Goal: Task Accomplishment & Management: Manage account settings

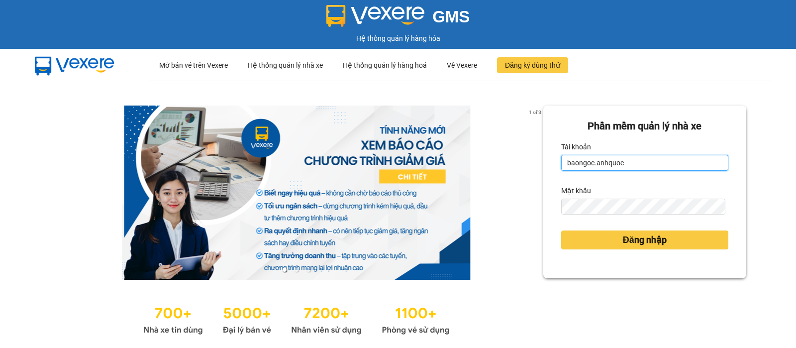
drag, startPoint x: 639, startPoint y: 165, endPoint x: 613, endPoint y: 159, distance: 27.0
click at [639, 165] on input "baongoc.anhquoc" at bounding box center [644, 163] width 167 height 16
type input "minhhieu.anhquoc"
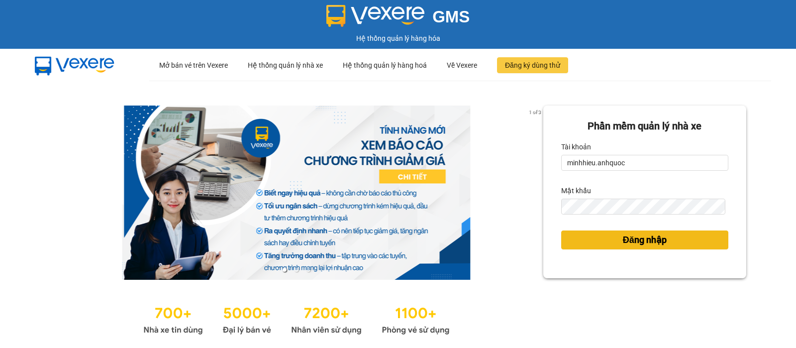
click at [623, 234] on span "Đăng nhập" at bounding box center [645, 240] width 44 height 14
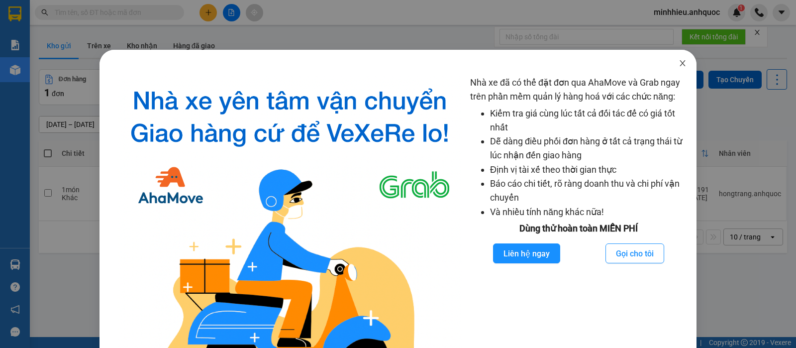
click at [679, 63] on icon "close" at bounding box center [683, 63] width 8 height 8
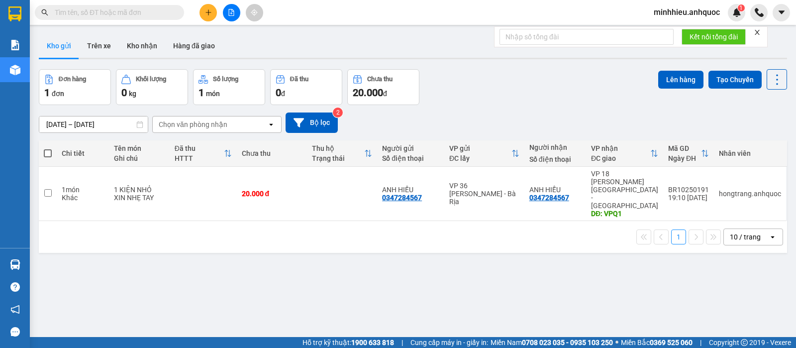
click at [106, 48] on button "Trên xe" at bounding box center [99, 46] width 40 height 24
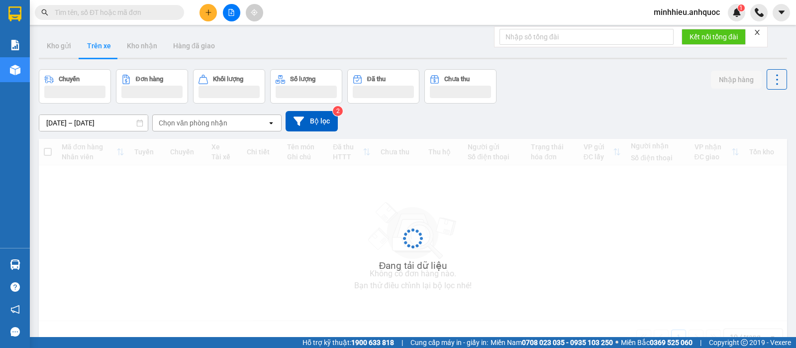
click at [219, 131] on div "12/10/2025 – 14/10/2025 Press the down arrow key to interact with the calendar …" at bounding box center [413, 121] width 748 height 35
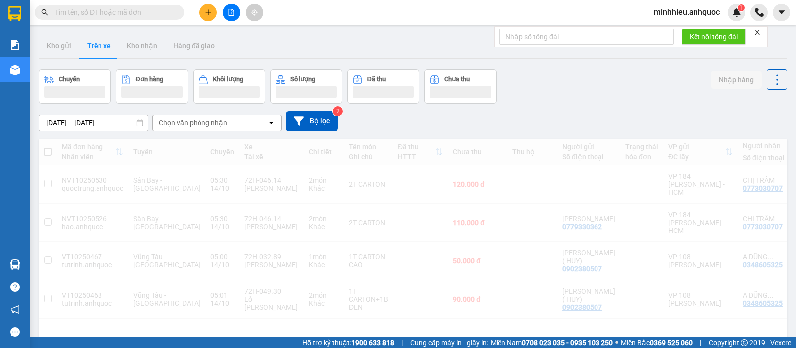
click at [217, 124] on div "Chọn văn phòng nhận" at bounding box center [193, 123] width 69 height 10
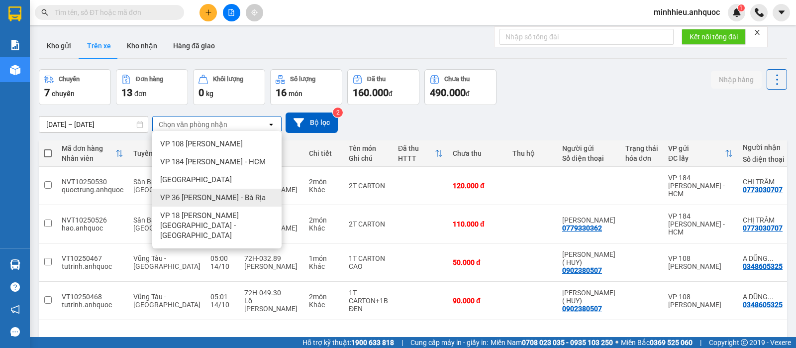
click at [217, 194] on span "VP 36 [PERSON_NAME] - Bà Rịa" at bounding box center [213, 198] width 106 height 10
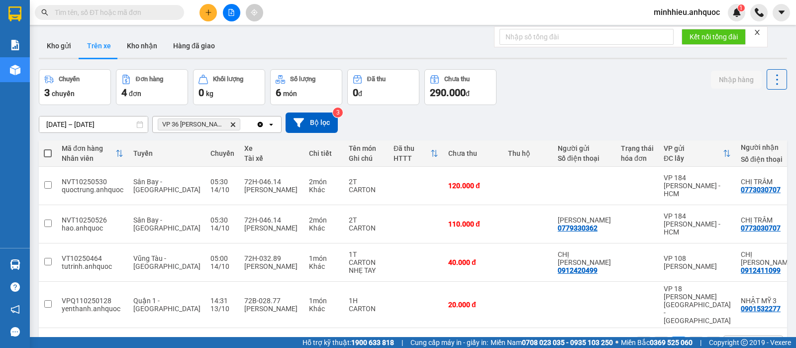
click at [232, 120] on span "VP 36 [PERSON_NAME] - Bà Rịa Delete" at bounding box center [199, 124] width 83 height 12
click at [233, 123] on icon "VP 36 Lê Thành Duy - Bà Rịa, close by backspace" at bounding box center [233, 124] width 4 height 4
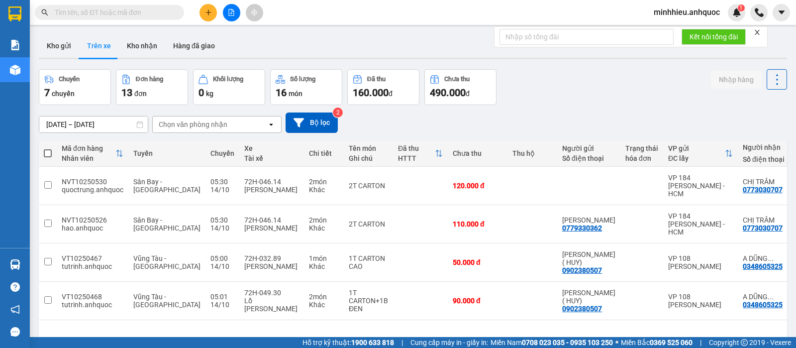
drag, startPoint x: 71, startPoint y: 44, endPoint x: 131, endPoint y: 81, distance: 70.2
click at [71, 44] on button "Kho gửi" at bounding box center [59, 46] width 40 height 24
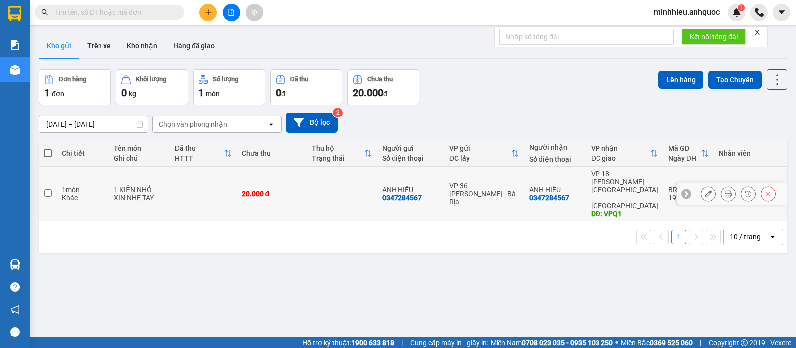
click at [433, 186] on div "ANH HIẾU 0347284567" at bounding box center [410, 194] width 57 height 16
checkbox input "true"
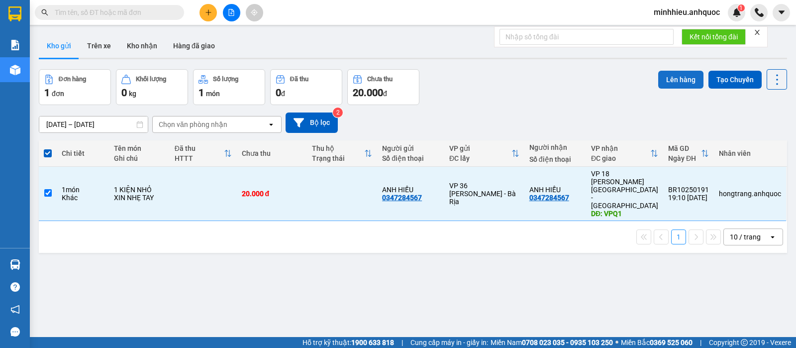
click at [680, 78] on button "Lên hàng" at bounding box center [680, 80] width 45 height 18
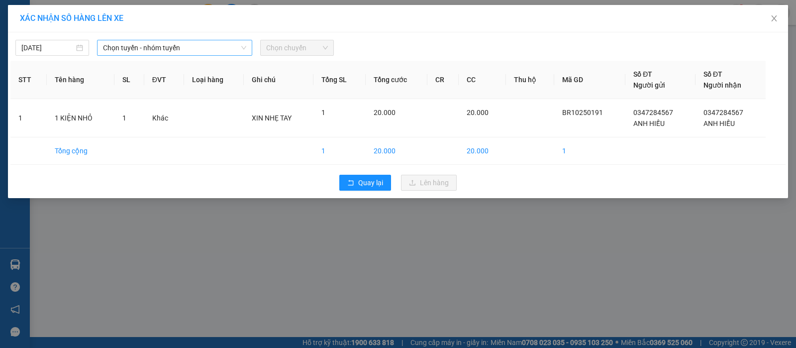
click at [223, 49] on span "Chọn tuyến - nhóm tuyến" at bounding box center [174, 47] width 143 height 15
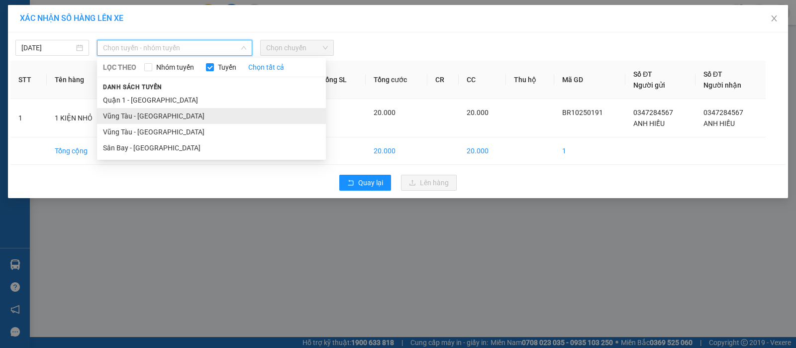
click at [140, 111] on li "Vũng Tàu - [GEOGRAPHIC_DATA]" at bounding box center [211, 116] width 229 height 16
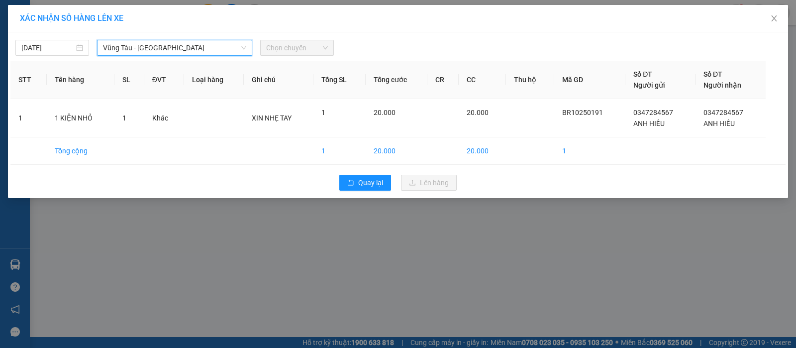
click at [260, 40] on div "Chọn chuyến" at bounding box center [297, 48] width 74 height 16
click at [278, 49] on span "Chọn chuyến" at bounding box center [297, 47] width 62 height 15
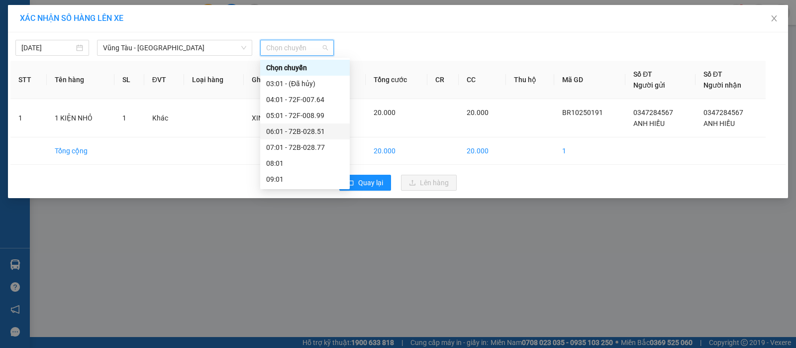
click at [285, 126] on div "06:01 - 72B-028.51" at bounding box center [305, 131] width 78 height 11
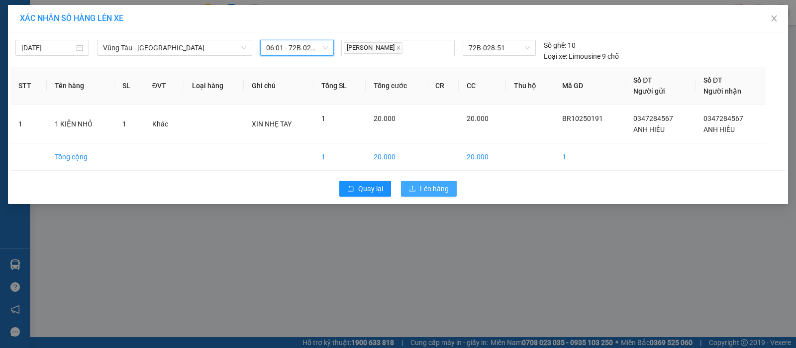
click at [436, 187] on span "Lên hàng" at bounding box center [434, 188] width 29 height 11
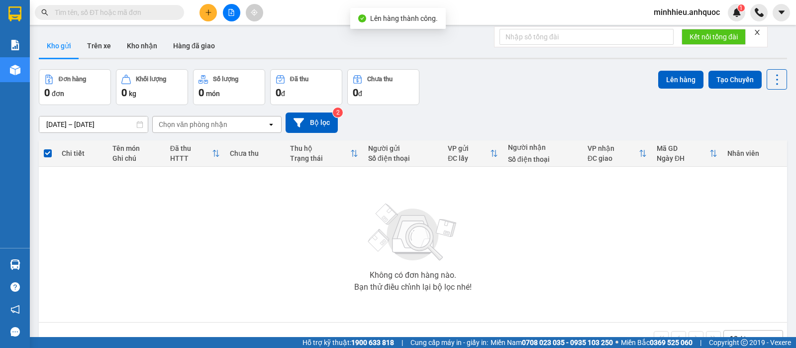
drag, startPoint x: 96, startPoint y: 53, endPoint x: 70, endPoint y: 53, distance: 25.4
click at [95, 54] on button "Trên xe" at bounding box center [99, 46] width 40 height 24
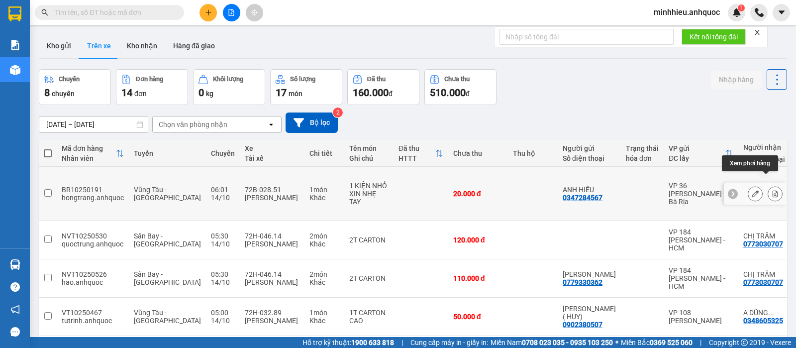
click at [768, 185] on button at bounding box center [775, 193] width 14 height 17
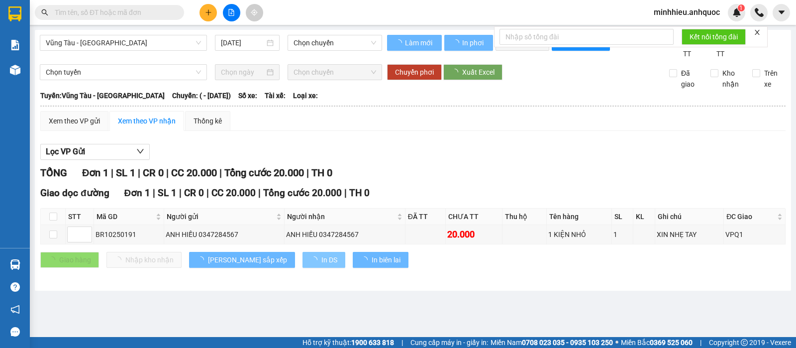
type input "[DATE]"
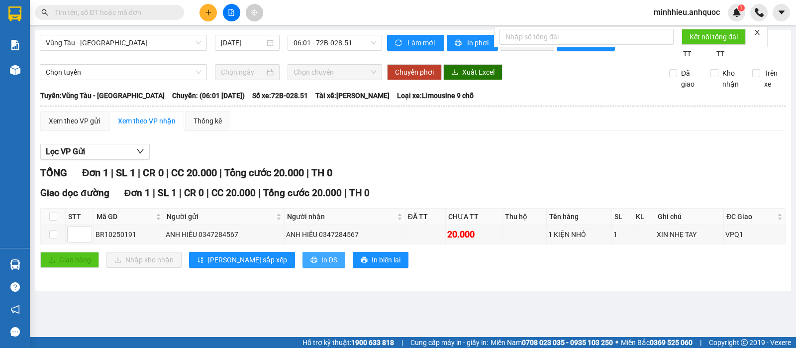
click at [303, 268] on button "In DS" at bounding box center [324, 260] width 43 height 16
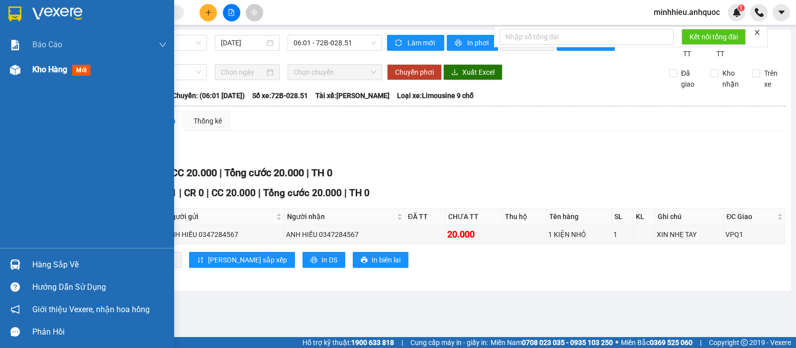
click at [31, 73] on div "Kho hàng mới" at bounding box center [87, 69] width 174 height 25
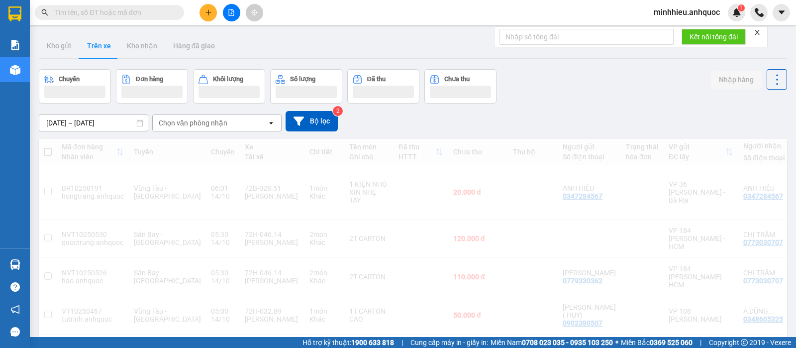
click at [242, 124] on div "Chọn văn phòng nhận" at bounding box center [210, 123] width 114 height 16
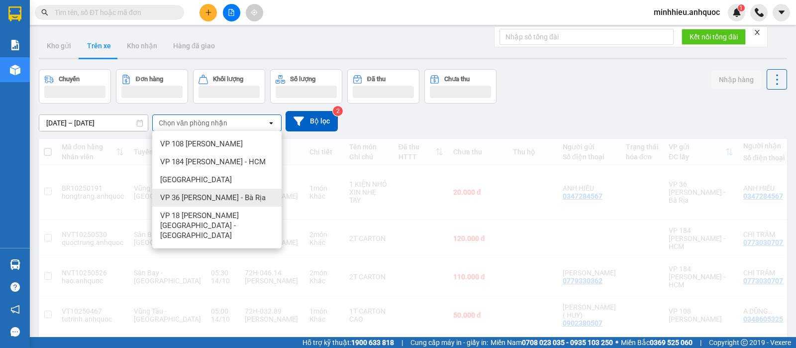
click at [233, 193] on span "VP 36 [PERSON_NAME] - Bà Rịa" at bounding box center [213, 198] width 106 height 10
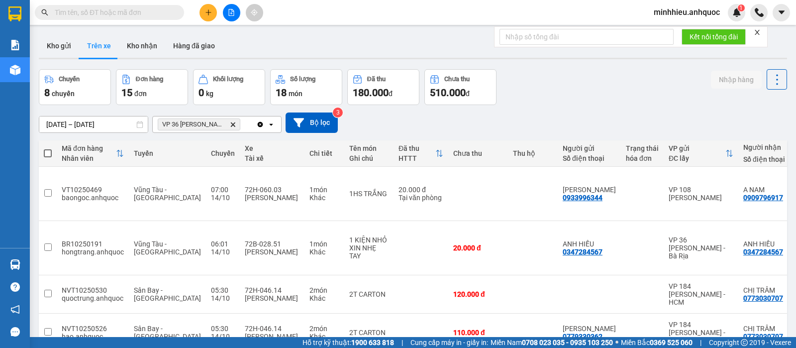
click at [172, 120] on span "VP 36 [PERSON_NAME] - Bà Rịa" at bounding box center [194, 124] width 64 height 8
click at [238, 126] on span "VP 36 [PERSON_NAME] - Bà Rịa Delete" at bounding box center [199, 124] width 83 height 12
click at [230, 125] on icon "Delete" at bounding box center [233, 124] width 6 height 6
click at [262, 124] on div "Chọn văn phòng nhận" at bounding box center [210, 124] width 114 height 16
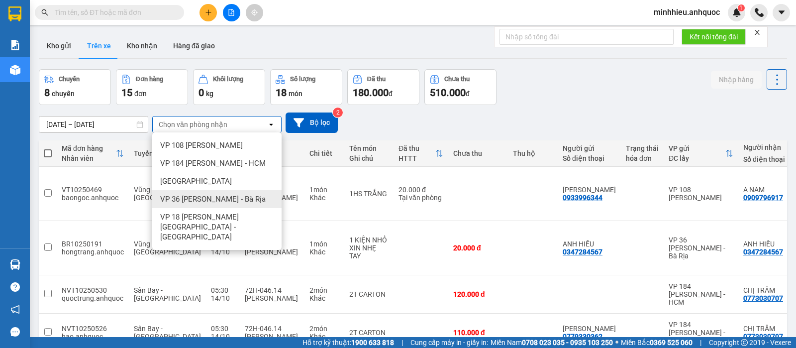
click at [221, 199] on span "VP 36 [PERSON_NAME] - Bà Rịa" at bounding box center [213, 199] width 106 height 10
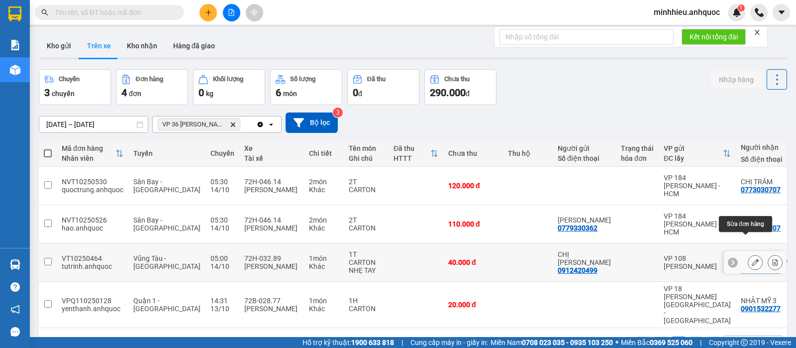
click at [752, 259] on icon at bounding box center [755, 262] width 7 height 7
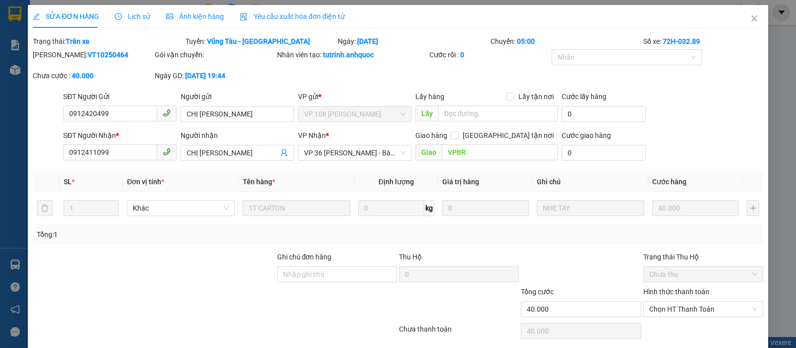
type input "0912420499"
type input "CHỊ [PERSON_NAME]"
type input "0912411099"
type input "CHỊ [PERSON_NAME]"
type input "VPBR"
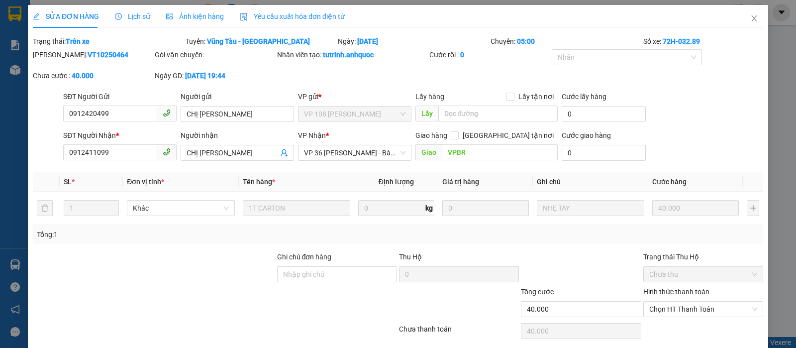
type input "40.000"
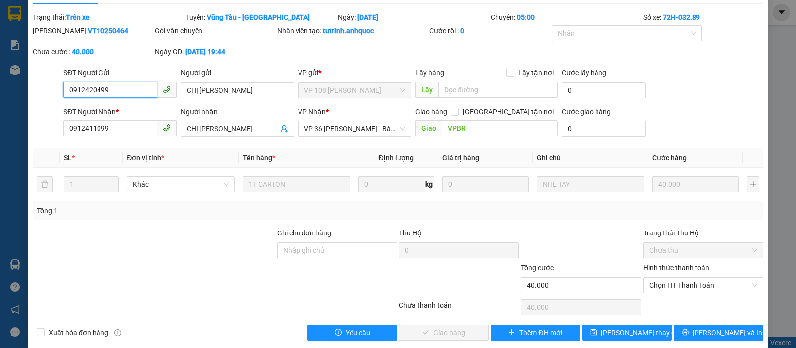
scroll to position [36, 0]
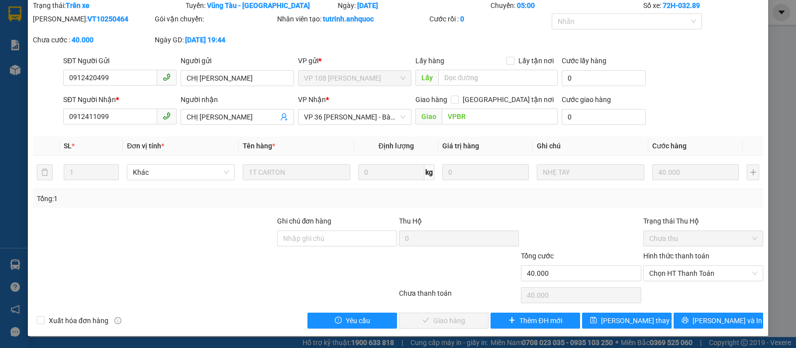
click at [715, 311] on div "Total Paid Fee 0 Total UnPaid Fee 40.000 Cash Collection Total Fee Trạng thái: …" at bounding box center [398, 164] width 731 height 328
click at [713, 315] on span "[PERSON_NAME] và In" at bounding box center [728, 320] width 70 height 11
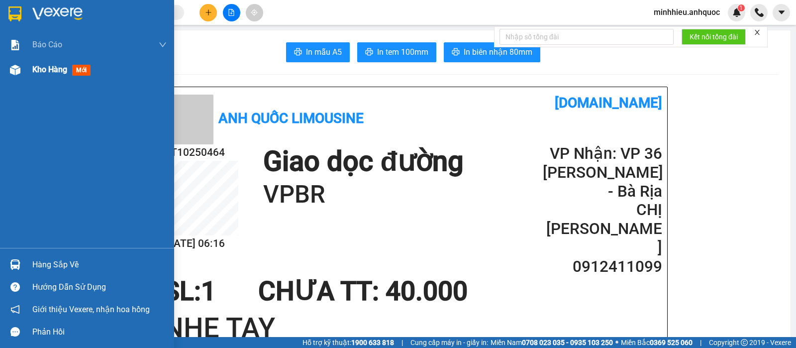
click at [48, 74] on span "Kho hàng" at bounding box center [49, 69] width 35 height 9
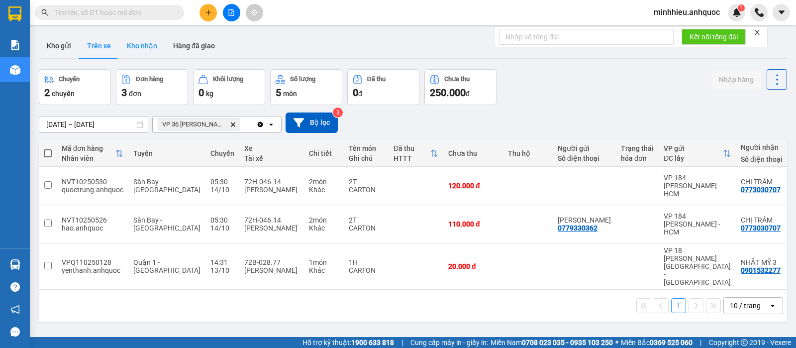
drag, startPoint x: 141, startPoint y: 55, endPoint x: 136, endPoint y: 56, distance: 5.6
click at [141, 55] on button "Kho nhận" at bounding box center [142, 46] width 46 height 24
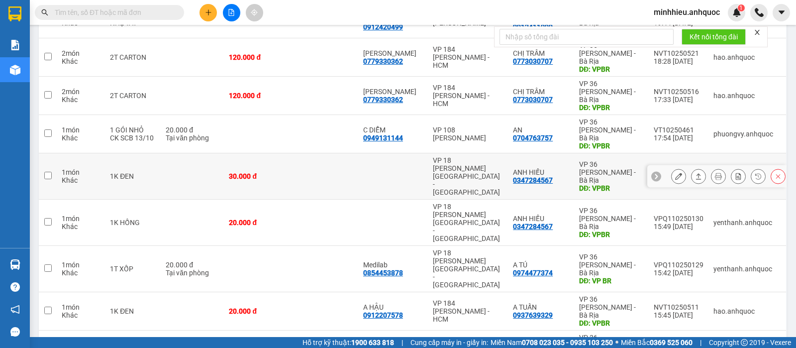
scroll to position [174, 0]
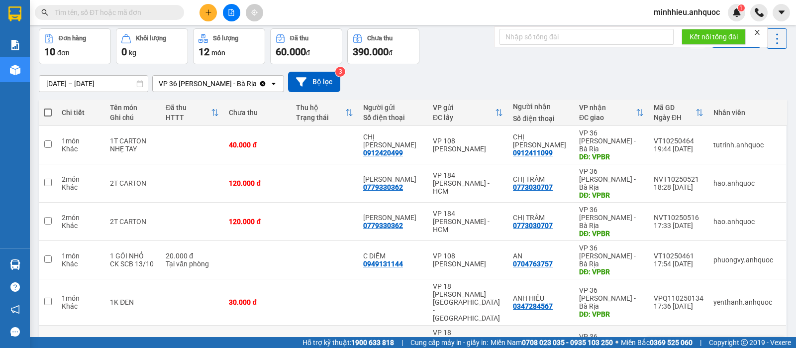
scroll to position [62, 0]
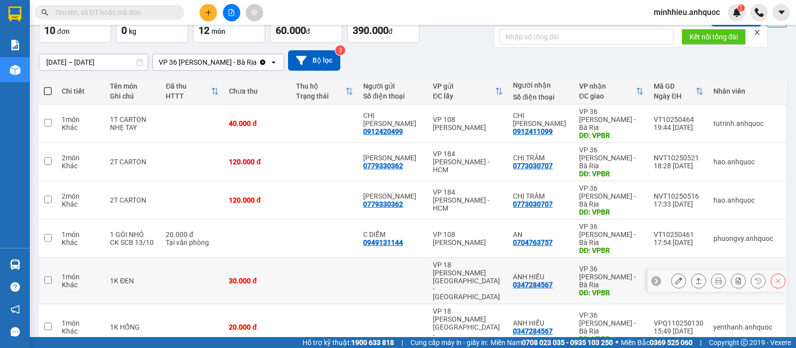
click at [672, 272] on button at bounding box center [679, 280] width 14 height 17
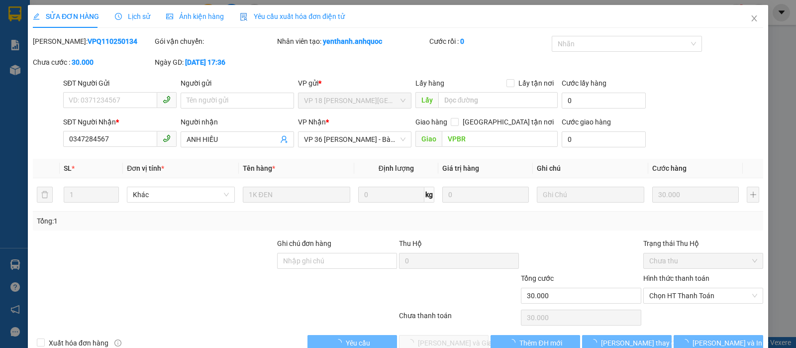
type input "0347284567"
type input "ANH HIẾU"
type input "VPBR"
type input "30.000"
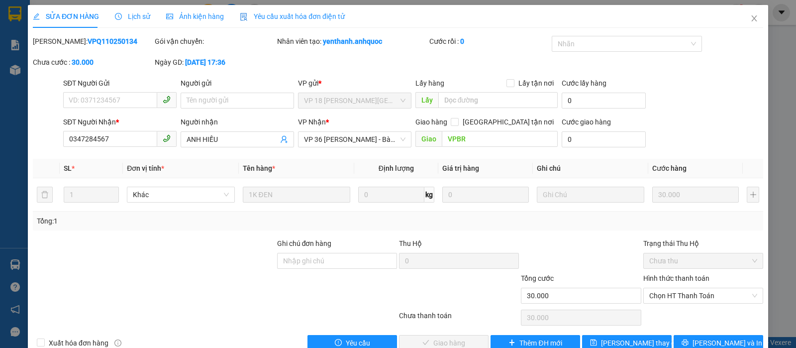
click at [122, 16] on span "Lịch sử" at bounding box center [132, 16] width 35 height 8
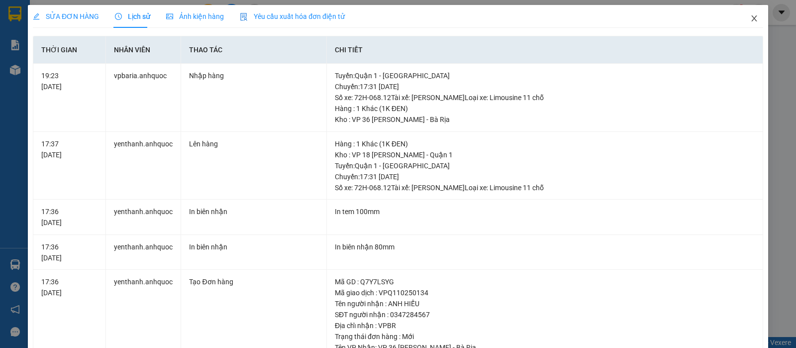
click at [750, 15] on icon "close" at bounding box center [754, 18] width 8 height 8
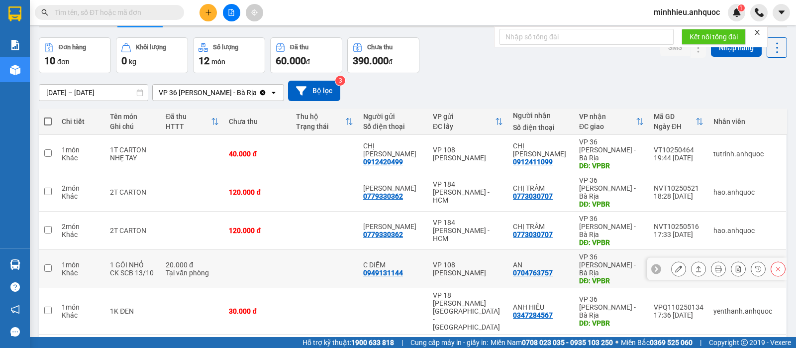
scroll to position [62, 0]
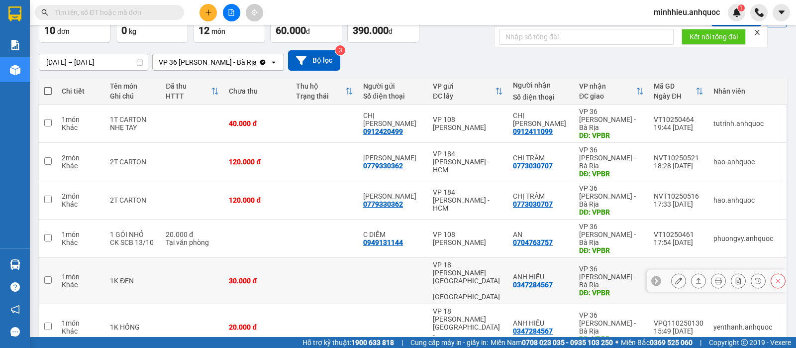
click at [675, 277] on icon at bounding box center [678, 280] width 7 height 7
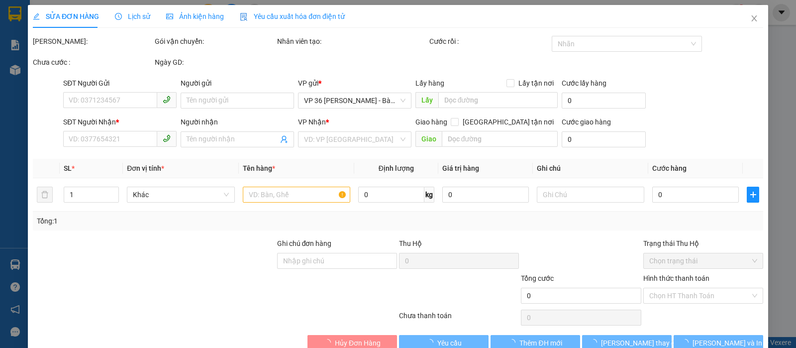
type input "0347284567"
type input "ANH HIẾU"
type input "VPBR"
type input "30.000"
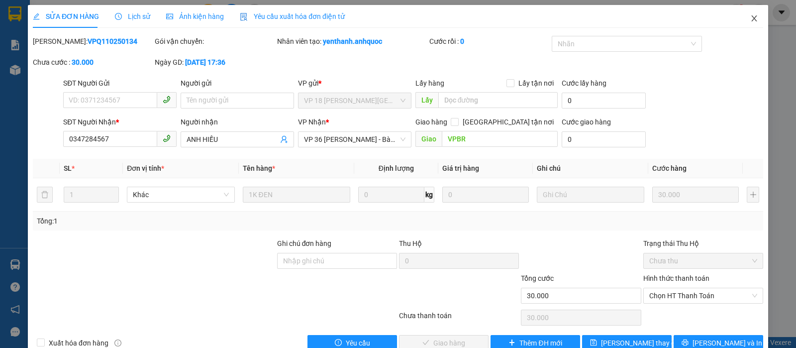
click at [751, 19] on icon "close" at bounding box center [753, 18] width 5 height 6
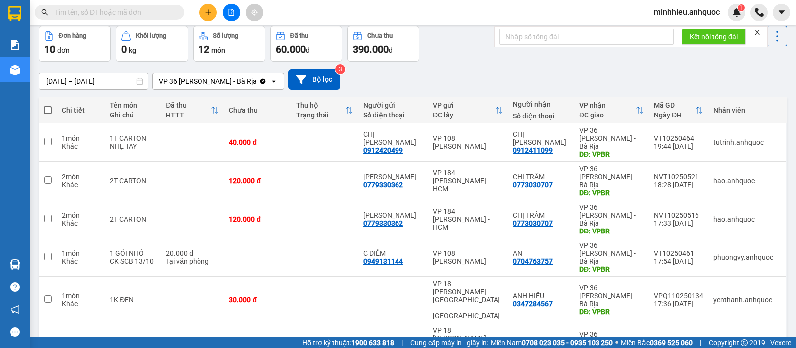
scroll to position [124, 0]
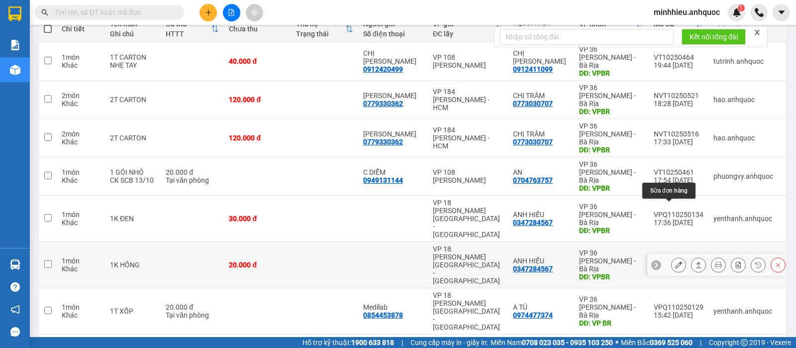
click at [675, 261] on icon at bounding box center [678, 264] width 7 height 7
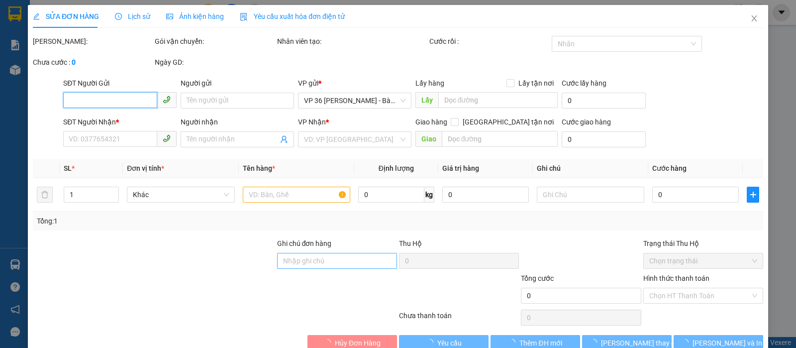
type input "0347284567"
type input "ANH HIẾU"
type input "VPBR"
type input "20.000"
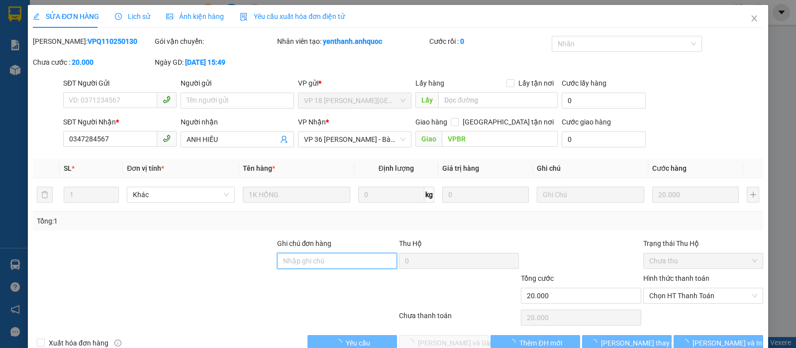
click at [346, 262] on input "Ghi chú đơn hàng" at bounding box center [337, 261] width 120 height 16
type input "TTTM VP"
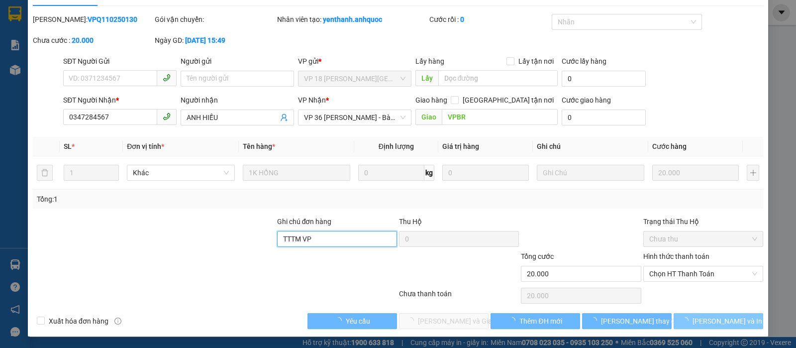
scroll to position [22, 0]
click at [686, 272] on span "Chọn HT Thanh Toán" at bounding box center [703, 273] width 108 height 15
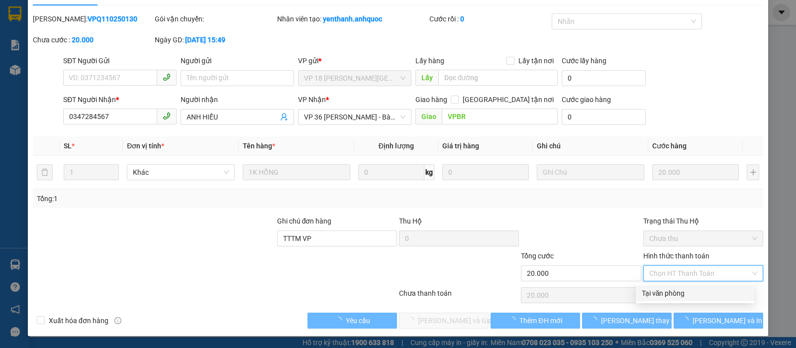
drag, startPoint x: 663, startPoint y: 288, endPoint x: 553, endPoint y: 280, distance: 109.7
click at [663, 288] on div "Tại văn phòng" at bounding box center [695, 293] width 106 height 11
type input "0"
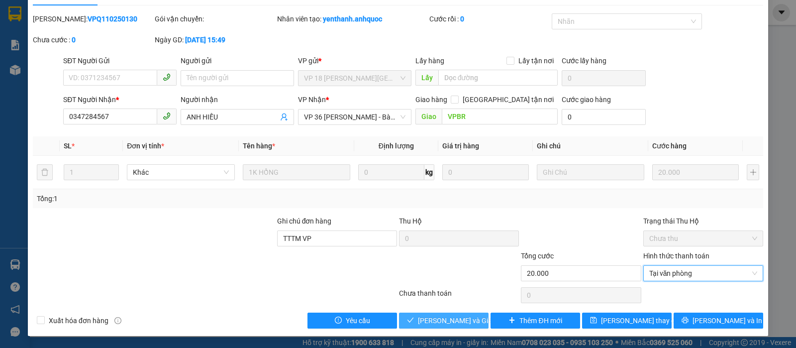
drag, startPoint x: 430, startPoint y: 319, endPoint x: 440, endPoint y: 324, distance: 11.1
click at [431, 319] on span "[PERSON_NAME] và Giao hàng" at bounding box center [466, 320] width 96 height 11
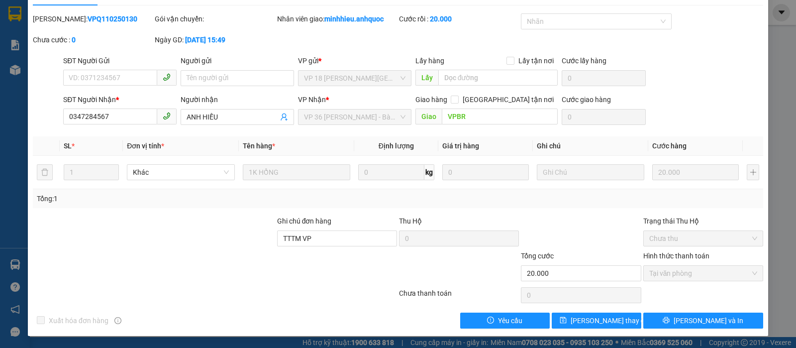
scroll to position [0, 0]
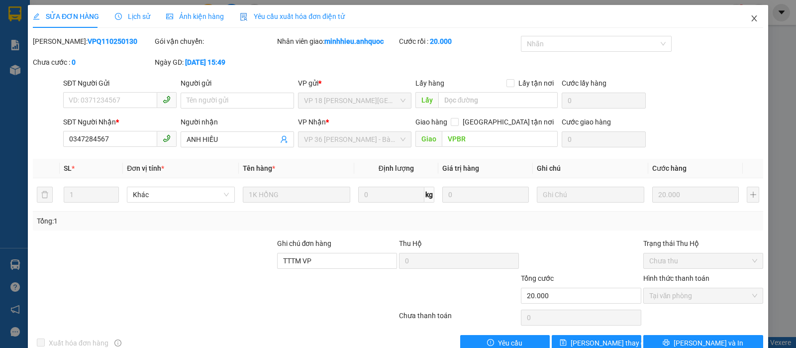
click at [751, 21] on icon "close" at bounding box center [753, 18] width 5 height 6
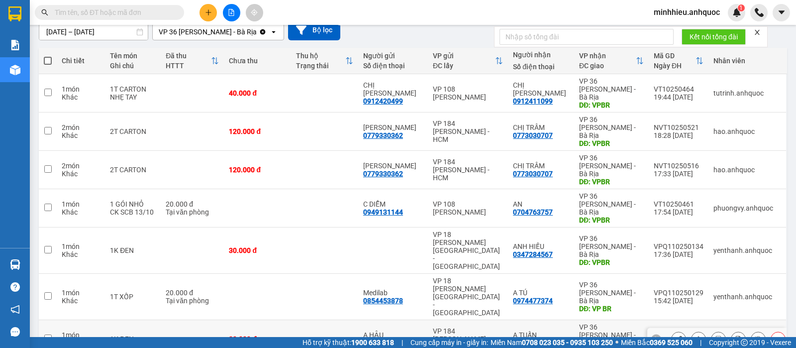
scroll to position [124, 0]
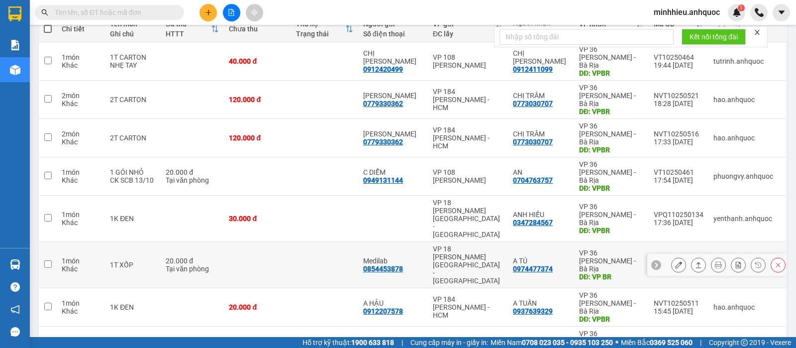
click at [675, 261] on icon at bounding box center [678, 264] width 7 height 7
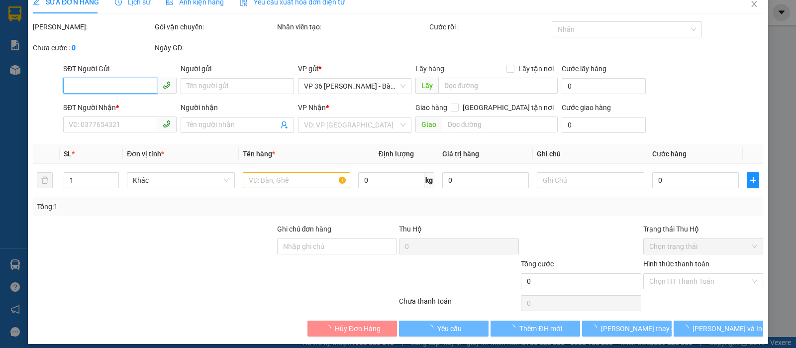
scroll to position [22, 0]
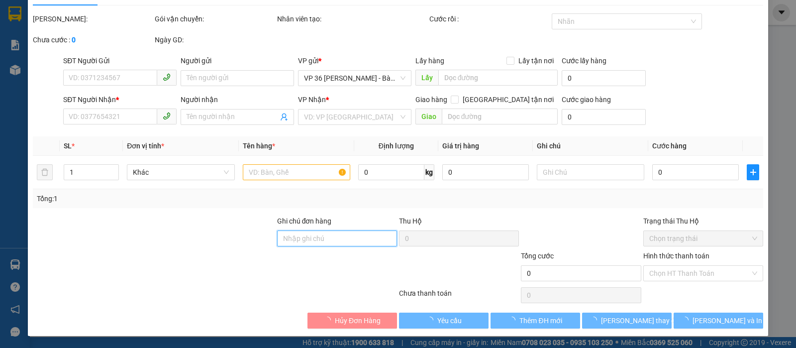
click at [341, 235] on input "Ghi chú đơn hàng" at bounding box center [337, 238] width 120 height 16
type input "TTTM VP"
type input "0854453878"
type input "Medilab"
type input "0974477374"
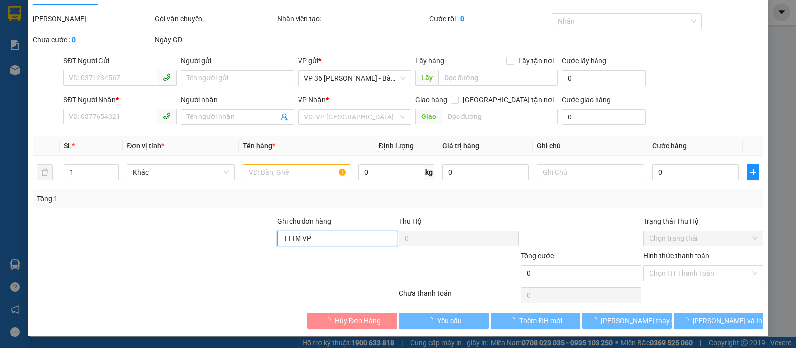
type input "A TÚ"
type input "VP BR"
type input "TM 13/10 THANH"
type input "20.000"
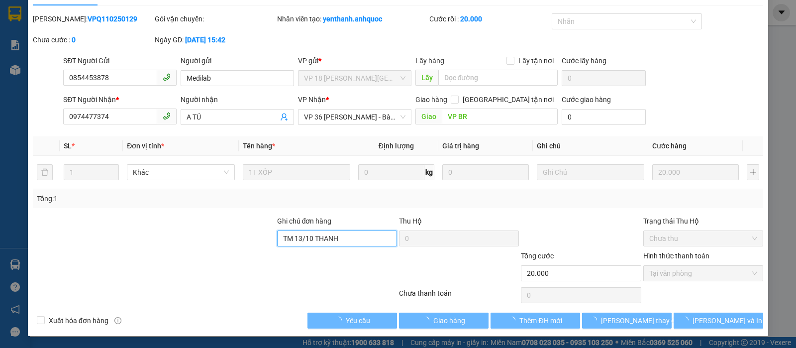
drag, startPoint x: 664, startPoint y: 278, endPoint x: 643, endPoint y: 280, distance: 21.0
click at [664, 278] on span "Tại văn phòng" at bounding box center [703, 273] width 108 height 15
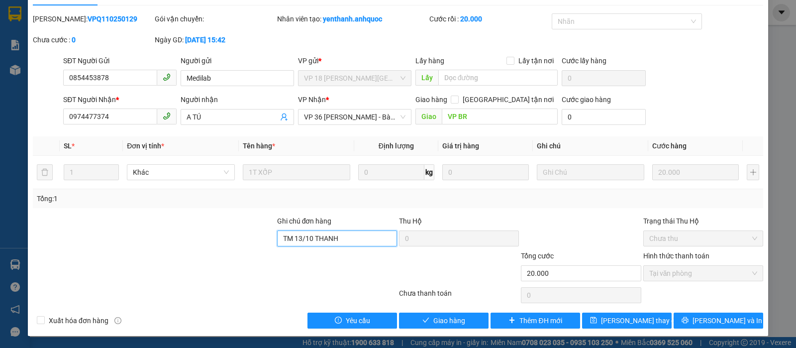
click at [659, 274] on span "Tại văn phòng" at bounding box center [703, 273] width 108 height 15
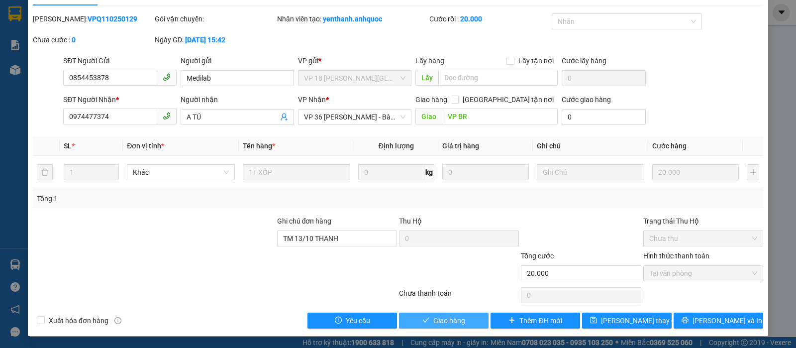
click at [453, 315] on span "Giao hàng" at bounding box center [449, 320] width 32 height 11
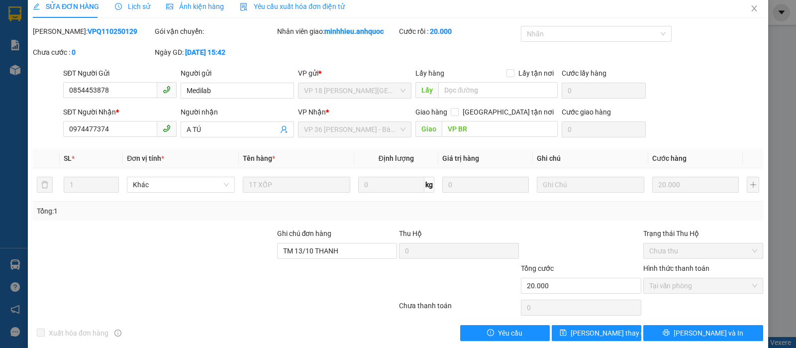
scroll to position [0, 0]
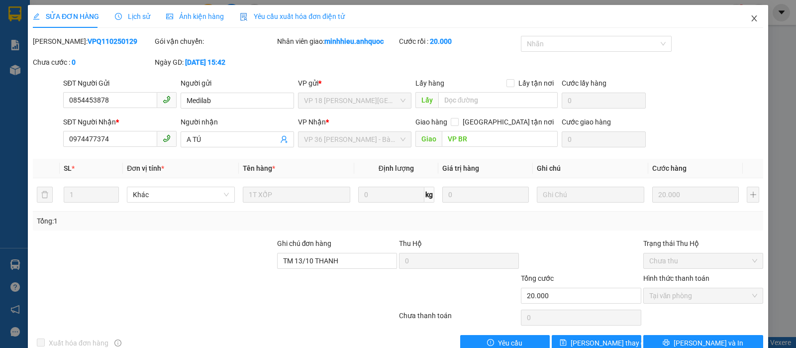
click at [751, 20] on icon "close" at bounding box center [753, 18] width 5 height 6
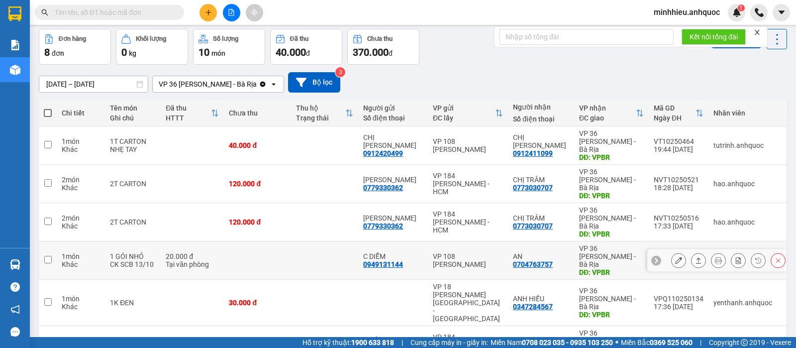
scroll to position [62, 0]
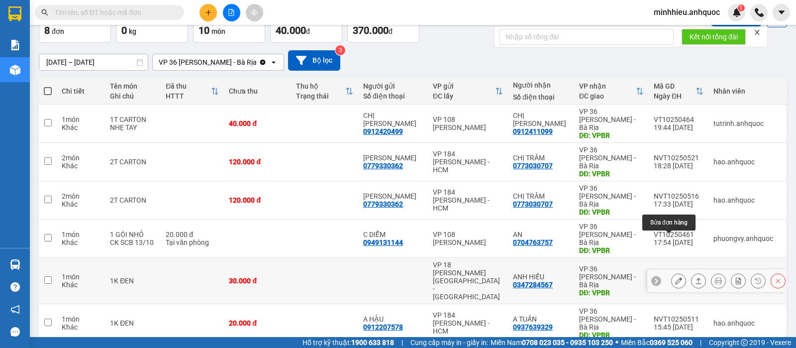
click at [672, 272] on button at bounding box center [679, 280] width 14 height 17
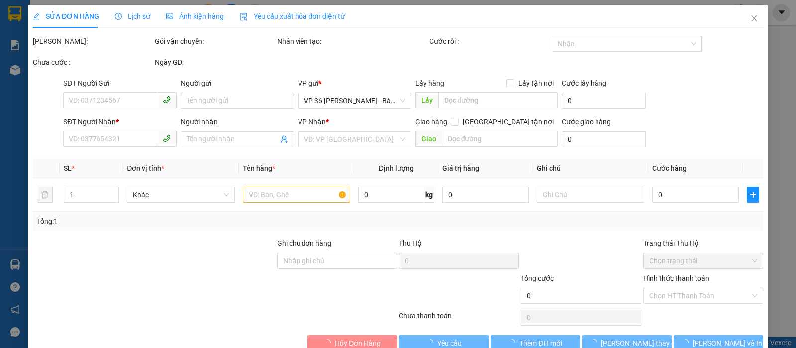
type input "0347284567"
type input "ANH HIẾU"
type input "VPBR"
type input "30.000"
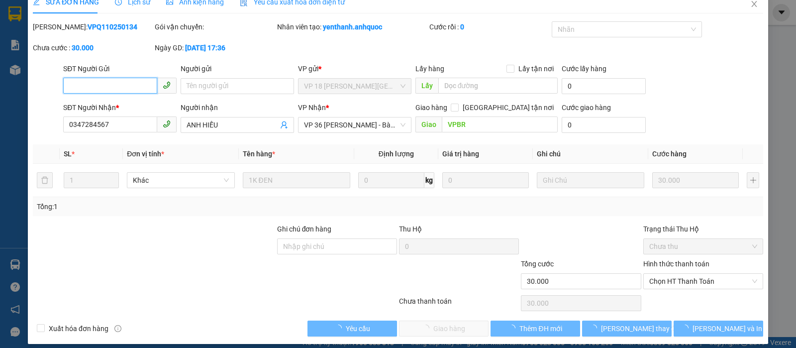
scroll to position [22, 0]
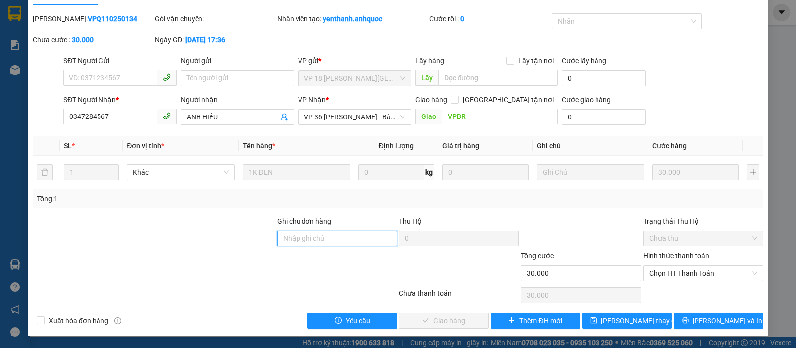
click at [377, 239] on input "Ghi chú đơn hàng" at bounding box center [337, 238] width 120 height 16
type input "TTTM VP"
click at [669, 266] on span "Chọn HT Thanh Toán" at bounding box center [703, 273] width 108 height 15
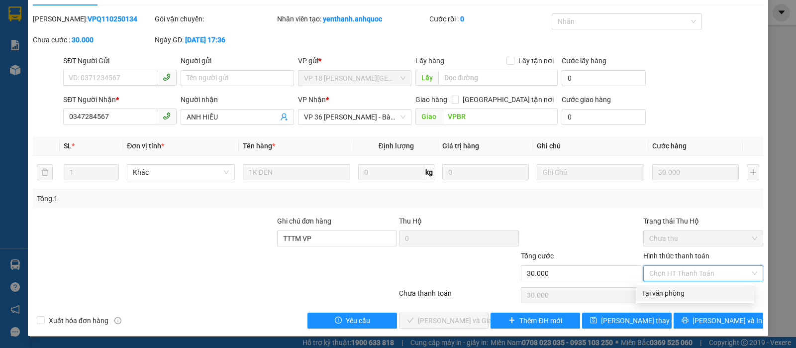
click at [665, 288] on div "Tại văn phòng" at bounding box center [695, 293] width 106 height 11
type input "0"
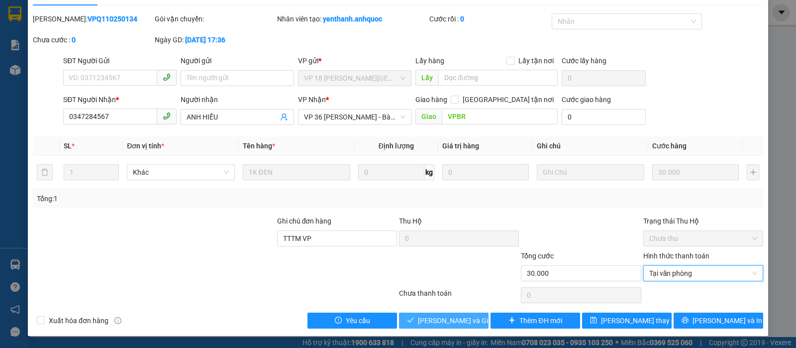
click at [436, 320] on span "[PERSON_NAME] và Giao hàng" at bounding box center [466, 320] width 96 height 11
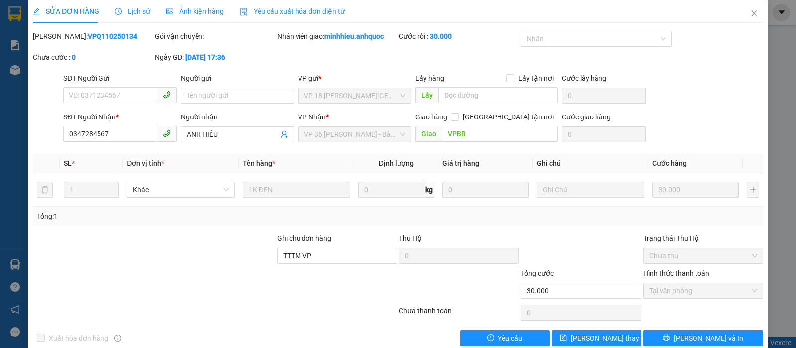
scroll to position [0, 0]
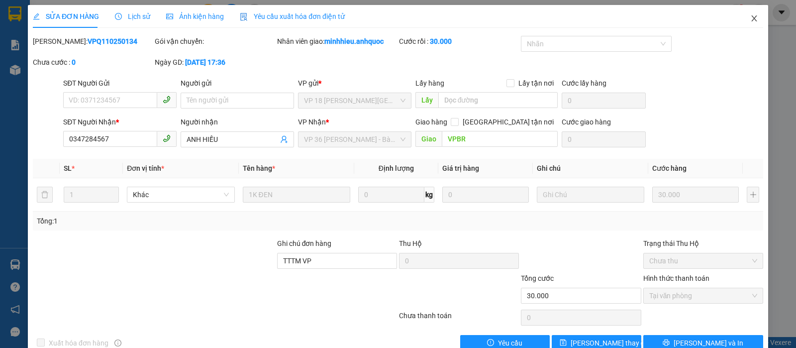
click at [745, 12] on span "Close" at bounding box center [755, 19] width 28 height 28
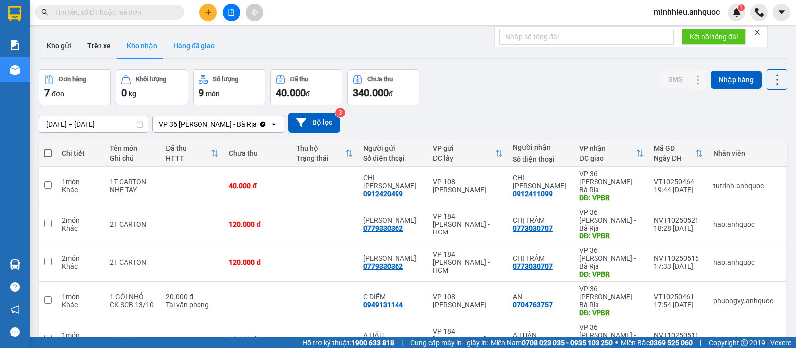
click at [199, 51] on button "Hàng đã giao" at bounding box center [194, 46] width 58 height 24
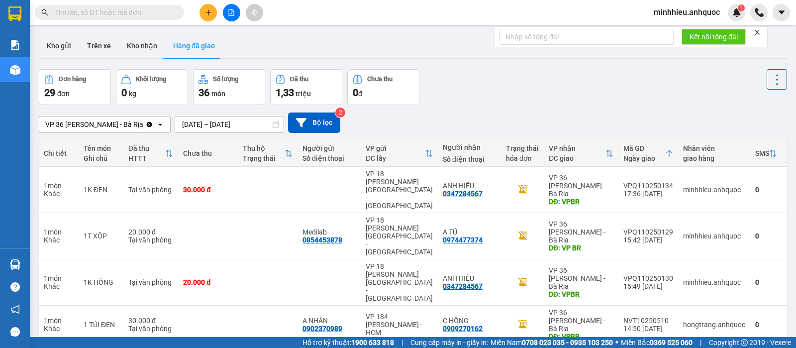
drag, startPoint x: 105, startPoint y: 41, endPoint x: 109, endPoint y: 68, distance: 27.8
click at [103, 42] on button "Trên xe" at bounding box center [99, 46] width 40 height 24
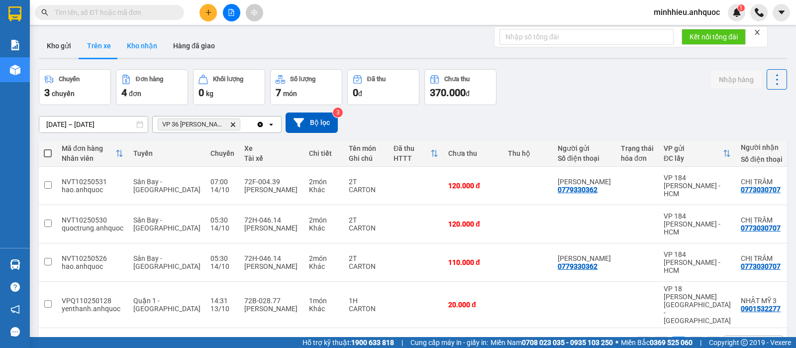
click at [151, 53] on button "Kho nhận" at bounding box center [142, 46] width 46 height 24
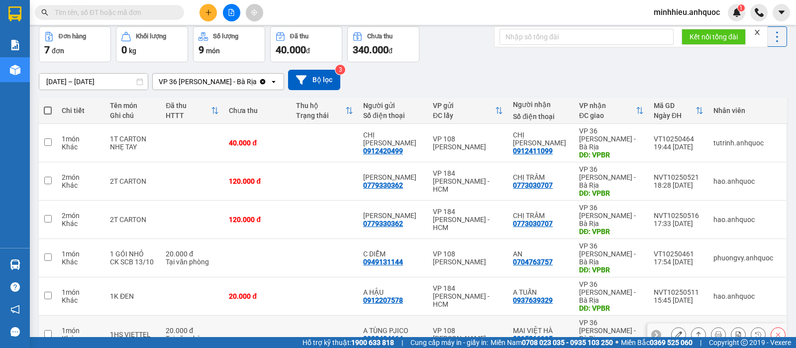
scroll to position [83, 0]
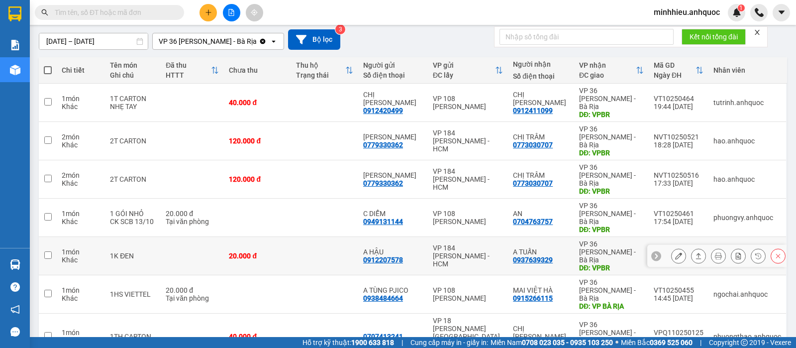
click at [673, 247] on button at bounding box center [679, 255] width 14 height 17
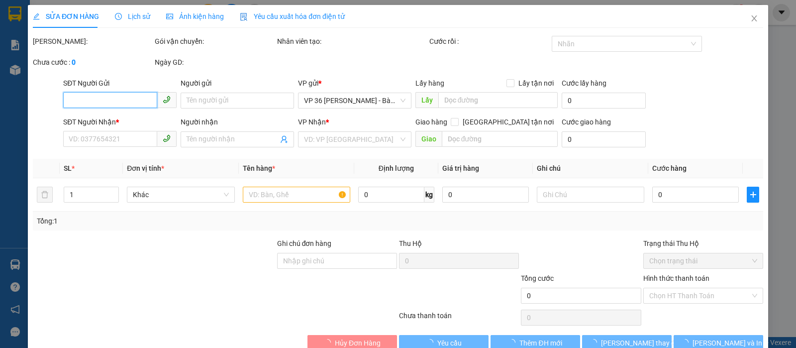
type input "0912207578"
type input "A HẬU"
type input "0937639329"
type input "A TUẤN"
type input "VPBR"
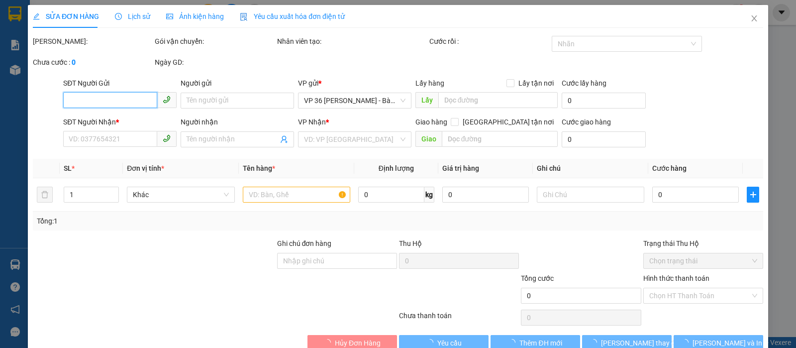
type input "20.000"
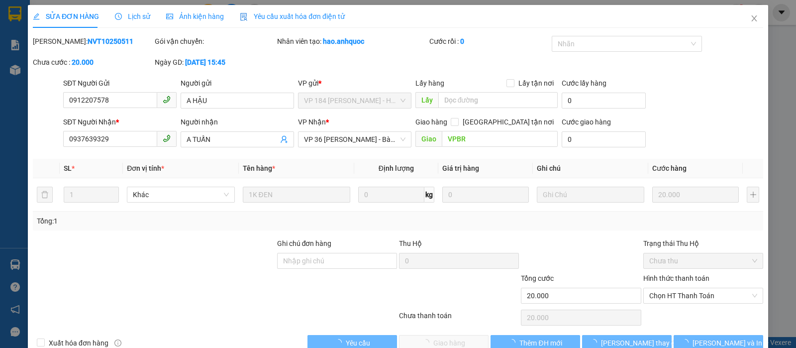
click at [128, 12] on span "Lịch sử" at bounding box center [132, 16] width 35 height 8
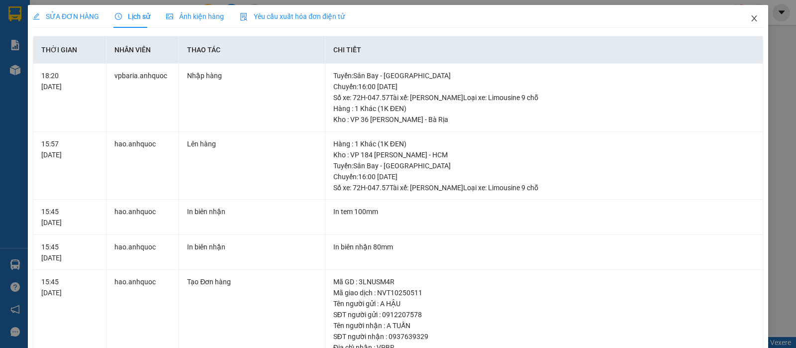
click at [750, 17] on icon "close" at bounding box center [754, 18] width 8 height 8
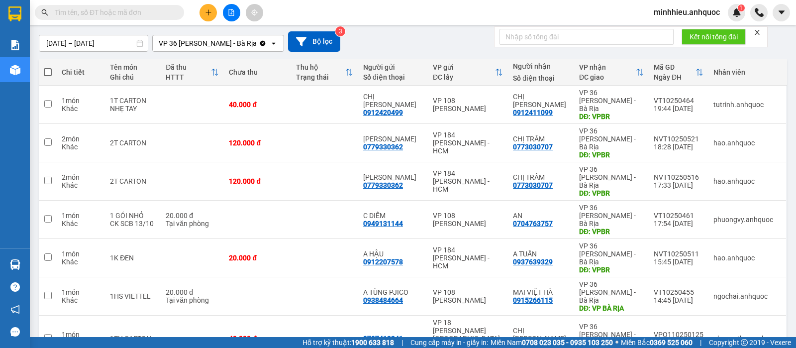
scroll to position [83, 0]
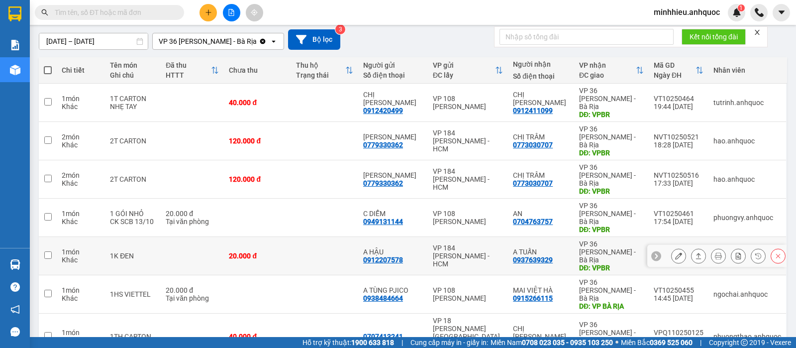
click at [675, 252] on icon at bounding box center [678, 255] width 7 height 7
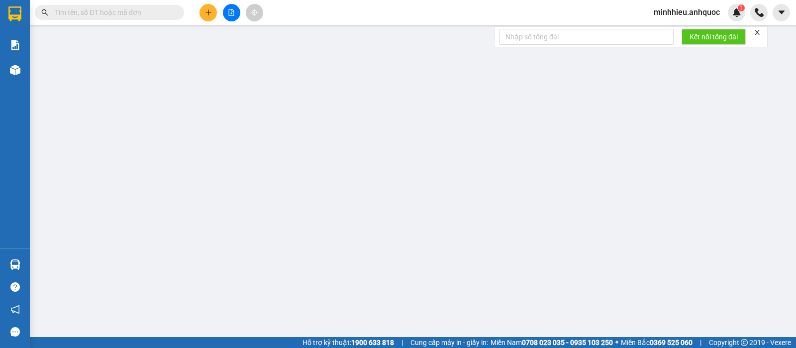
type input "0912207578"
type input "A HẬU"
type input "0937639329"
type input "A TUẤN"
type input "VPBR"
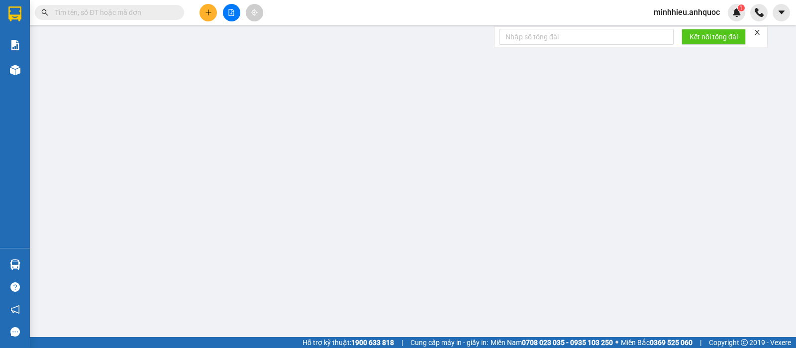
type input "20.000"
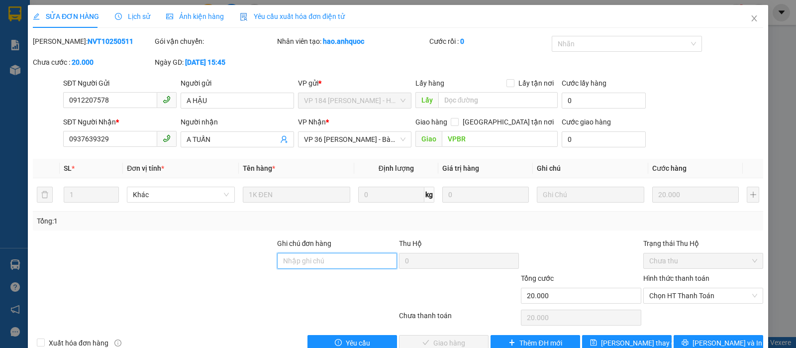
click at [293, 263] on input "Ghi chú đơn hàng" at bounding box center [337, 261] width 120 height 16
type input "TTTM VP"
click at [698, 292] on span "Chọn HT Thanh Toán" at bounding box center [703, 295] width 108 height 15
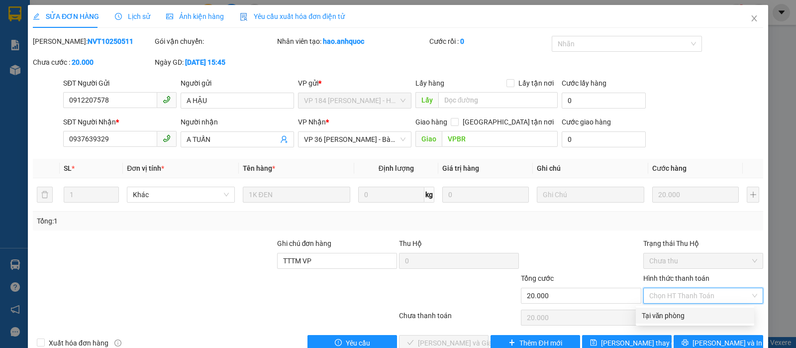
click at [683, 309] on div "Tại văn phòng" at bounding box center [695, 316] width 118 height 16
type input "0"
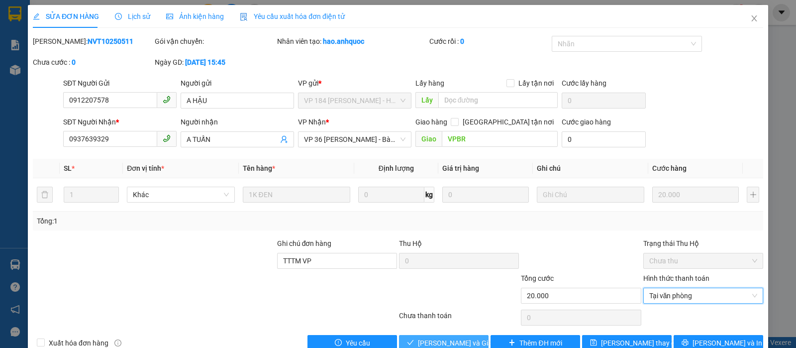
scroll to position [22, 0]
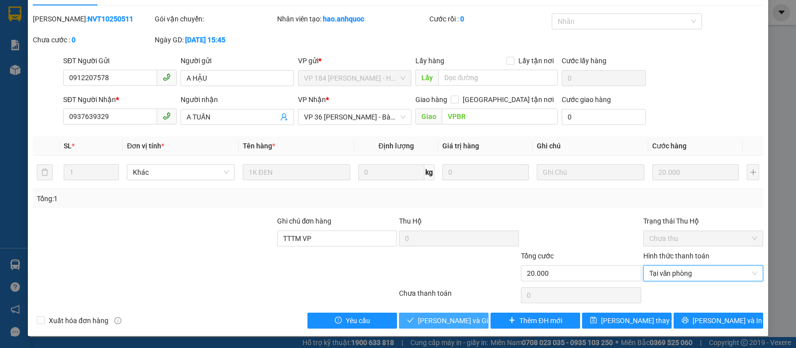
click at [453, 323] on span "[PERSON_NAME] và Giao hàng" at bounding box center [466, 320] width 96 height 11
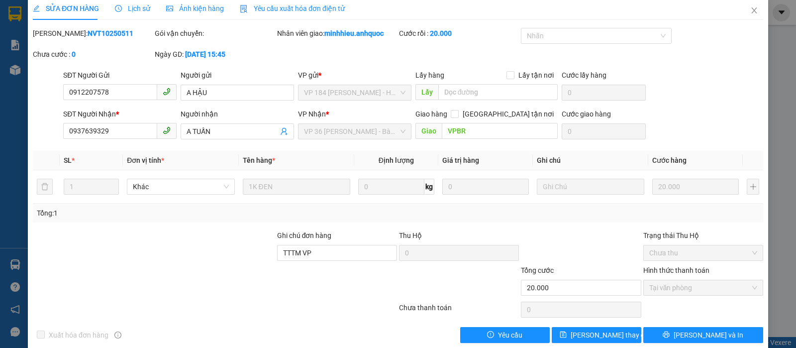
scroll to position [0, 0]
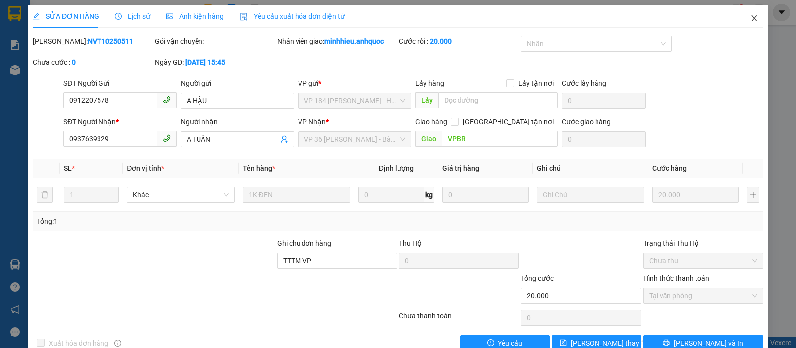
click at [750, 20] on icon "close" at bounding box center [754, 18] width 8 height 8
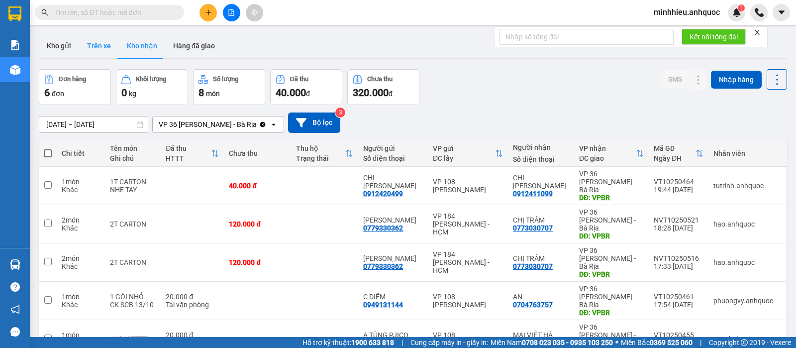
click at [99, 39] on button "Trên xe" at bounding box center [99, 46] width 40 height 24
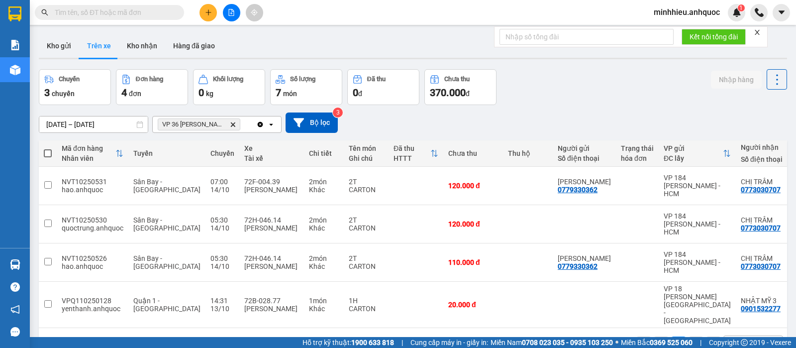
click at [105, 328] on div "1 10 / trang open" at bounding box center [413, 344] width 748 height 32
click at [203, 15] on button at bounding box center [208, 12] width 17 height 17
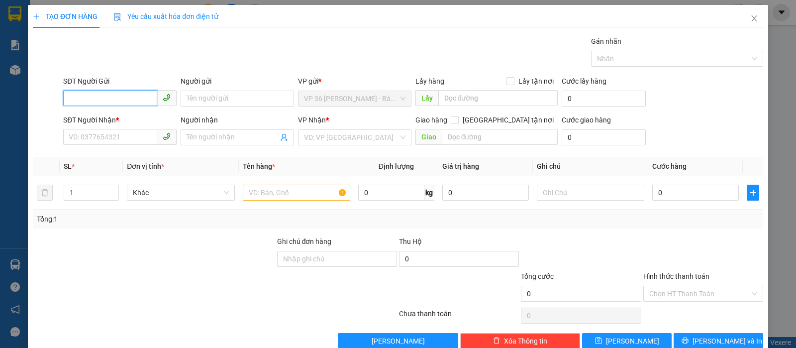
click at [123, 101] on input "SĐT Người Gửi" at bounding box center [110, 98] width 94 height 16
type input "0909045258"
click at [116, 119] on div "0909045258 - CÔ CHI" at bounding box center [119, 118] width 100 height 11
type input "CÔ CHI"
type input "0967080384"
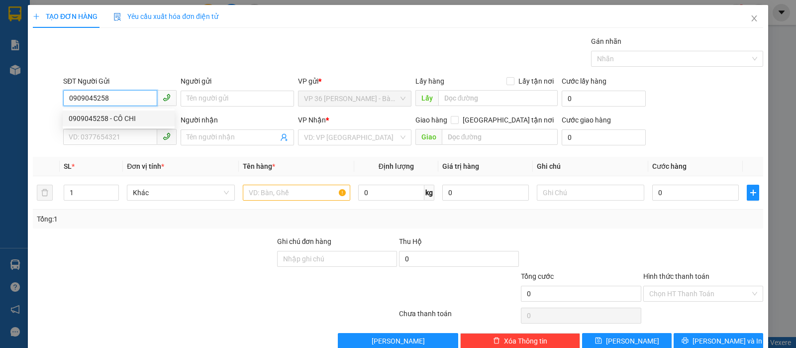
type input "QUỐC ẢNH"
type input "VP NVT"
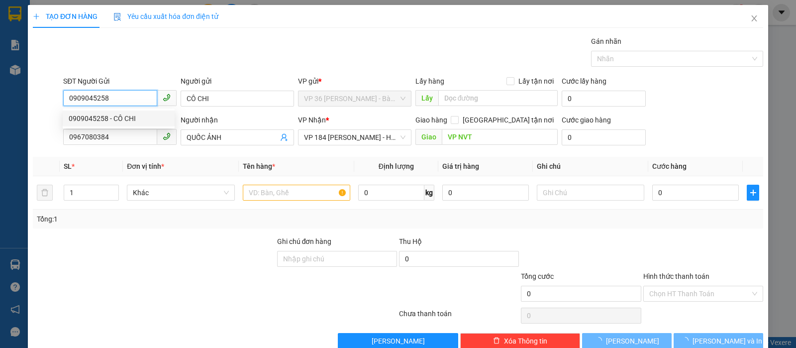
type input "20.000"
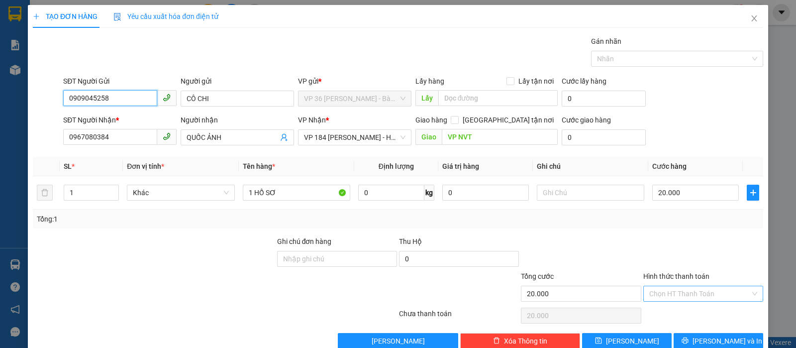
type input "0909045258"
click at [670, 295] on input "Hình thức thanh toán" at bounding box center [699, 293] width 101 height 15
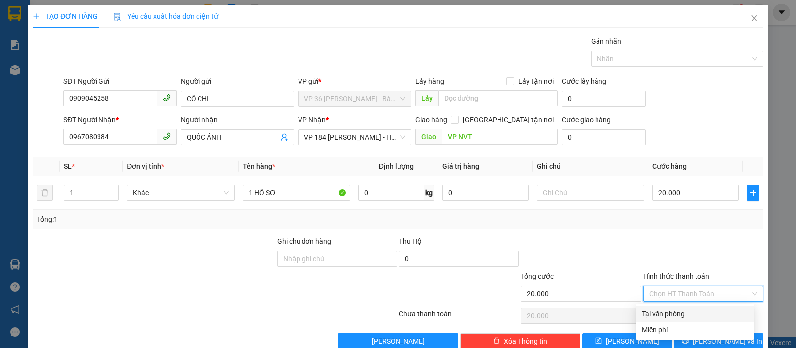
click at [667, 317] on div "Tại văn phòng" at bounding box center [695, 313] width 106 height 11
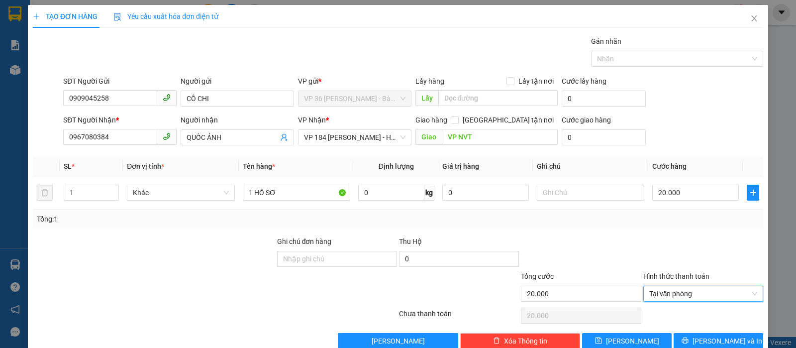
type input "0"
click at [689, 339] on icon "printer" at bounding box center [685, 340] width 7 height 7
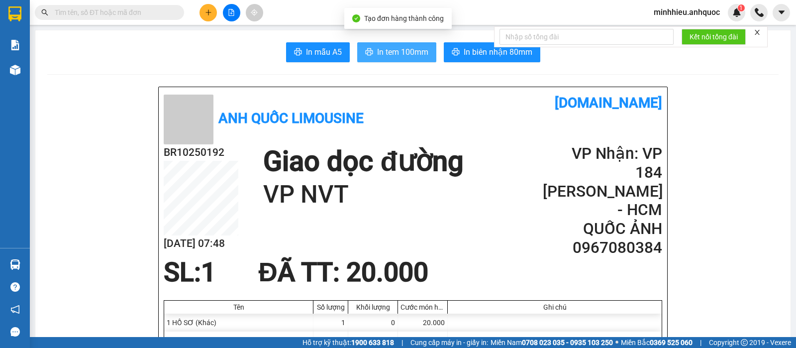
click at [399, 57] on span "In tem 100mm" at bounding box center [402, 52] width 51 height 12
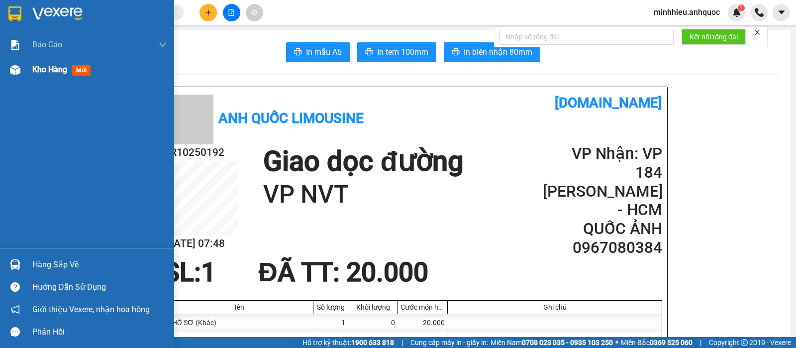
click at [35, 68] on span "Kho hàng" at bounding box center [49, 69] width 35 height 9
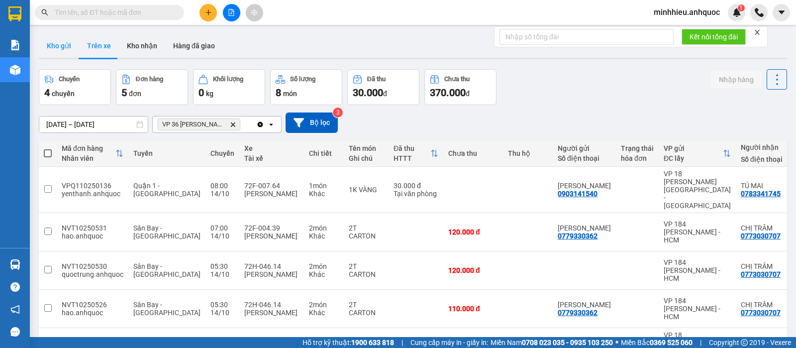
click at [75, 48] on button "Kho gửi" at bounding box center [59, 46] width 40 height 24
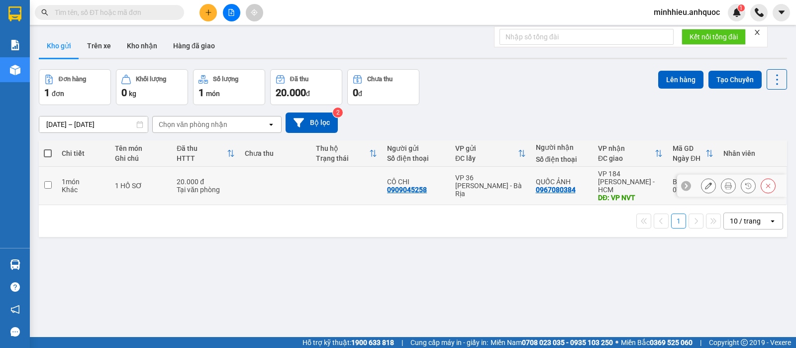
drag, startPoint x: 462, startPoint y: 189, endPoint x: 796, endPoint y: 240, distance: 337.8
click at [461, 190] on div "VP 36 [PERSON_NAME] - Bà Rịa" at bounding box center [490, 186] width 71 height 24
checkbox input "true"
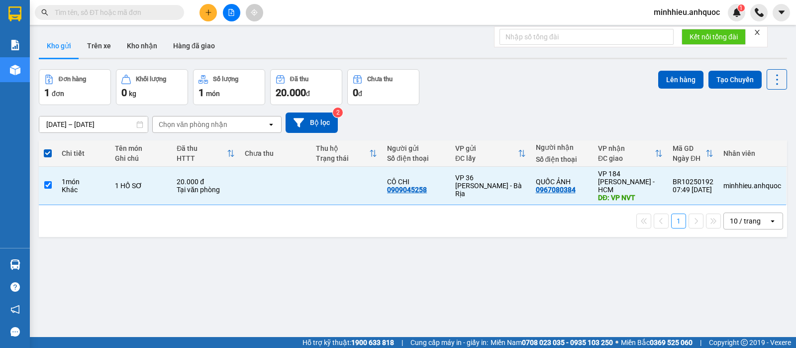
click at [659, 92] on div "Lên hàng Tạo Chuyến" at bounding box center [722, 87] width 129 height 36
click at [658, 81] on button "Lên hàng" at bounding box center [680, 80] width 45 height 18
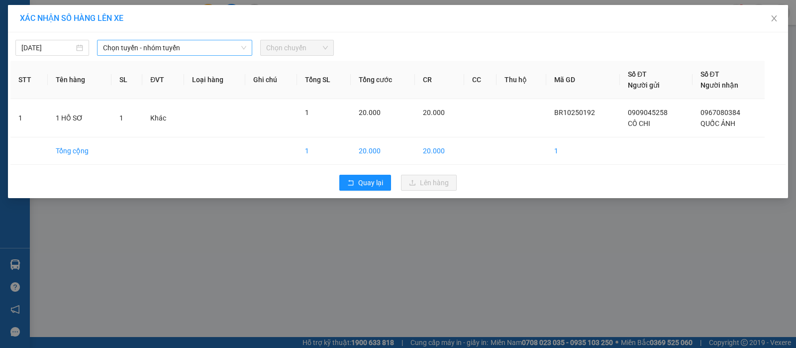
click at [168, 46] on span "Chọn tuyến - nhóm tuyến" at bounding box center [174, 47] width 143 height 15
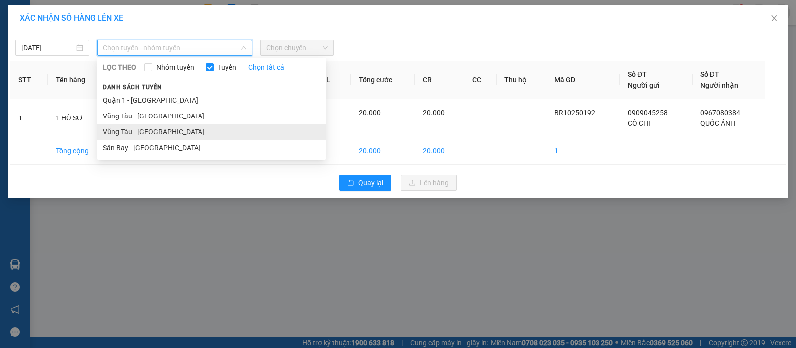
click at [165, 127] on li "Vũng Tàu - [GEOGRAPHIC_DATA]" at bounding box center [211, 132] width 229 height 16
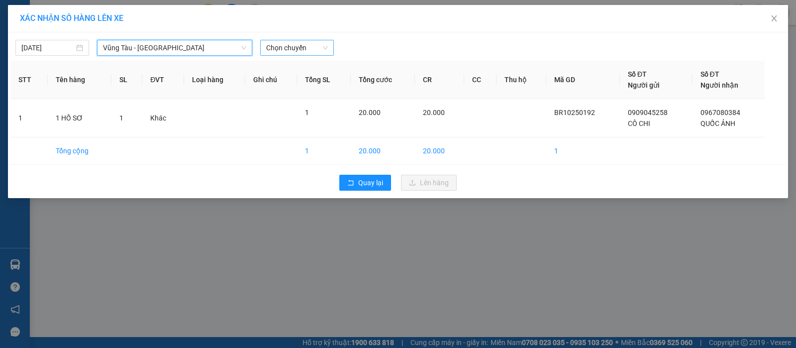
click at [293, 51] on span "Chọn chuyến" at bounding box center [297, 47] width 62 height 15
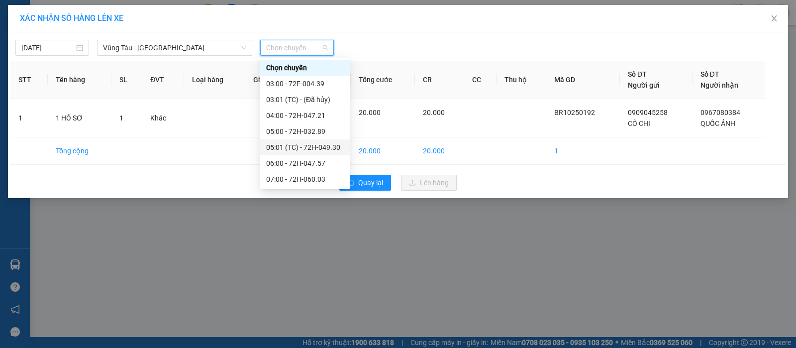
scroll to position [62, 0]
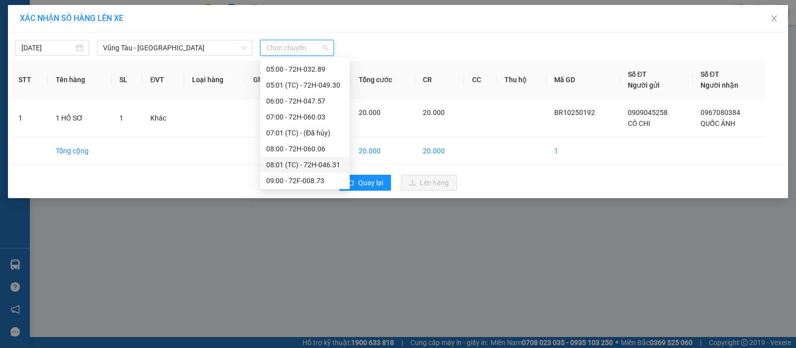
click at [310, 158] on div "08:01 (TC) - 72H-046.31" at bounding box center [305, 165] width 90 height 16
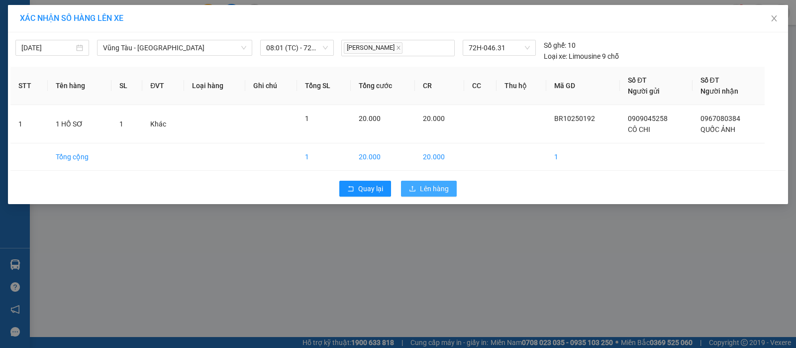
click at [412, 191] on icon "upload" at bounding box center [412, 188] width 7 height 7
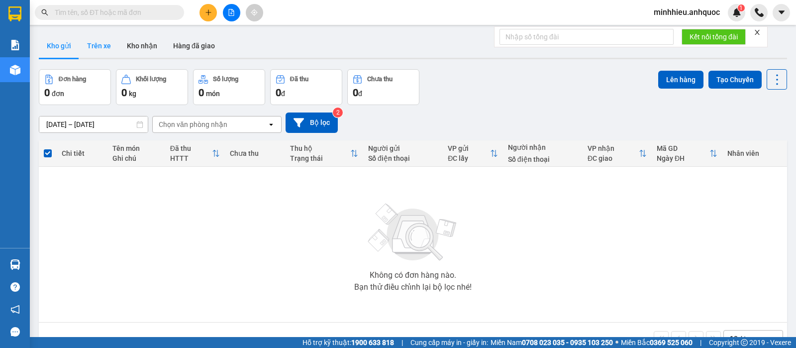
click at [100, 47] on button "Trên xe" at bounding box center [99, 46] width 40 height 24
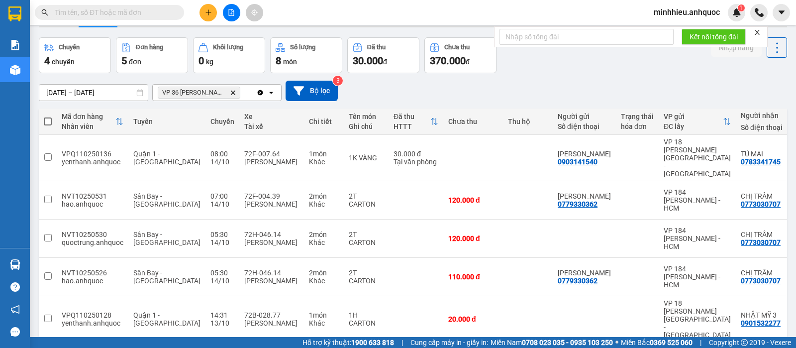
scroll to position [46, 0]
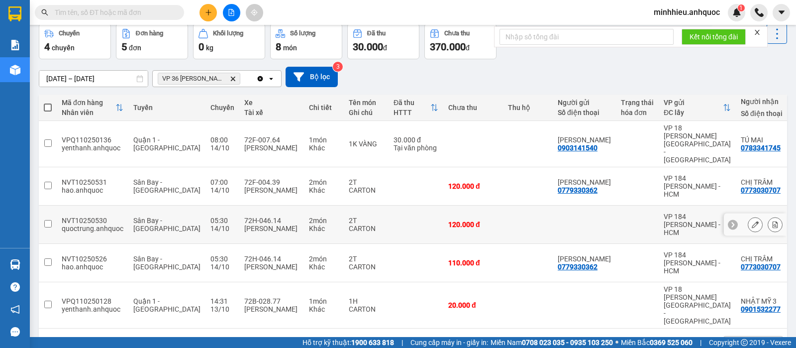
click at [748, 216] on button at bounding box center [755, 224] width 14 height 17
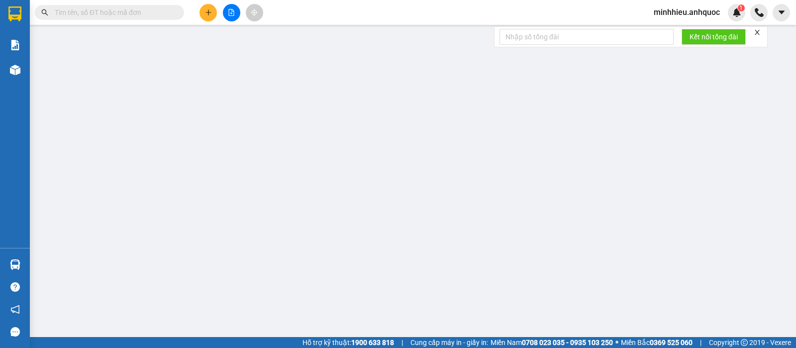
type input "0773030707"
type input "CHỊ TRÂM"
type input "VPBR"
type input "120.000"
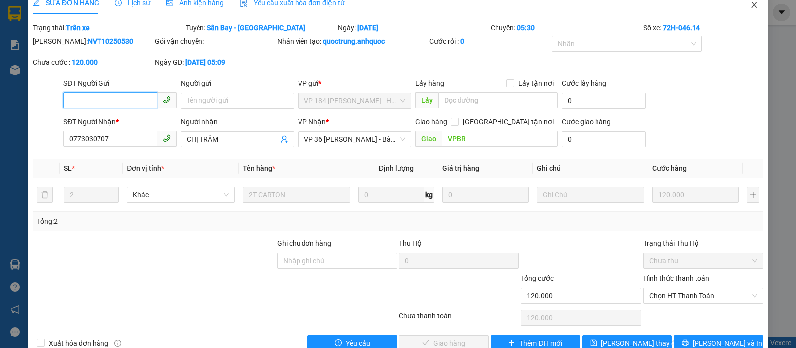
scroll to position [36, 0]
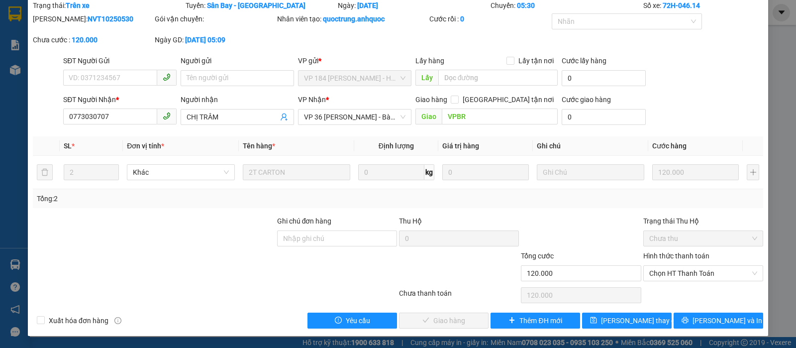
click at [732, 328] on div "SỬA ĐƠN HÀNG Lịch sử Ảnh kiện hàng Yêu cầu xuất hóa đơn điện tử Total Paid Fee …" at bounding box center [398, 152] width 741 height 367
click at [695, 326] on button "[PERSON_NAME] và In" at bounding box center [719, 321] width 90 height 16
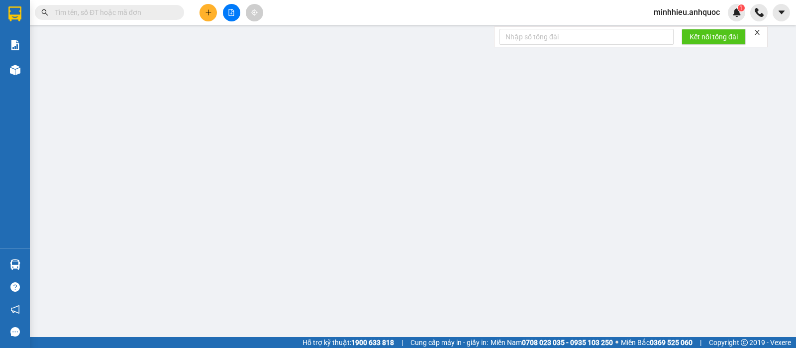
type input "0773030707"
type input "CHỊ TRÂM"
type input "VPBR"
type input "120.000"
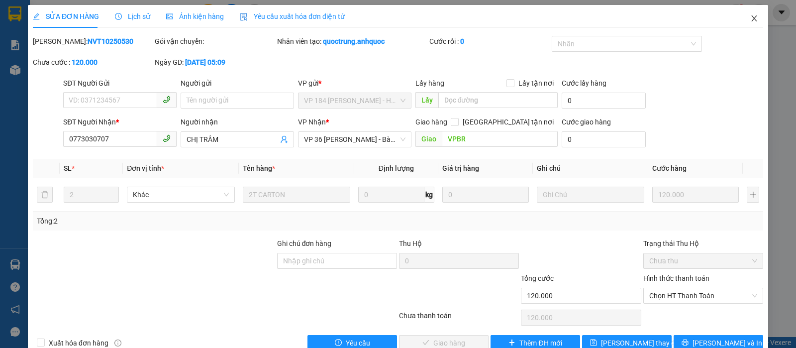
click at [750, 15] on icon "close" at bounding box center [754, 18] width 8 height 8
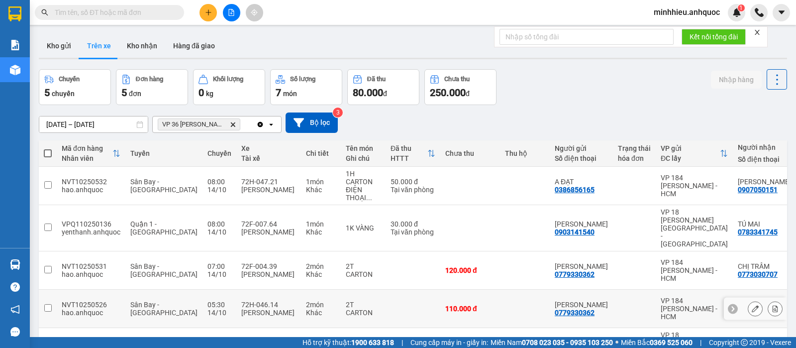
click at [752, 305] on icon at bounding box center [755, 308] width 7 height 7
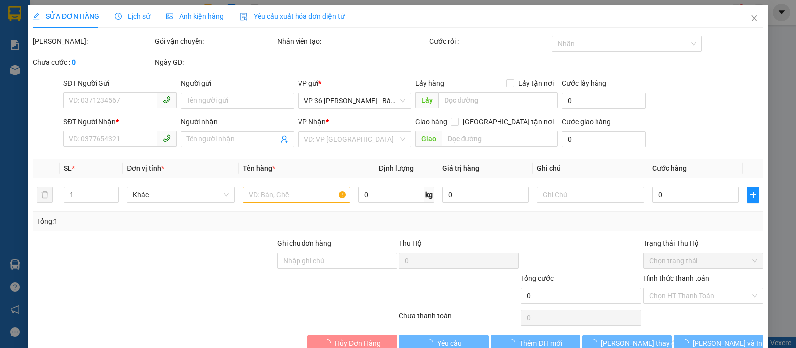
type input "0779330362"
type input "[PERSON_NAME]"
type input "0773030707"
type input "CHỊ TRÂM"
type input "VPBR"
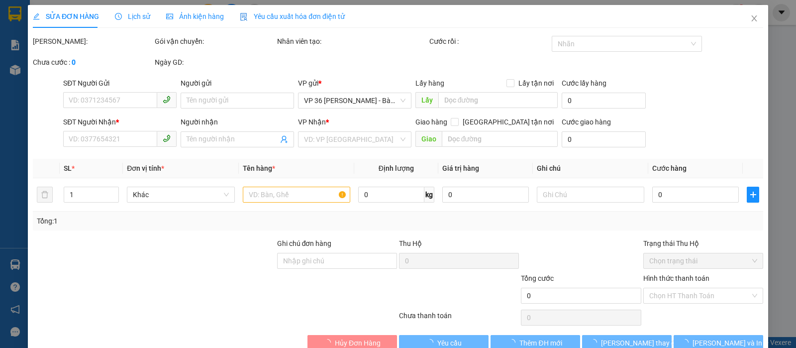
type input "110.000"
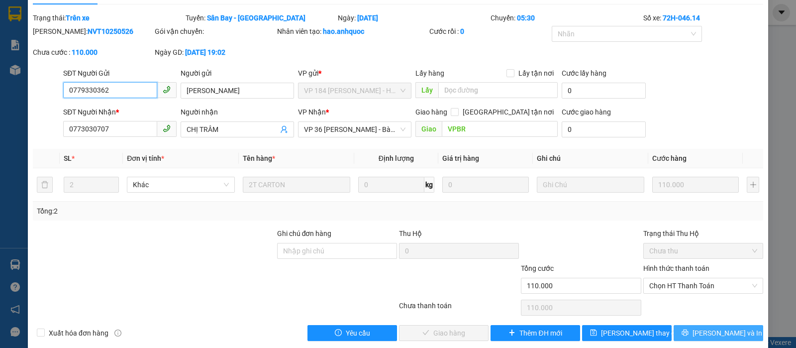
scroll to position [36, 0]
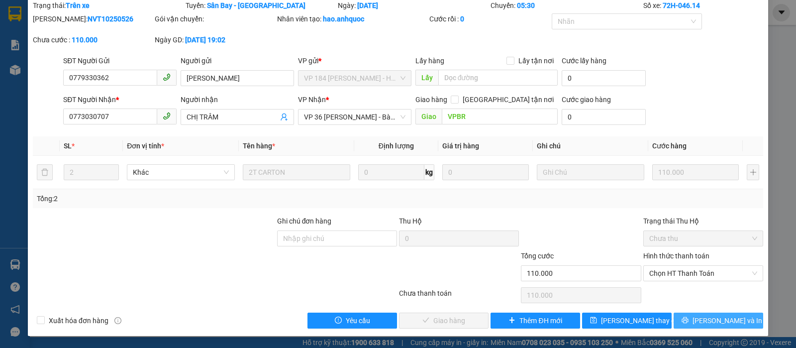
click at [729, 317] on span "[PERSON_NAME] và In" at bounding box center [728, 320] width 70 height 11
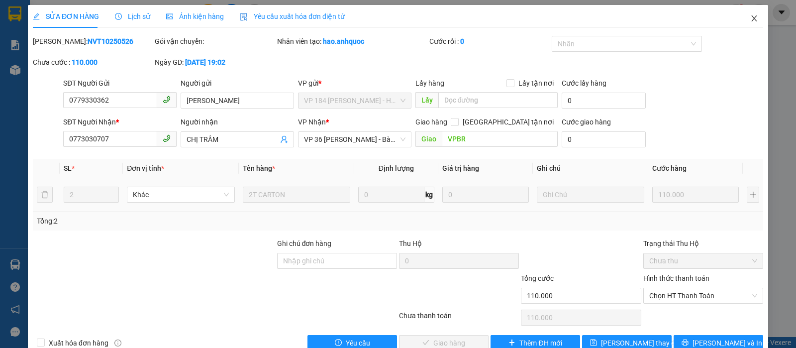
click at [749, 13] on span "Close" at bounding box center [755, 19] width 28 height 28
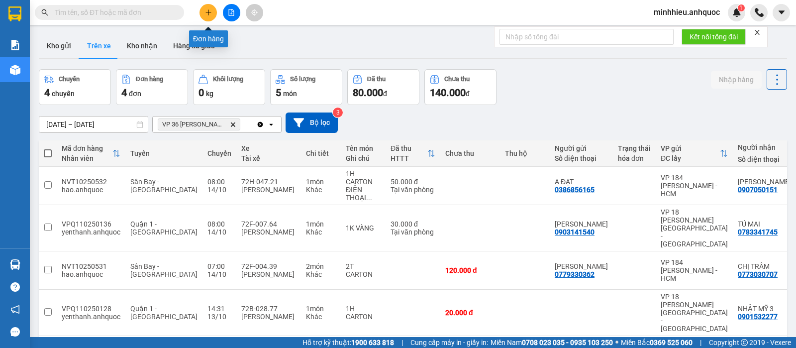
click at [207, 10] on icon "plus" at bounding box center [208, 12] width 7 height 7
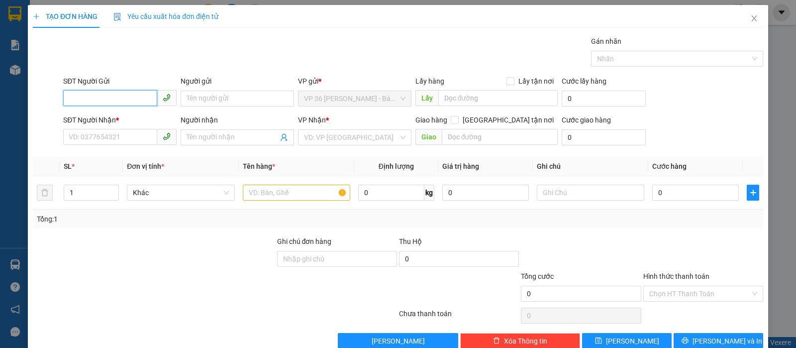
click at [115, 101] on input "SĐT Người Gửi" at bounding box center [110, 98] width 94 height 16
type input "0788723979"
click at [111, 116] on div "SĐT Người Nhận *" at bounding box center [119, 119] width 113 height 11
click at [111, 129] on input "SĐT Người Nhận *" at bounding box center [110, 137] width 94 height 16
click at [111, 134] on input "SĐT Người Nhận *" at bounding box center [110, 137] width 94 height 16
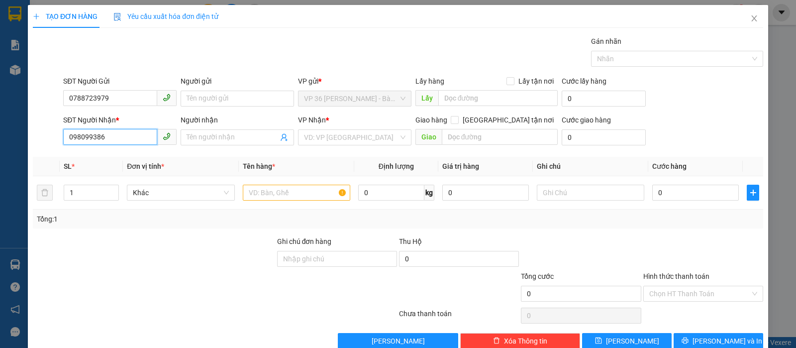
click at [86, 140] on input "098099386" at bounding box center [110, 137] width 94 height 16
click at [84, 138] on input "098099386" at bounding box center [110, 137] width 94 height 16
click at [74, 268] on div at bounding box center [154, 253] width 244 height 35
click at [80, 138] on input "098099386" at bounding box center [110, 137] width 94 height 16
type input "0984099386"
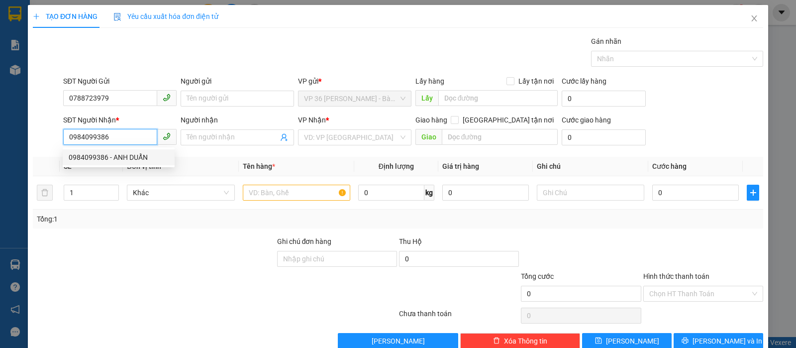
click at [151, 157] on div "0984099386 - ANH DUẨN" at bounding box center [119, 157] width 100 height 11
type input "ANH DUẨN"
type input "CÀ PHÊ ĐÁ TRUNG MỸ TÂY Q12"
type input "40.000"
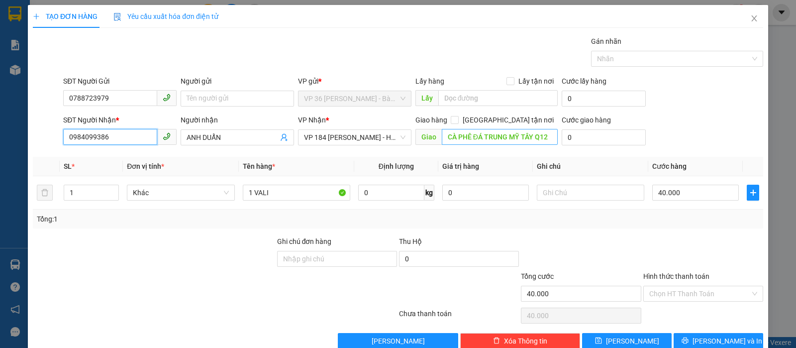
type input "0984099386"
click at [442, 135] on input "CÀ PHÊ ĐÁ TRUNG MỸ TÂY Q12" at bounding box center [500, 137] width 116 height 16
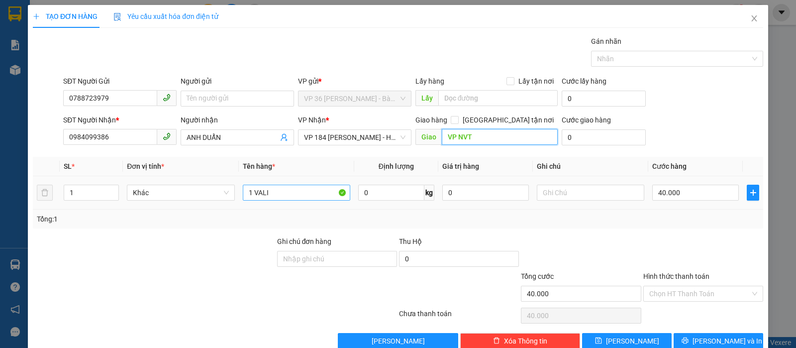
type input "VP NVT"
click at [311, 194] on input "1 VALI" at bounding box center [296, 193] width 107 height 16
type input "1 HSO"
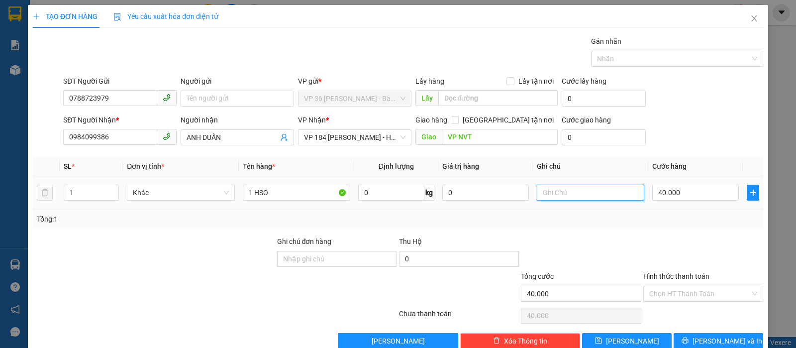
click at [595, 197] on input "text" at bounding box center [590, 193] width 107 height 16
click at [696, 198] on input "40.000" at bounding box center [695, 193] width 87 height 16
type input "2"
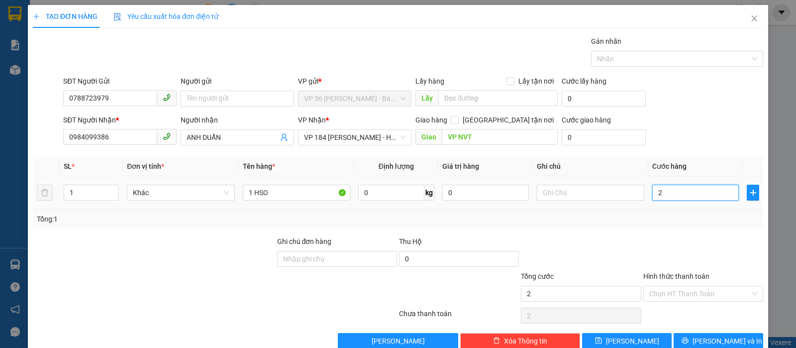
type input "20"
type input "200"
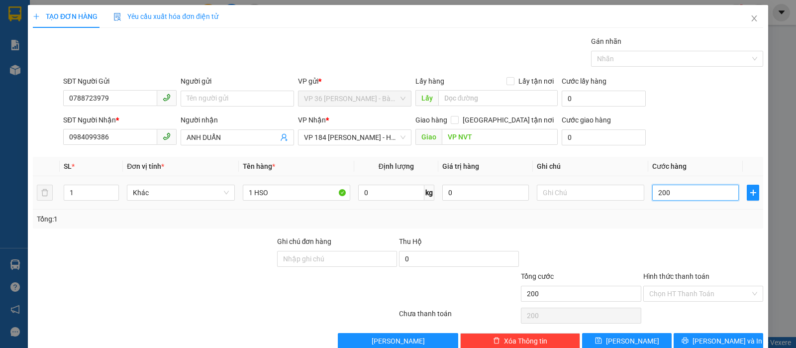
type input "2.000"
type input "20.000"
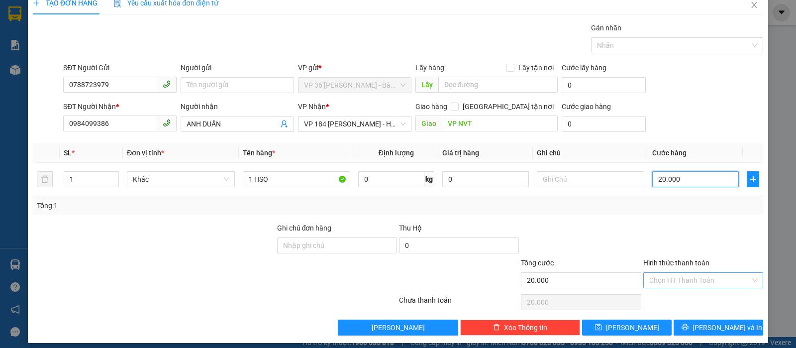
scroll to position [20, 0]
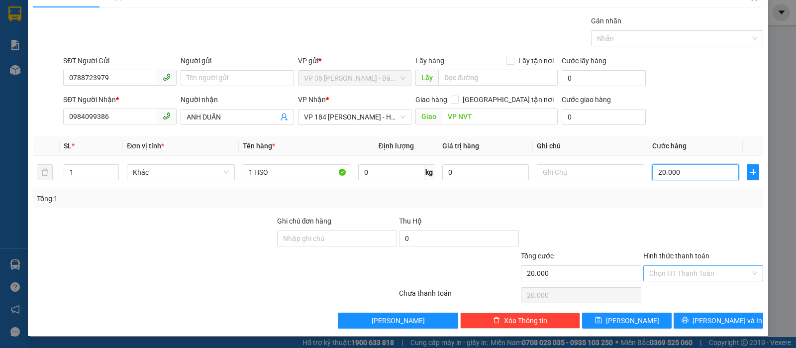
type input "20.000"
click at [704, 267] on input "Hình thức thanh toán" at bounding box center [699, 273] width 101 height 15
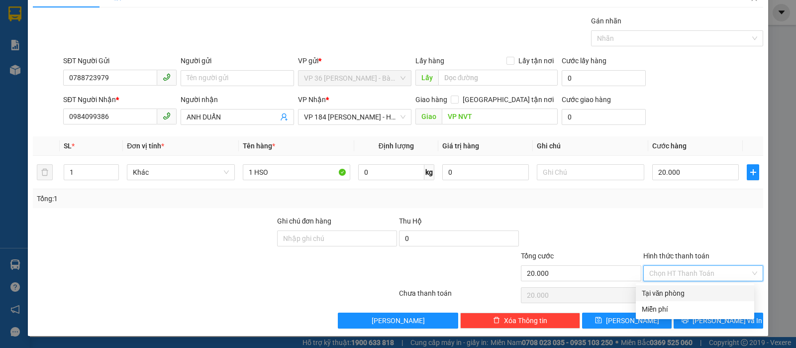
click at [696, 290] on div "Tại văn phòng" at bounding box center [695, 293] width 106 height 11
type input "0"
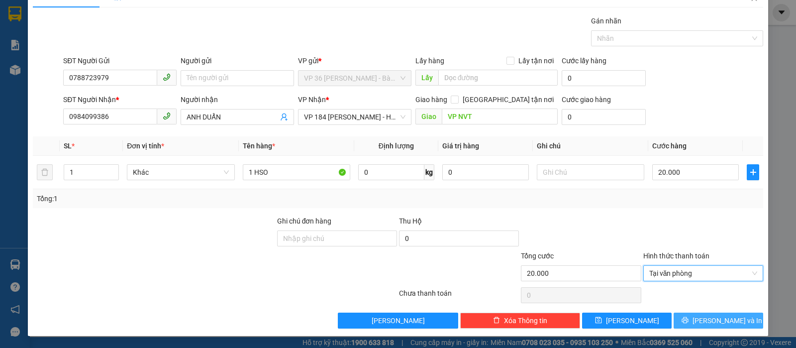
click at [705, 327] on button "[PERSON_NAME] và In" at bounding box center [719, 321] width 90 height 16
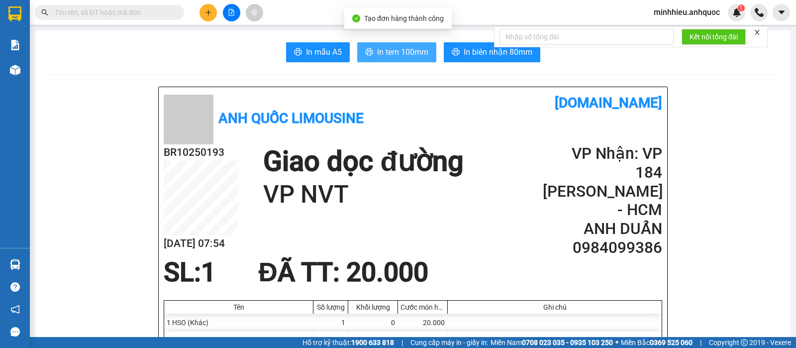
click at [377, 55] on span "In tem 100mm" at bounding box center [402, 52] width 51 height 12
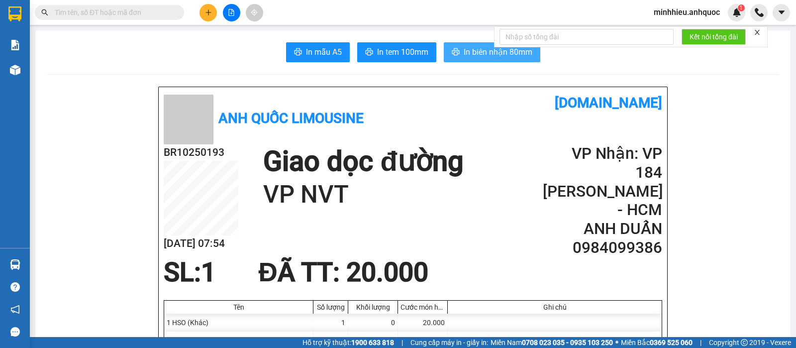
click at [464, 58] on span "In biên nhận 80mm" at bounding box center [498, 52] width 69 height 12
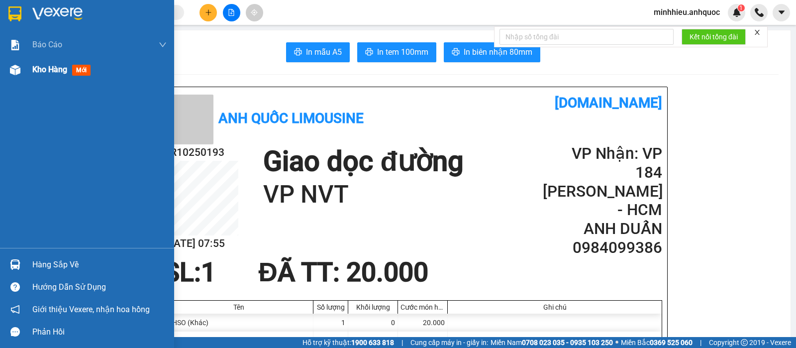
click at [52, 77] on div "Kho hàng mới" at bounding box center [99, 69] width 134 height 25
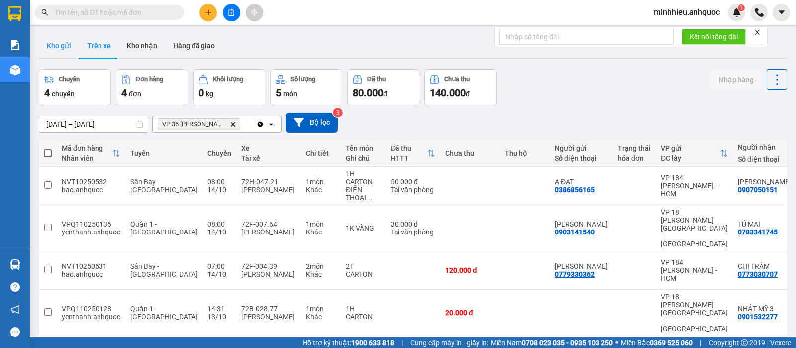
click at [68, 49] on button "Kho gửi" at bounding box center [59, 46] width 40 height 24
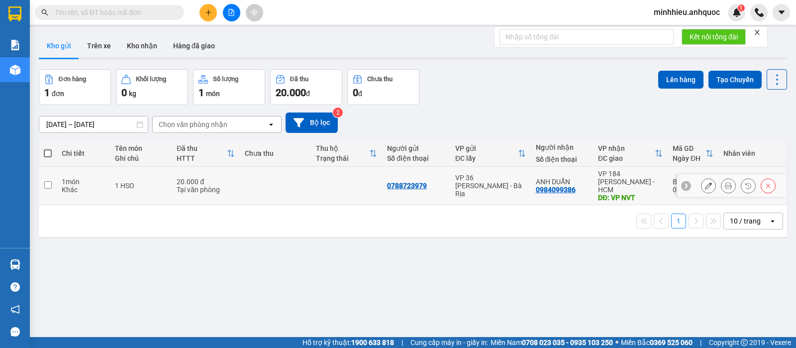
click at [252, 189] on td at bounding box center [275, 186] width 71 height 38
checkbox input "true"
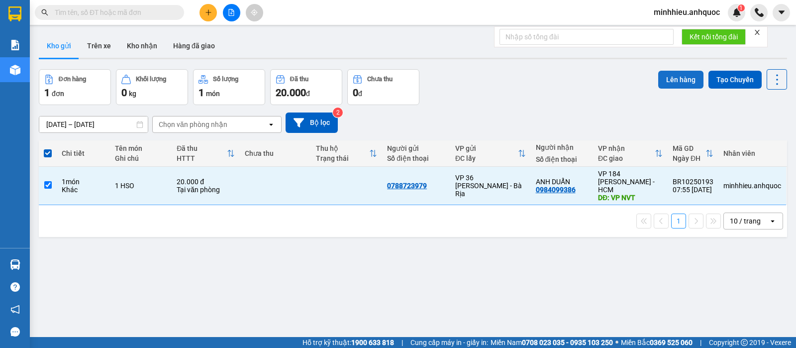
click at [662, 80] on button "Lên hàng" at bounding box center [680, 80] width 45 height 18
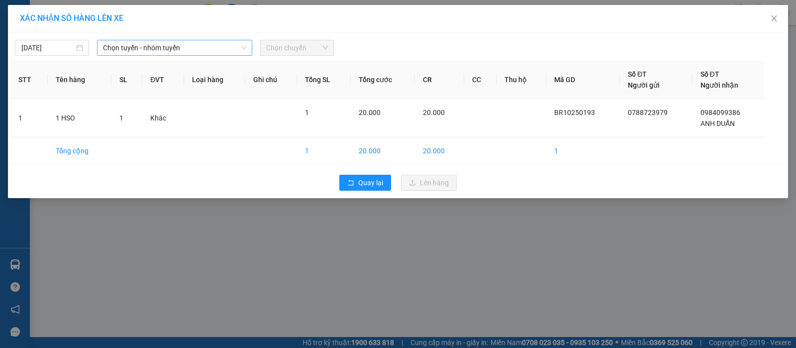
click at [148, 40] on span "Chọn tuyến - nhóm tuyến" at bounding box center [174, 47] width 143 height 15
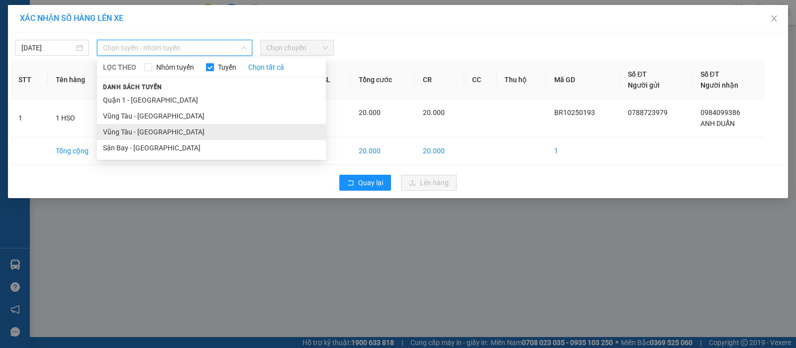
click at [149, 132] on li "Vũng Tàu - [GEOGRAPHIC_DATA]" at bounding box center [211, 132] width 229 height 16
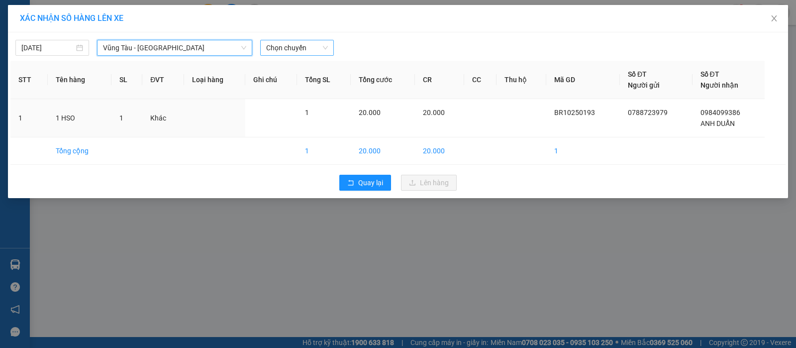
click at [285, 48] on span "Chọn chuyến" at bounding box center [297, 47] width 62 height 15
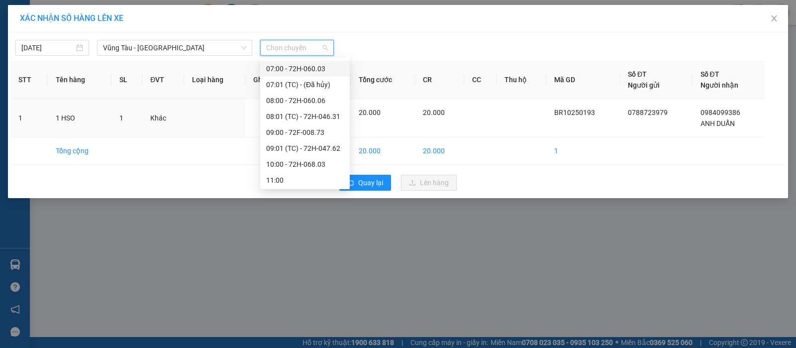
scroll to position [124, 0]
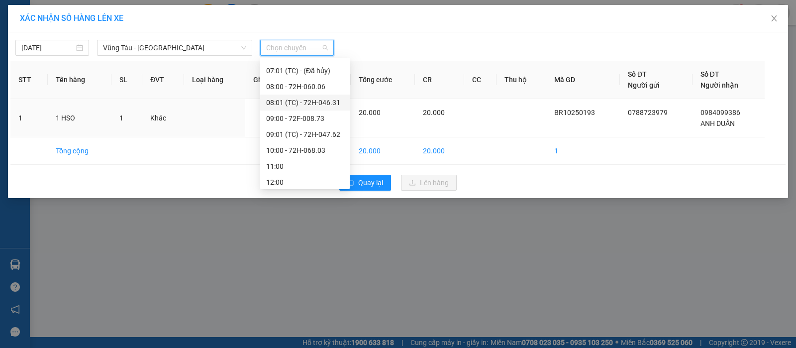
click at [299, 108] on div "08:01 (TC) - 72H-046.31" at bounding box center [305, 103] width 90 height 16
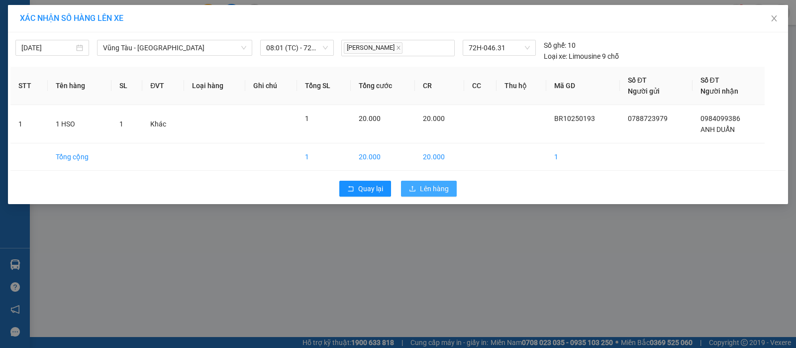
drag, startPoint x: 408, startPoint y: 183, endPoint x: 402, endPoint y: 174, distance: 10.7
click at [409, 183] on button "Lên hàng" at bounding box center [429, 189] width 56 height 16
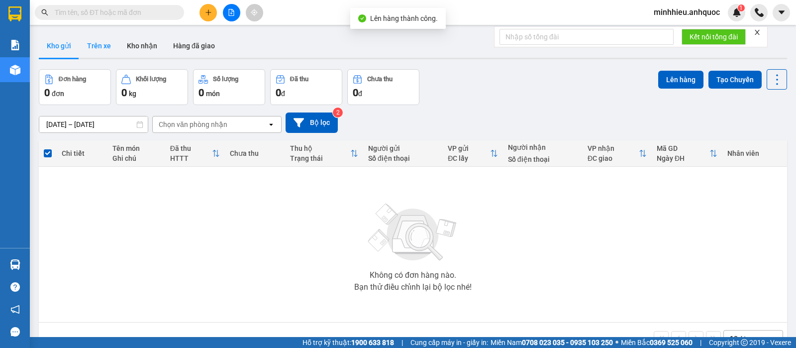
click at [110, 43] on button "Trên xe" at bounding box center [99, 46] width 40 height 24
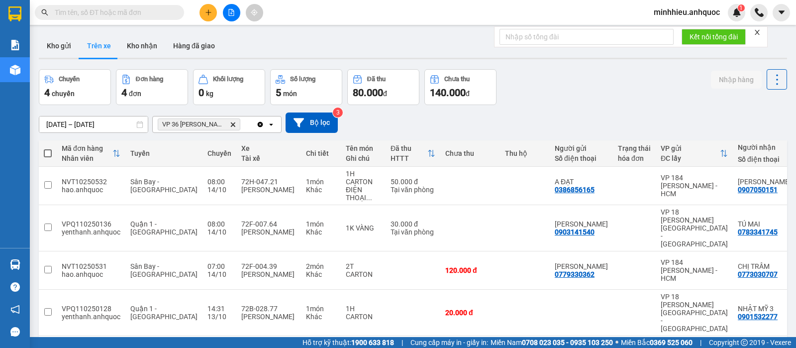
click at [232, 123] on icon "VP 36 Lê Thành Duy - Bà Rịa, close by backspace" at bounding box center [233, 124] width 4 height 4
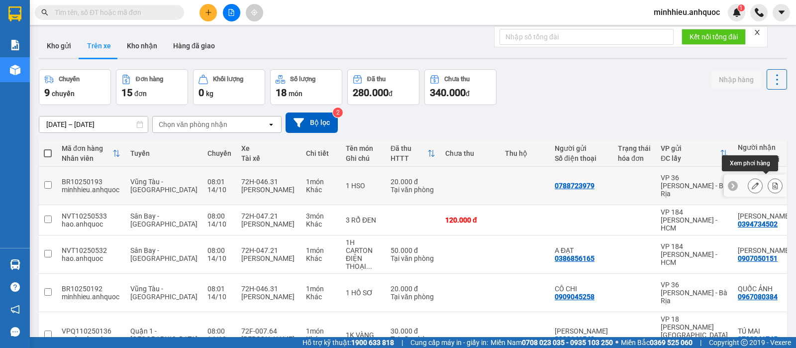
click at [772, 182] on icon at bounding box center [775, 185] width 7 height 7
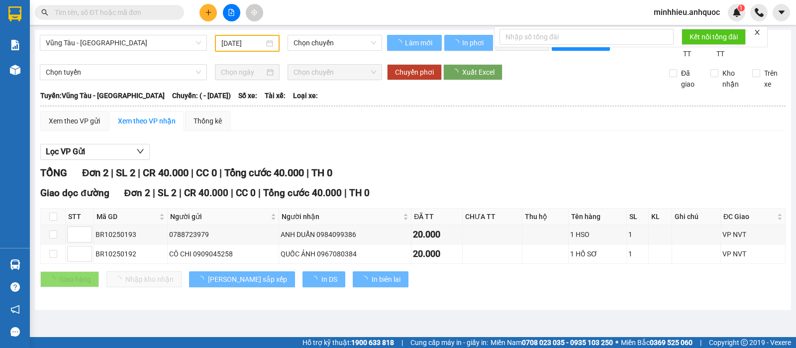
type input "[DATE]"
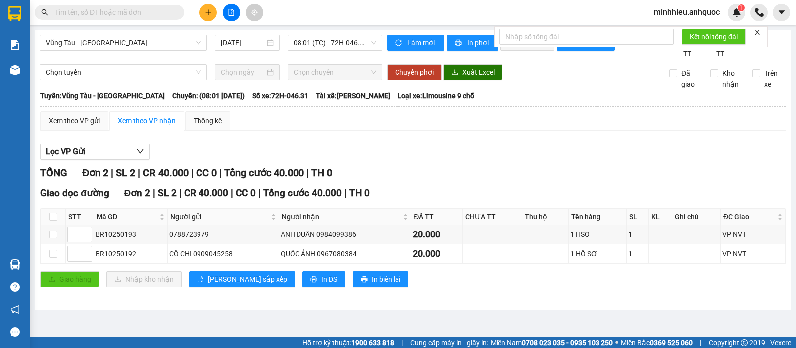
click at [278, 281] on div "Giao dọc đường Đơn 2 | SL 2 | CR 40.000 | CC 0 | Tổng cước 40.000 | TH 0 STT Mã…" at bounding box center [412, 240] width 745 height 109
click at [303, 287] on button "In DS" at bounding box center [324, 279] width 43 height 16
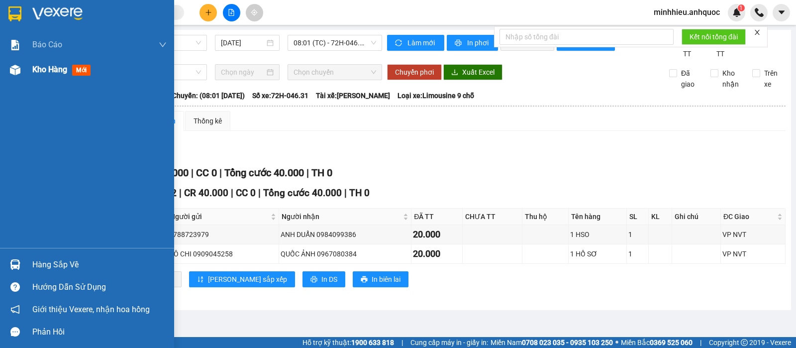
click at [49, 70] on span "Kho hàng" at bounding box center [49, 69] width 35 height 9
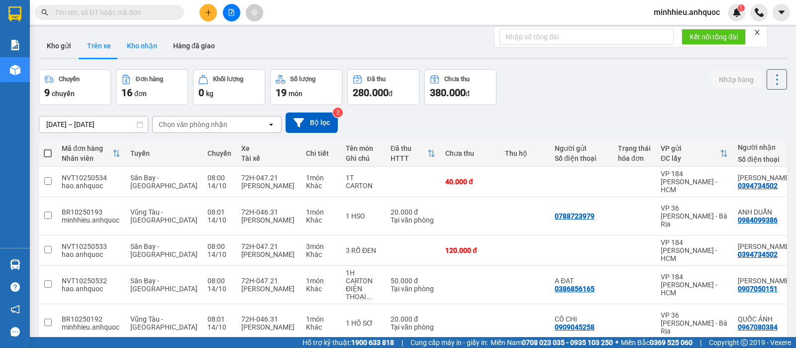
click at [128, 45] on button "Kho nhận" at bounding box center [142, 46] width 46 height 24
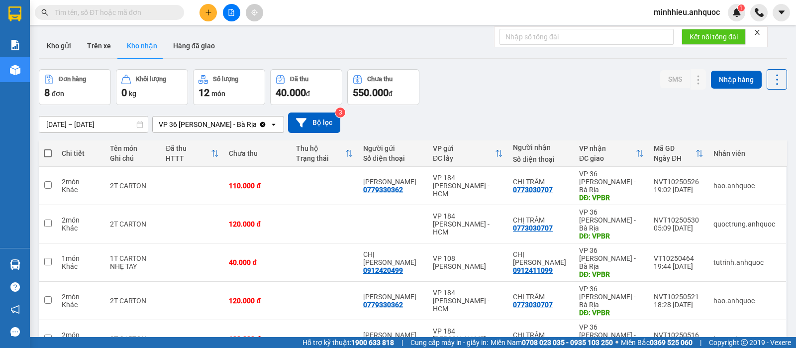
click at [109, 12] on input "text" at bounding box center [113, 12] width 117 height 11
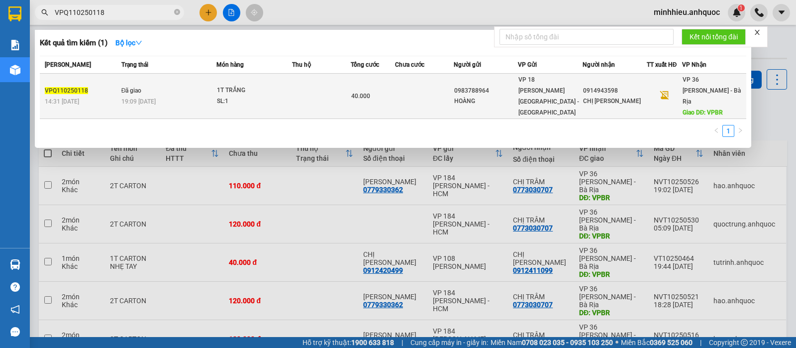
type input "VPQ110250118"
click at [465, 79] on td "0983788964 HOÀNG" at bounding box center [486, 96] width 64 height 45
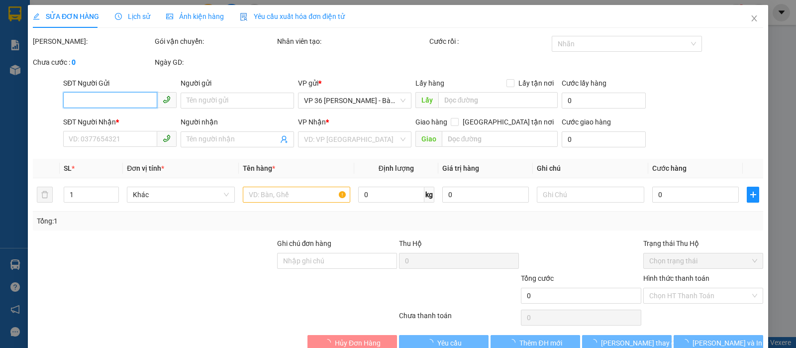
type input "0983788964"
type input "HOÀNG"
type input "0914943598"
type input "CHỊ LYNH"
type input "VPBR"
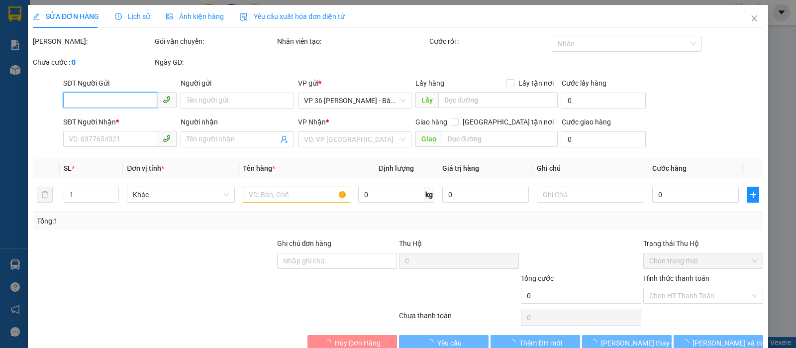
type input "40.000"
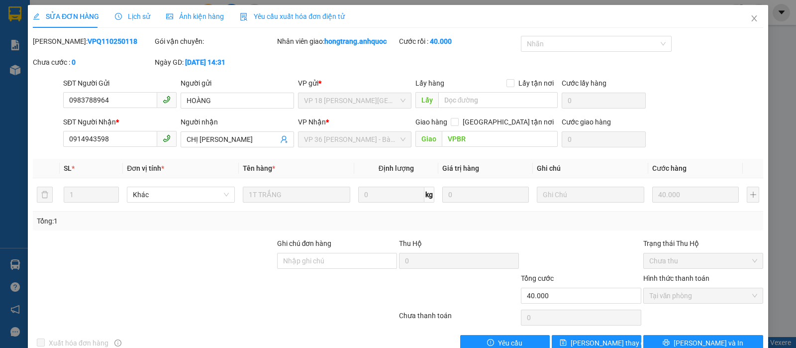
click at [125, 19] on span "Lịch sử" at bounding box center [132, 16] width 35 height 8
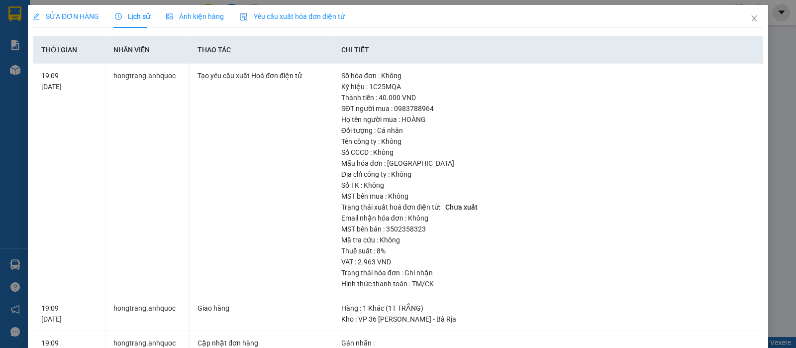
drag, startPoint x: 381, startPoint y: 201, endPoint x: 428, endPoint y: 199, distance: 47.3
click at [750, 15] on icon "close" at bounding box center [754, 18] width 8 height 8
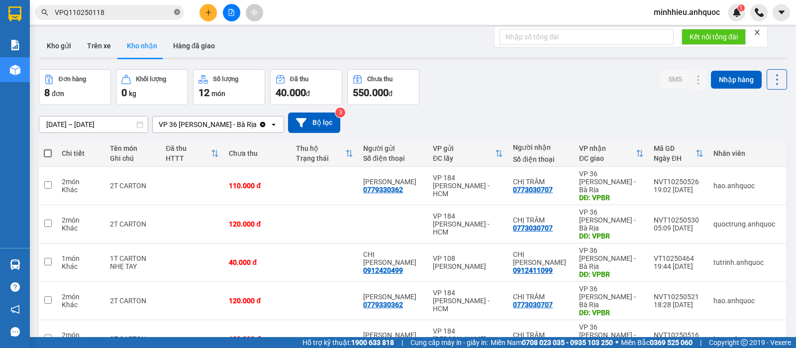
click at [176, 13] on icon "close-circle" at bounding box center [177, 12] width 6 height 6
click at [103, 48] on button "Trên xe" at bounding box center [99, 46] width 40 height 24
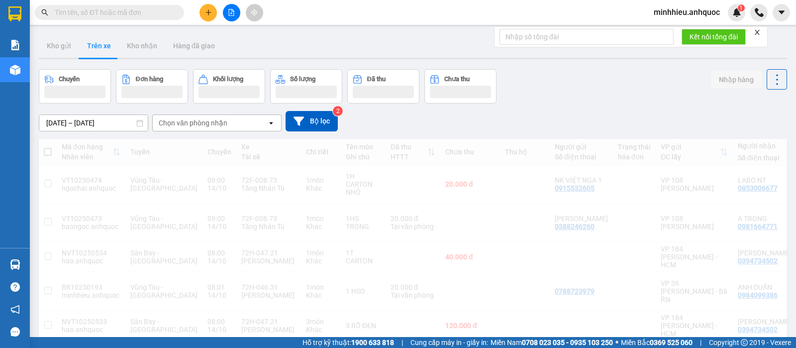
click at [206, 120] on div "Chọn văn phòng nhận" at bounding box center [193, 123] width 69 height 10
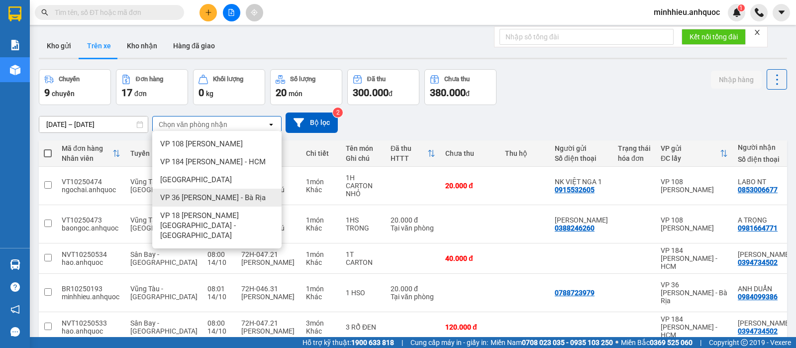
click at [189, 195] on span "VP 36 [PERSON_NAME] - Bà Rịa" at bounding box center [213, 198] width 106 height 10
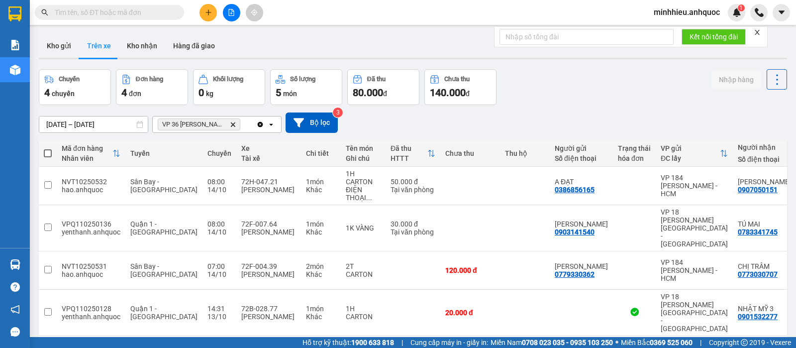
drag, startPoint x: 119, startPoint y: 311, endPoint x: 112, endPoint y: 317, distance: 9.5
click at [119, 311] on div "ver 1.8.147 Kho gửi Trên xe Kho nhận Hàng đã giao Chuyến 4 chuyến Đơn hàng 4 đơ…" at bounding box center [413, 204] width 756 height 348
click at [211, 13] on icon "plus" at bounding box center [208, 12] width 7 height 7
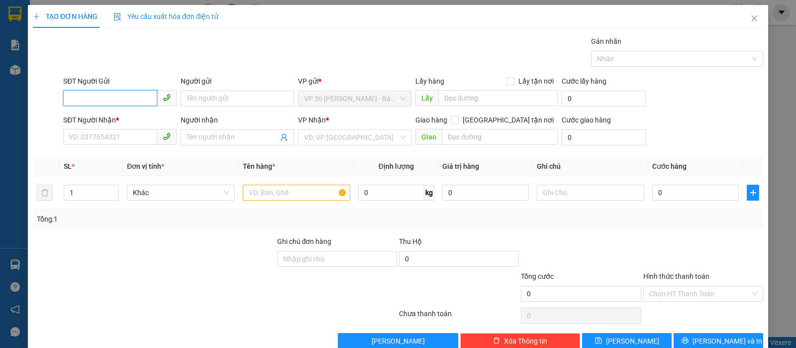
click at [147, 97] on input "SĐT Người Gửi" at bounding box center [110, 98] width 94 height 16
type input "0933121297"
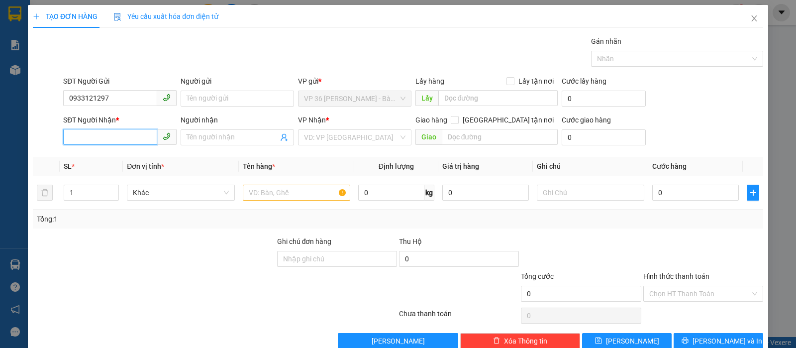
click at [114, 133] on input "SĐT Người Nhận *" at bounding box center [110, 137] width 94 height 16
click at [138, 157] on div "0982102008 - A KHÁNH" at bounding box center [119, 157] width 100 height 11
type input "0982102008"
type input "A KHÁNH"
type input "VPNVT"
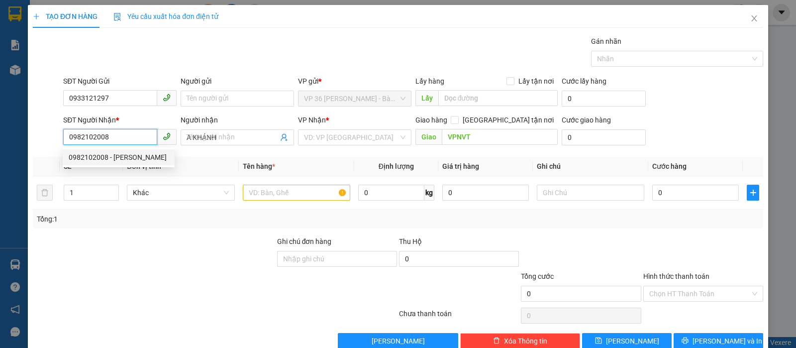
type input "40.000"
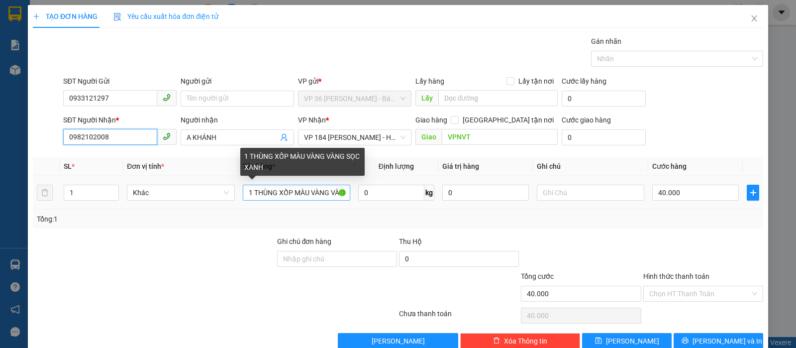
type input "0982102008"
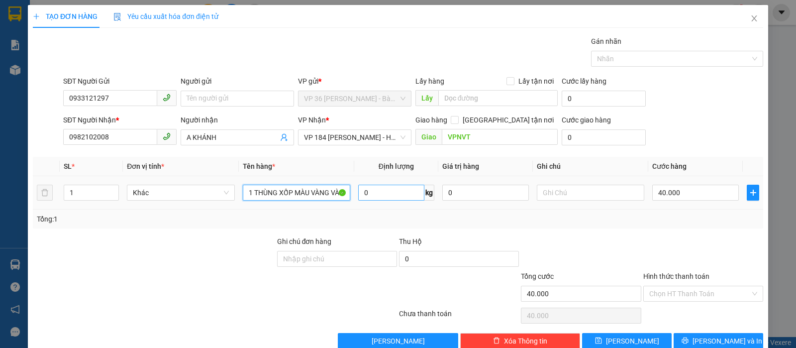
drag, startPoint x: 290, startPoint y: 193, endPoint x: 372, endPoint y: 193, distance: 82.6
click at [372, 193] on tr "1 Khác 1 THÙNG XỐP MÀU VÀNG VÀNG SỌC XANH 0 kg 0 40.000" at bounding box center [398, 192] width 731 height 33
drag, startPoint x: 276, startPoint y: 192, endPoint x: 227, endPoint y: 198, distance: 49.7
click at [227, 198] on tr "1 Khác 1 THÙNG XỐP1T XỐP NHIỀU MÀU 0 kg 0 40.000" at bounding box center [398, 192] width 731 height 33
type input "1T XỐP NHIỀU MÀU"
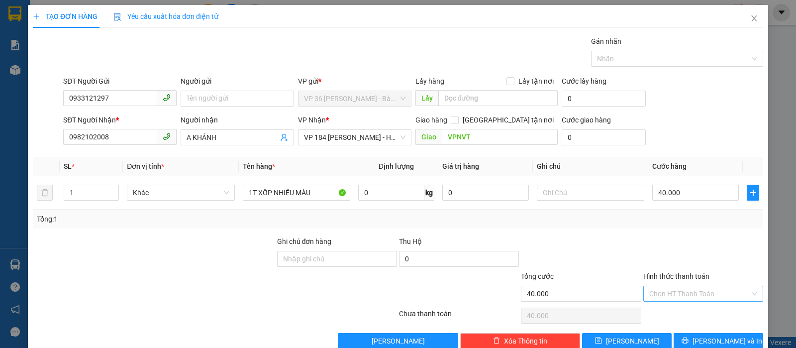
click at [677, 293] on input "Hình thức thanh toán" at bounding box center [699, 293] width 101 height 15
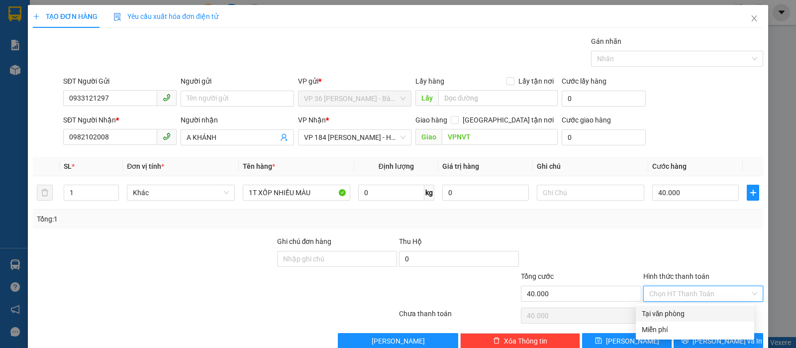
click at [674, 310] on div "Tại văn phòng" at bounding box center [695, 313] width 106 height 11
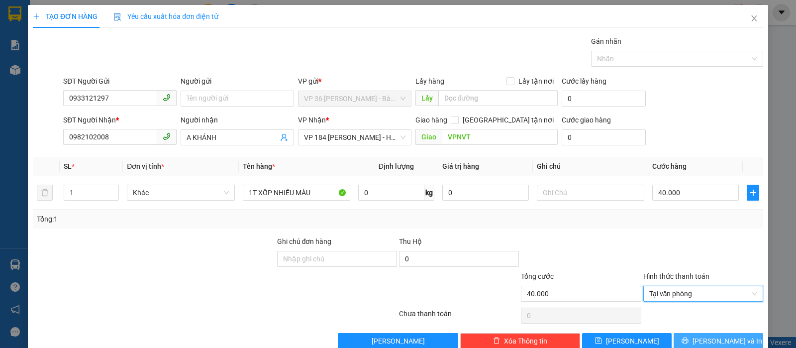
click at [689, 339] on icon "printer" at bounding box center [685, 340] width 7 height 7
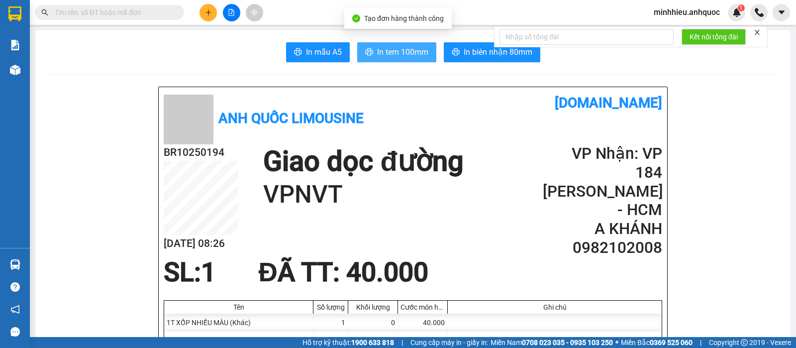
drag, startPoint x: 391, startPoint y: 54, endPoint x: 403, endPoint y: 90, distance: 38.2
click at [390, 54] on span "In tem 100mm" at bounding box center [402, 52] width 51 height 12
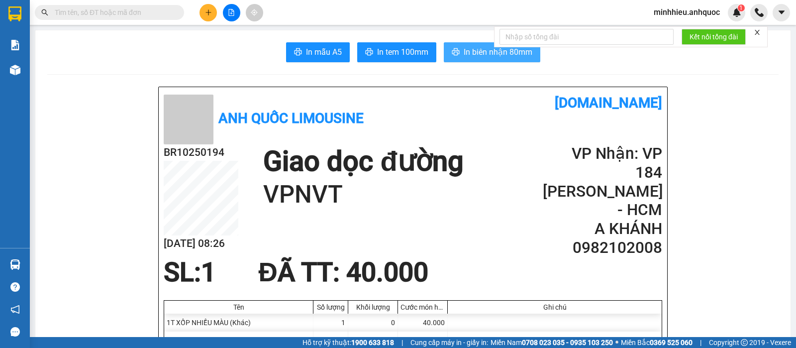
click at [451, 45] on button "In biên nhận 80mm" at bounding box center [492, 52] width 97 height 20
click at [208, 9] on icon "plus" at bounding box center [208, 12] width 7 height 7
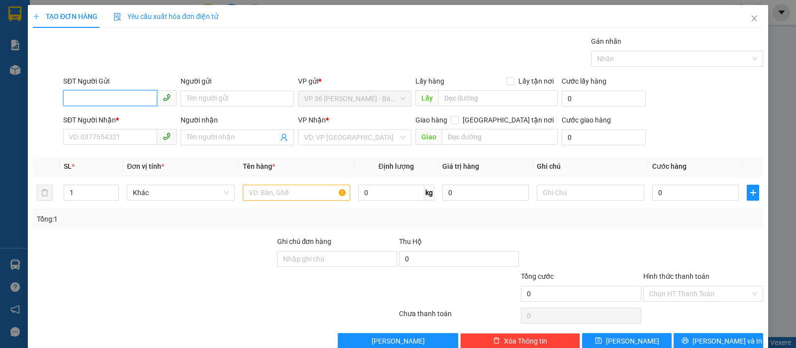
click at [123, 94] on input "SĐT Người Gửi" at bounding box center [110, 98] width 94 height 16
type input "0366"
click at [123, 118] on div "0366867962 - C THƯ" at bounding box center [119, 118] width 100 height 11
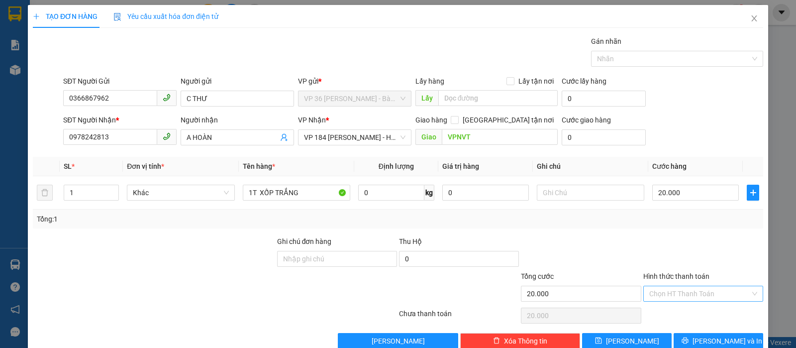
click at [698, 286] on input "Hình thức thanh toán" at bounding box center [699, 293] width 101 height 15
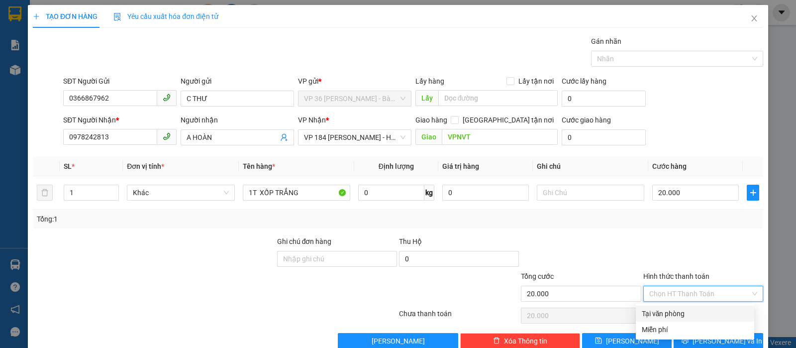
click at [695, 308] on div "Tại văn phòng" at bounding box center [695, 313] width 106 height 11
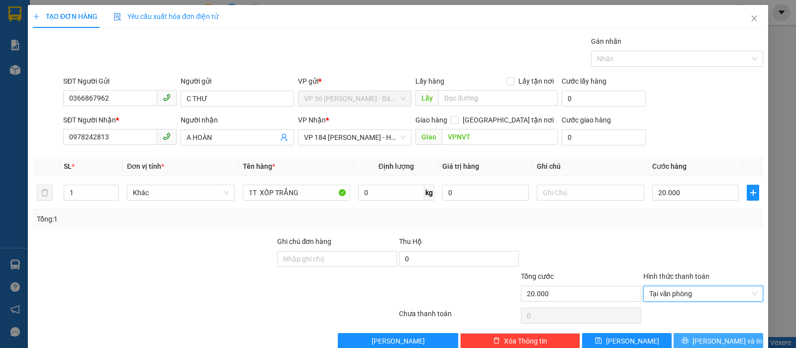
click at [713, 335] on span "[PERSON_NAME] và In" at bounding box center [728, 340] width 70 height 11
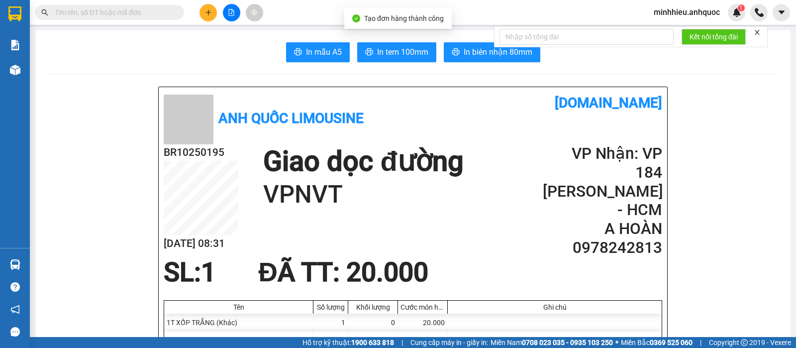
click at [452, 50] on icon "printer" at bounding box center [456, 52] width 8 height 8
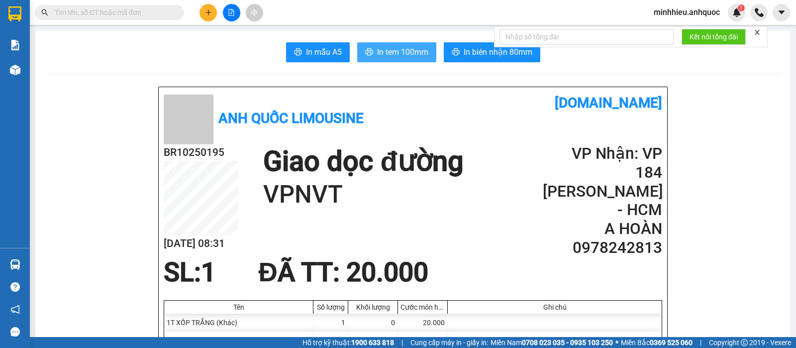
click at [377, 50] on span "In tem 100mm" at bounding box center [402, 52] width 51 height 12
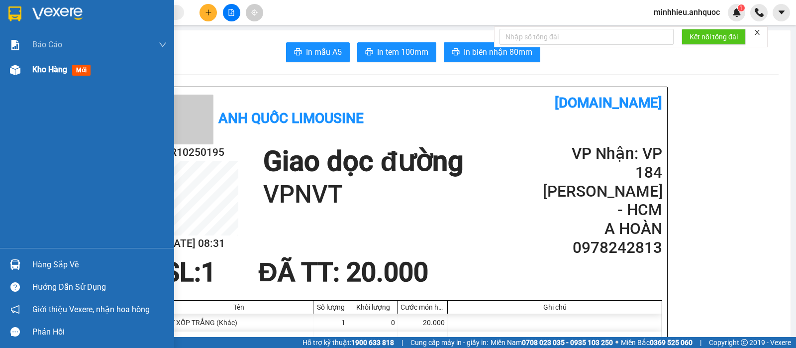
click at [34, 71] on span "Kho hàng" at bounding box center [49, 69] width 35 height 9
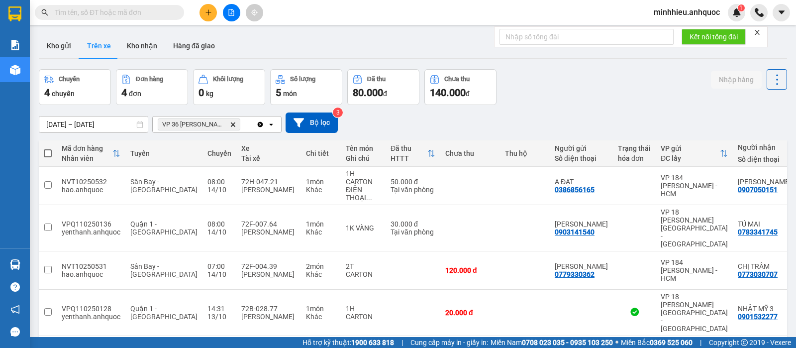
click at [127, 343] on div "1 10 / trang open" at bounding box center [413, 351] width 741 height 17
click at [204, 10] on button at bounding box center [208, 12] width 17 height 17
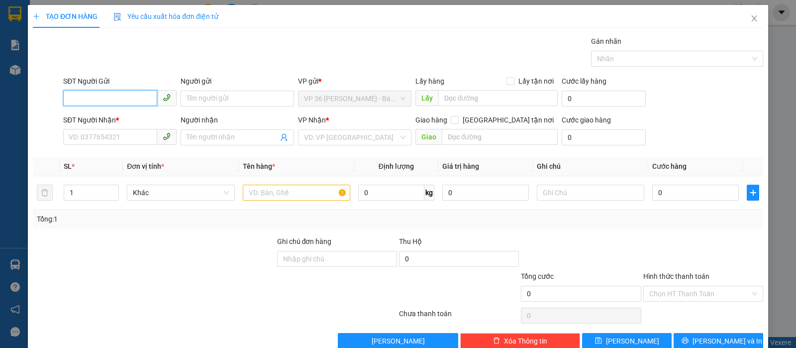
click at [140, 96] on input "SĐT Người Gửi" at bounding box center [110, 98] width 94 height 16
click at [127, 98] on input "SĐT Người Gửi" at bounding box center [110, 98] width 94 height 16
click at [132, 98] on input "SĐT Người Gửi" at bounding box center [110, 98] width 94 height 16
click at [79, 95] on input "SĐT Người Gửi" at bounding box center [110, 98] width 94 height 16
type input "0909818360"
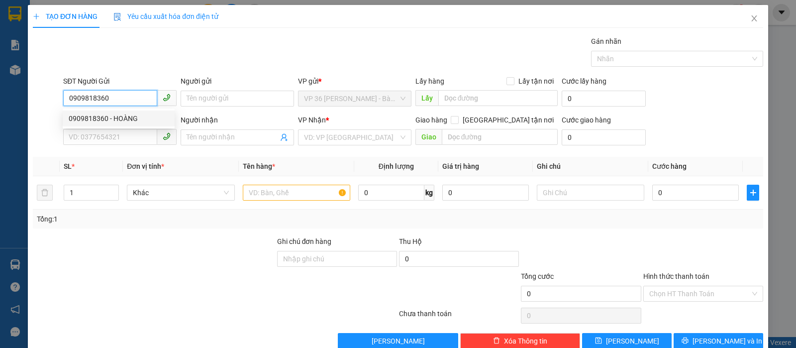
click at [109, 118] on div "0909818360 - HOÀNG" at bounding box center [119, 118] width 100 height 11
type input "HOÀNG"
type input "0918095882"
type input "ANH BÌNH"
type input "VPNVT"
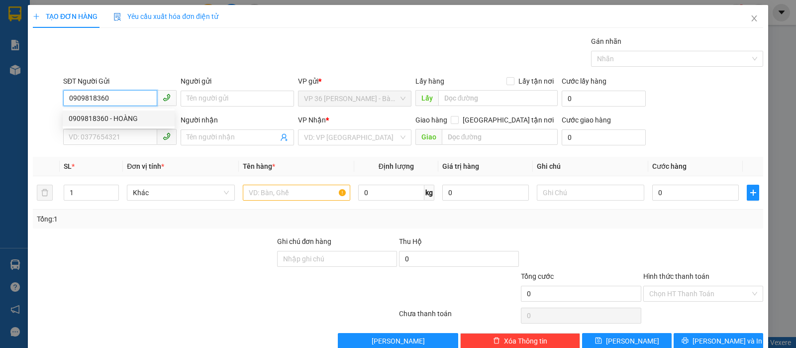
type input "TM 24/9 THỦY"
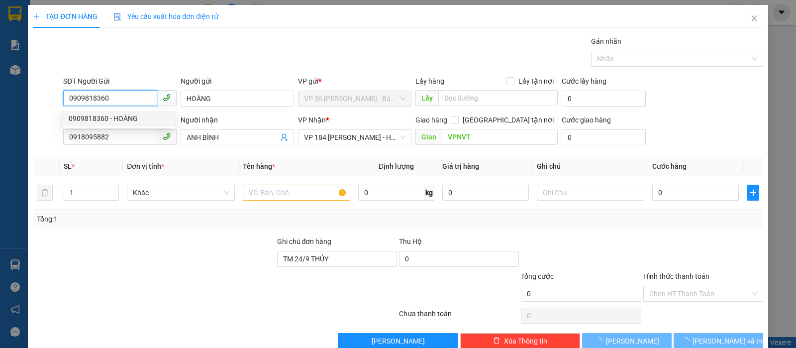
type input "40.000"
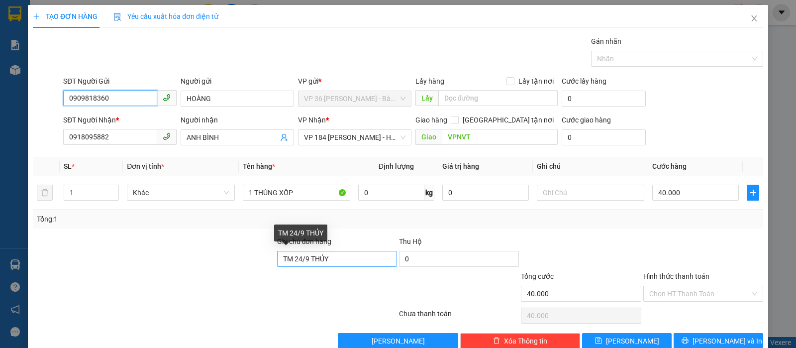
type input "0909818360"
click at [337, 251] on input "TM 24/9 THỦY" at bounding box center [337, 259] width 120 height 16
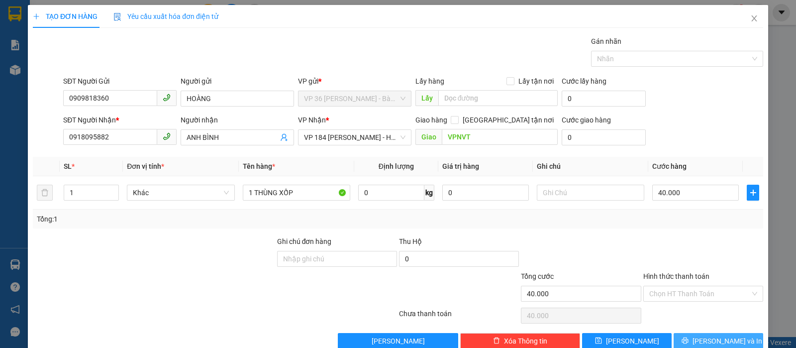
click at [728, 341] on span "[PERSON_NAME] và In" at bounding box center [728, 340] width 70 height 11
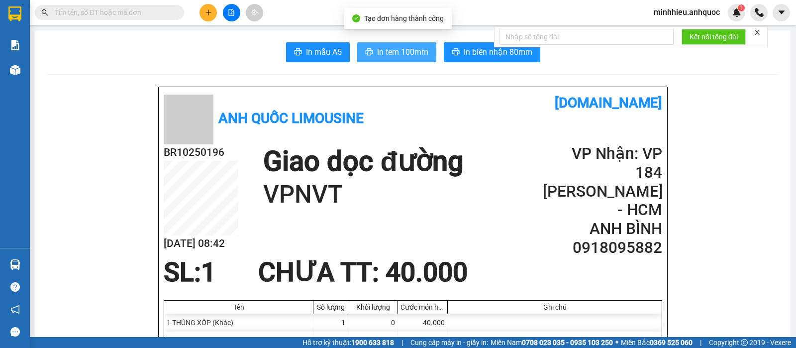
drag, startPoint x: 383, startPoint y: 55, endPoint x: 351, endPoint y: 58, distance: 31.5
click at [382, 56] on span "In tem 100mm" at bounding box center [402, 52] width 51 height 12
drag, startPoint x: 125, startPoint y: 221, endPoint x: 118, endPoint y: 221, distance: 7.0
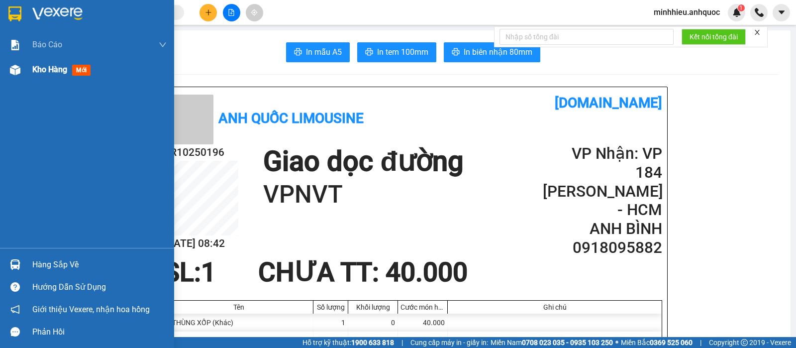
click at [62, 75] on div "Kho hàng mới" at bounding box center [63, 69] width 62 height 12
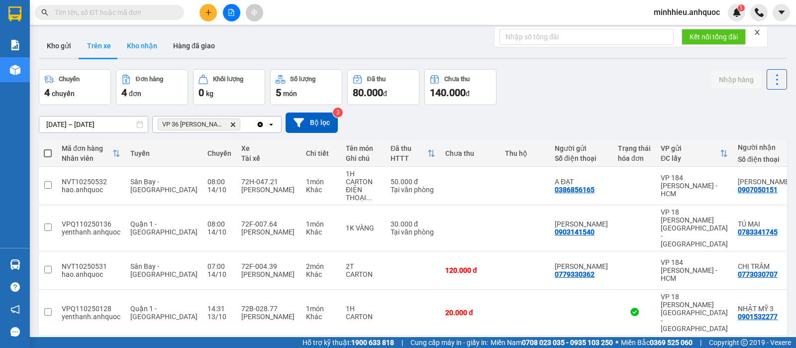
click at [161, 42] on button "Kho nhận" at bounding box center [142, 46] width 46 height 24
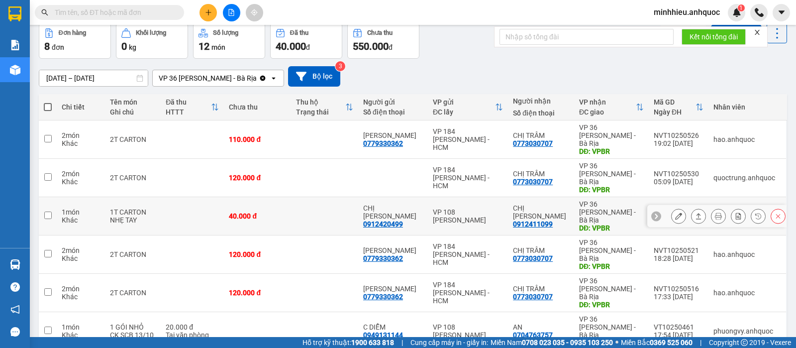
scroll to position [113, 0]
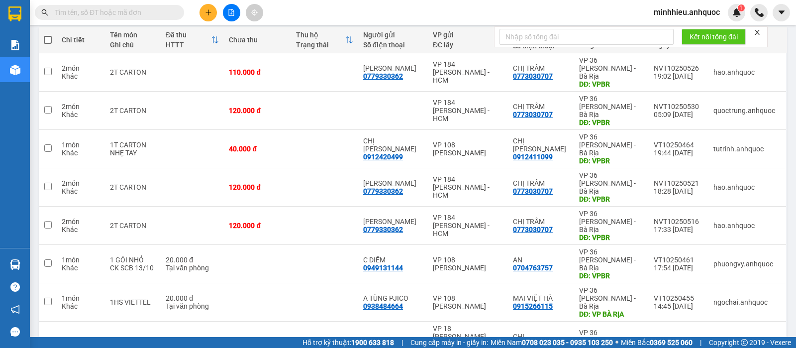
click at [125, 336] on main "ver 1.8.147 Kho gửi Trên xe Kho nhận Hàng đã giao Đơn hàng 8 đơn Khối lượng 0 k…" at bounding box center [398, 168] width 796 height 337
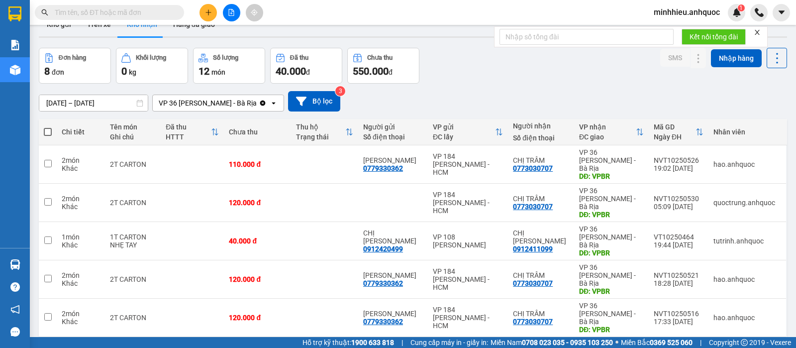
scroll to position [0, 0]
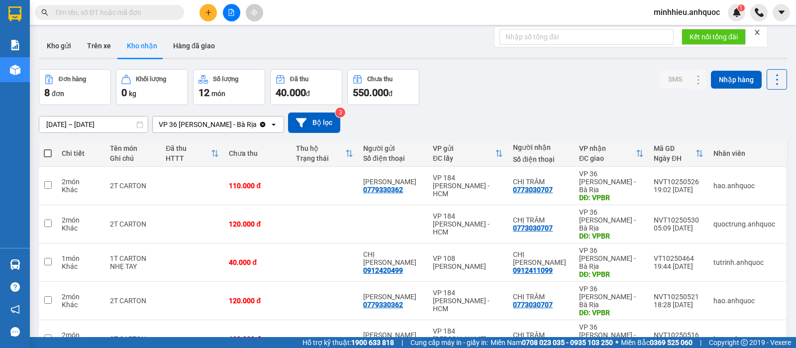
drag, startPoint x: 102, startPoint y: 48, endPoint x: 112, endPoint y: 112, distance: 65.0
click at [102, 48] on button "Trên xe" at bounding box center [99, 46] width 40 height 24
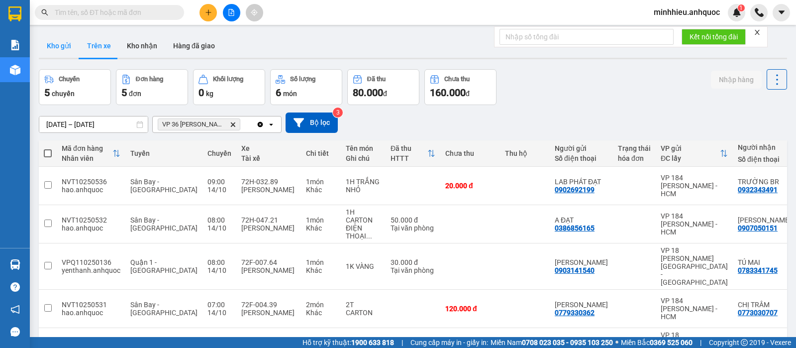
click at [59, 43] on button "Kho gửi" at bounding box center [59, 46] width 40 height 24
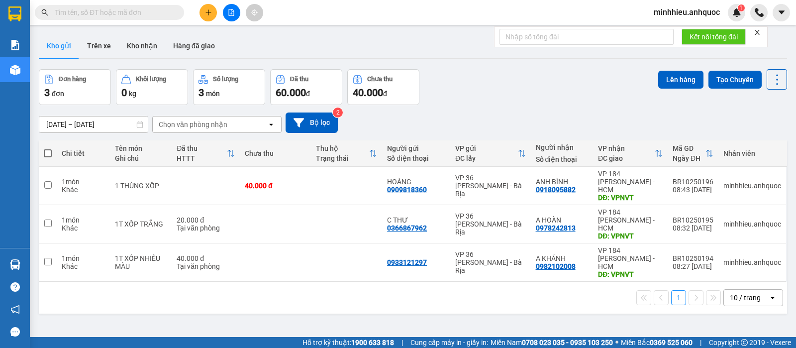
click at [502, 93] on div "Đơn hàng 3 đơn Khối lượng 0 kg Số lượng 3 món Đã thu 60.000 đ Chưa thu 40.000 đ…" at bounding box center [413, 87] width 748 height 36
click at [163, 177] on td "1 THÙNG XỐP" at bounding box center [141, 186] width 62 height 38
checkbox input "true"
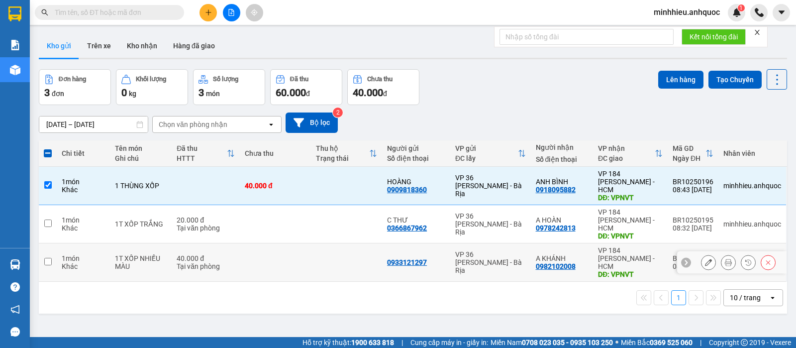
click at [153, 243] on td "1T XỐP NHIỀU MÀU" at bounding box center [141, 262] width 62 height 38
checkbox input "true"
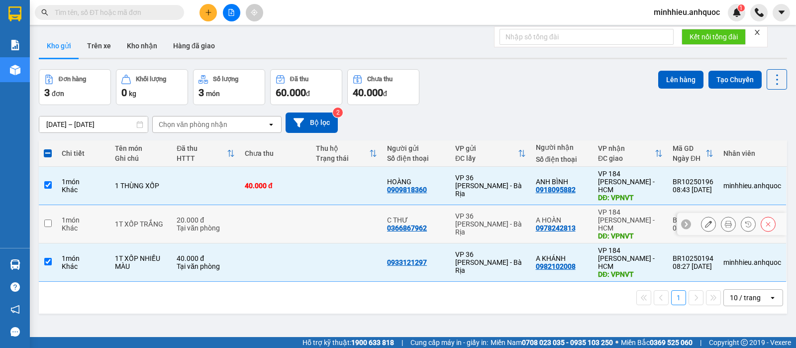
click at [143, 220] on div "1T XỐP TRẮNG" at bounding box center [141, 224] width 52 height 8
checkbox input "true"
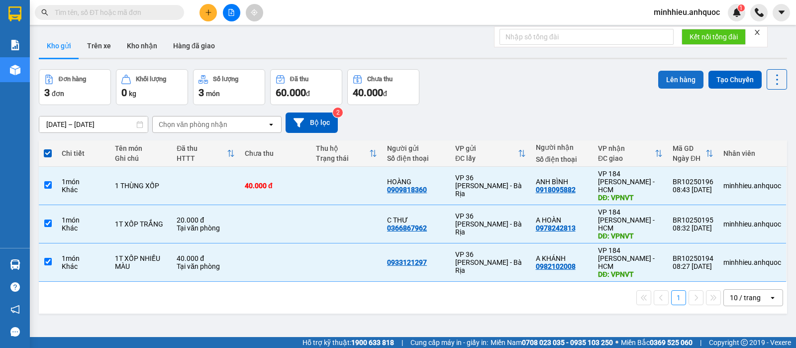
click at [684, 82] on button "Lên hàng" at bounding box center [680, 80] width 45 height 18
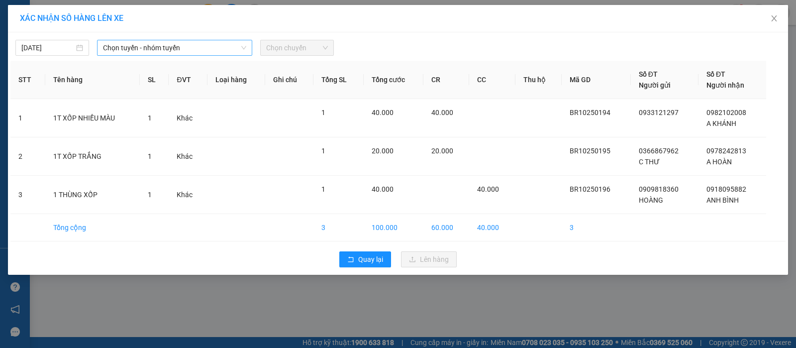
click at [162, 48] on span "Chọn tuyến - nhóm tuyến" at bounding box center [174, 47] width 143 height 15
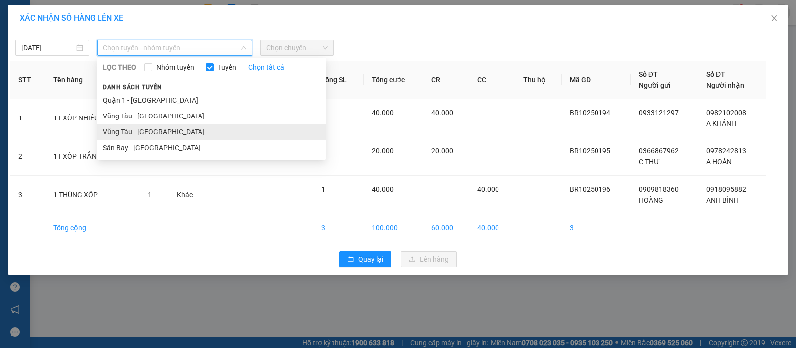
drag, startPoint x: 146, startPoint y: 128, endPoint x: 214, endPoint y: 106, distance: 71.6
click at [149, 128] on li "Vũng Tàu - [GEOGRAPHIC_DATA]" at bounding box center [211, 132] width 229 height 16
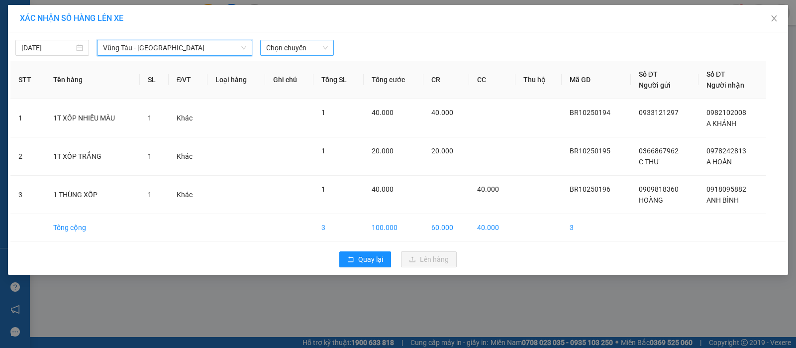
click at [314, 47] on span "Chọn chuyến" at bounding box center [297, 47] width 62 height 15
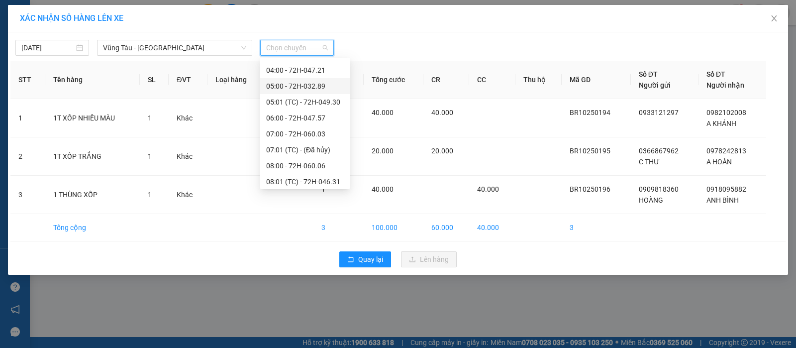
scroll to position [62, 0]
click at [309, 173] on div "09:00 - 72F-008.73" at bounding box center [305, 181] width 90 height 16
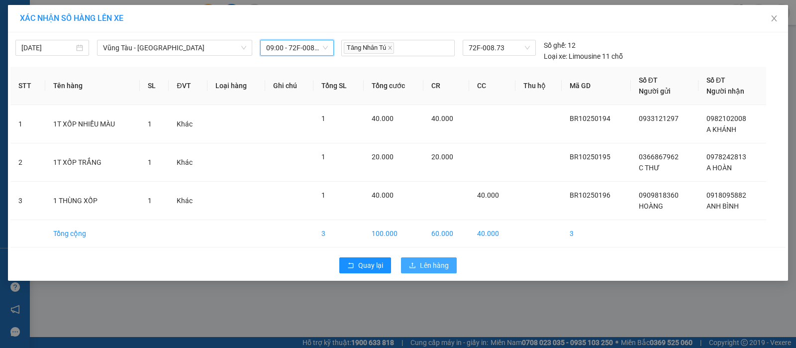
click at [442, 260] on span "Lên hàng" at bounding box center [434, 265] width 29 height 11
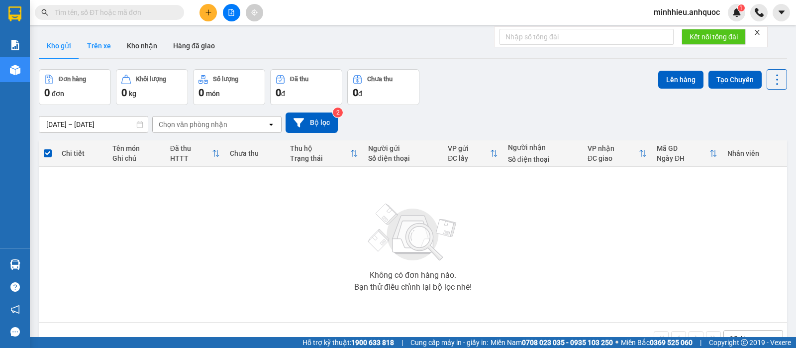
click at [84, 47] on button "Trên xe" at bounding box center [99, 46] width 40 height 24
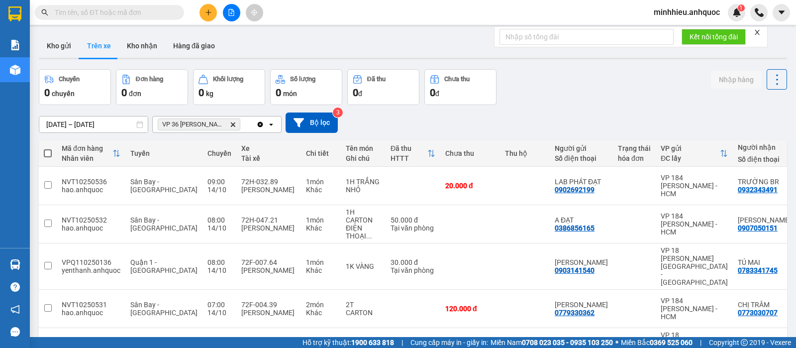
click at [233, 122] on icon "Delete" at bounding box center [233, 124] width 6 height 6
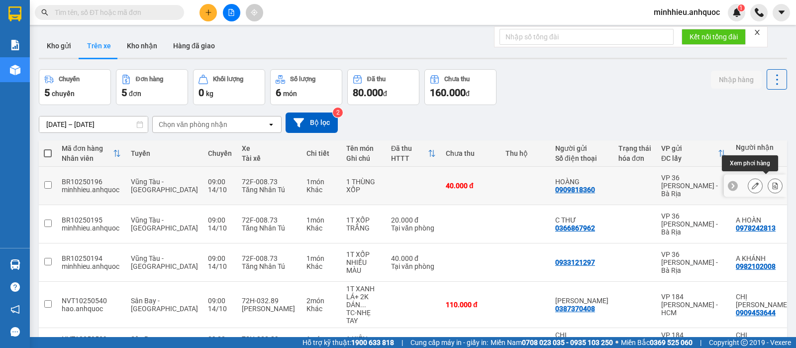
click at [772, 182] on icon at bounding box center [775, 185] width 7 height 7
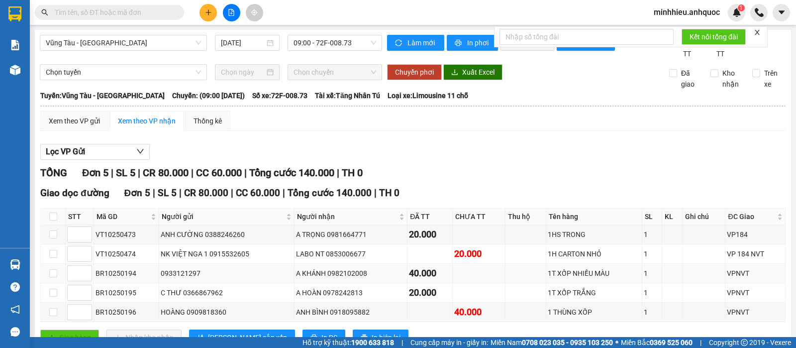
scroll to position [47, 0]
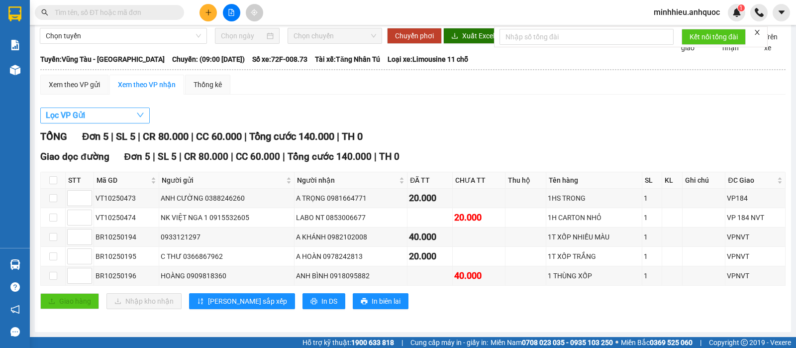
click at [99, 115] on button "Lọc VP Gửi" at bounding box center [94, 115] width 109 height 16
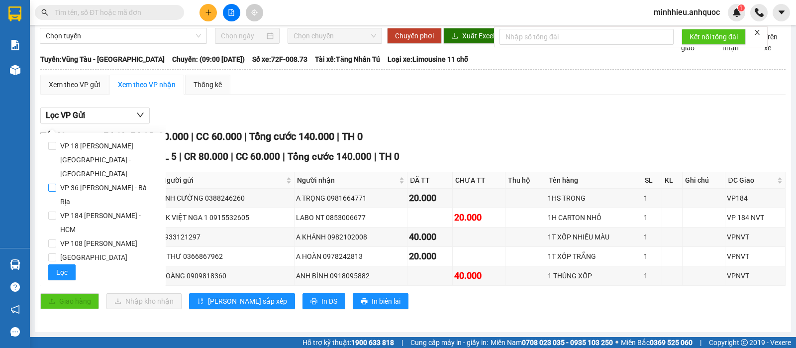
click at [87, 181] on span "VP 36 [PERSON_NAME] - Bà Rịa" at bounding box center [107, 195] width 102 height 28
click at [56, 184] on input "VP 36 [PERSON_NAME] - Bà Rịa" at bounding box center [52, 188] width 8 height 8
checkbox input "true"
click at [61, 267] on span "Lọc" at bounding box center [61, 272] width 11 height 11
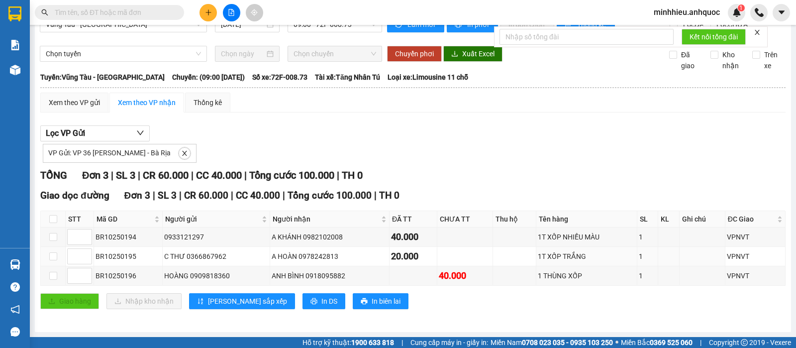
scroll to position [29, 0]
click at [303, 295] on button "In DS" at bounding box center [324, 301] width 43 height 16
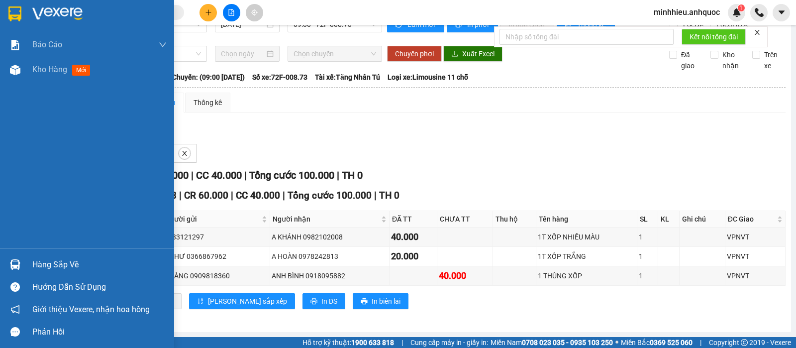
drag, startPoint x: 51, startPoint y: 78, endPoint x: 24, endPoint y: 87, distance: 28.0
click at [50, 79] on div "Kho hàng mới" at bounding box center [99, 69] width 134 height 25
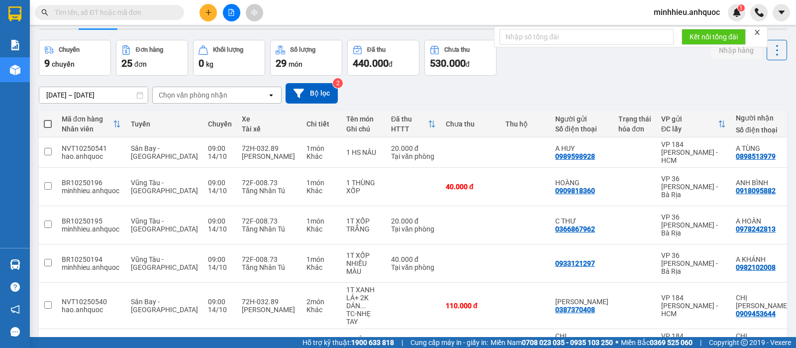
click at [181, 94] on div "Chọn văn phòng nhận" at bounding box center [193, 95] width 69 height 10
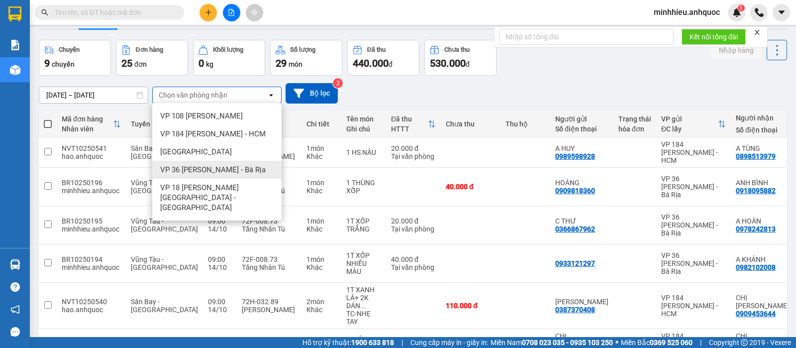
click at [178, 166] on span "VP 36 [PERSON_NAME] - Bà Rịa" at bounding box center [213, 170] width 106 height 10
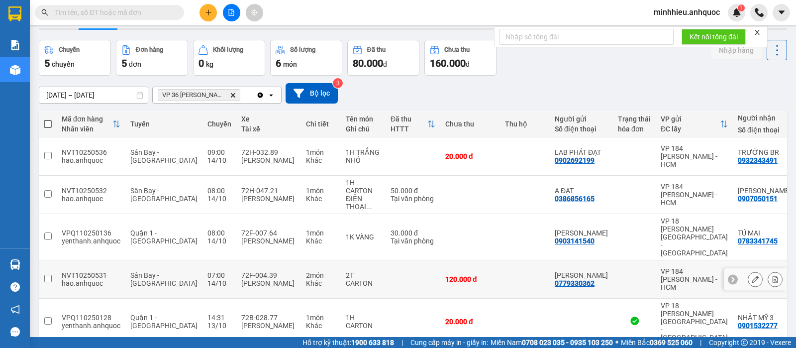
click at [752, 276] on icon at bounding box center [755, 279] width 7 height 7
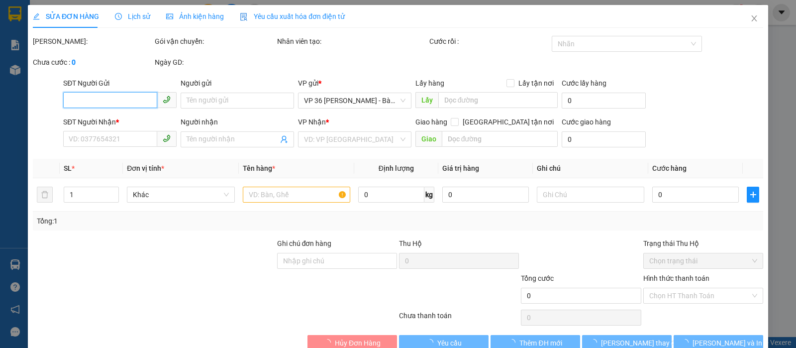
type input "0779330362"
type input "[PERSON_NAME]"
type input "0773030707"
type input "CHỊ TRÂM"
type input "VPBR"
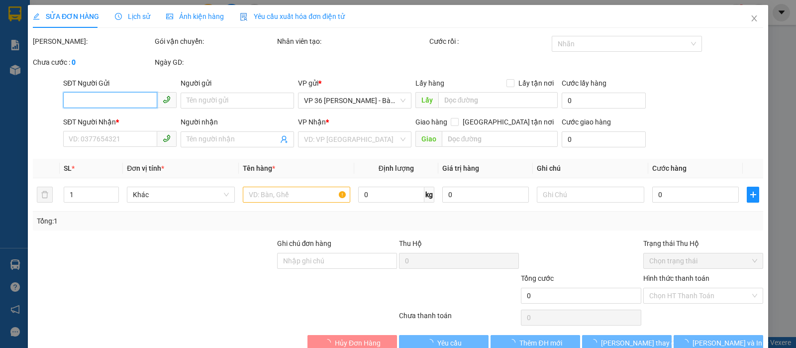
type input "120.000"
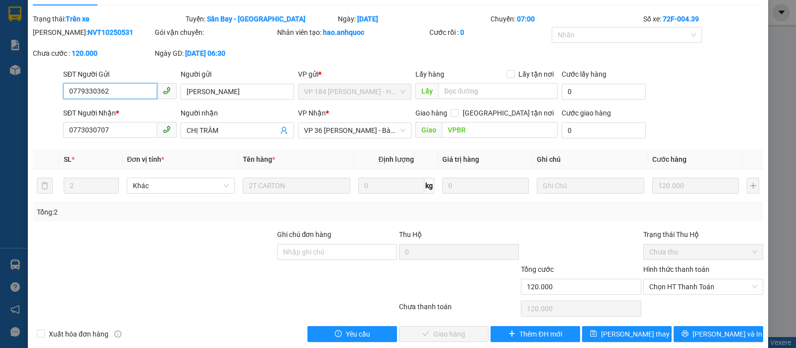
scroll to position [36, 0]
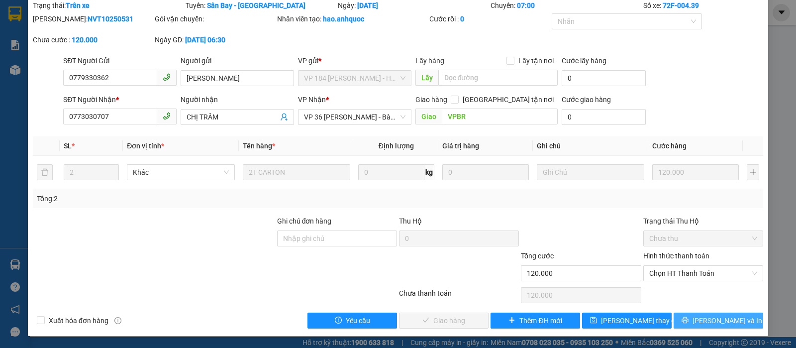
click at [720, 324] on span "[PERSON_NAME] và In" at bounding box center [728, 320] width 70 height 11
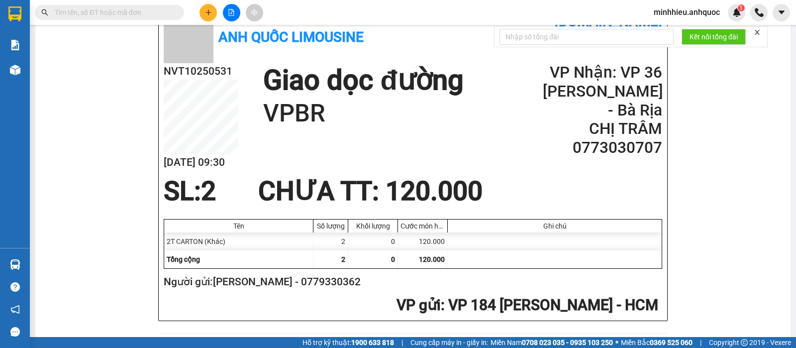
scroll to position [187, 0]
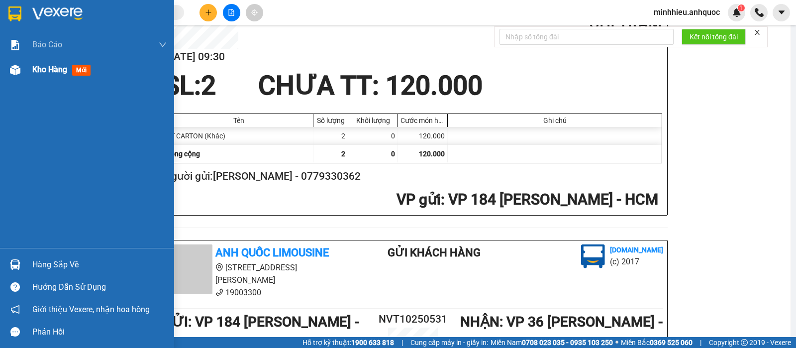
click at [48, 62] on div "Kho hàng mới" at bounding box center [99, 69] width 134 height 25
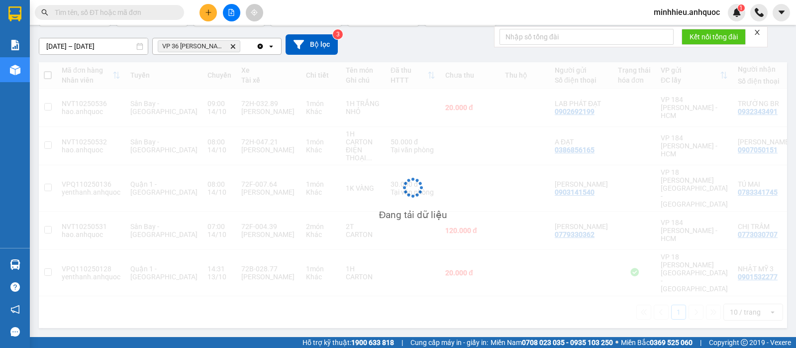
scroll to position [46, 0]
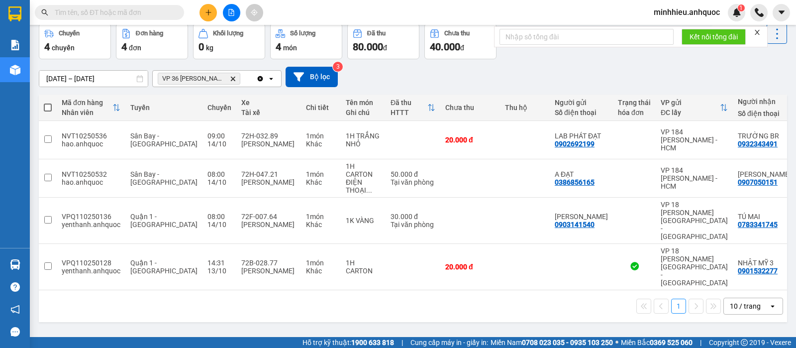
drag, startPoint x: 118, startPoint y: 305, endPoint x: 246, endPoint y: 143, distance: 206.2
click at [118, 305] on div "ver 1.8.147 Kho gửi Trên xe Kho nhận Hàng đã giao Chuyến 4 chuyến Đơn hàng 4 đơ…" at bounding box center [413, 158] width 756 height 348
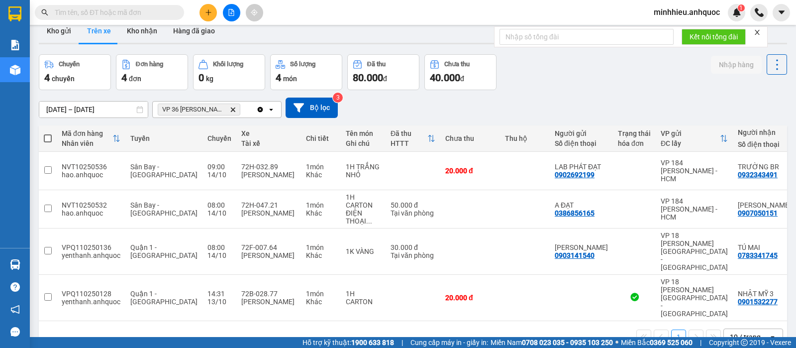
scroll to position [0, 0]
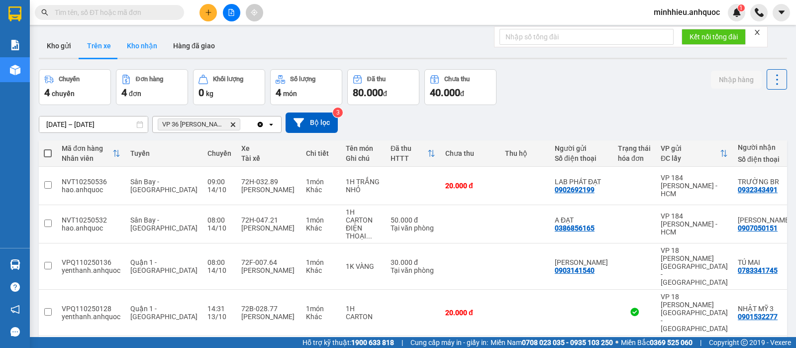
click at [128, 50] on button "Kho nhận" at bounding box center [142, 46] width 46 height 24
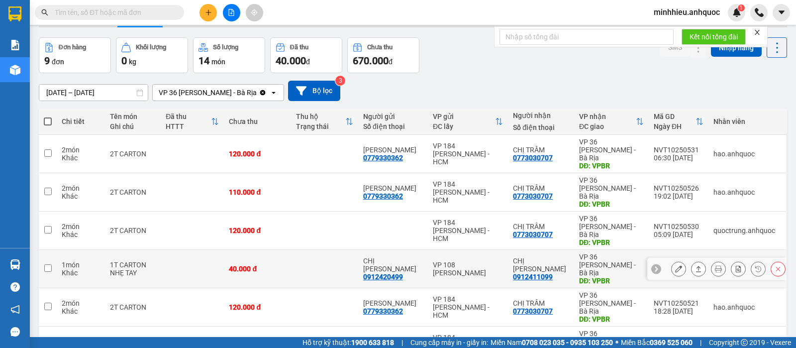
scroll to position [62, 0]
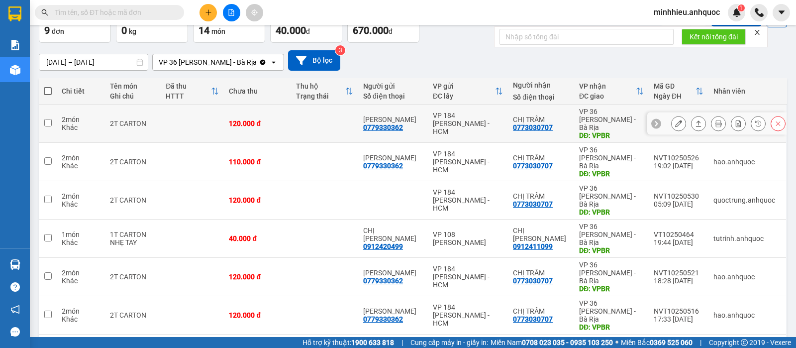
click at [675, 120] on icon at bounding box center [678, 123] width 7 height 7
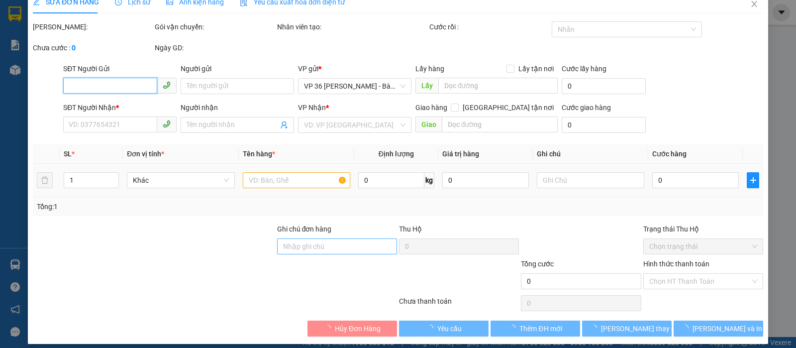
type input "0779330362"
type input "[PERSON_NAME]"
type input "0773030707"
type input "CHỊ TRÂM"
type input "VPBR"
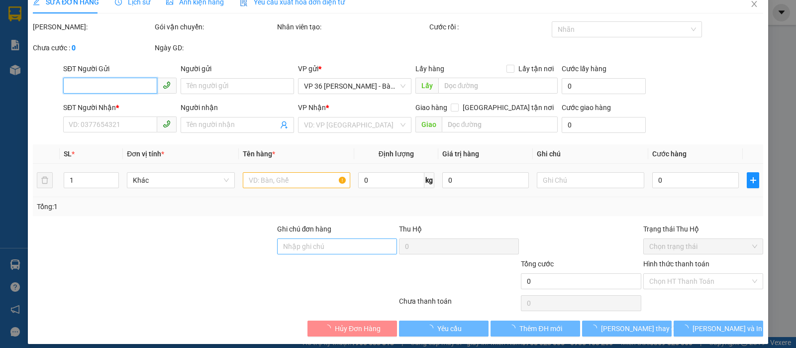
type input "120.000"
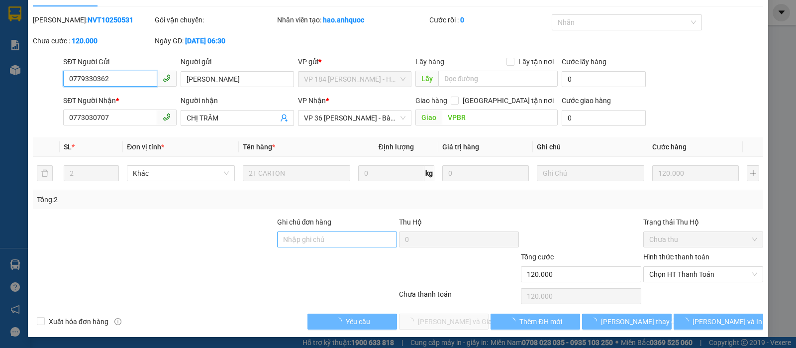
scroll to position [22, 0]
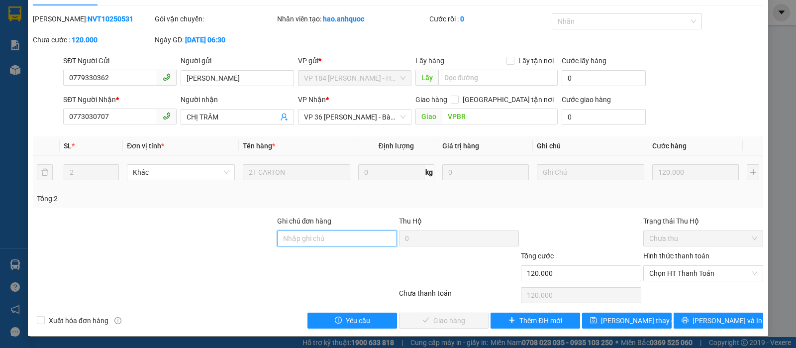
drag, startPoint x: 364, startPoint y: 240, endPoint x: 458, endPoint y: 157, distance: 125.9
click at [364, 240] on input "Ghi chú đơn hàng" at bounding box center [337, 238] width 120 height 16
type input "TTTM VP"
click at [699, 270] on span "Chọn HT Thanh Toán" at bounding box center [703, 273] width 108 height 15
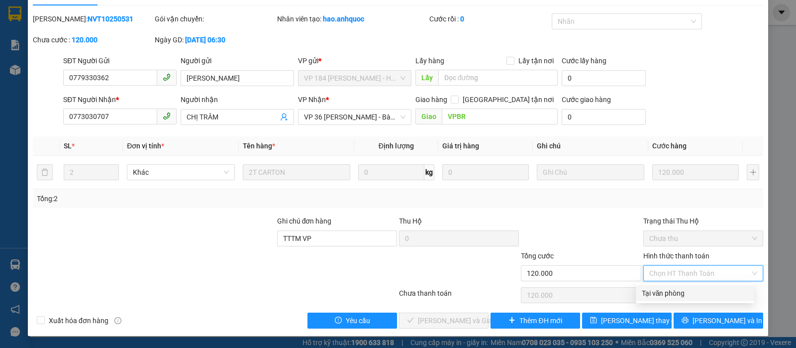
click at [676, 290] on div "Tại văn phòng" at bounding box center [695, 293] width 106 height 11
type input "0"
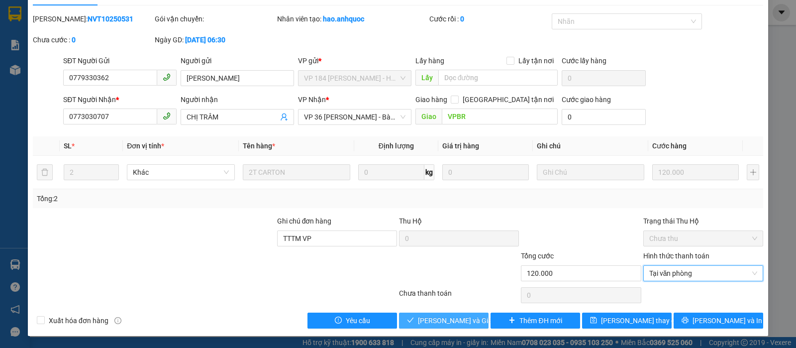
click at [468, 322] on span "[PERSON_NAME] và Giao hàng" at bounding box center [466, 320] width 96 height 11
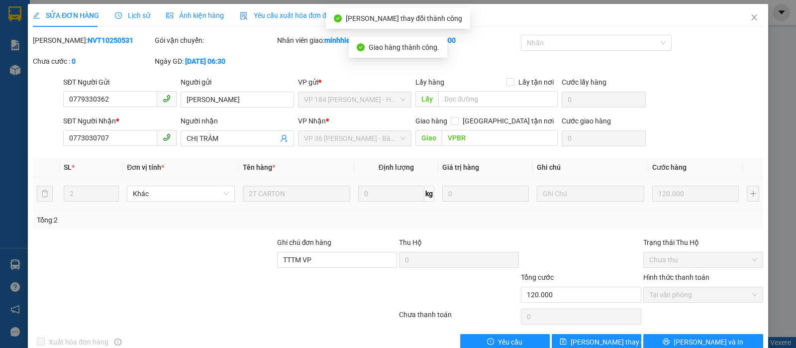
scroll to position [0, 0]
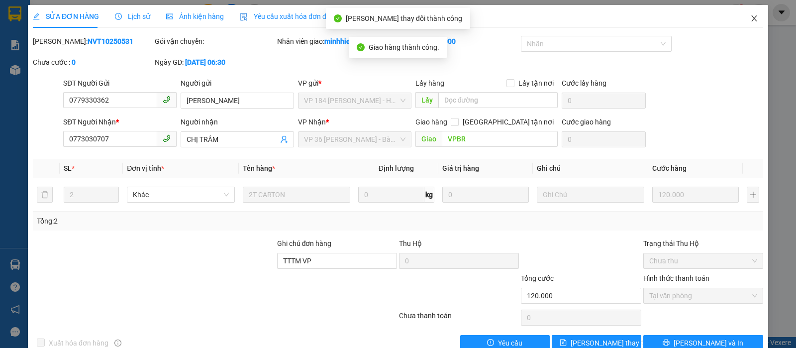
click at [750, 21] on icon "close" at bounding box center [754, 18] width 8 height 8
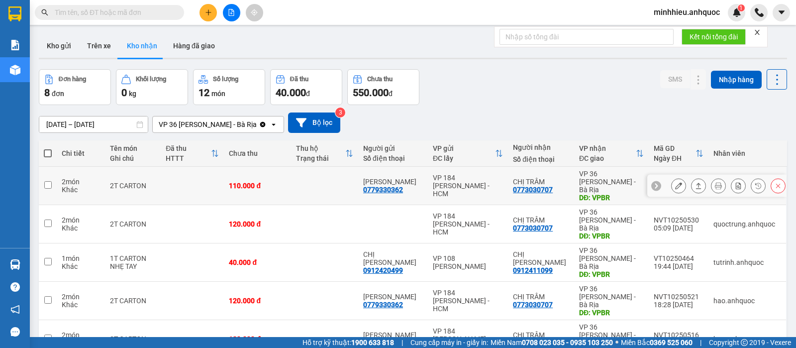
click at [672, 184] on button at bounding box center [679, 185] width 14 height 17
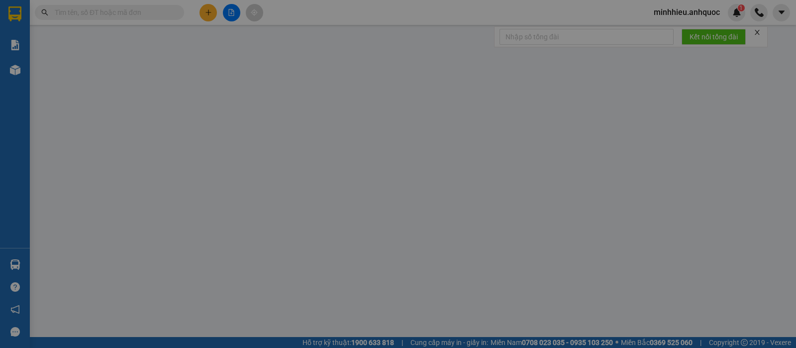
type input "0779330362"
type input "[PERSON_NAME]"
type input "0773030707"
type input "CHỊ TRÂM"
type input "VPBR"
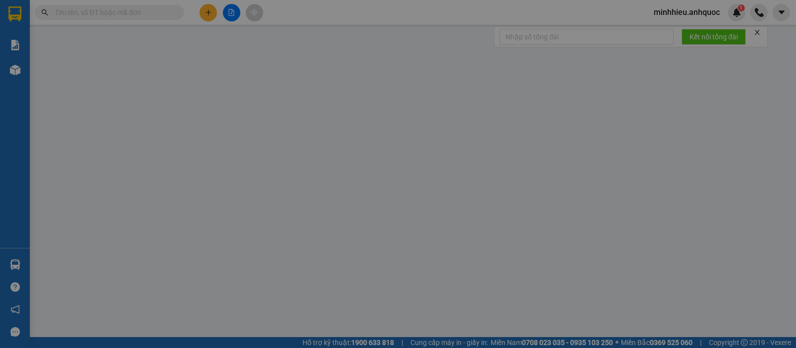
type input "110.000"
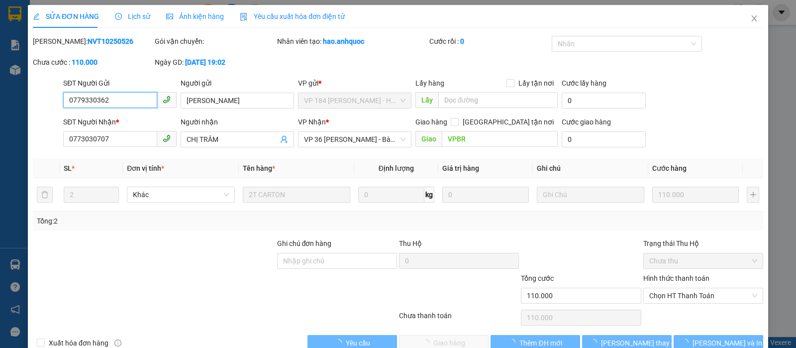
scroll to position [17, 0]
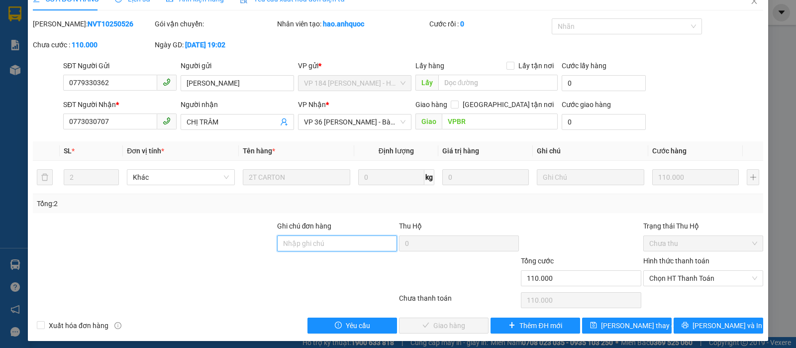
drag, startPoint x: 357, startPoint y: 243, endPoint x: 553, endPoint y: 118, distance: 232.2
click at [357, 243] on input "Ghi chú đơn hàng" at bounding box center [337, 243] width 120 height 16
type input "TTTM VP"
click at [671, 278] on span "Chọn HT Thanh Toán" at bounding box center [703, 278] width 108 height 15
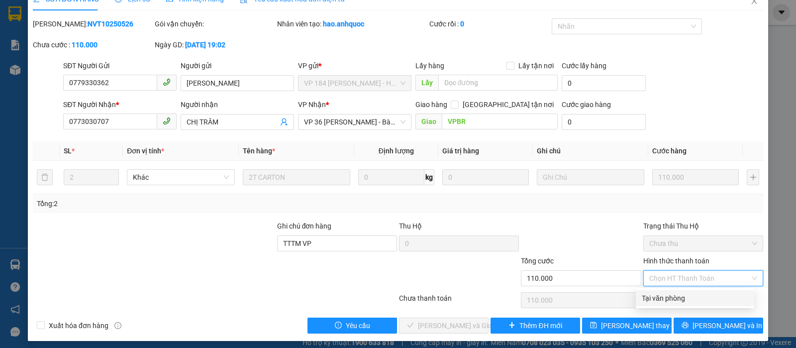
click at [668, 294] on div "Tại văn phòng" at bounding box center [695, 298] width 106 height 11
type input "0"
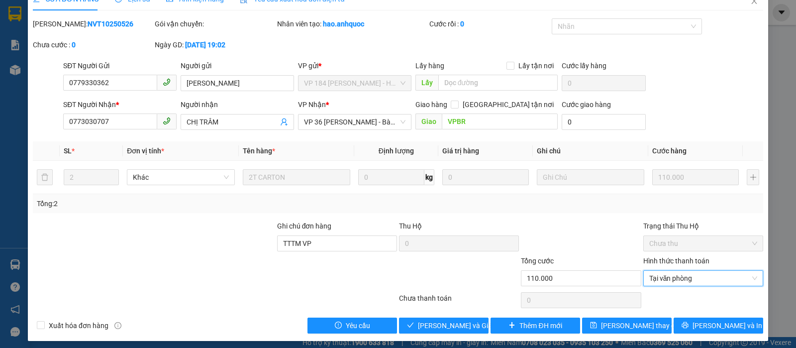
click at [442, 314] on div "Total Paid Fee 0 Total UnPaid Fee 110.000 Cash Collection Total Fee Mã ĐH: NVT1…" at bounding box center [398, 175] width 731 height 315
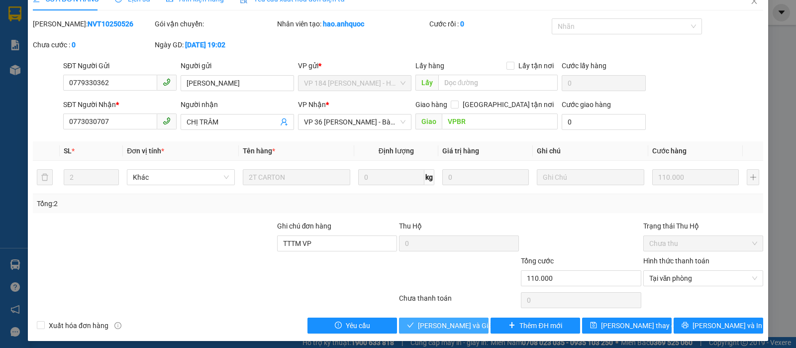
click at [460, 325] on span "[PERSON_NAME] và Giao hàng" at bounding box center [466, 325] width 96 height 11
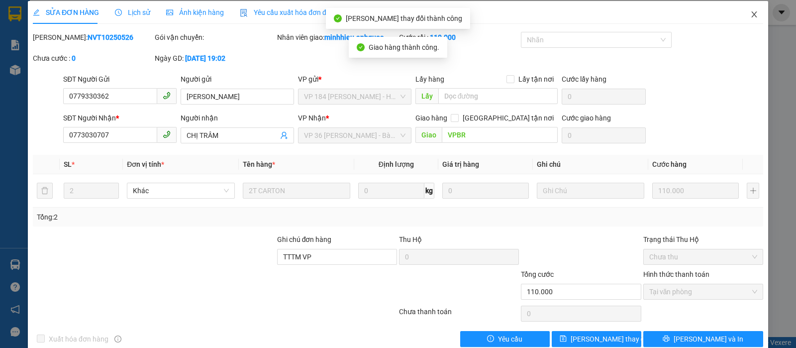
scroll to position [0, 0]
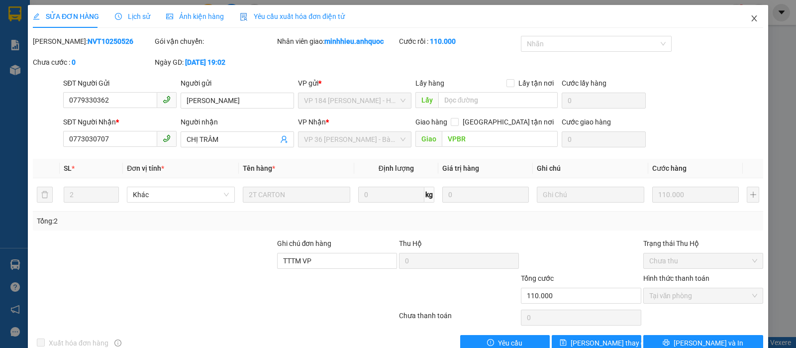
click at [750, 15] on icon "close" at bounding box center [754, 18] width 8 height 8
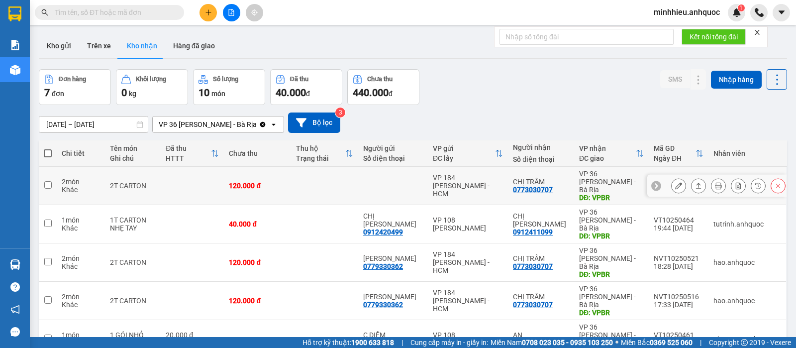
click at [675, 182] on icon at bounding box center [678, 185] width 7 height 7
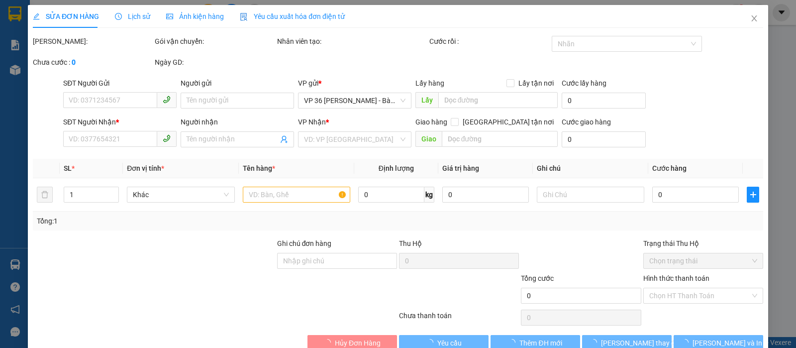
type input "0773030707"
type input "CHỊ TRÂM"
type input "VPBR"
type input "120.000"
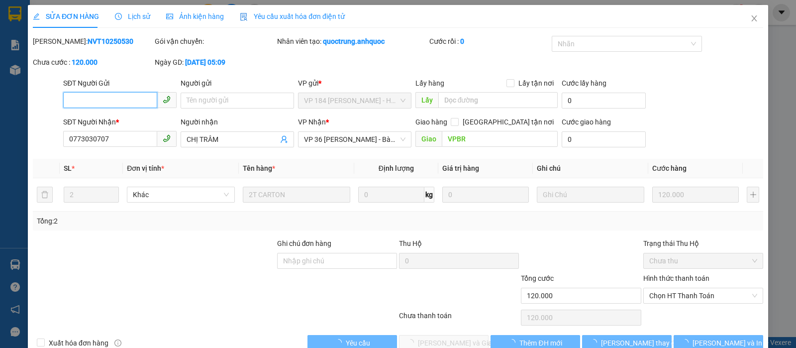
scroll to position [17, 0]
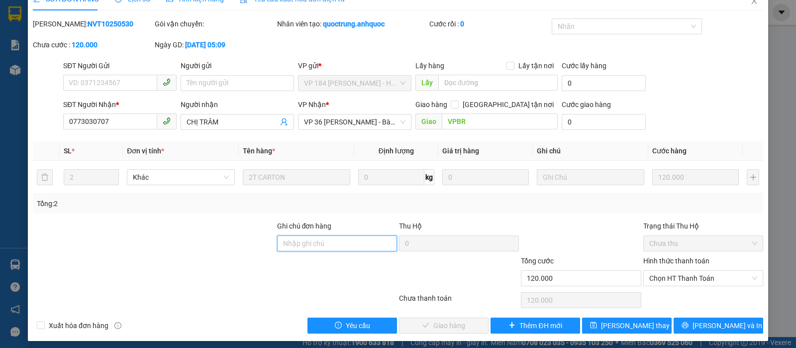
drag, startPoint x: 354, startPoint y: 245, endPoint x: 385, endPoint y: 236, distance: 32.1
click at [354, 245] on input "Ghi chú đơn hàng" at bounding box center [337, 243] width 120 height 16
type input "TTTM VP"
click at [678, 277] on span "Chọn HT Thanh Toán" at bounding box center [703, 278] width 108 height 15
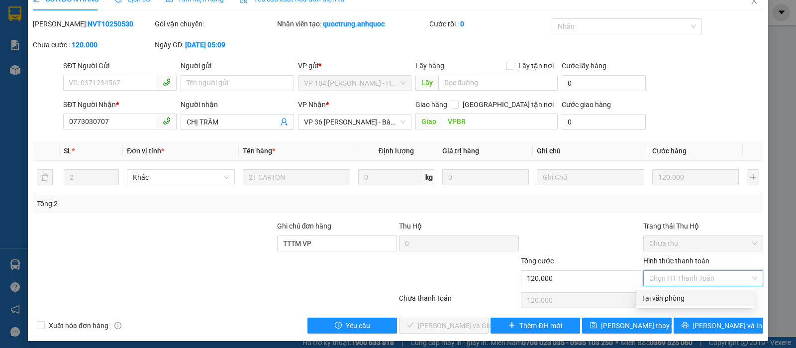
click at [671, 295] on div "Tại văn phòng" at bounding box center [695, 298] width 106 height 11
type input "0"
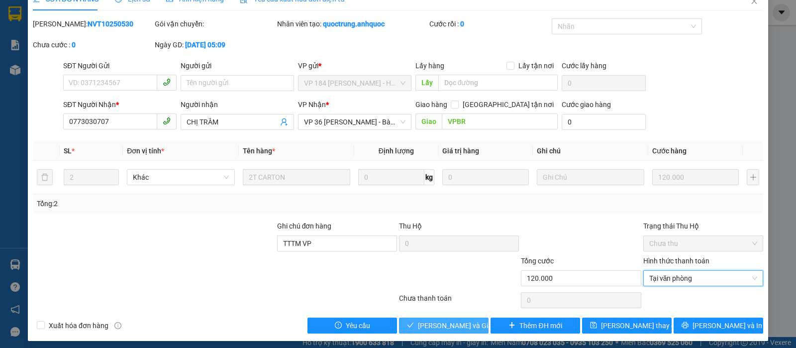
click at [439, 324] on span "[PERSON_NAME] và Giao hàng" at bounding box center [466, 325] width 96 height 11
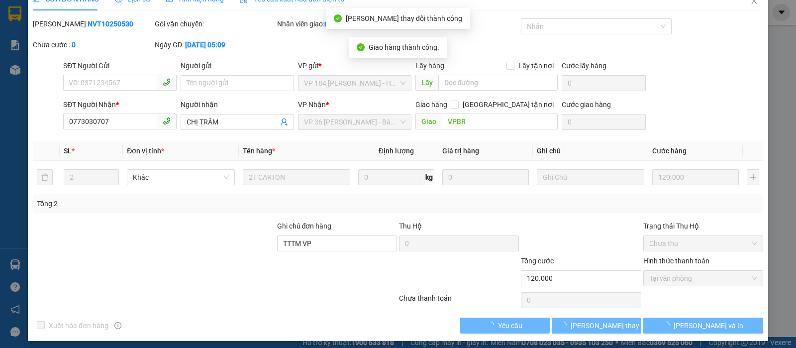
scroll to position [0, 0]
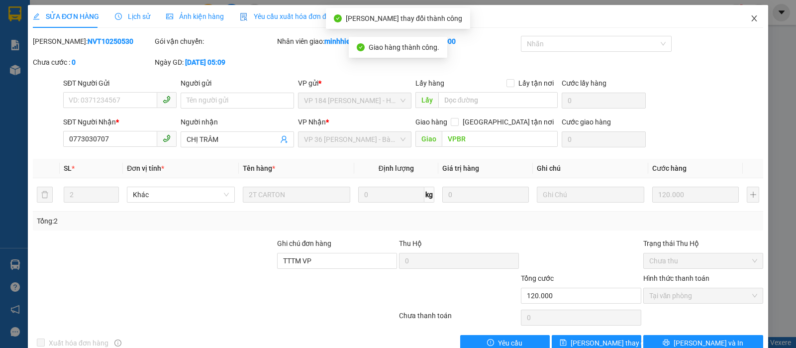
click at [750, 18] on icon "close" at bounding box center [754, 18] width 8 height 8
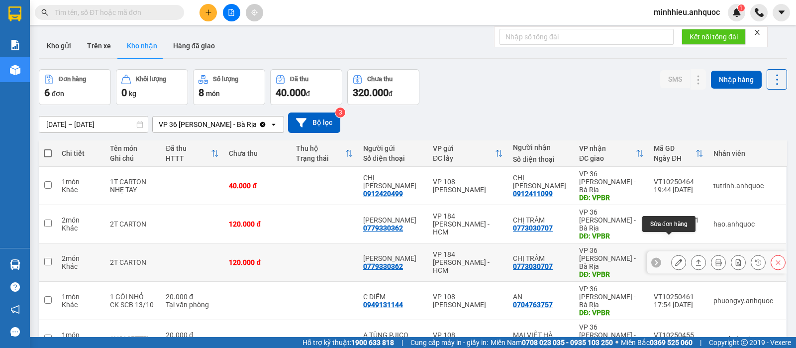
click at [672, 254] on button at bounding box center [679, 262] width 14 height 17
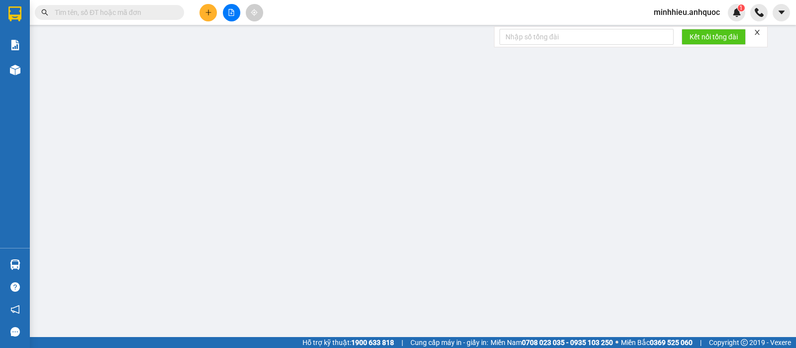
type input "0779330362"
type input "[PERSON_NAME]"
type input "0773030707"
type input "CHỊ TRÂM"
type input "VPBR"
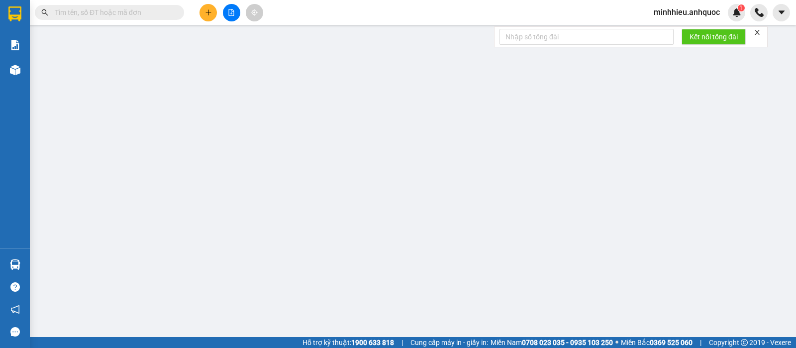
type input "120.000"
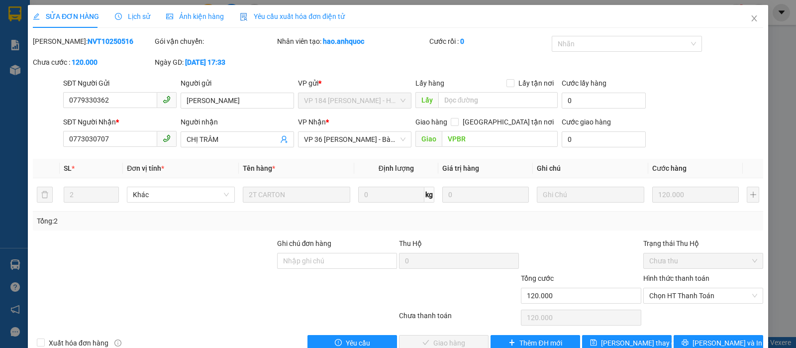
click at [133, 20] on span "Lịch sử" at bounding box center [132, 16] width 35 height 8
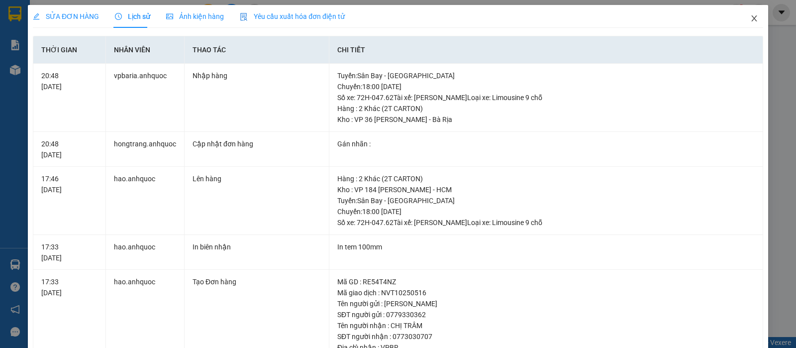
click at [745, 13] on span "Close" at bounding box center [755, 19] width 28 height 28
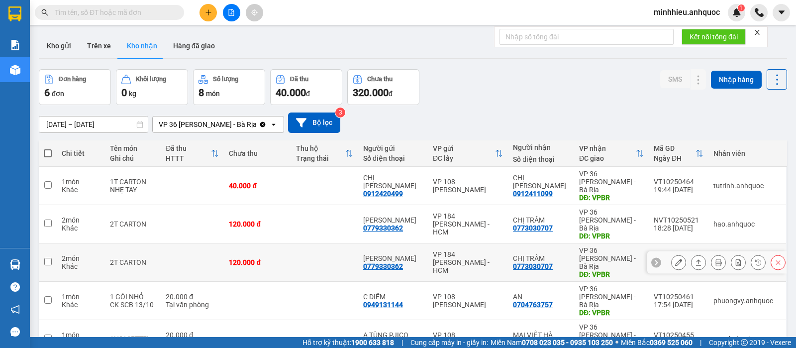
click at [675, 259] on icon at bounding box center [678, 262] width 7 height 7
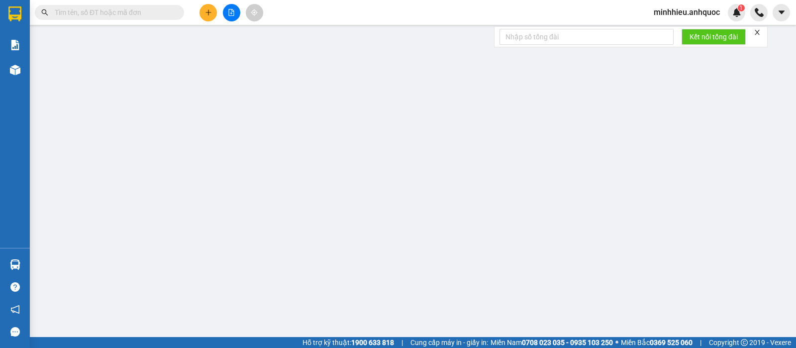
type input "0779330362"
type input "[PERSON_NAME]"
type input "0773030707"
type input "CHỊ TRÂM"
type input "VPBR"
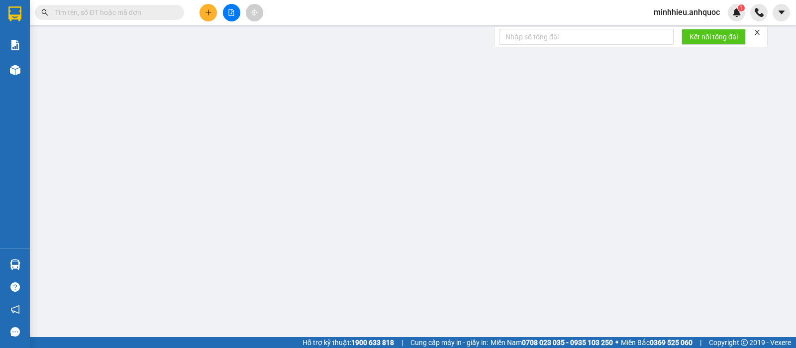
type input "120.000"
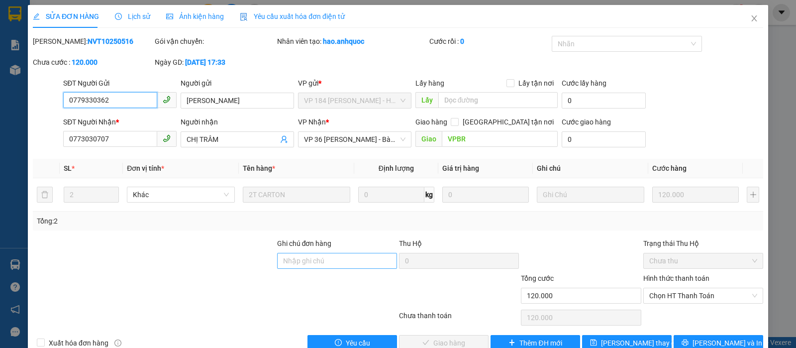
scroll to position [17, 0]
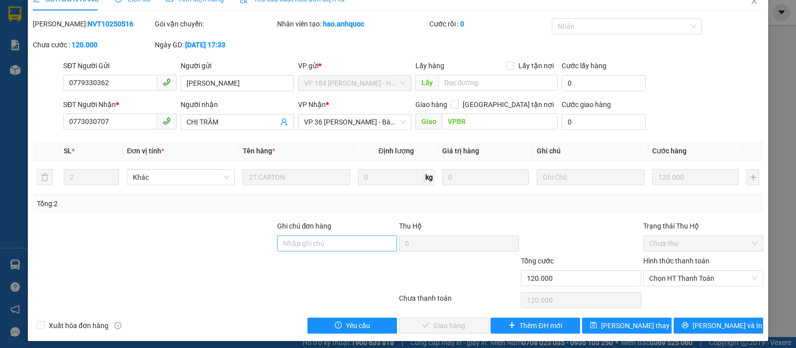
click at [308, 251] on div "Ghi chú đơn hàng" at bounding box center [337, 237] width 120 height 35
drag, startPoint x: 313, startPoint y: 242, endPoint x: 327, endPoint y: 236, distance: 15.8
click at [313, 242] on input "Ghi chú đơn hàng" at bounding box center [337, 243] width 120 height 16
type input "TTTM VP"
click at [694, 275] on span "Chọn HT Thanh Toán" at bounding box center [703, 278] width 108 height 15
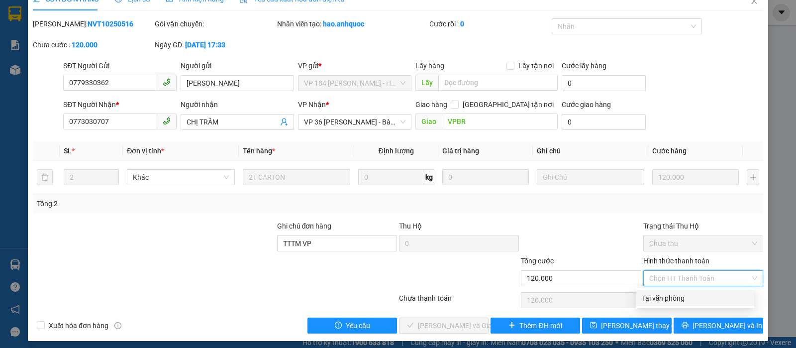
click at [688, 292] on div "Tại văn phòng" at bounding box center [695, 298] width 118 height 16
type input "0"
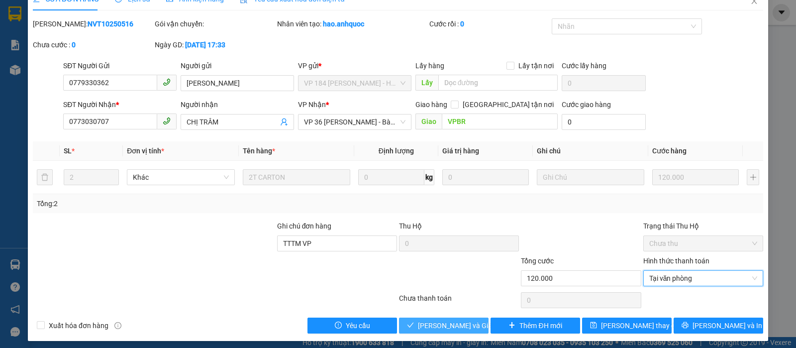
click at [454, 326] on span "[PERSON_NAME] và Giao hàng" at bounding box center [466, 325] width 96 height 11
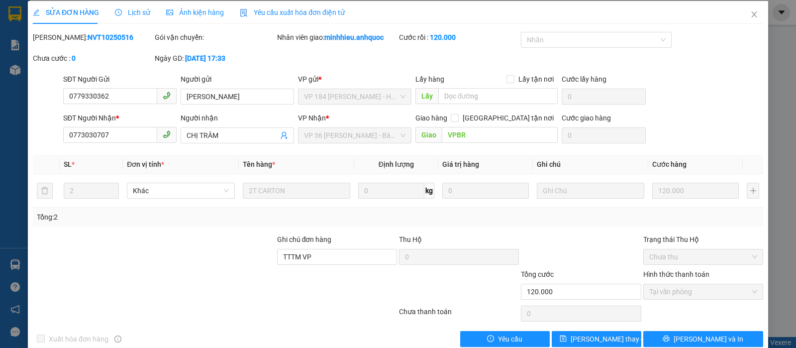
scroll to position [0, 0]
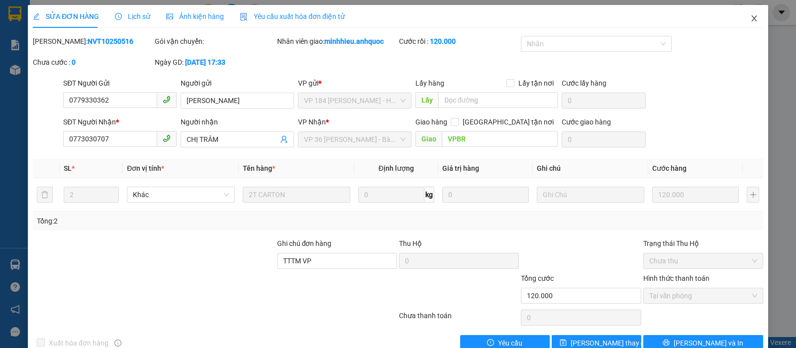
click at [750, 20] on icon "close" at bounding box center [754, 18] width 8 height 8
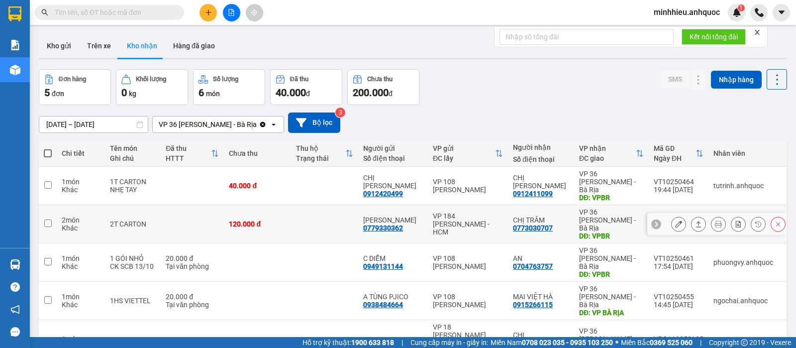
click at [673, 215] on button at bounding box center [679, 223] width 14 height 17
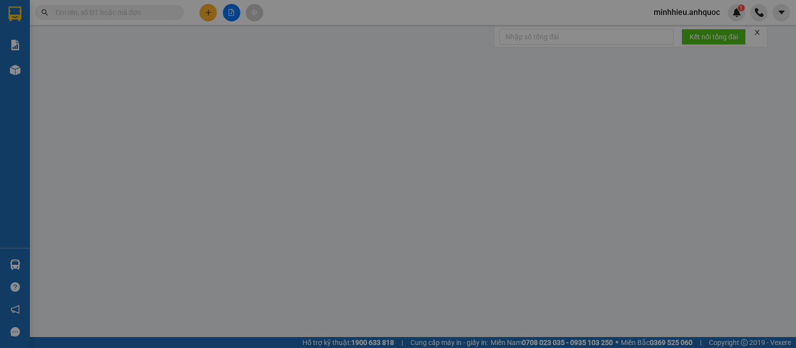
type input "0779330362"
type input "[PERSON_NAME]"
type input "0773030707"
type input "CHỊ TRÂM"
type input "VPBR"
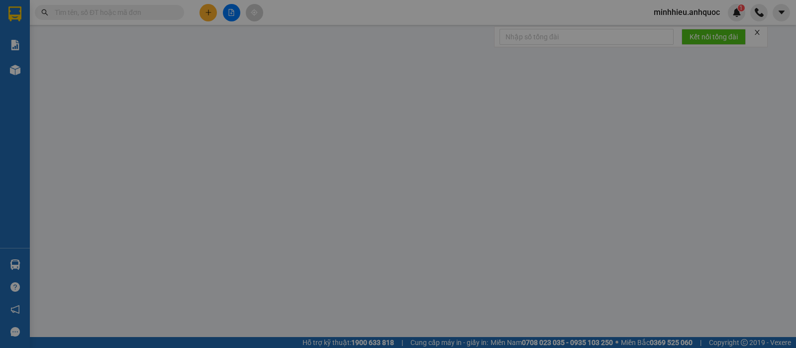
type input "120.000"
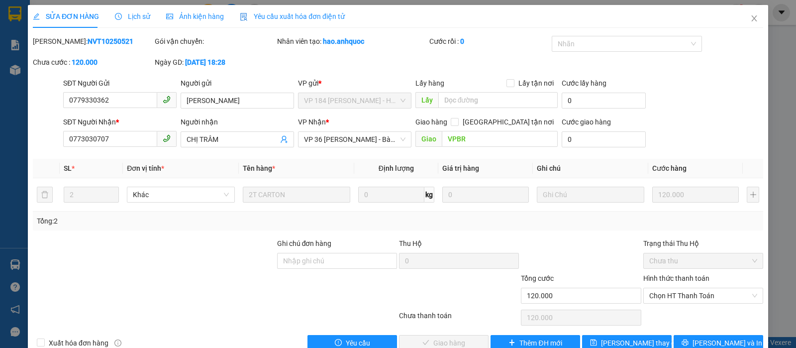
click at [132, 21] on div "Lịch sử" at bounding box center [132, 16] width 35 height 11
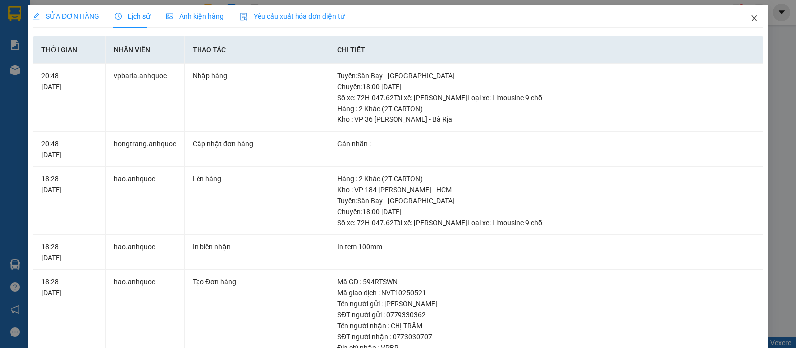
click at [750, 16] on icon "close" at bounding box center [754, 18] width 8 height 8
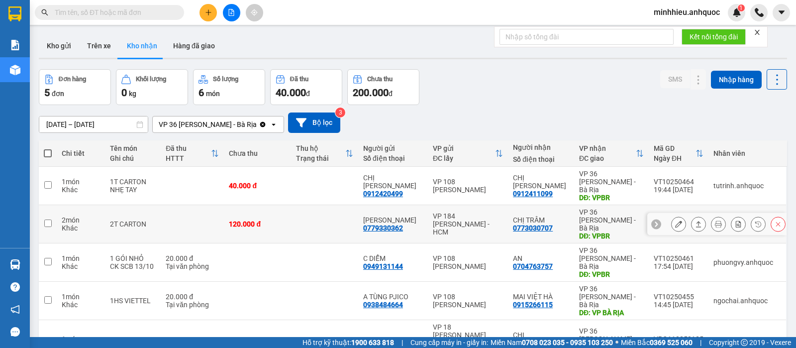
click at [672, 215] on button at bounding box center [679, 223] width 14 height 17
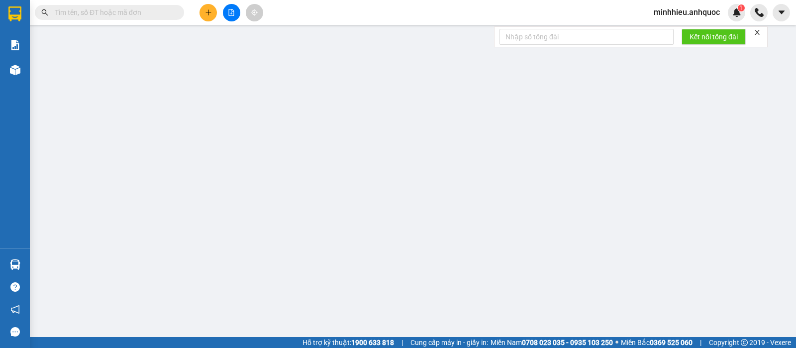
type input "0779330362"
type input "[PERSON_NAME]"
type input "0773030707"
type input "CHỊ TRÂM"
type input "VPBR"
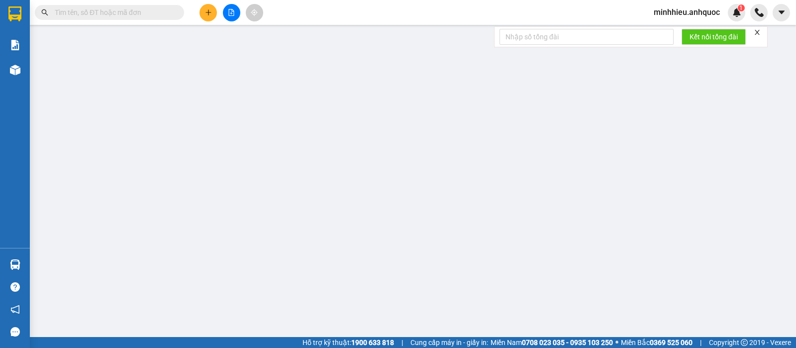
type input "120.000"
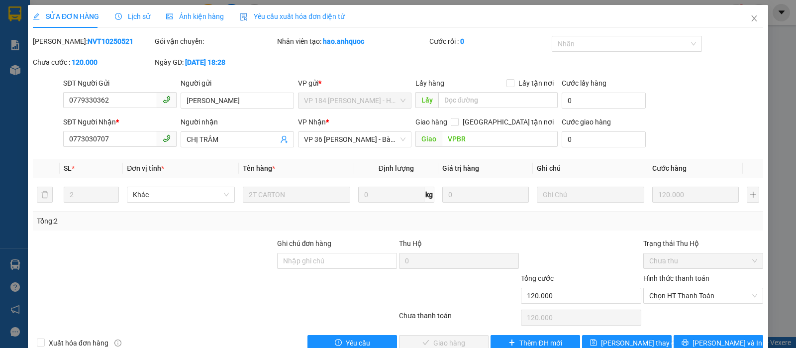
click at [302, 251] on div "Ghi chú đơn hàng" at bounding box center [337, 245] width 120 height 15
click at [318, 270] on div "Ghi chú đơn hàng" at bounding box center [337, 255] width 120 height 35
drag, startPoint x: 322, startPoint y: 261, endPoint x: 332, endPoint y: 255, distance: 11.6
click at [322, 261] on input "Ghi chú đơn hàng" at bounding box center [337, 261] width 120 height 16
type input "TTTM VP"
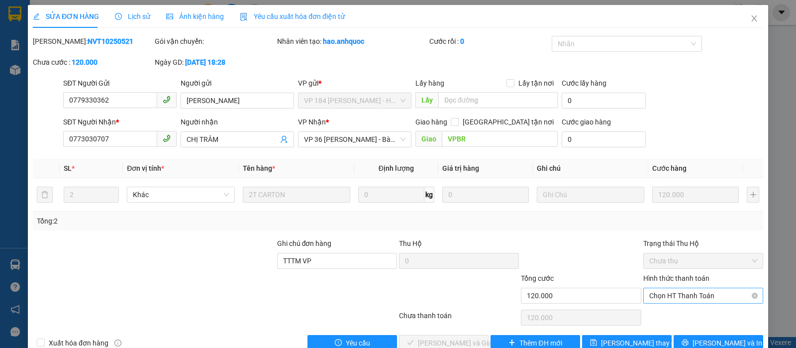
click at [696, 288] on div "Chọn HT Thanh Toán" at bounding box center [703, 296] width 120 height 16
click at [677, 313] on div "Tại văn phòng" at bounding box center [695, 315] width 106 height 11
type input "0"
click at [450, 337] on span "[PERSON_NAME] và Giao hàng" at bounding box center [466, 342] width 96 height 11
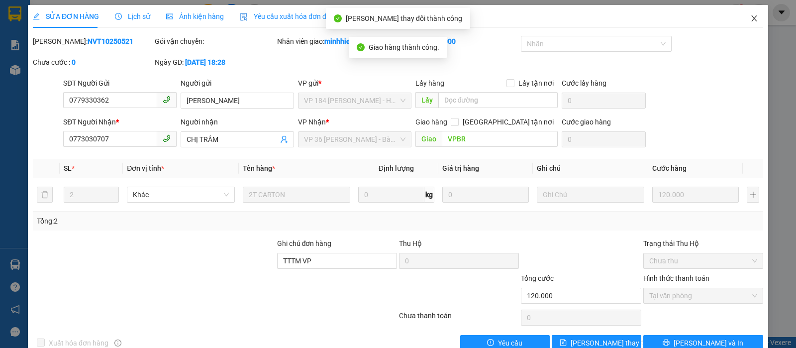
click at [750, 16] on icon "close" at bounding box center [754, 18] width 8 height 8
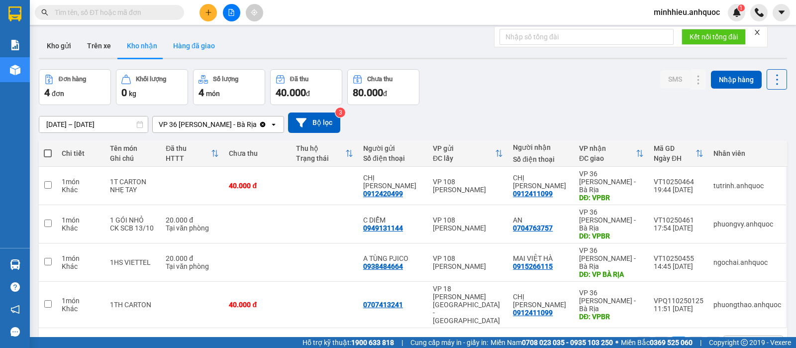
click at [182, 48] on button "Hàng đã giao" at bounding box center [194, 46] width 58 height 24
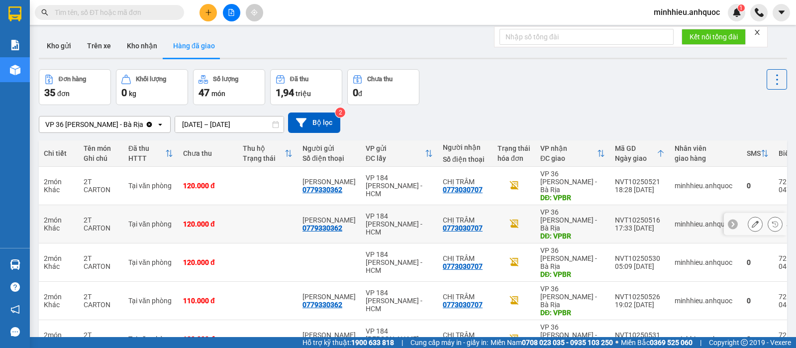
click at [748, 215] on button at bounding box center [755, 223] width 14 height 17
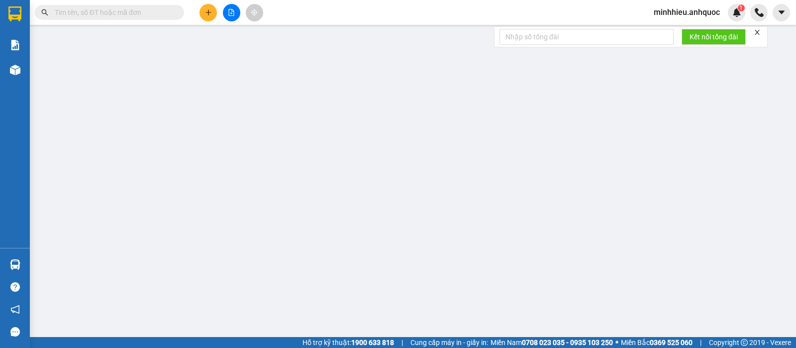
type input "0779330362"
type input "[PERSON_NAME]"
type input "0773030707"
type input "CHỊ TRÂM"
type input "VPBR"
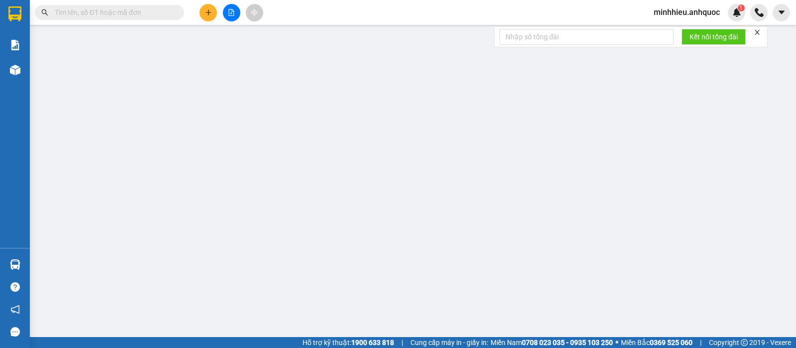
type input "TTTM VP"
type input "120.000"
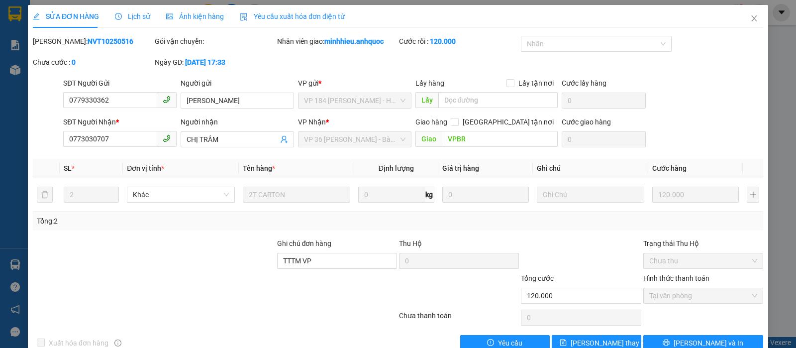
click at [127, 12] on span "Lịch sử" at bounding box center [132, 16] width 35 height 8
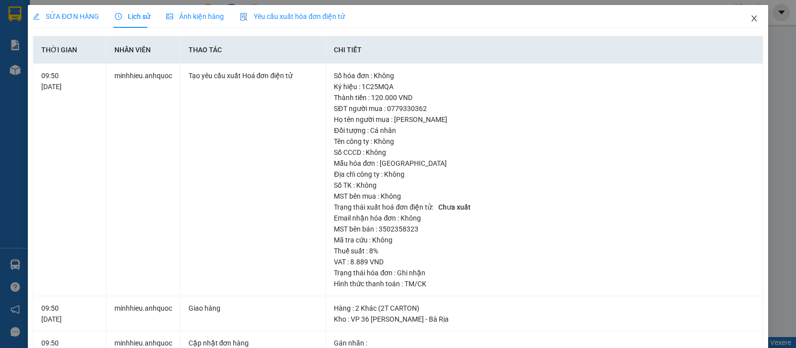
click at [750, 17] on icon "close" at bounding box center [754, 18] width 8 height 8
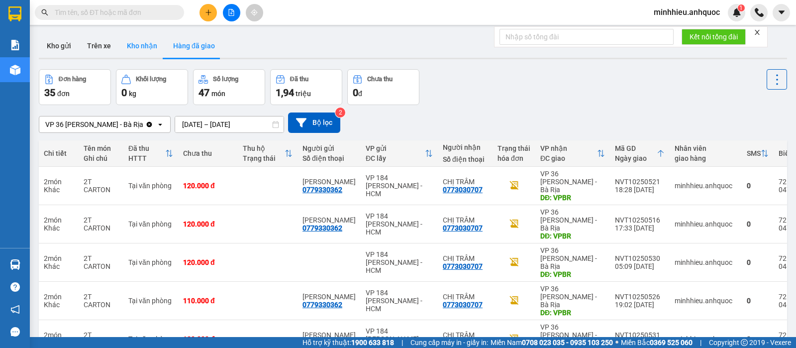
click at [144, 47] on button "Kho nhận" at bounding box center [142, 46] width 46 height 24
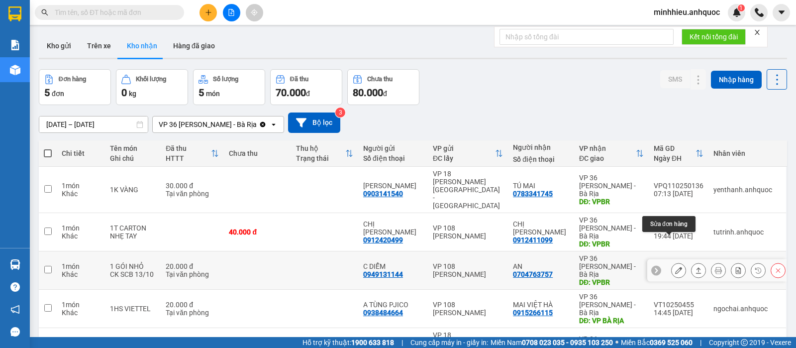
click at [672, 262] on button at bounding box center [679, 270] width 14 height 17
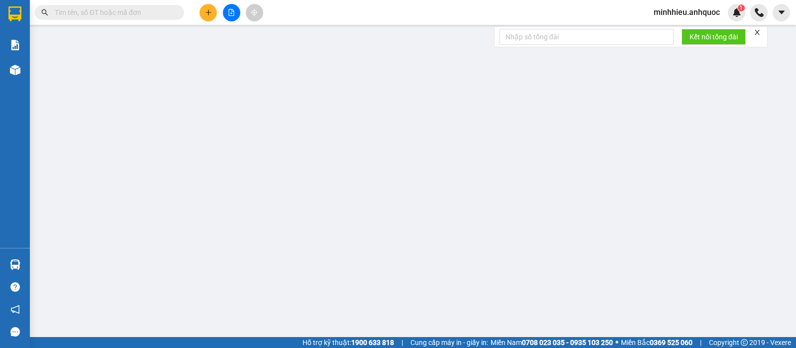
type input "0949131144"
type input "C DIỄM"
type input "0704763757"
type input "AN"
type input "VPBR"
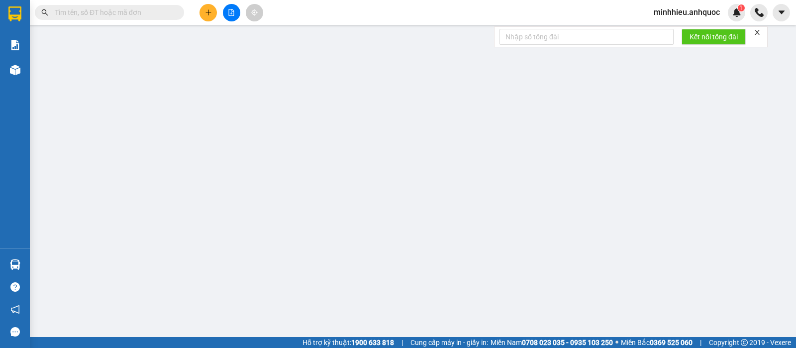
type input "20.000"
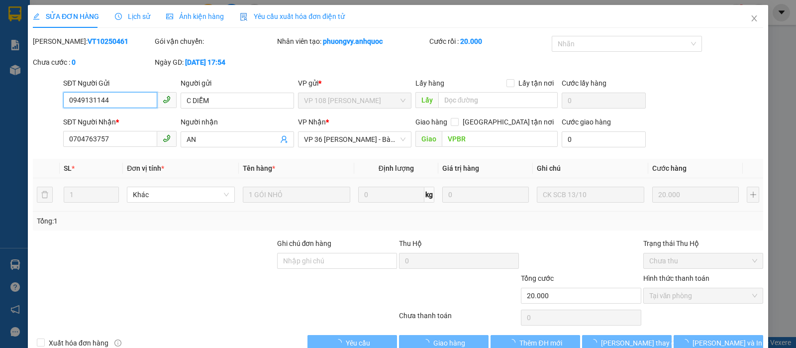
checkbox input "true"
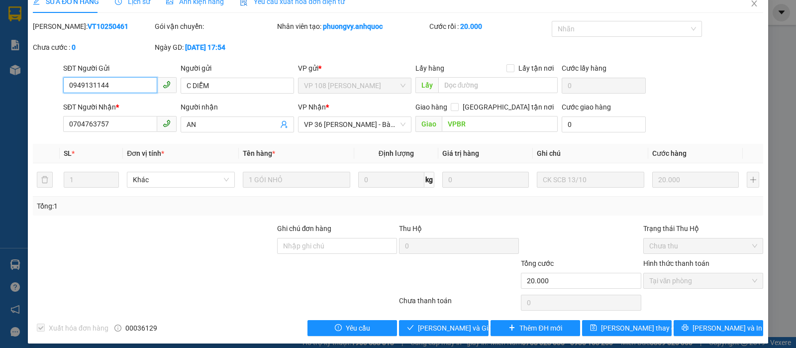
scroll to position [22, 0]
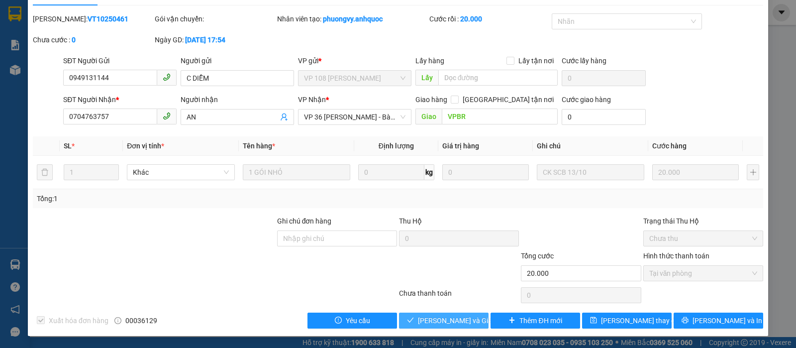
click at [448, 323] on span "[PERSON_NAME] và Giao hàng" at bounding box center [466, 320] width 96 height 11
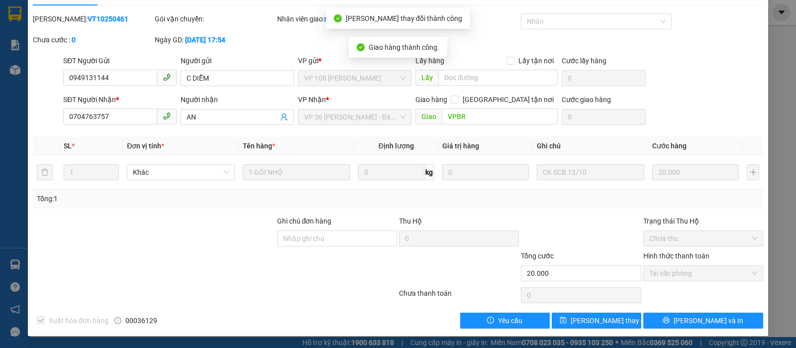
scroll to position [0, 0]
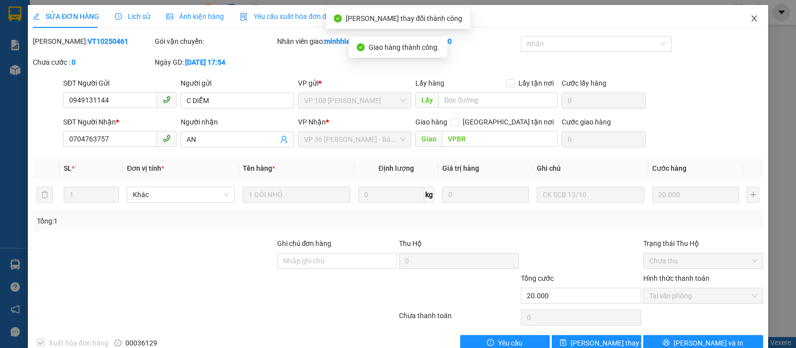
click at [751, 18] on icon "close" at bounding box center [753, 18] width 5 height 6
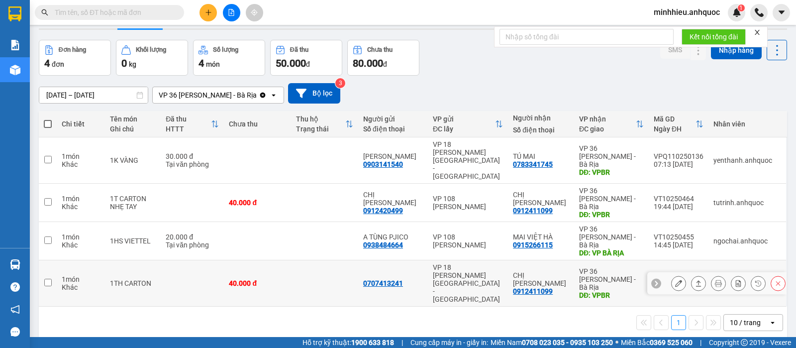
scroll to position [46, 0]
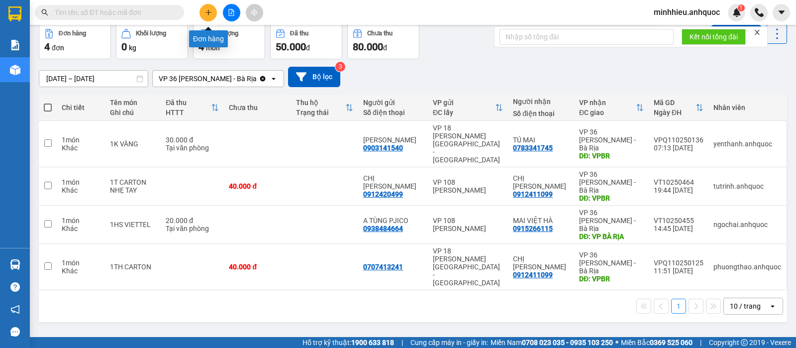
click at [204, 14] on button at bounding box center [208, 12] width 17 height 17
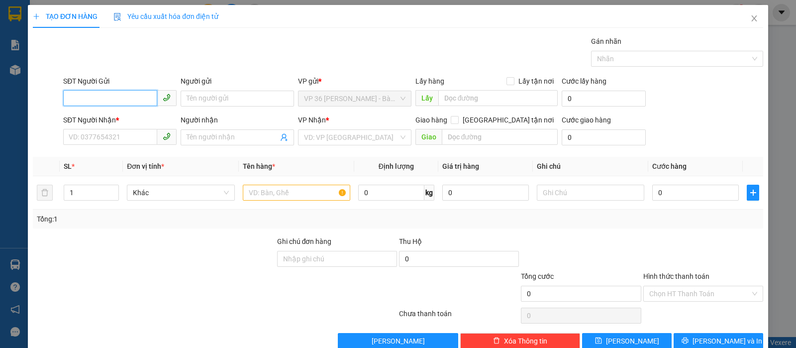
click at [94, 98] on input "SĐT Người Gửi" at bounding box center [110, 98] width 94 height 16
click at [149, 110] on div "0702972972 - ANH MINH" at bounding box center [125, 118] width 124 height 16
type input "0702972972"
type input "[PERSON_NAME]"
type input "0707197272"
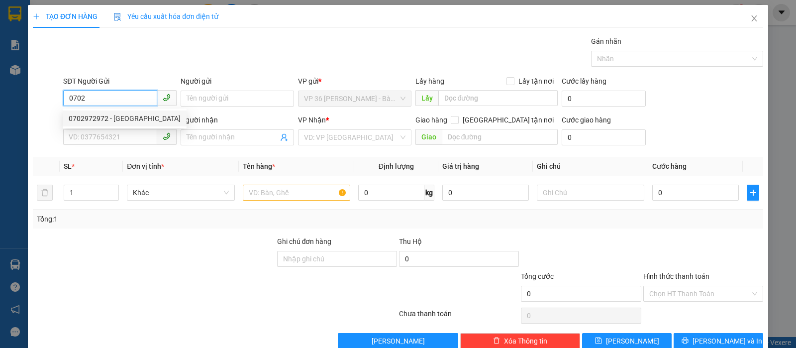
type input "ROBOT VT"
type input "VPVT"
type input "TIỀN MẶT VP 13/10"
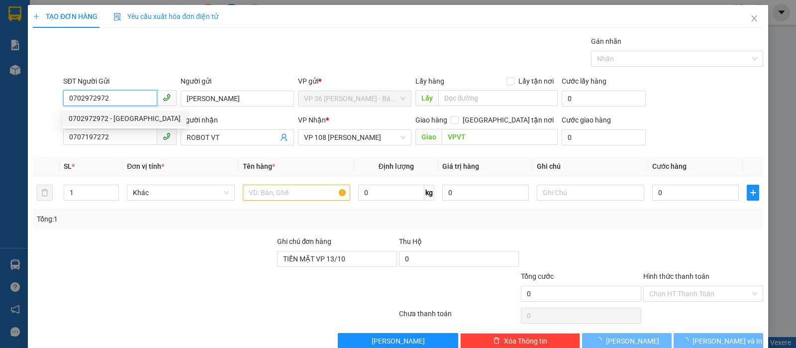
type input "80.000"
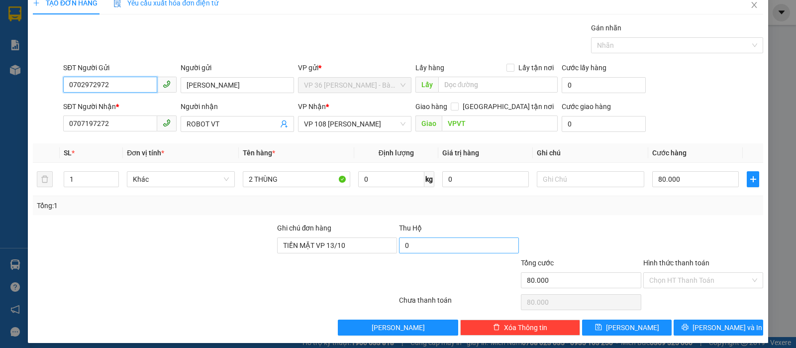
scroll to position [20, 0]
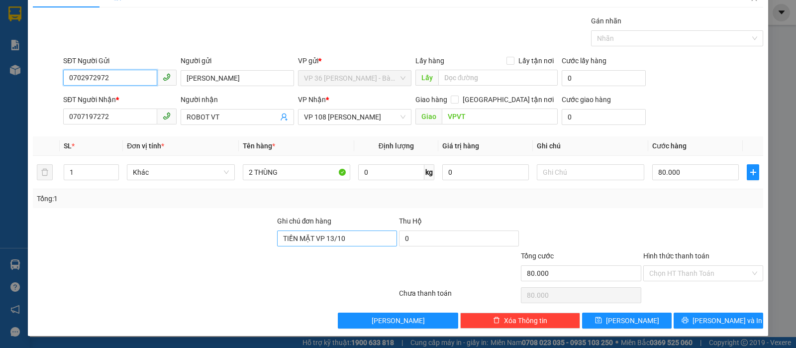
type input "0702972972"
click at [357, 236] on input "TIỀN MẶT VP 13/10" at bounding box center [337, 238] width 120 height 16
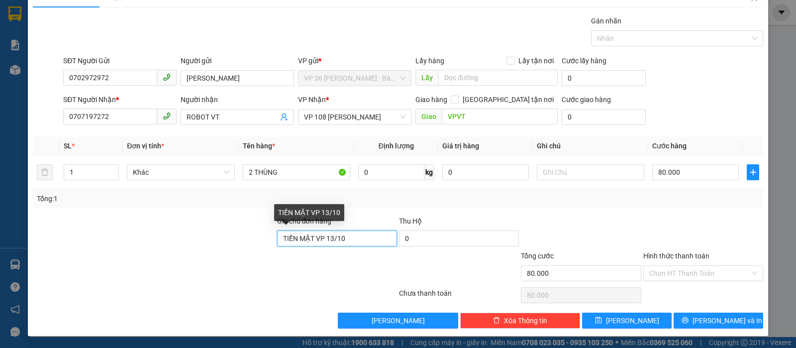
click at [357, 236] on input "TIỀN MẶT VP 13/10" at bounding box center [337, 238] width 120 height 16
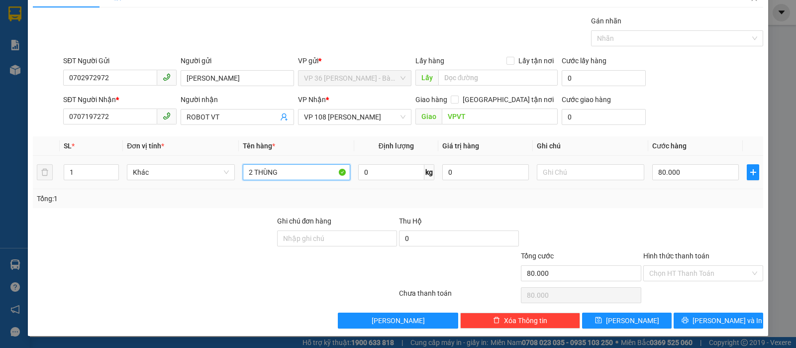
click at [286, 172] on input "2 THÙNG" at bounding box center [296, 172] width 107 height 16
type input "1K TRẮNG"
click at [666, 174] on input "80.000" at bounding box center [695, 172] width 87 height 16
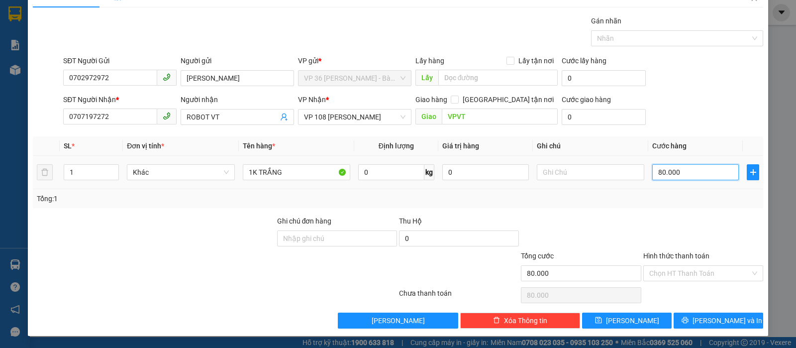
type input "2"
type input "20"
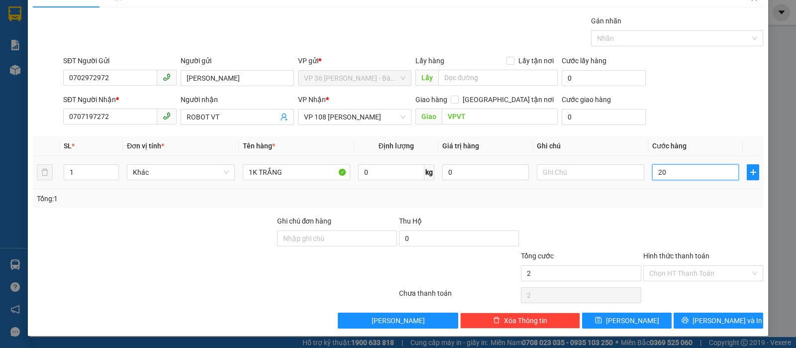
type input "20"
type input "200"
type input "2.000"
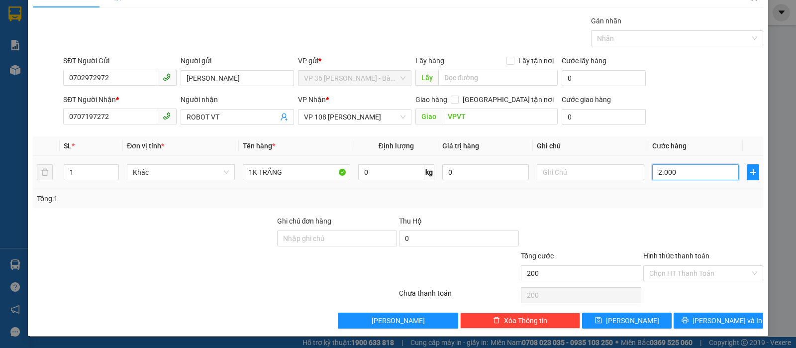
type input "2.000"
type input "20.000"
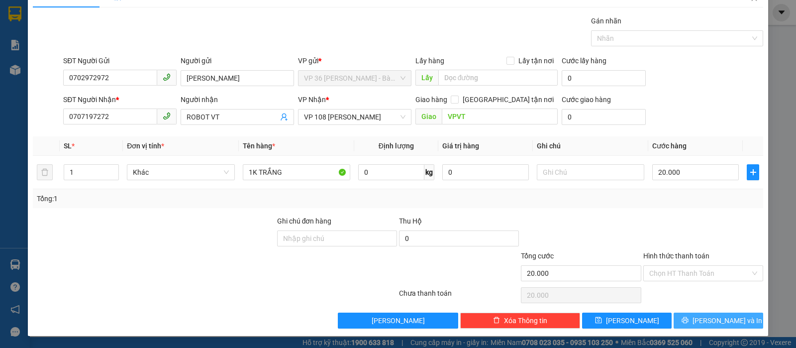
click at [688, 323] on button "[PERSON_NAME] và In" at bounding box center [719, 321] width 90 height 16
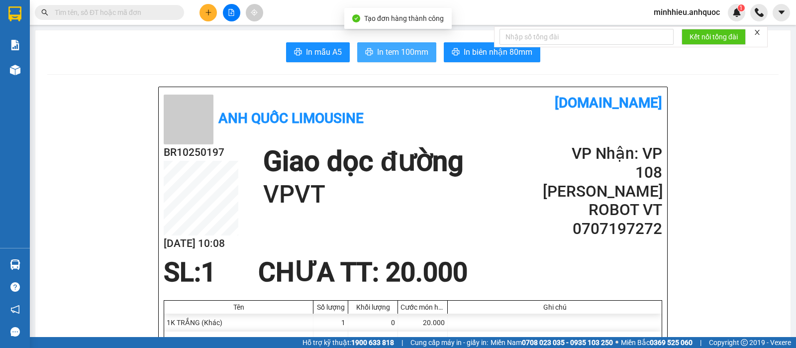
click at [379, 46] on span "In tem 100mm" at bounding box center [402, 52] width 51 height 12
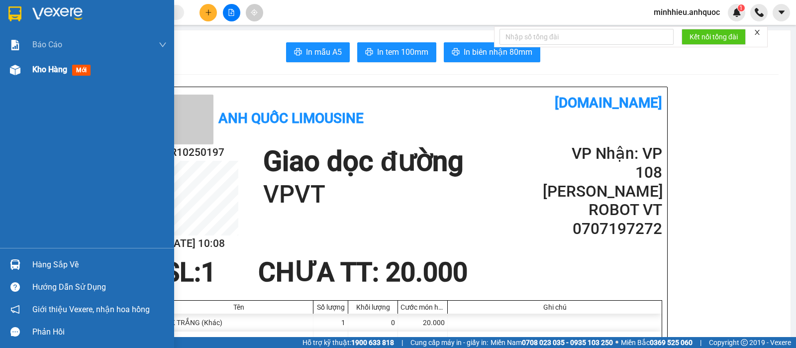
click at [43, 76] on div "Kho hàng mới" at bounding box center [99, 69] width 134 height 25
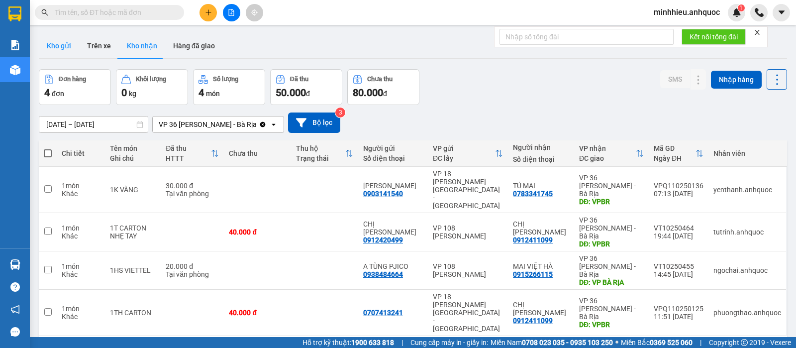
click at [46, 41] on button "Kho gửi" at bounding box center [59, 46] width 40 height 24
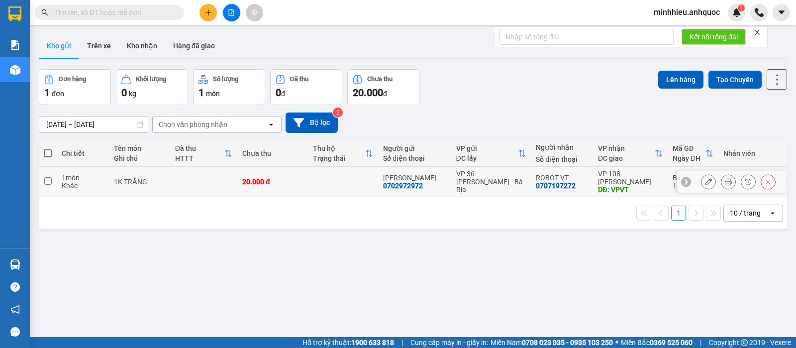
click at [407, 193] on td "ANH MINH 0702972972" at bounding box center [414, 182] width 73 height 30
checkbox input "true"
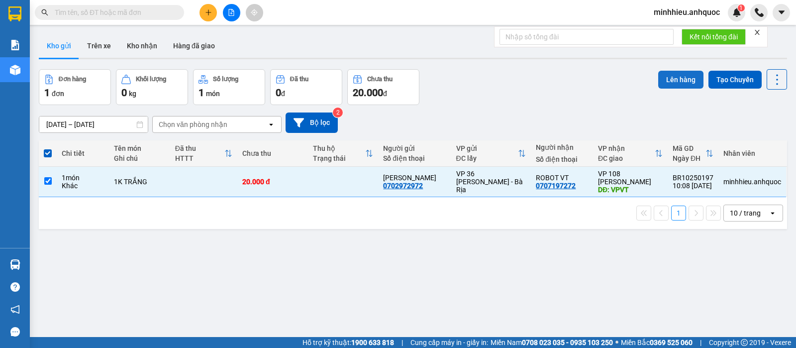
click at [683, 78] on button "Lên hàng" at bounding box center [680, 80] width 45 height 18
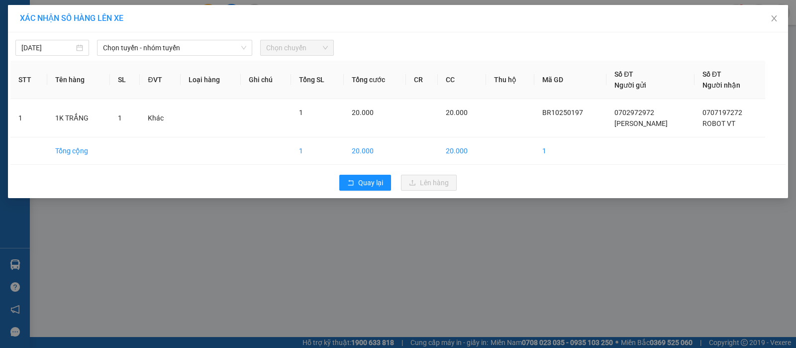
click at [140, 56] on div "14/10/2025 Chọn tuyến - nhóm tuyến Chọn chuyến STT Tên hàng SL ĐVT Loại hàng Gh…" at bounding box center [398, 115] width 780 height 166
click at [134, 45] on span "Chọn tuyến - nhóm tuyến" at bounding box center [174, 47] width 143 height 15
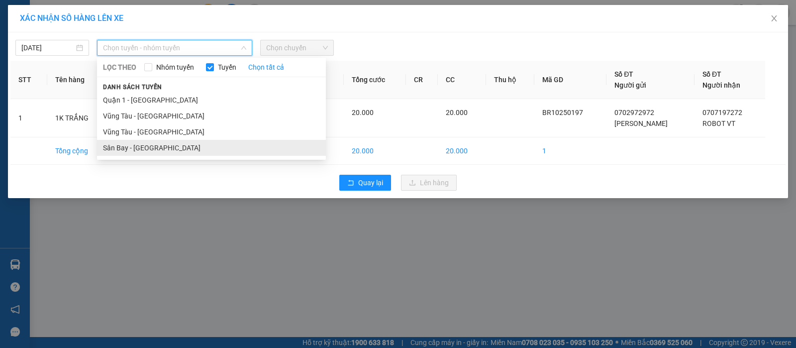
click at [126, 148] on li "Sân Bay - [GEOGRAPHIC_DATA]" at bounding box center [211, 148] width 229 height 16
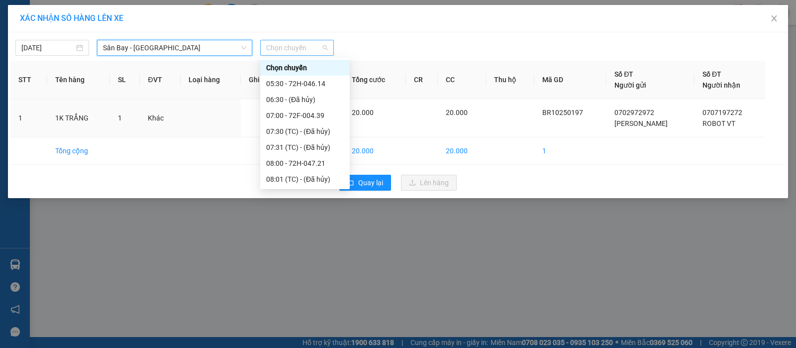
click at [329, 48] on div "Chọn chuyến" at bounding box center [297, 48] width 74 height 16
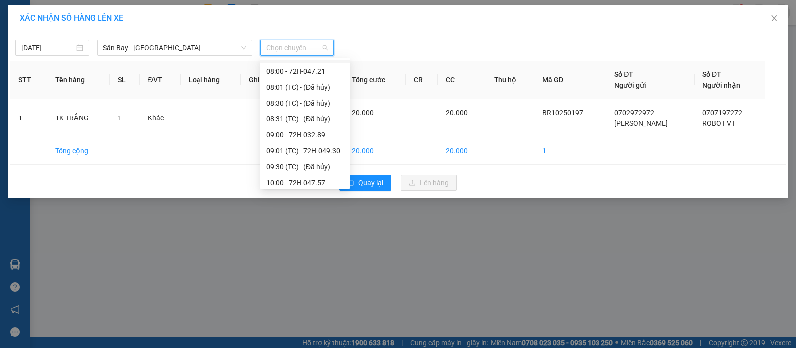
scroll to position [62, 0]
click at [304, 101] on div "08:00 - 72H-047.21" at bounding box center [305, 101] width 78 height 11
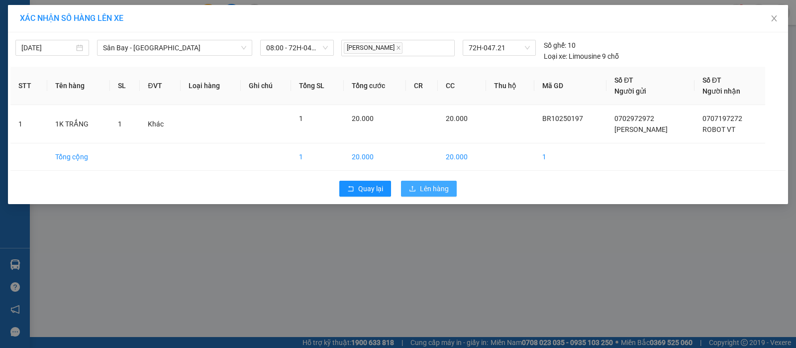
click at [447, 193] on span "Lên hàng" at bounding box center [434, 188] width 29 height 11
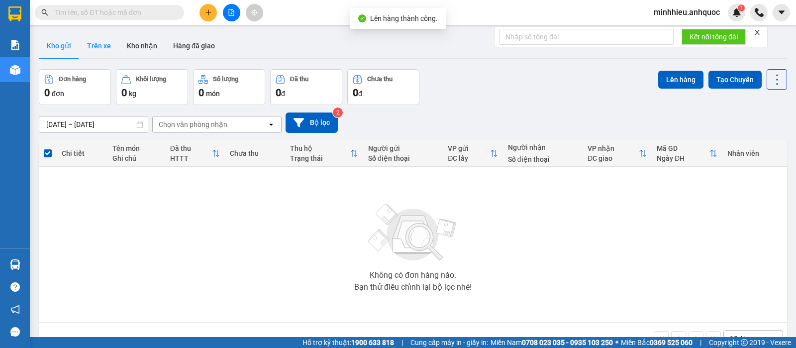
click at [102, 45] on button "Trên xe" at bounding box center [99, 46] width 40 height 24
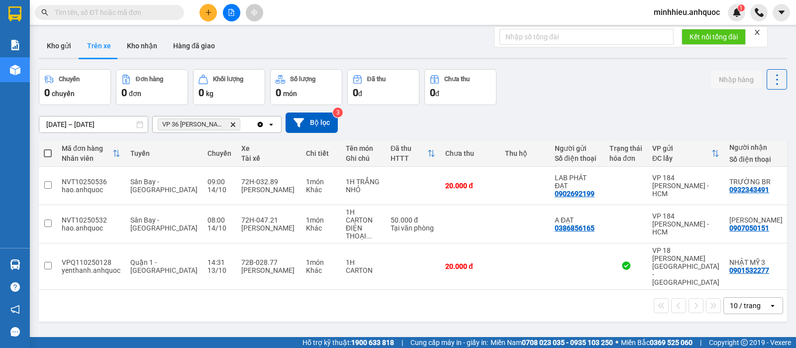
click at [234, 124] on icon "VP 36 Lê Thành Duy - Bà Rịa, close by backspace" at bounding box center [233, 124] width 4 height 4
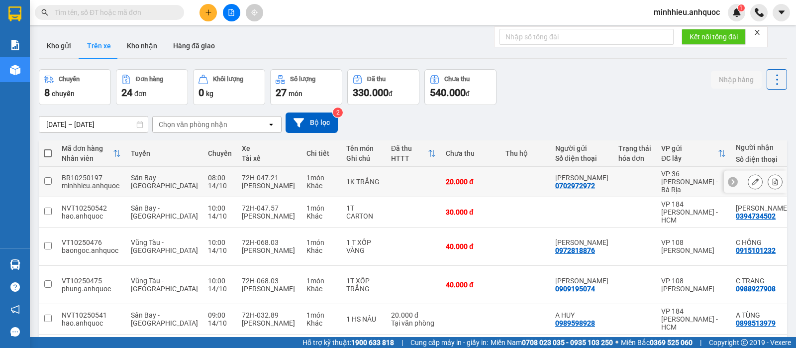
click at [772, 180] on icon at bounding box center [775, 181] width 7 height 7
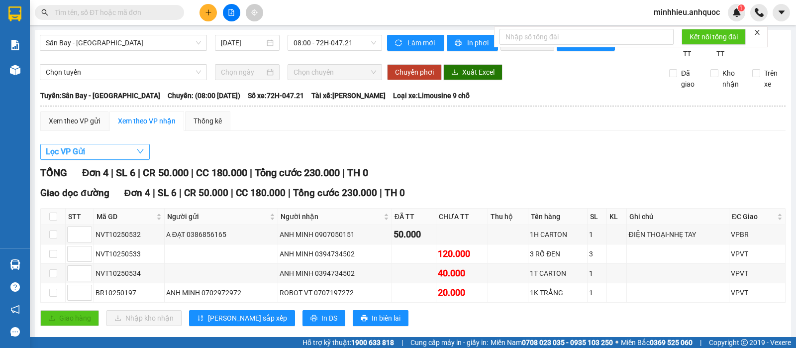
click at [132, 160] on button "Lọc VP Gửi" at bounding box center [94, 152] width 109 height 16
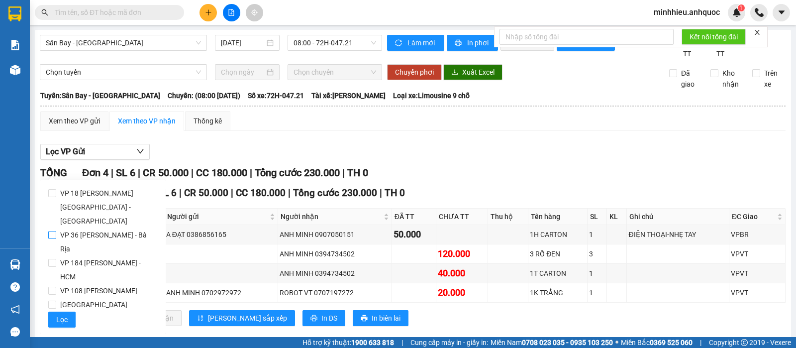
click at [116, 228] on span "VP 36 [PERSON_NAME] - Bà Rịa" at bounding box center [107, 242] width 102 height 28
click at [56, 231] on input "VP 36 [PERSON_NAME] - Bà Rịa" at bounding box center [52, 235] width 8 height 8
checkbox input "true"
drag, startPoint x: 59, startPoint y: 304, endPoint x: 379, endPoint y: 317, distance: 320.3
click at [60, 314] on span "Lọc" at bounding box center [61, 319] width 11 height 11
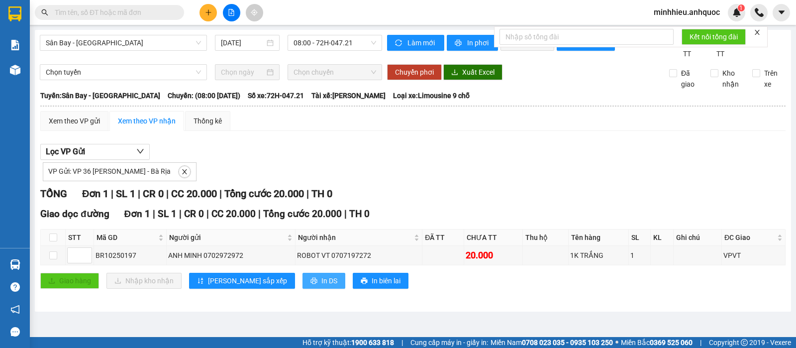
click at [303, 289] on button "In DS" at bounding box center [324, 281] width 43 height 16
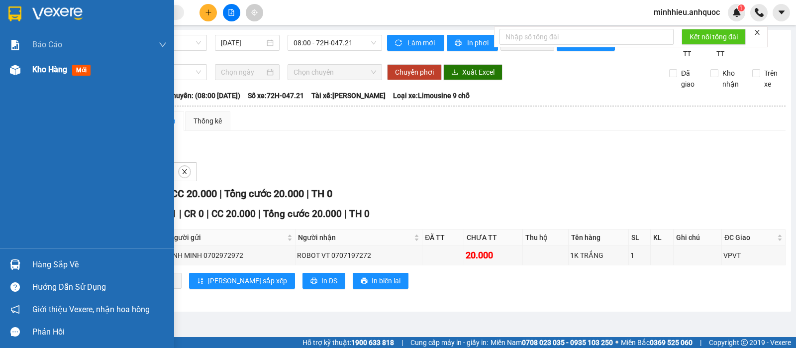
click at [45, 72] on span "Kho hàng" at bounding box center [49, 69] width 35 height 9
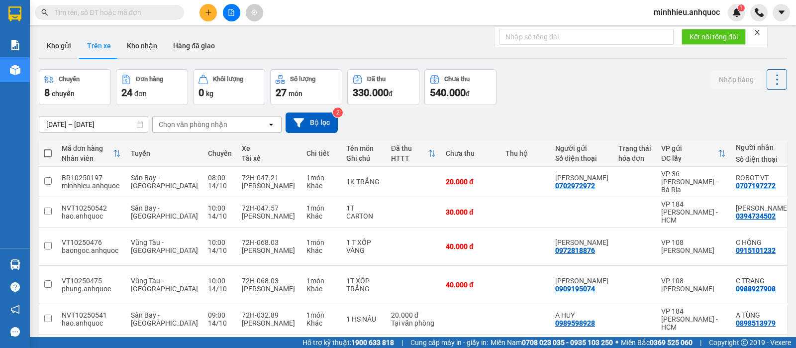
click at [205, 16] on button at bounding box center [208, 12] width 17 height 17
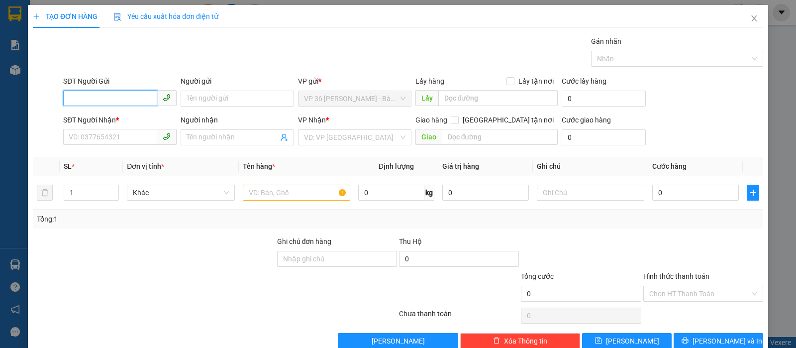
click at [120, 94] on input "SĐT Người Gửi" at bounding box center [110, 98] width 94 height 16
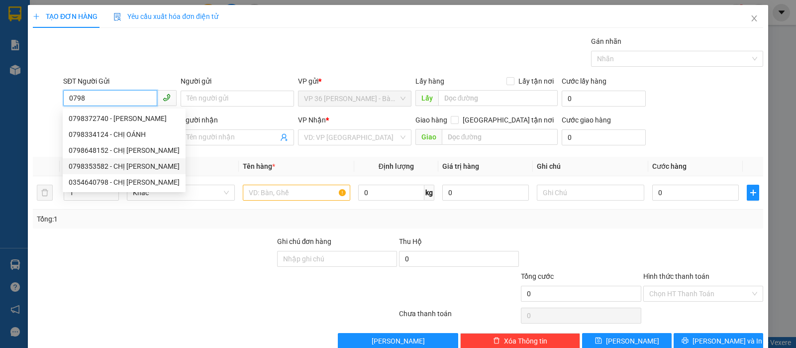
click at [145, 167] on div "0798353582 - CHỊ [PERSON_NAME]" at bounding box center [124, 166] width 111 height 11
type input "0798353582"
type input "CHỊ [PERSON_NAME]"
type input "0986624810"
type input "ANH THẮNG"
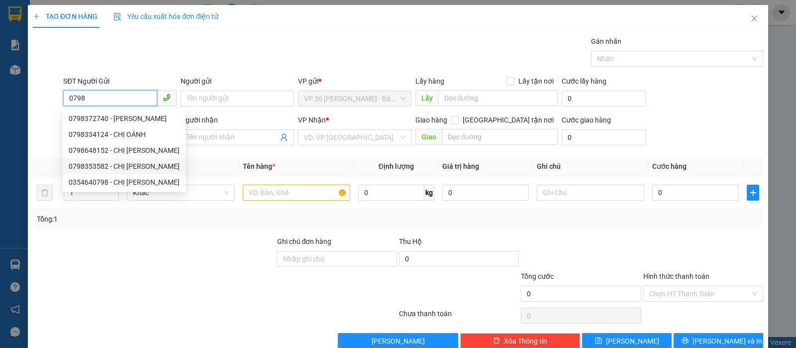
type input "VPNVT"
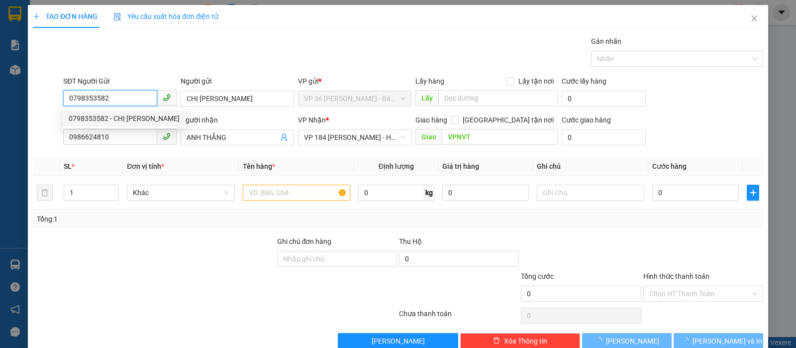
type input "20.000"
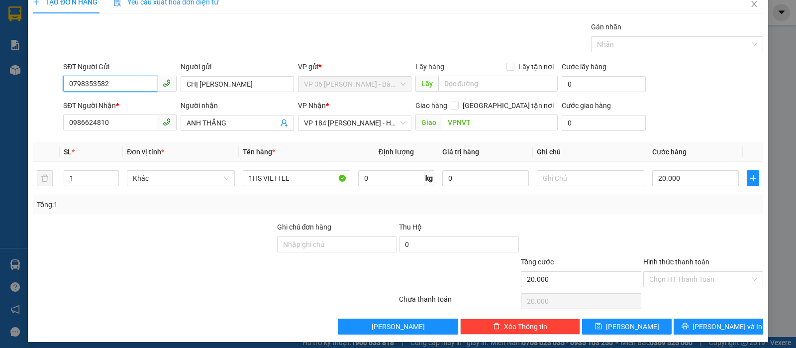
scroll to position [20, 0]
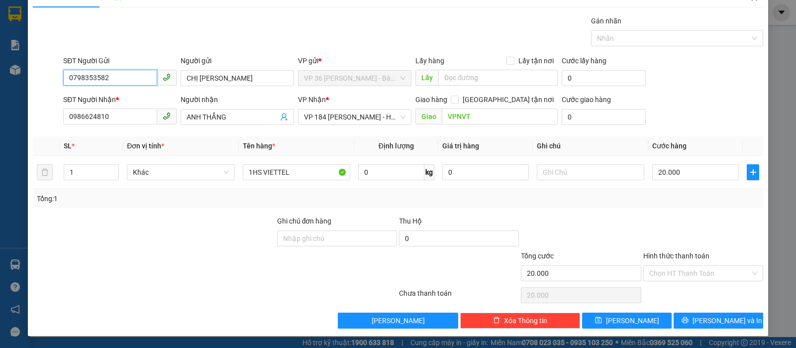
click at [696, 280] on div "Chọn HT Thanh Toán" at bounding box center [703, 273] width 120 height 16
type input "0798353582"
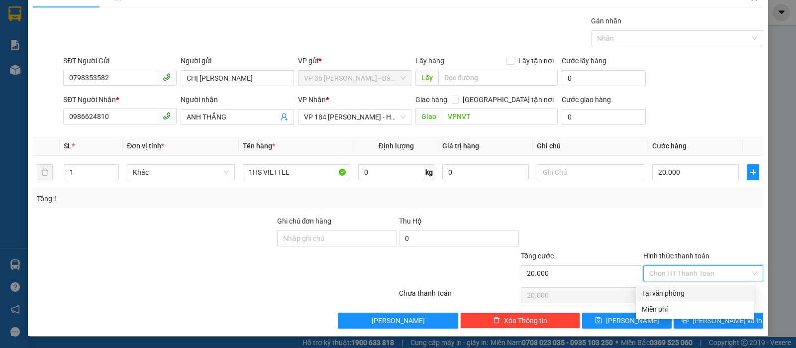
click at [695, 288] on div "Tại văn phòng" at bounding box center [695, 293] width 106 height 11
type input "0"
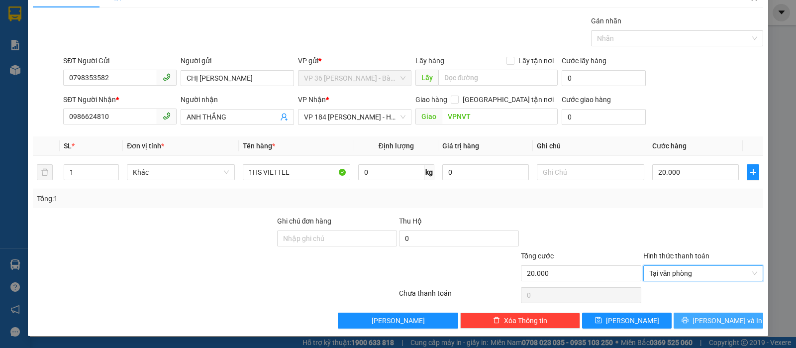
click at [711, 322] on span "[PERSON_NAME] và In" at bounding box center [728, 320] width 70 height 11
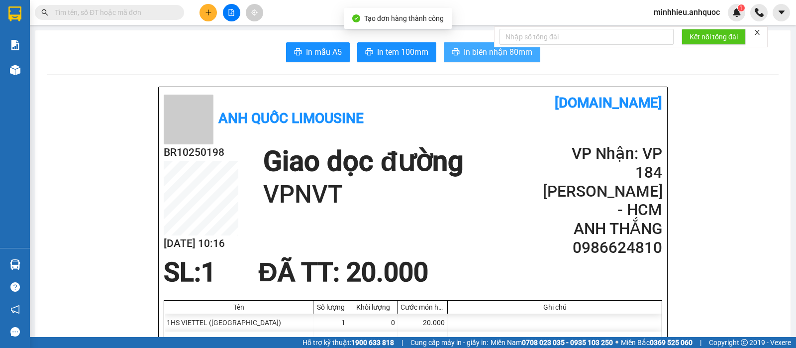
click at [487, 55] on span "In biên nhận 80mm" at bounding box center [498, 52] width 69 height 12
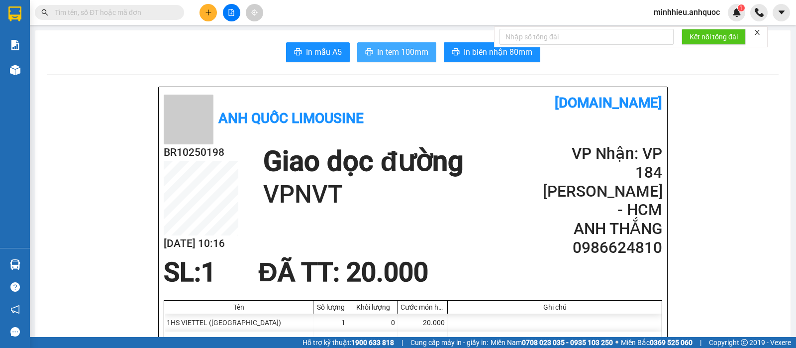
click at [401, 52] on span "In tem 100mm" at bounding box center [402, 52] width 51 height 12
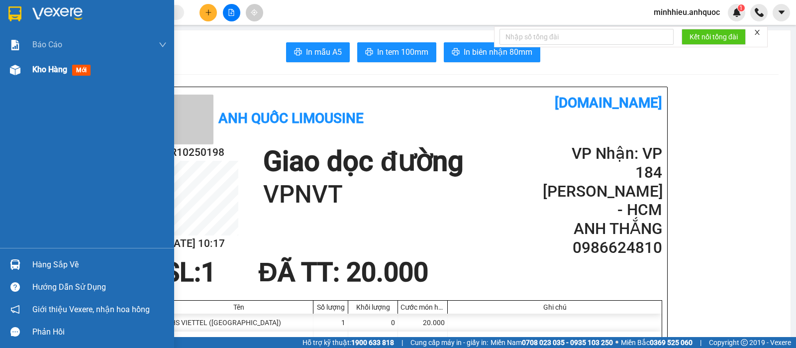
click at [55, 65] on span "Kho hàng" at bounding box center [49, 69] width 35 height 9
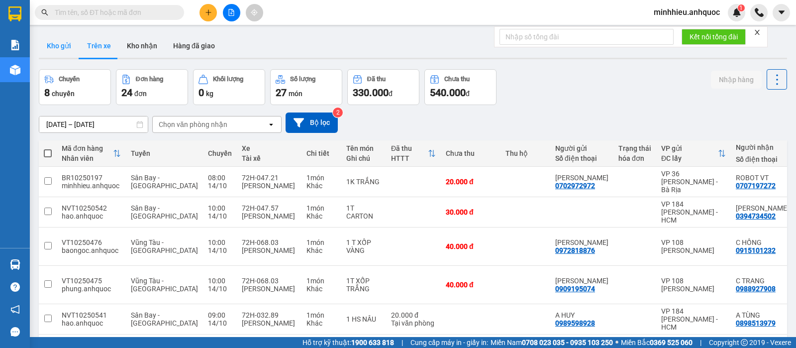
click at [55, 42] on button "Kho gửi" at bounding box center [59, 46] width 40 height 24
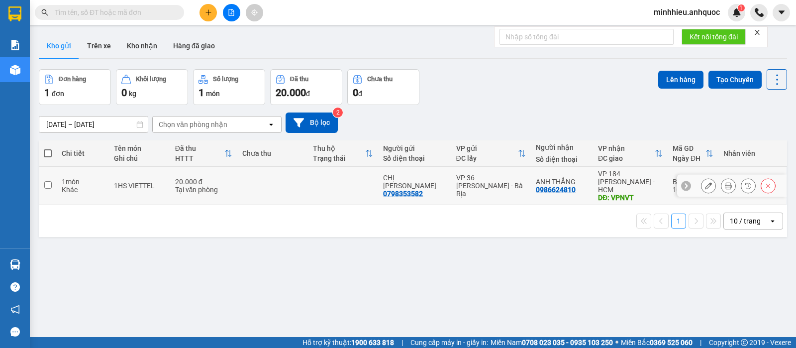
click at [266, 177] on td at bounding box center [272, 186] width 71 height 38
checkbox input "true"
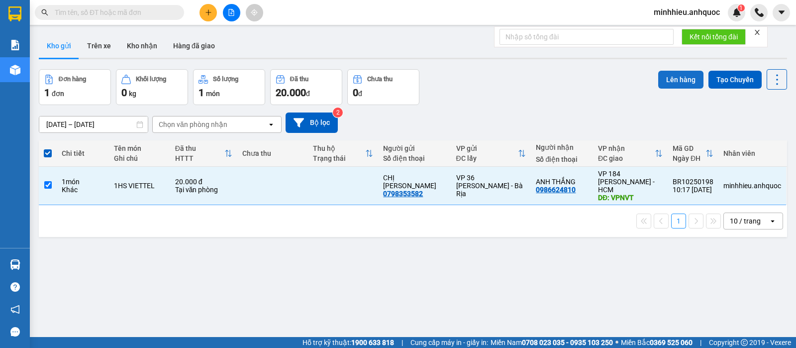
click at [663, 80] on button "Lên hàng" at bounding box center [680, 80] width 45 height 18
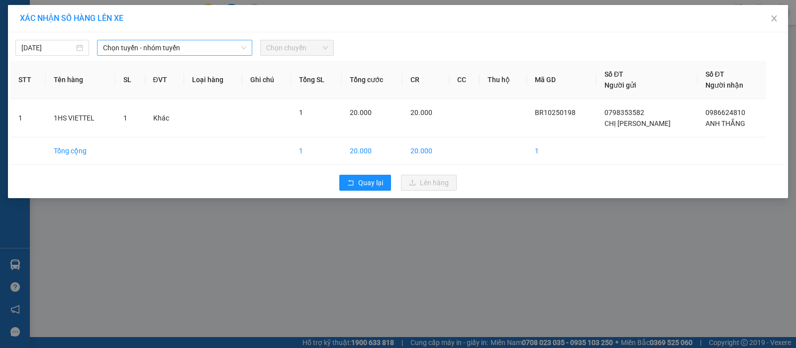
click at [185, 41] on span "Chọn tuyến - nhóm tuyến" at bounding box center [174, 47] width 143 height 15
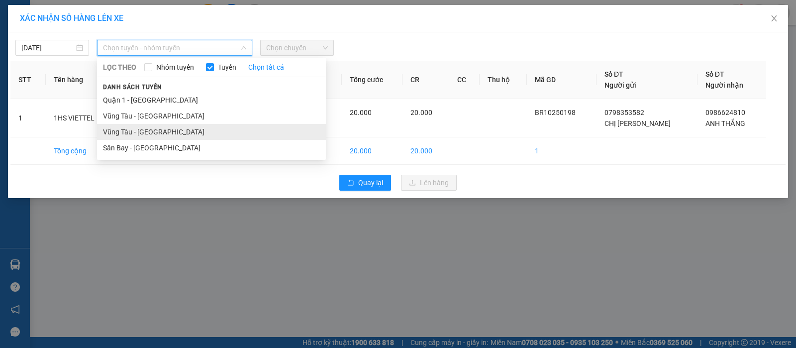
click at [154, 127] on li "Vũng Tàu - [GEOGRAPHIC_DATA]" at bounding box center [211, 132] width 229 height 16
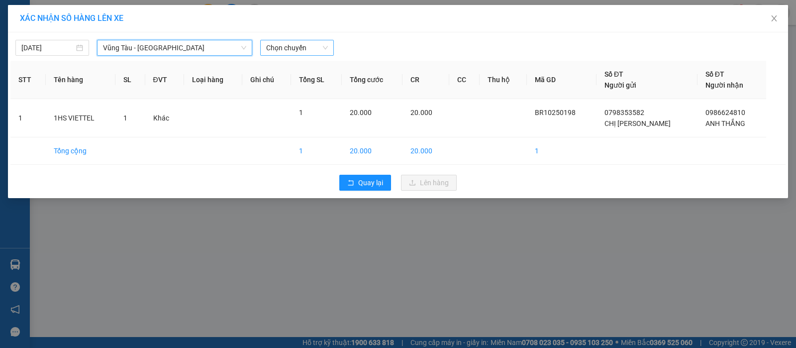
click at [297, 44] on span "Chọn chuyến" at bounding box center [297, 47] width 62 height 15
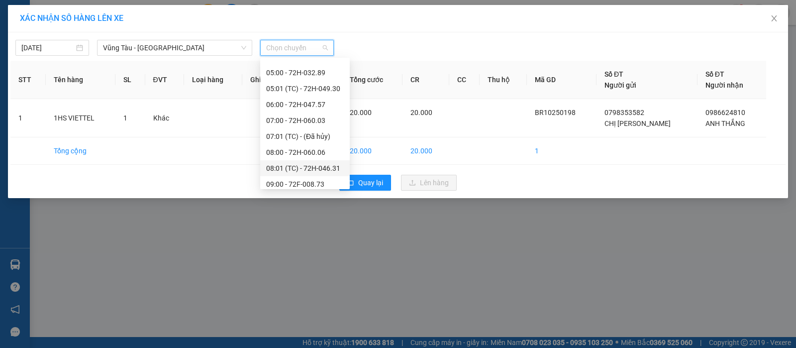
scroll to position [124, 0]
click at [301, 149] on div "10:00 - 72H-068.03" at bounding box center [305, 150] width 78 height 11
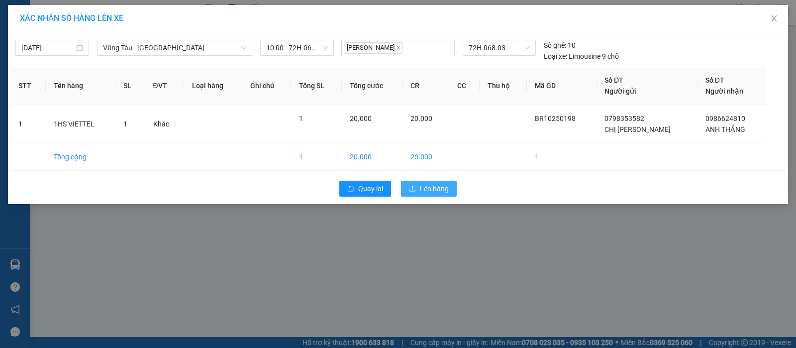
click at [425, 184] on span "Lên hàng" at bounding box center [434, 188] width 29 height 11
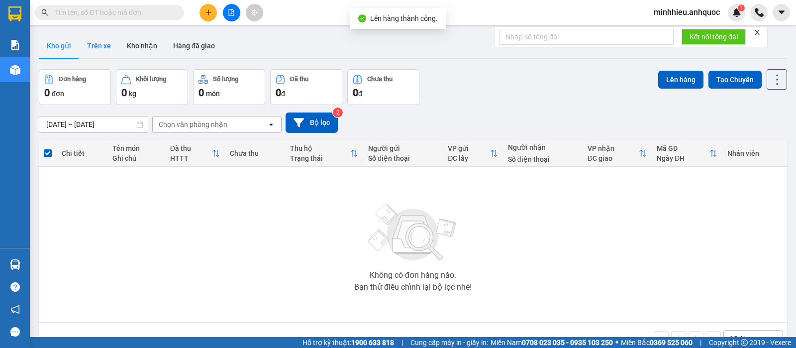
click at [107, 48] on button "Trên xe" at bounding box center [99, 46] width 40 height 24
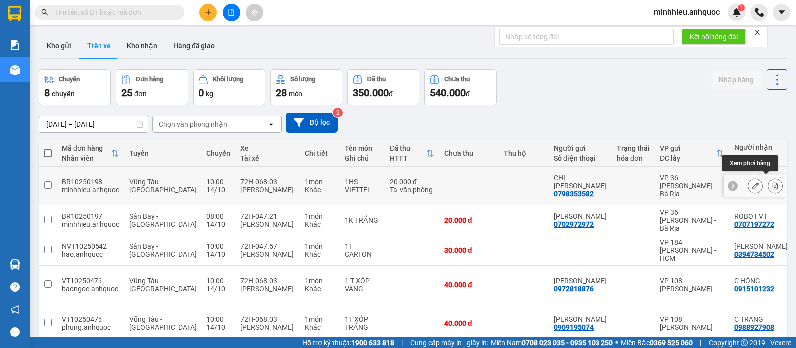
click at [773, 185] on icon at bounding box center [775, 185] width 5 height 7
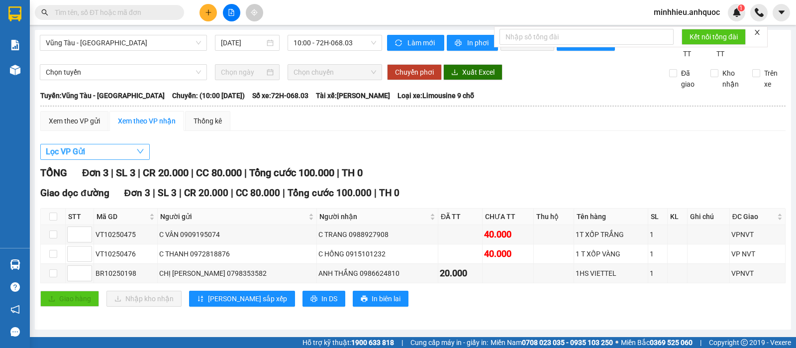
click at [86, 160] on button "Lọc VP Gửi" at bounding box center [94, 152] width 109 height 16
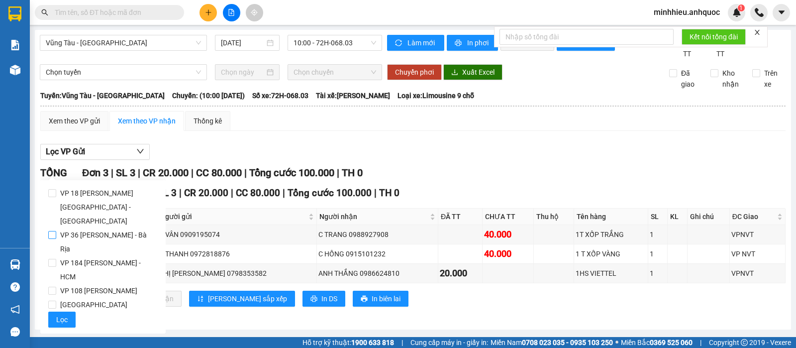
click at [93, 228] on span "VP 36 [PERSON_NAME] - Bà Rịa" at bounding box center [107, 242] width 102 height 28
click at [56, 231] on input "VP 36 [PERSON_NAME] - Bà Rịa" at bounding box center [52, 235] width 8 height 8
checkbox input "true"
click at [64, 312] on button "Lọc" at bounding box center [61, 320] width 27 height 16
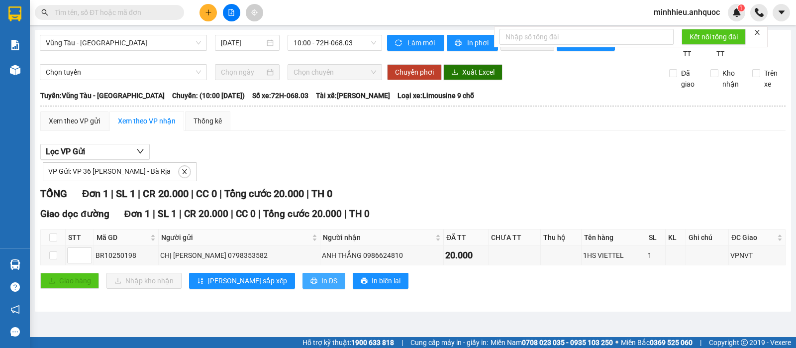
click at [321, 286] on span "In DS" at bounding box center [329, 280] width 16 height 11
click at [212, 10] on button at bounding box center [208, 12] width 17 height 17
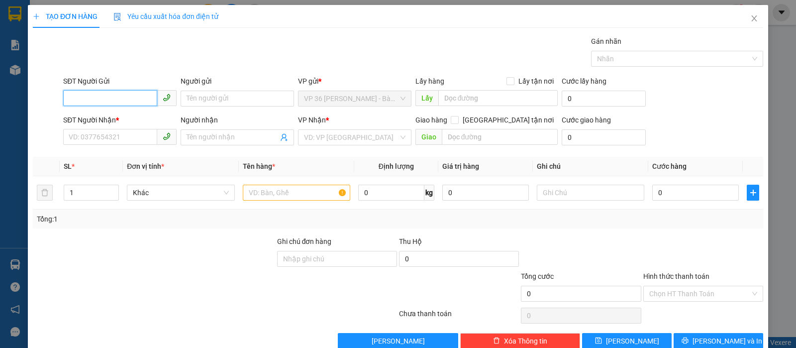
click at [129, 103] on input "SĐT Người Gửi" at bounding box center [110, 98] width 94 height 16
click at [87, 97] on input "SĐT Người Gửi" at bounding box center [110, 98] width 94 height 16
type input "0933957231"
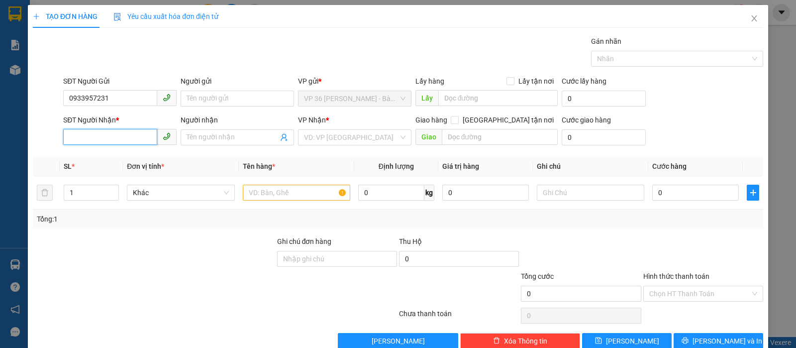
click at [129, 136] on input "SĐT Người Nhận *" at bounding box center [110, 137] width 94 height 16
click at [83, 155] on div "0337991449 - A NAM" at bounding box center [119, 157] width 100 height 11
type input "0337991449"
type input "A NAM"
type input "VP NVT"
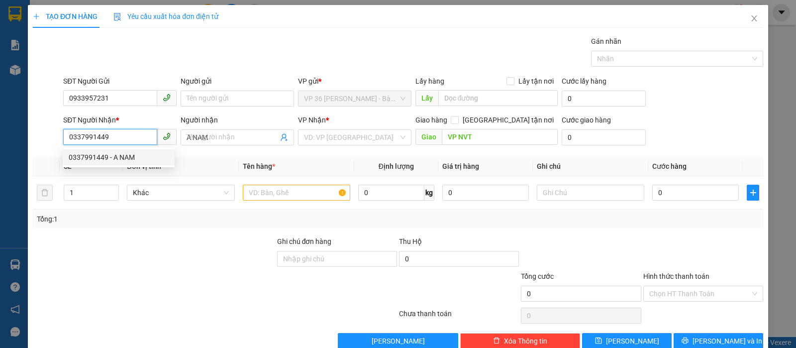
type input "30.000"
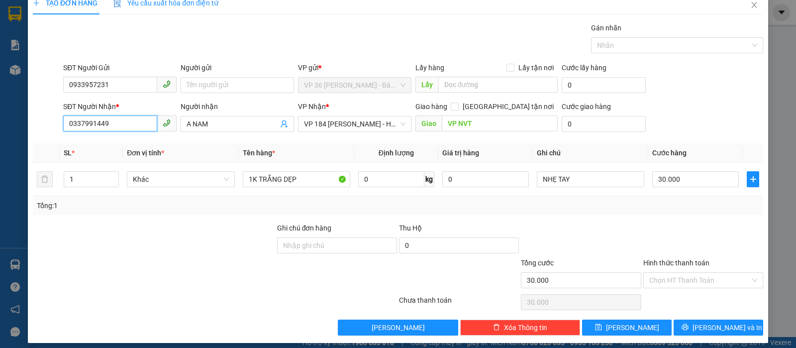
scroll to position [20, 0]
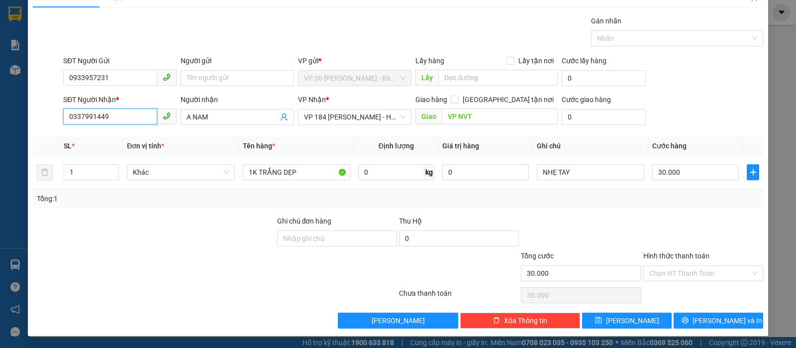
type input "0337991449"
click at [691, 278] on input "Hình thức thanh toán" at bounding box center [699, 273] width 101 height 15
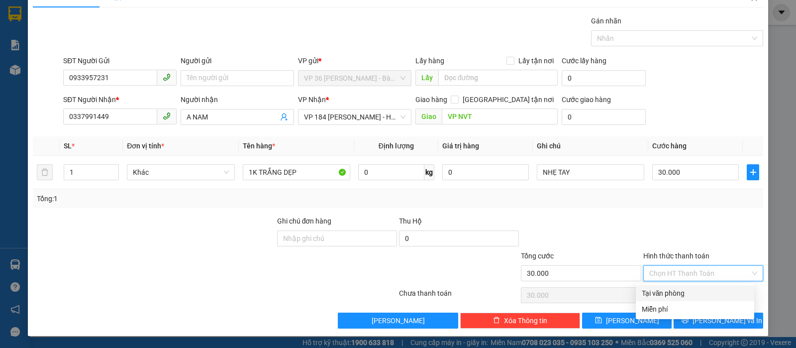
click at [679, 285] on div "Tại văn phòng" at bounding box center [695, 293] width 118 height 16
type input "0"
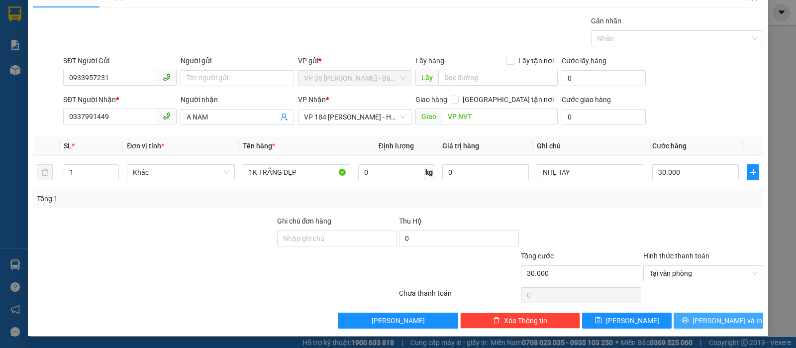
click at [687, 321] on button "[PERSON_NAME] và In" at bounding box center [719, 321] width 90 height 16
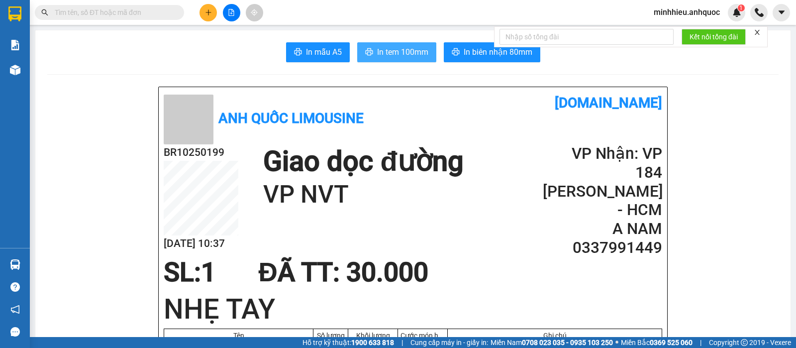
click at [413, 55] on span "In tem 100mm" at bounding box center [402, 52] width 51 height 12
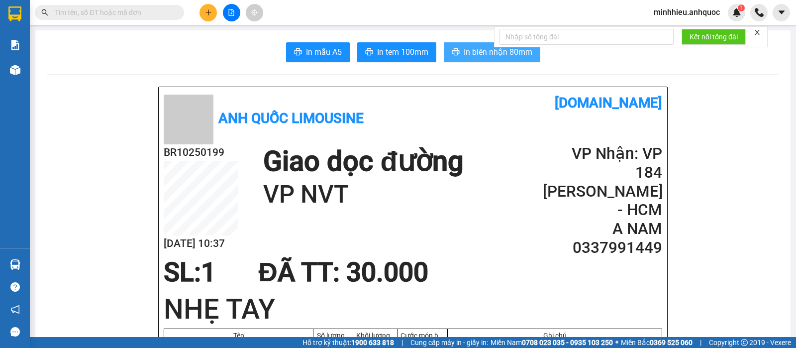
click at [472, 57] on span "In biên nhận 80mm" at bounding box center [498, 52] width 69 height 12
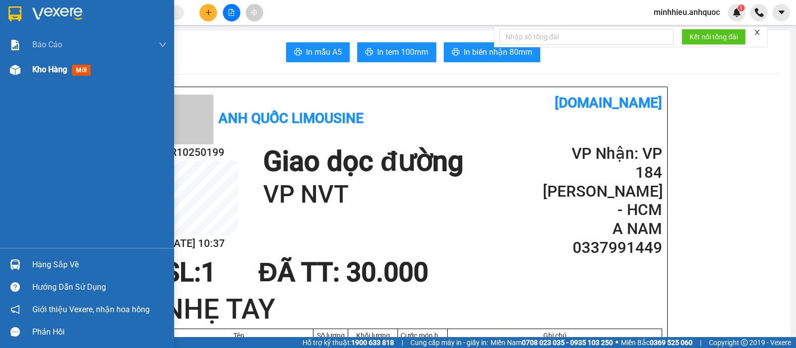
click at [44, 74] on span "Kho hàng" at bounding box center [49, 69] width 35 height 9
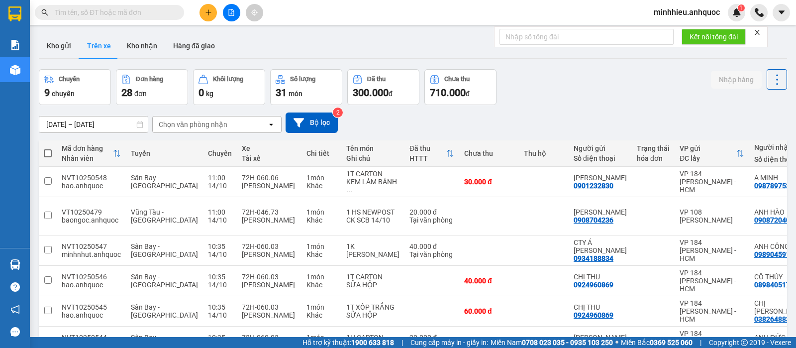
click at [138, 44] on button "Kho nhận" at bounding box center [142, 46] width 46 height 24
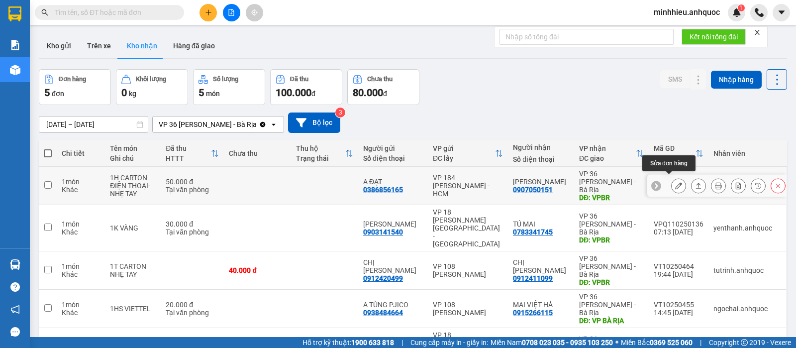
click at [675, 184] on icon at bounding box center [678, 185] width 7 height 7
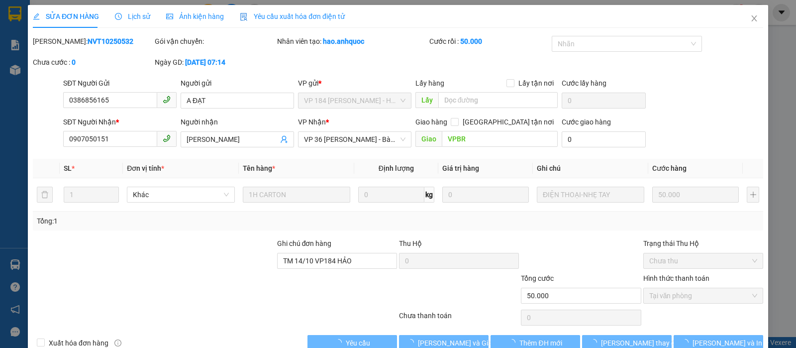
type input "0386856165"
type input "A ĐẠT"
type input "0907050151"
type input "[PERSON_NAME]"
type input "VPBR"
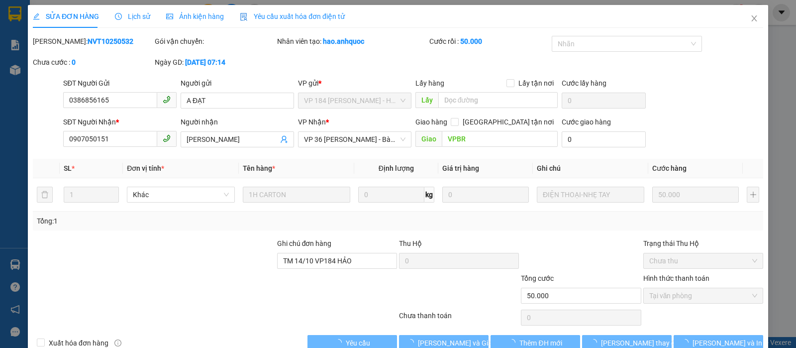
type input "TM 14/10 VP184 HẢO"
type input "50.000"
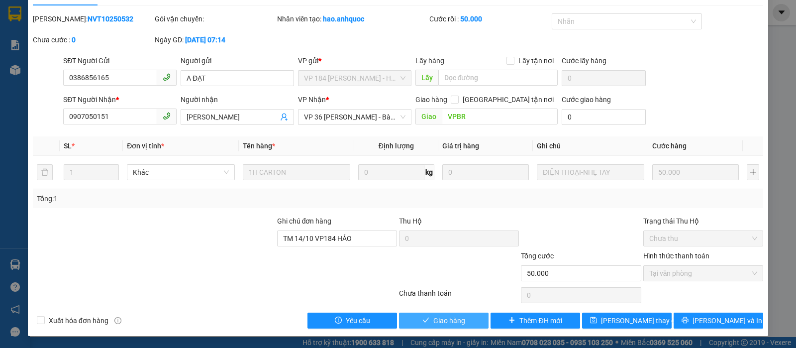
click at [440, 319] on span "Giao hàng" at bounding box center [449, 320] width 32 height 11
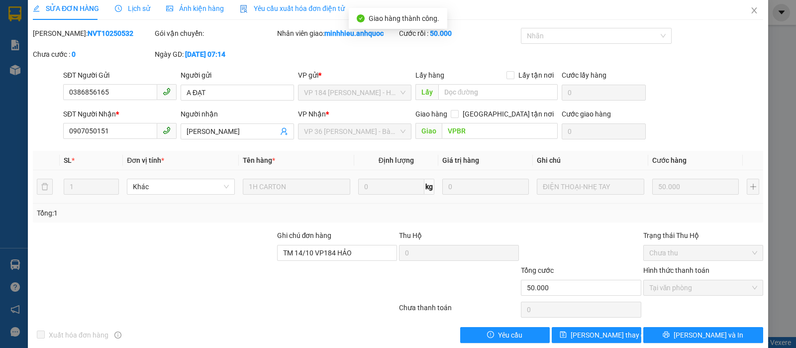
scroll to position [0, 0]
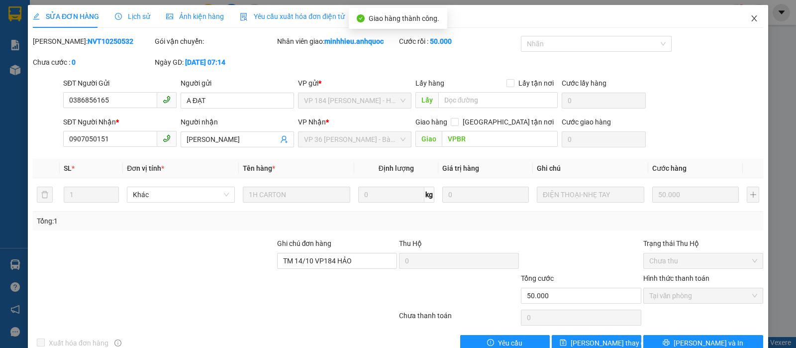
drag, startPoint x: 740, startPoint y: 13, endPoint x: 690, endPoint y: 1, distance: 51.8
click at [741, 13] on span "Close" at bounding box center [755, 19] width 28 height 28
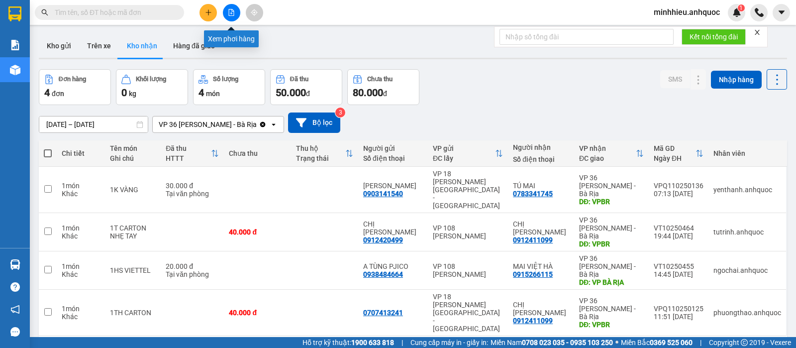
click at [203, 14] on button at bounding box center [208, 12] width 17 height 17
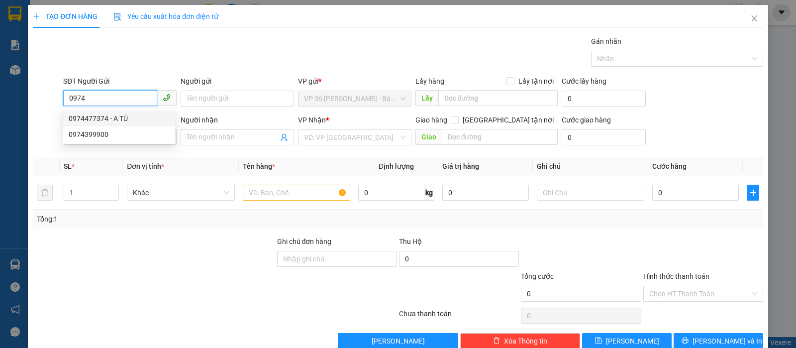
click at [107, 117] on div "0974477374 - A TÚ" at bounding box center [119, 118] width 100 height 11
type input "0974477374"
type input "A TÚ"
type input "0854453878"
type input "Medilab"
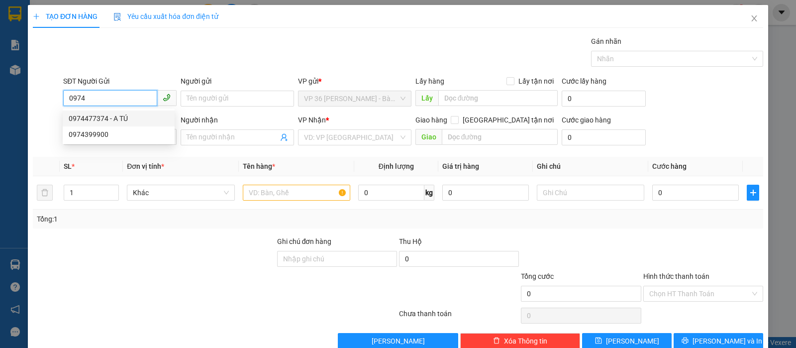
type input "VPQ1"
type input "20.000"
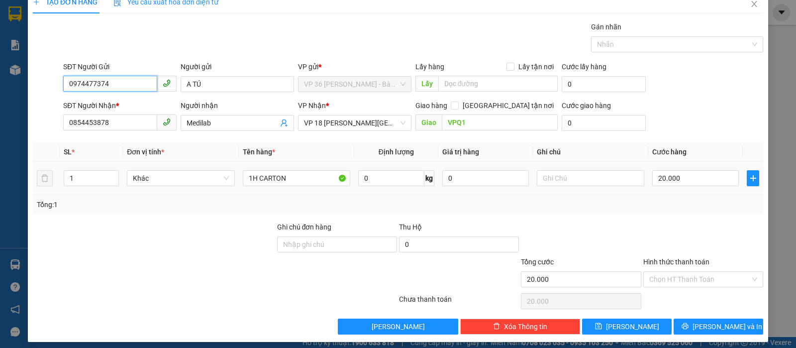
scroll to position [20, 0]
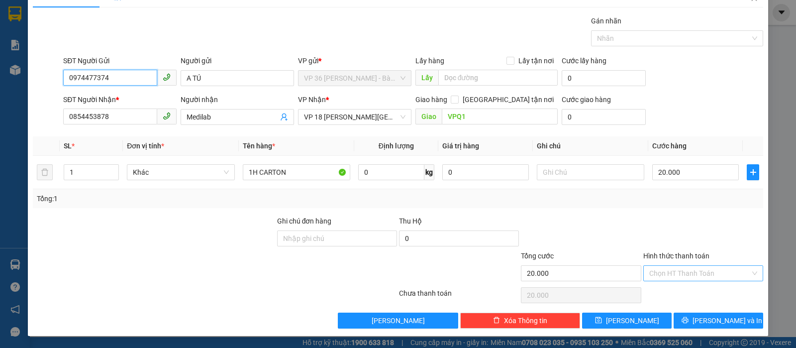
type input "0974477374"
click at [659, 275] on input "Hình thức thanh toán" at bounding box center [699, 273] width 101 height 15
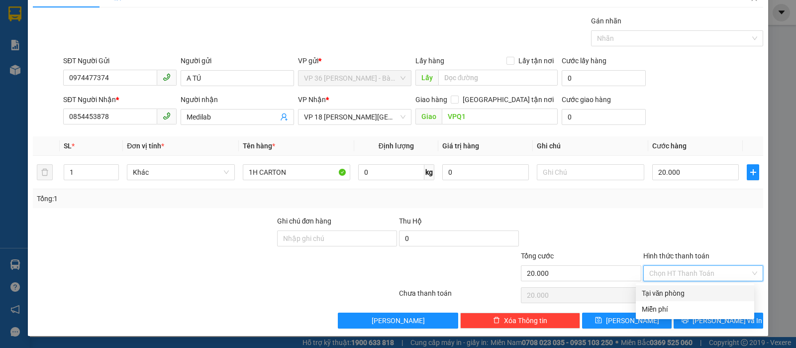
drag, startPoint x: 666, startPoint y: 291, endPoint x: 671, endPoint y: 303, distance: 12.9
click at [667, 292] on div "Tại văn phòng" at bounding box center [695, 293] width 106 height 11
type input "0"
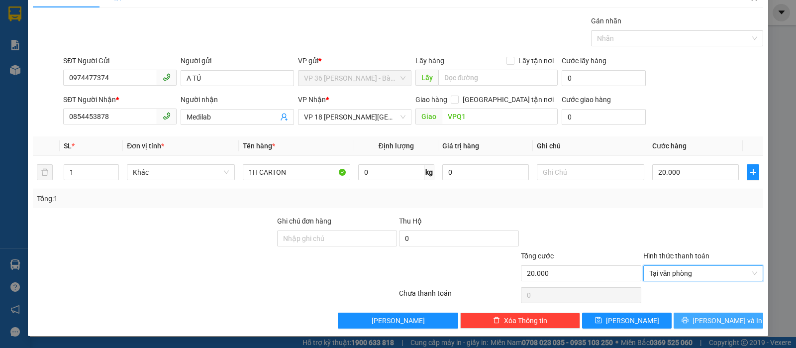
click at [711, 319] on span "[PERSON_NAME] và In" at bounding box center [728, 320] width 70 height 11
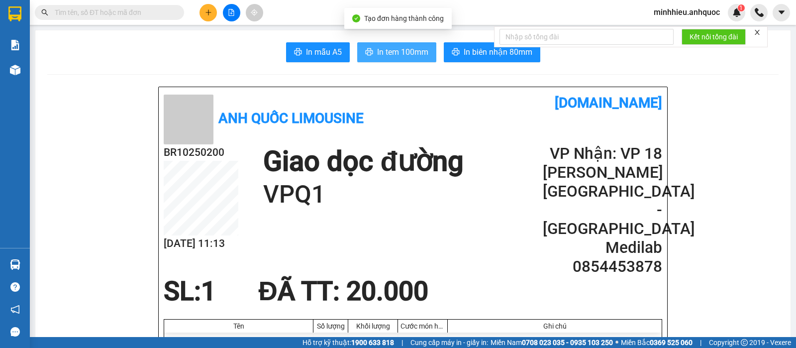
click at [376, 44] on button "In tem 100mm" at bounding box center [396, 52] width 79 height 20
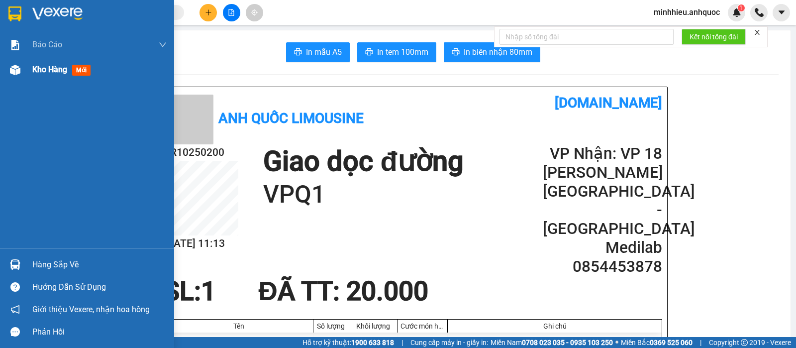
click at [31, 69] on div "Kho hàng mới" at bounding box center [87, 69] width 174 height 25
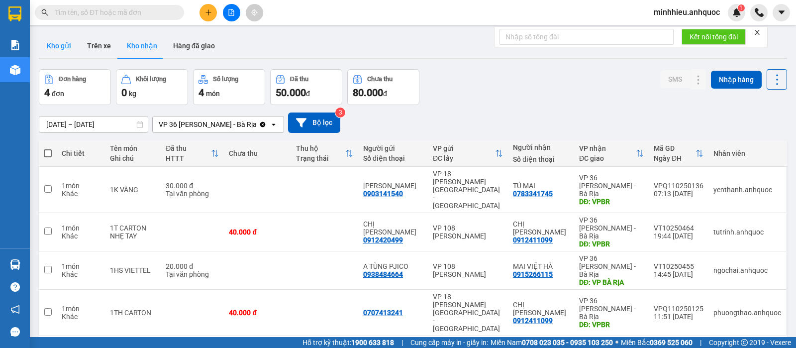
click at [56, 50] on button "Kho gửi" at bounding box center [59, 46] width 40 height 24
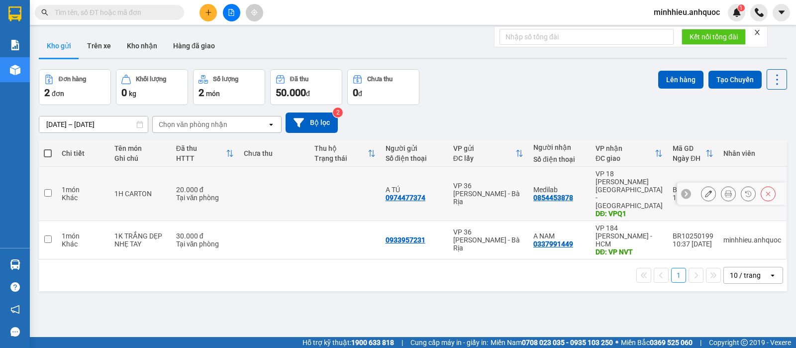
drag, startPoint x: 223, startPoint y: 187, endPoint x: 236, endPoint y: 193, distance: 14.5
click at [223, 194] on div "Tại văn phòng" at bounding box center [205, 198] width 58 height 8
checkbox input "true"
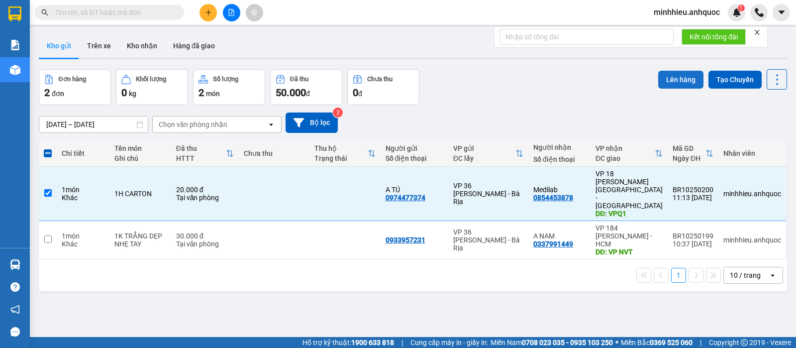
drag, startPoint x: 665, startPoint y: 83, endPoint x: 659, endPoint y: 82, distance: 6.5
click at [663, 82] on button "Lên hàng" at bounding box center [680, 80] width 45 height 18
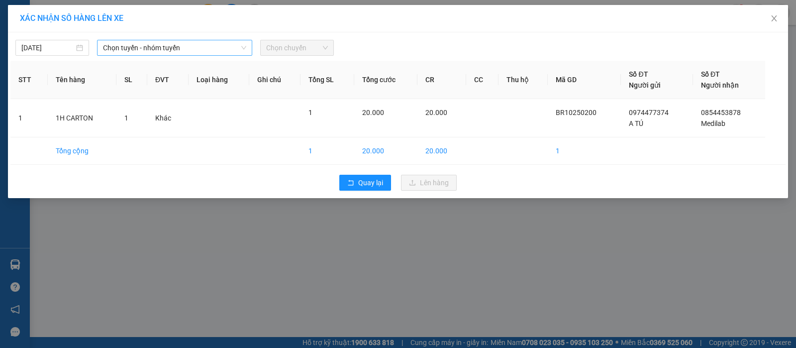
drag, startPoint x: 201, startPoint y: 49, endPoint x: 185, endPoint y: 48, distance: 16.5
click at [201, 49] on span "Chọn tuyến - nhóm tuyến" at bounding box center [174, 47] width 143 height 15
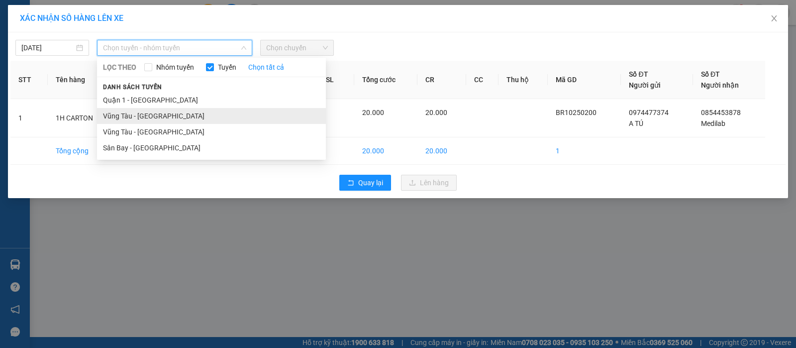
click at [148, 116] on li "Vũng Tàu - [GEOGRAPHIC_DATA]" at bounding box center [211, 116] width 229 height 16
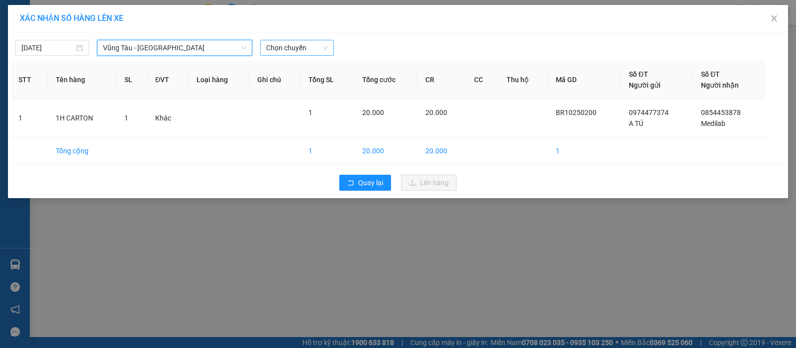
click at [271, 46] on span "Chọn chuyến" at bounding box center [297, 47] width 62 height 15
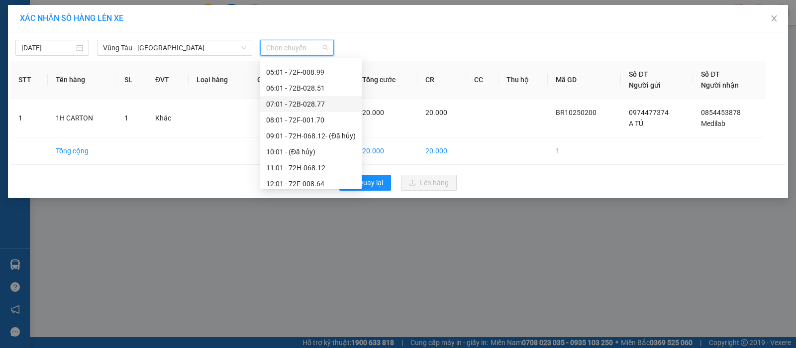
scroll to position [62, 0]
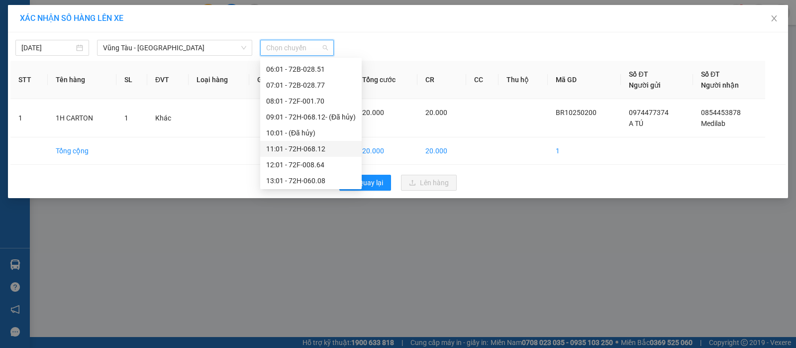
click at [326, 143] on div "11:01 - 72H-068.12" at bounding box center [311, 148] width 90 height 11
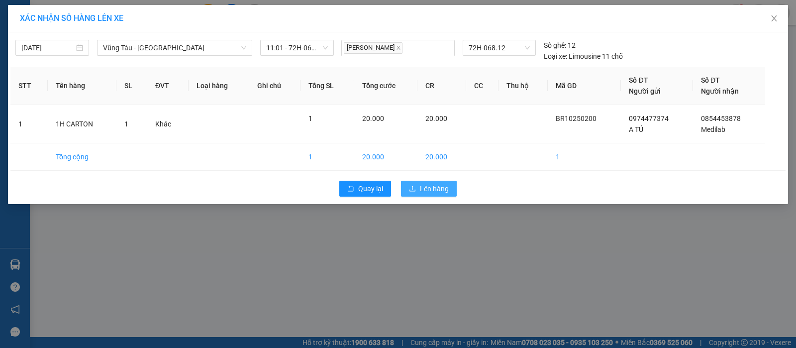
click at [422, 189] on span "Lên hàng" at bounding box center [434, 188] width 29 height 11
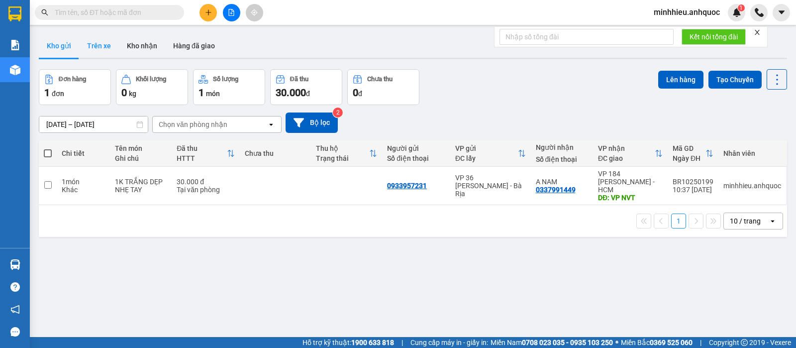
click at [99, 42] on button "Trên xe" at bounding box center [99, 46] width 40 height 24
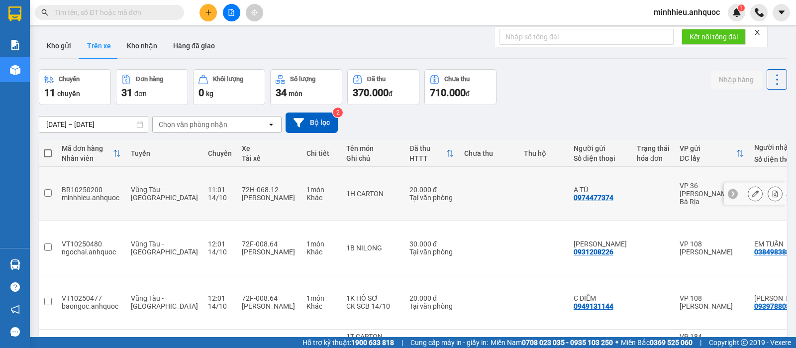
click at [772, 190] on icon at bounding box center [775, 193] width 7 height 7
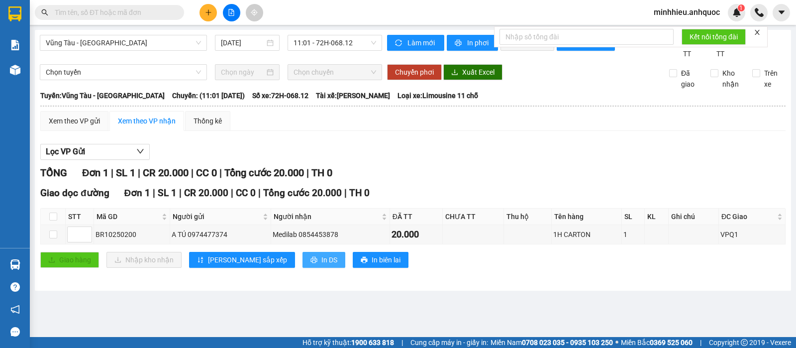
click at [303, 265] on button "In DS" at bounding box center [324, 260] width 43 height 16
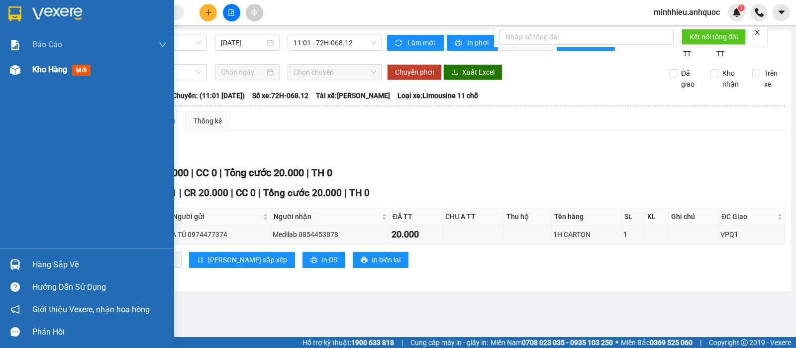
click at [29, 68] on div "Kho hàng mới" at bounding box center [87, 69] width 174 height 25
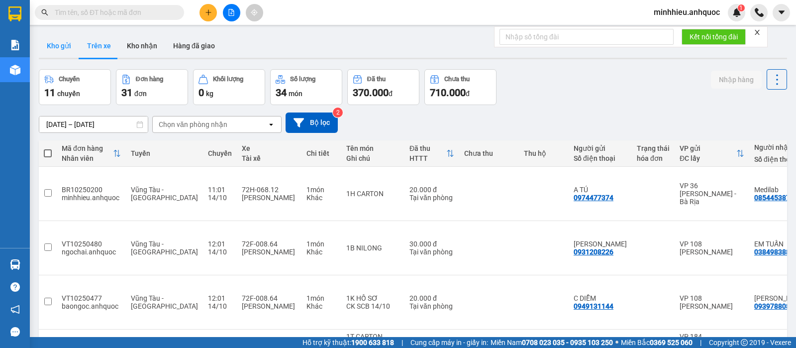
click at [60, 51] on button "Kho gửi" at bounding box center [59, 46] width 40 height 24
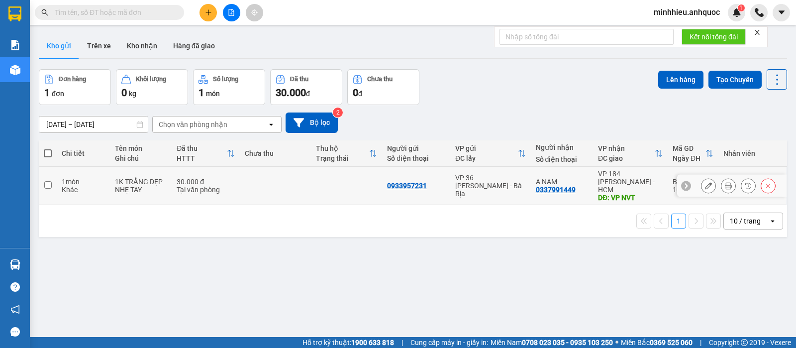
click at [434, 172] on td "0933957231" at bounding box center [416, 186] width 68 height 38
checkbox input "true"
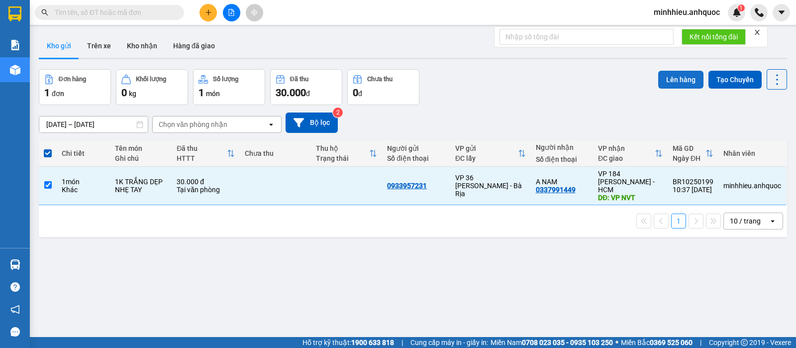
click at [658, 80] on button "Lên hàng" at bounding box center [680, 80] width 45 height 18
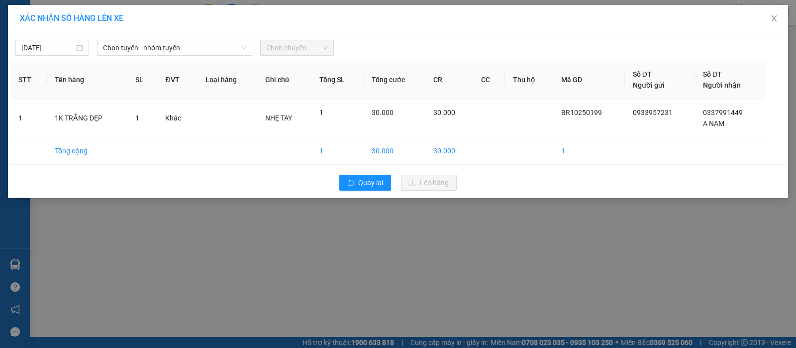
click at [165, 59] on div "14/10/2025 Chọn tuyến - nhóm tuyến Chọn chuyến STT Tên hàng SL ĐVT Loại hàng Gh…" at bounding box center [398, 115] width 780 height 166
drag, startPoint x: 157, startPoint y: 43, endPoint x: 146, endPoint y: 55, distance: 16.2
click at [156, 44] on span "Chọn tuyến - nhóm tuyến" at bounding box center [174, 47] width 143 height 15
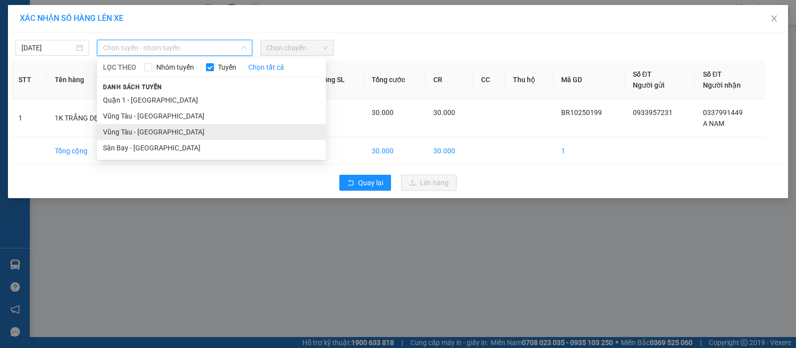
click at [156, 135] on li "Vũng Tàu - [GEOGRAPHIC_DATA]" at bounding box center [211, 132] width 229 height 16
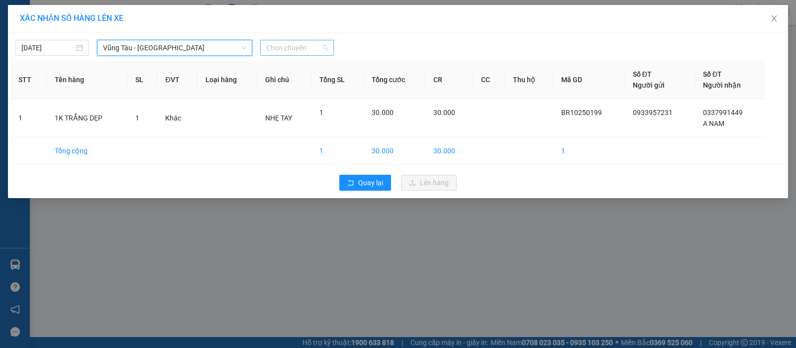
click at [282, 43] on span "Chọn chuyến" at bounding box center [297, 47] width 62 height 15
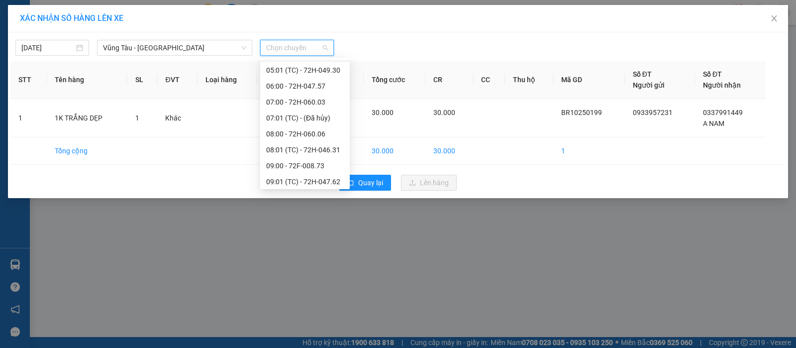
scroll to position [124, 0]
click at [311, 165] on div "11:00 - 72H-046.73" at bounding box center [305, 166] width 78 height 11
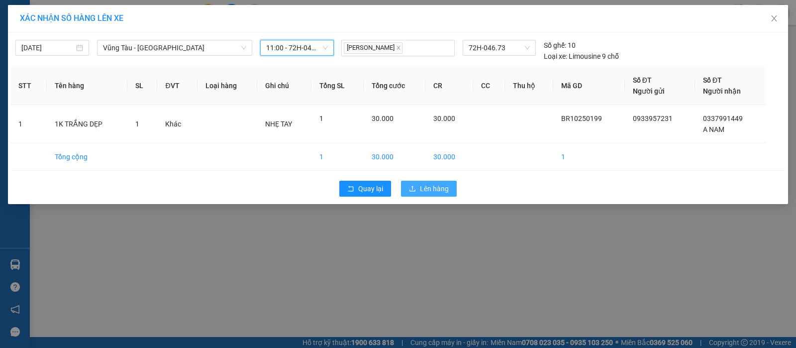
click at [416, 191] on icon "upload" at bounding box center [412, 188] width 7 height 7
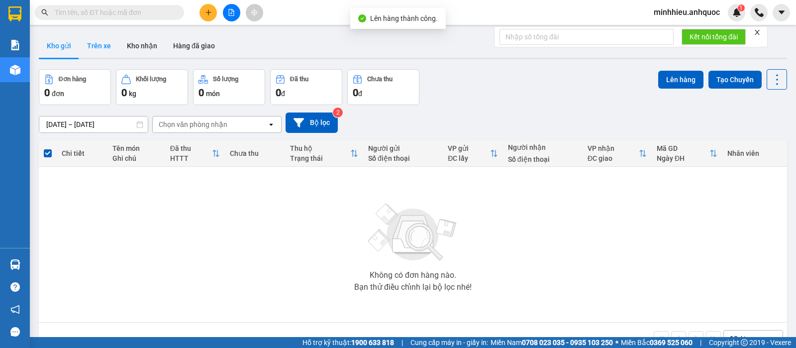
click at [110, 47] on button "Trên xe" at bounding box center [99, 46] width 40 height 24
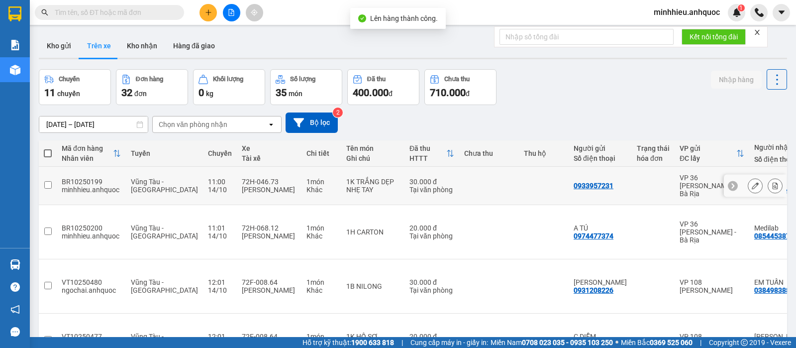
click at [772, 182] on icon at bounding box center [775, 185] width 7 height 7
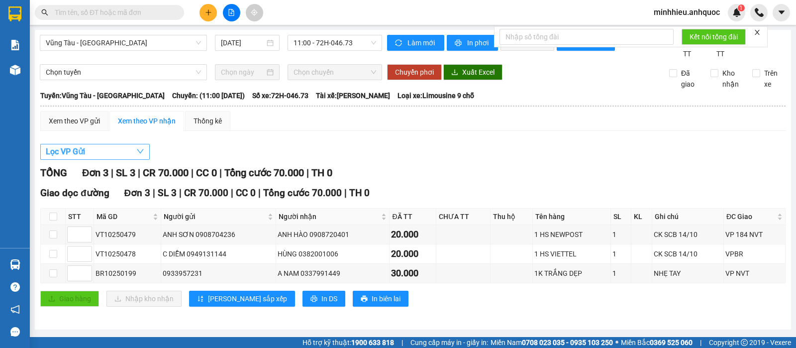
click at [93, 159] on button "Lọc VP Gửi" at bounding box center [94, 152] width 109 height 16
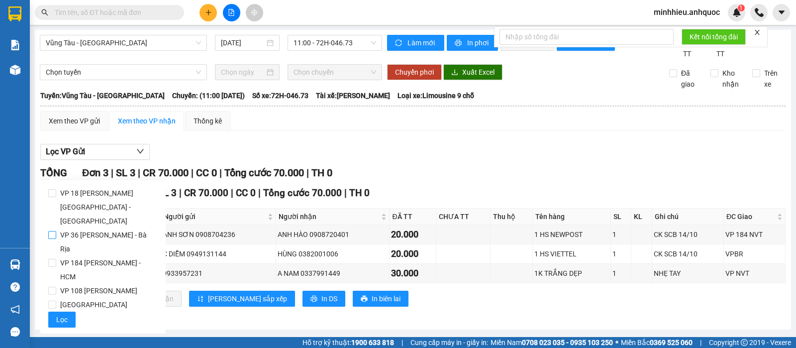
click at [87, 228] on span "VP 36 [PERSON_NAME] - Bà Rịa" at bounding box center [107, 242] width 102 height 28
click at [56, 231] on input "VP 36 [PERSON_NAME] - Bà Rịa" at bounding box center [52, 235] width 8 height 8
checkbox input "true"
click at [71, 312] on button "Lọc" at bounding box center [61, 320] width 27 height 16
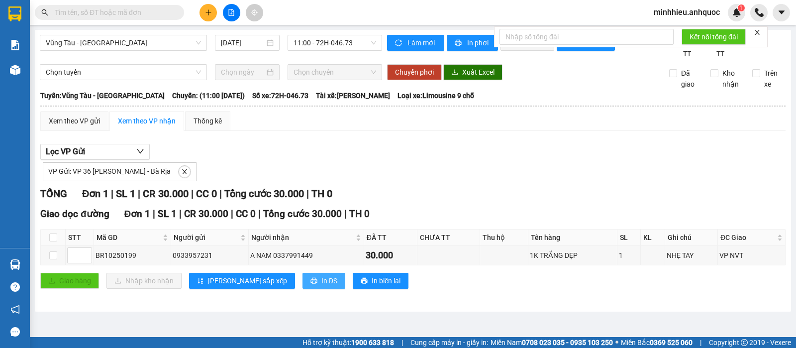
click at [321, 286] on span "In DS" at bounding box center [329, 280] width 16 height 11
drag, startPoint x: 262, startPoint y: 283, endPoint x: 267, endPoint y: 301, distance: 18.5
click at [303, 283] on button "In DS" at bounding box center [324, 281] width 43 height 16
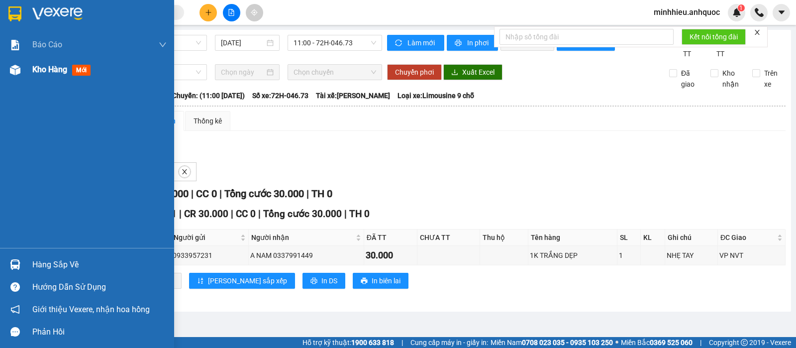
click at [41, 77] on div "Kho hàng mới" at bounding box center [99, 69] width 134 height 25
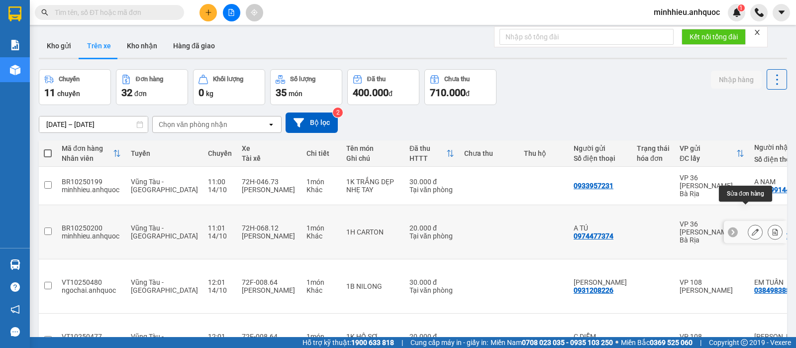
click at [752, 228] on icon at bounding box center [755, 231] width 7 height 7
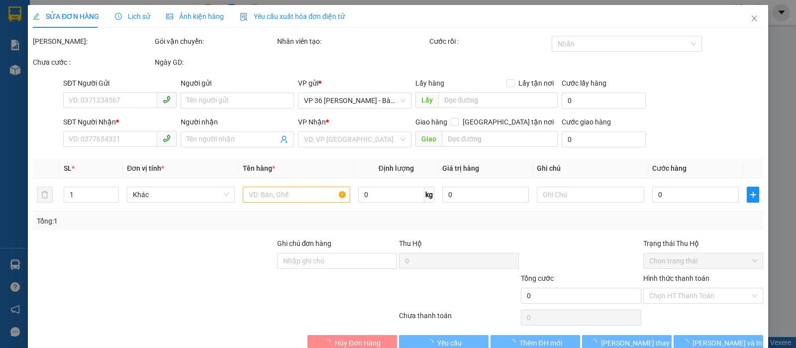
type input "0974477374"
type input "A TÚ"
type input "0854453878"
type input "Medilab"
type input "VPQ1"
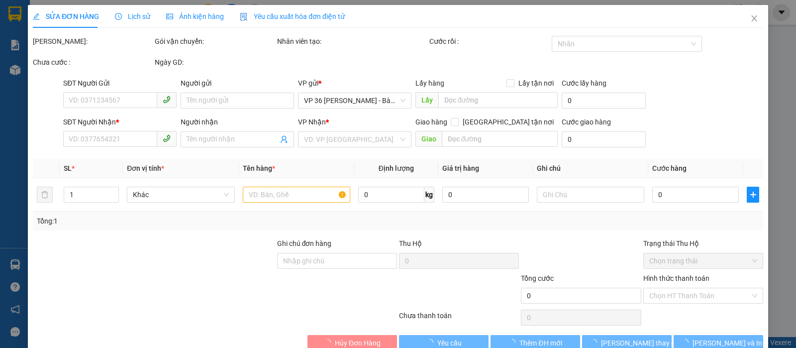
type input "20.000"
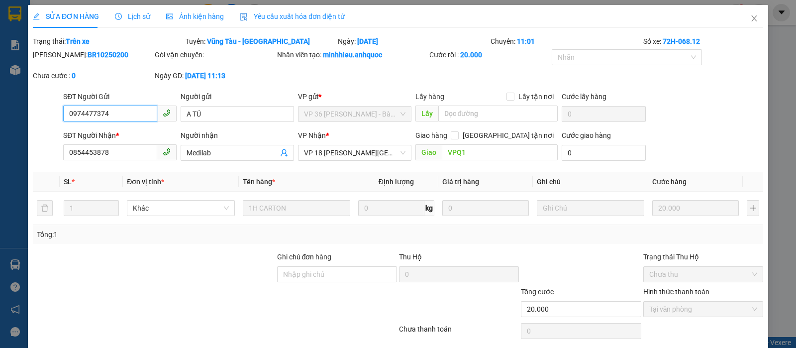
scroll to position [22, 0]
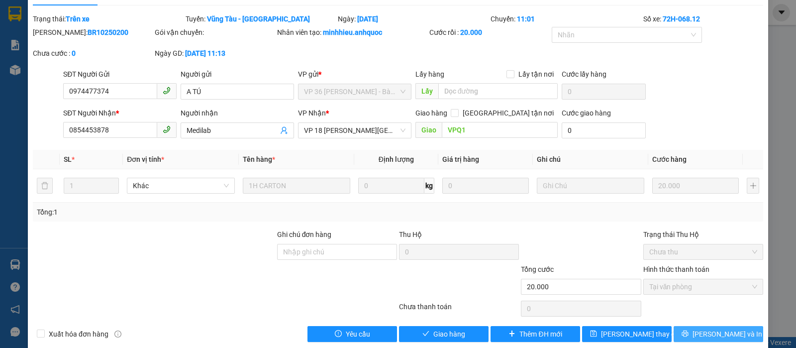
click at [703, 331] on span "[PERSON_NAME] và In" at bounding box center [728, 333] width 70 height 11
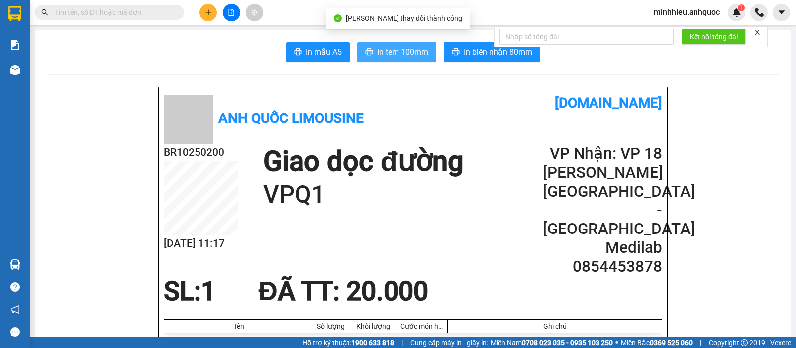
click at [379, 48] on span "In tem 100mm" at bounding box center [402, 52] width 51 height 12
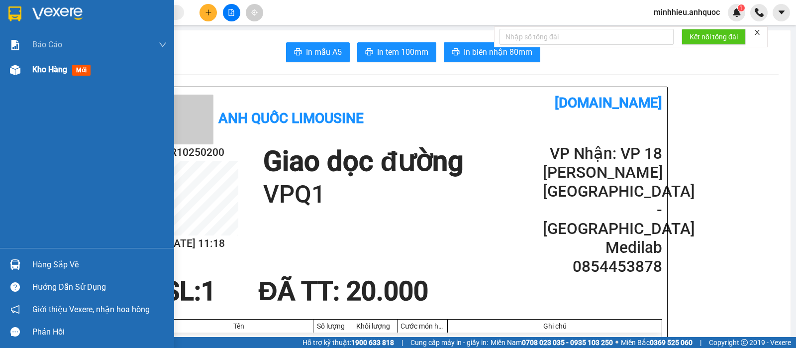
click at [24, 66] on div "Kho hàng mới" at bounding box center [87, 69] width 174 height 25
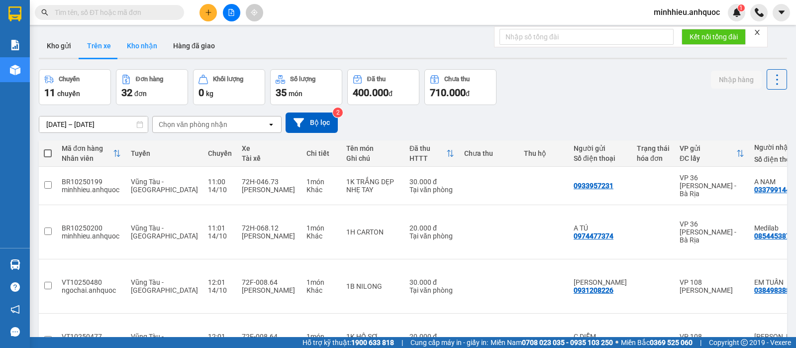
click at [147, 45] on button "Kho nhận" at bounding box center [142, 46] width 46 height 24
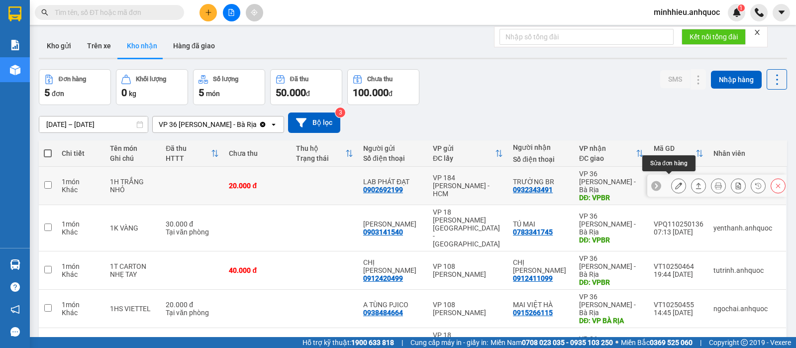
click at [675, 182] on icon at bounding box center [678, 185] width 7 height 7
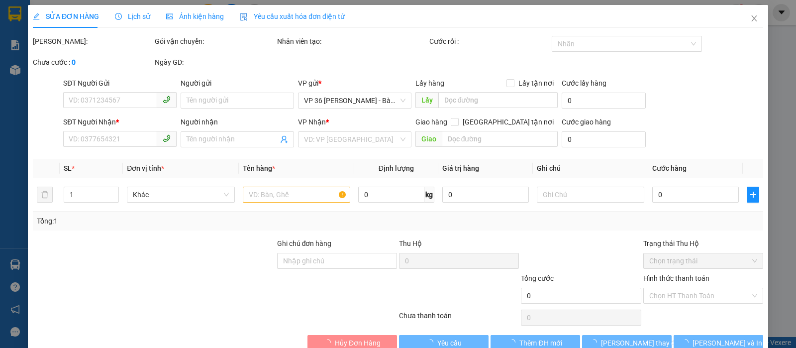
type input "0902692199"
type input "LAB PHÁT ĐẠT"
type input "0932343491"
type input "TRƯỜNG BR"
type input "VPBR"
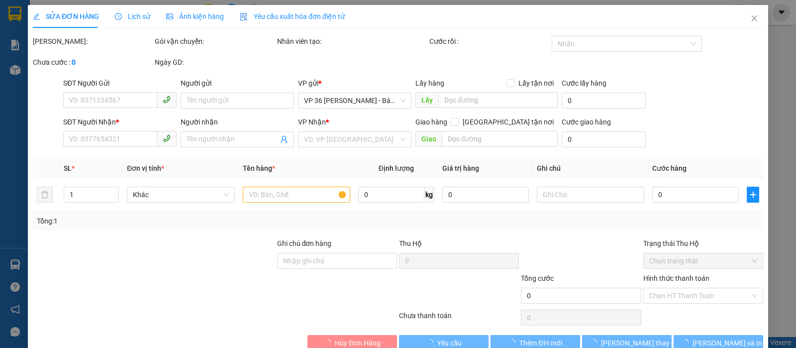
type input "20.000"
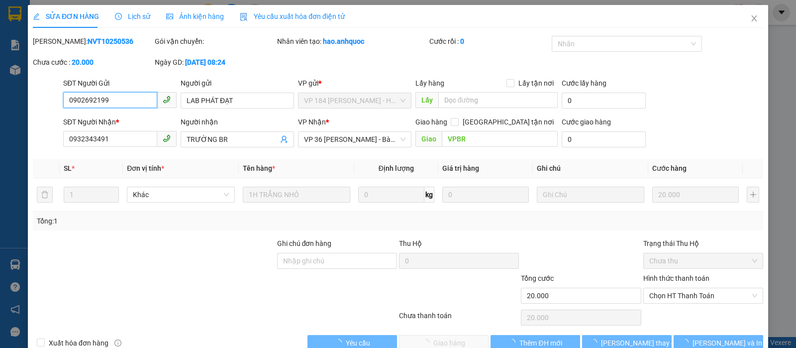
scroll to position [17, 0]
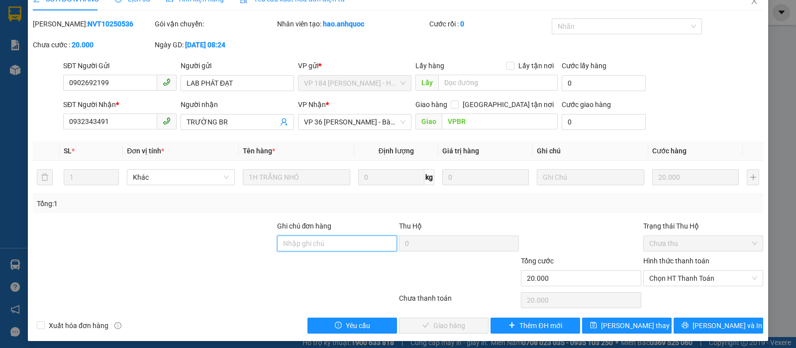
click at [335, 249] on input "Ghi chú đơn hàng" at bounding box center [337, 243] width 120 height 16
type input "TTTM VP"
click at [652, 273] on span "Chọn HT Thanh Toán" at bounding box center [703, 278] width 108 height 15
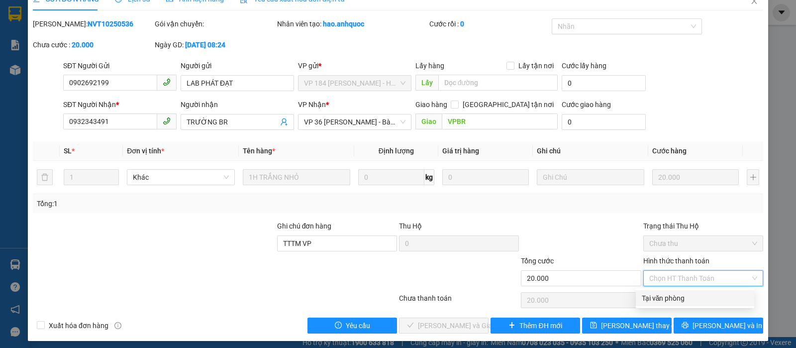
click at [649, 289] on div "Total Paid Fee 0 Total UnPaid Fee 20.000 Cash Collection Total Fee Mã ĐH: NVT10…" at bounding box center [398, 175] width 731 height 315
click at [649, 276] on span "Chọn HT Thanh Toán" at bounding box center [703, 278] width 108 height 15
click at [638, 294] on div "Tại văn phòng" at bounding box center [695, 298] width 118 height 16
type input "0"
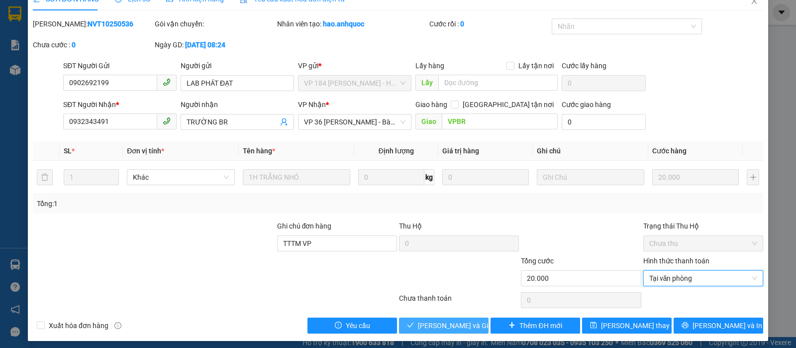
click at [427, 320] on span "[PERSON_NAME] và Giao hàng" at bounding box center [466, 325] width 96 height 11
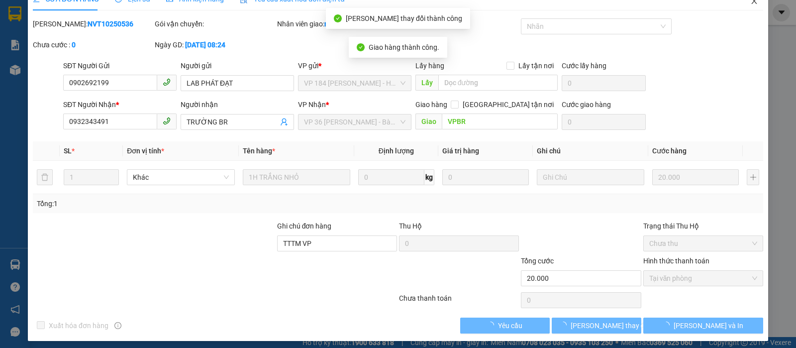
click at [750, 3] on icon "close" at bounding box center [754, 1] width 8 height 8
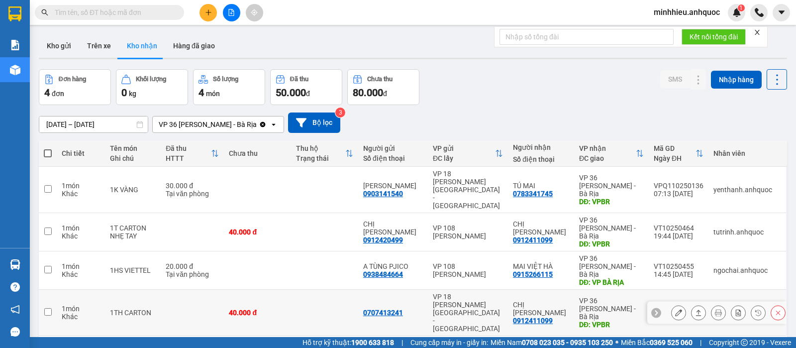
click at [675, 309] on icon at bounding box center [678, 312] width 7 height 7
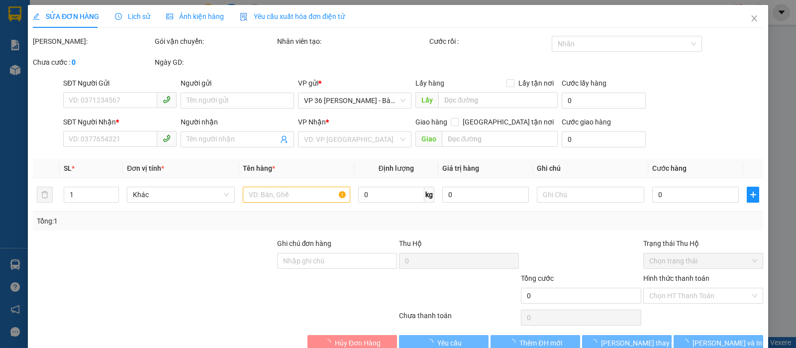
type input "0707413241"
type input "0912411099"
type input "CHỊ DUNG"
type input "VPBR"
type input "40.000"
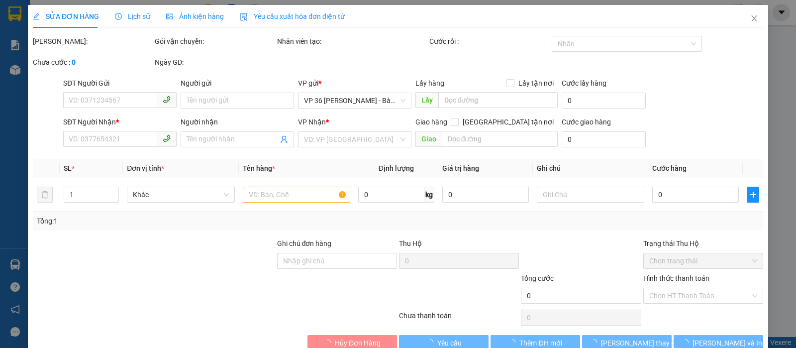
type input "40.000"
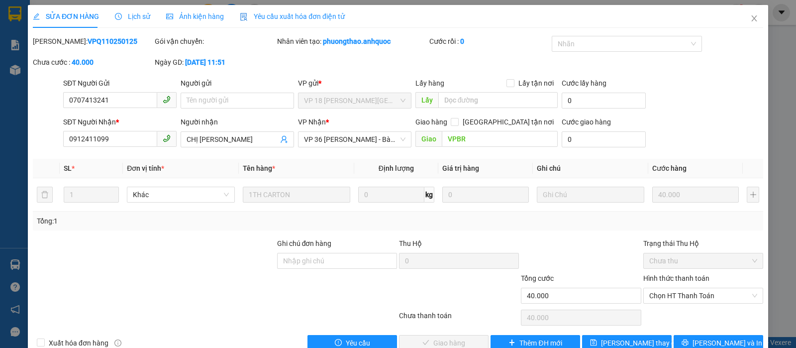
click at [129, 12] on span "Lịch sử" at bounding box center [132, 16] width 35 height 8
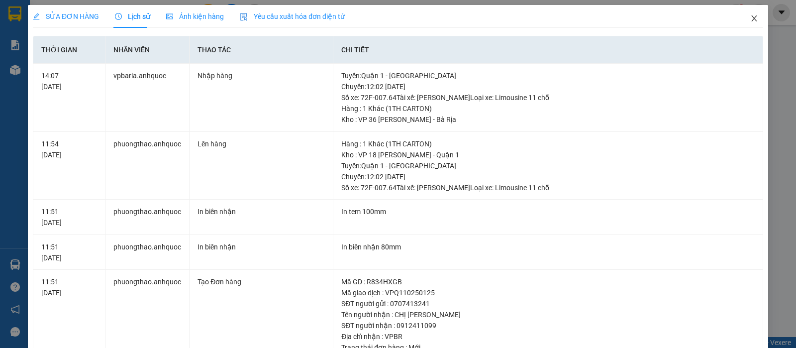
click at [751, 21] on icon "close" at bounding box center [753, 18] width 5 height 6
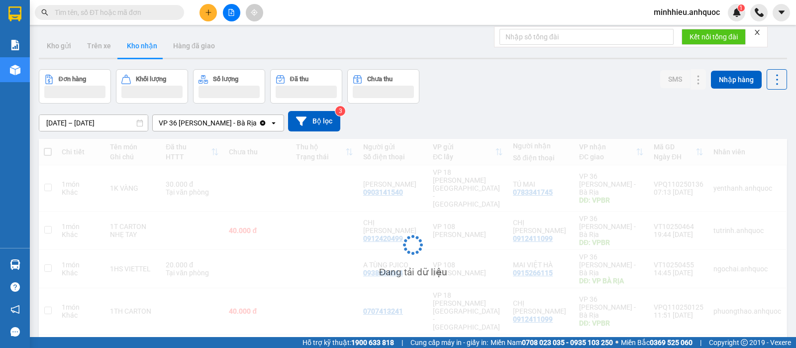
click at [210, 14] on icon "plus" at bounding box center [208, 12] width 7 height 7
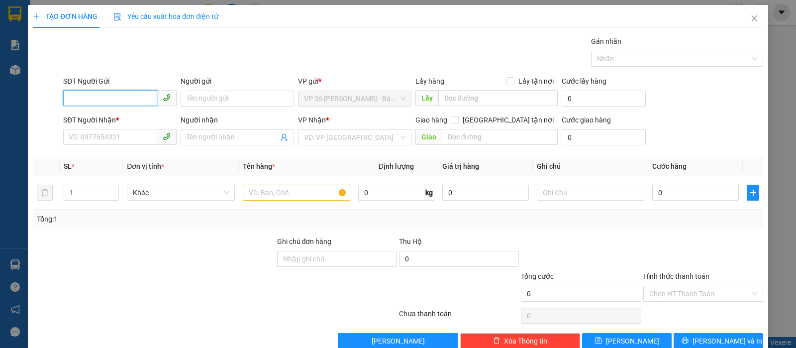
click at [115, 94] on input "SĐT Người Gửi" at bounding box center [110, 98] width 94 height 16
click at [123, 115] on div "0366867962 - C THƯ" at bounding box center [119, 118] width 100 height 11
type input "0366867962"
type input "C THƯ"
type input "0978242813"
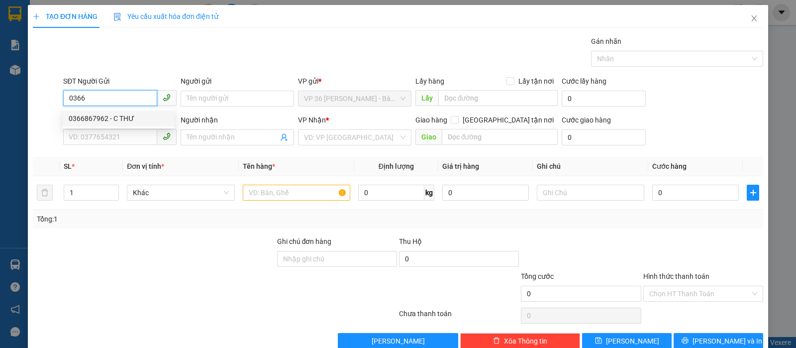
type input "A HOÀN"
type input "VPNVT"
type input "20.000"
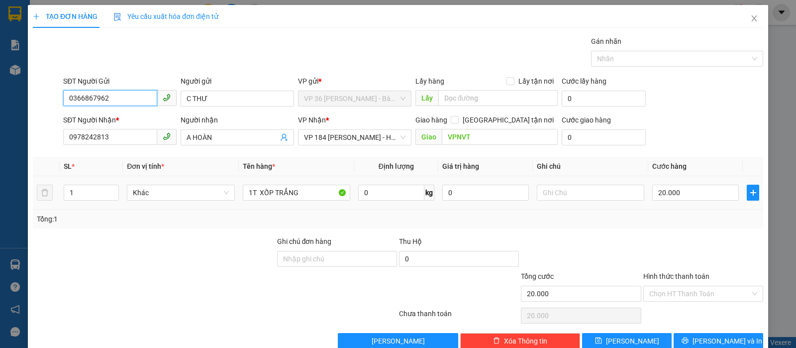
scroll to position [20, 0]
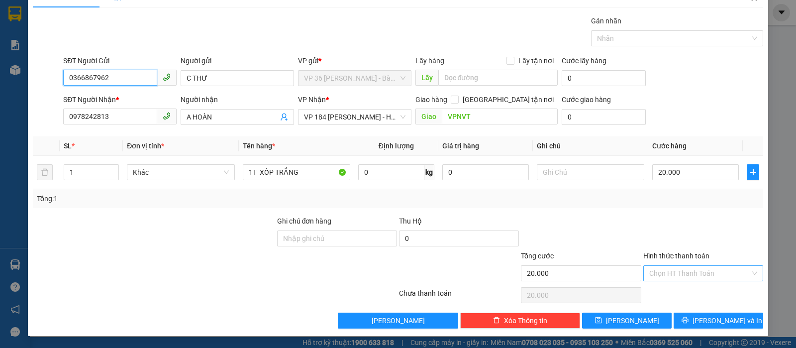
type input "0366867962"
click at [696, 272] on input "Hình thức thanh toán" at bounding box center [699, 273] width 101 height 15
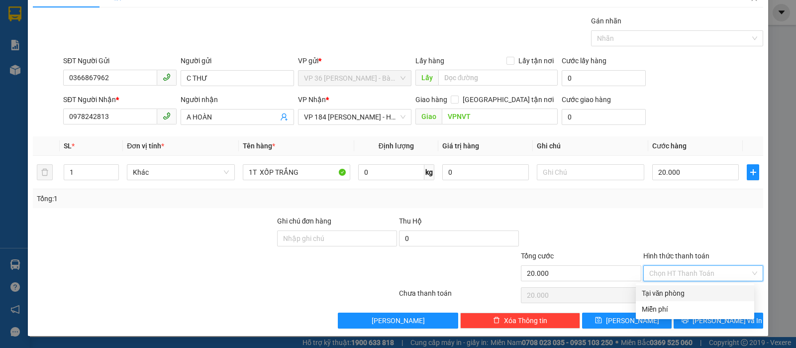
click at [681, 287] on div "Tại văn phòng" at bounding box center [695, 293] width 118 height 16
type input "0"
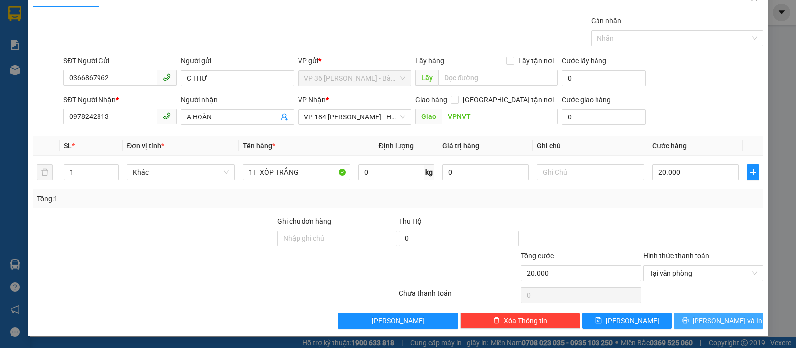
click at [704, 322] on span "[PERSON_NAME] và In" at bounding box center [728, 320] width 70 height 11
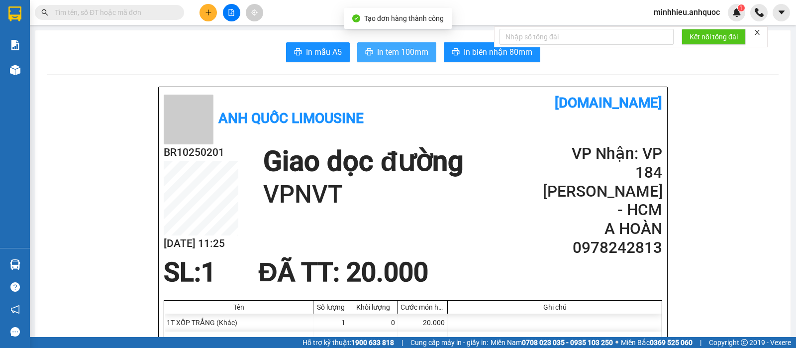
drag, startPoint x: 383, startPoint y: 52, endPoint x: 280, endPoint y: 87, distance: 109.2
click at [382, 52] on span "In tem 100mm" at bounding box center [402, 52] width 51 height 12
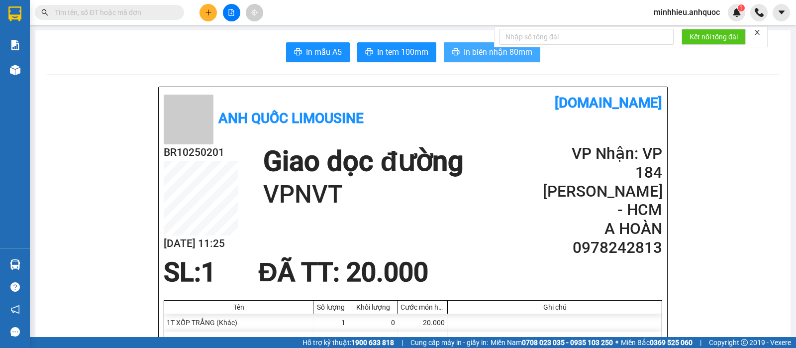
click at [452, 55] on icon "printer" at bounding box center [456, 52] width 8 height 8
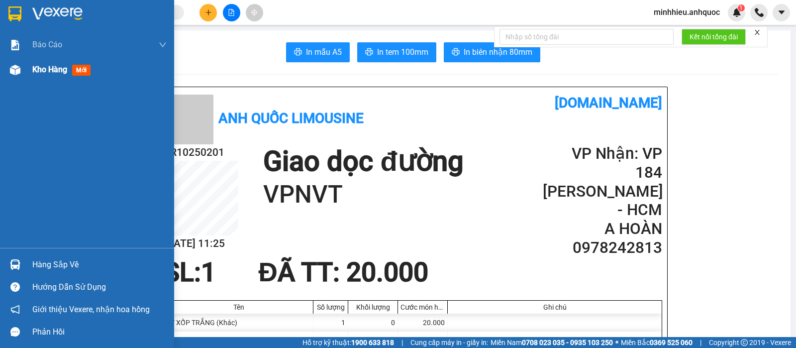
click at [54, 74] on span "Kho hàng" at bounding box center [49, 69] width 35 height 9
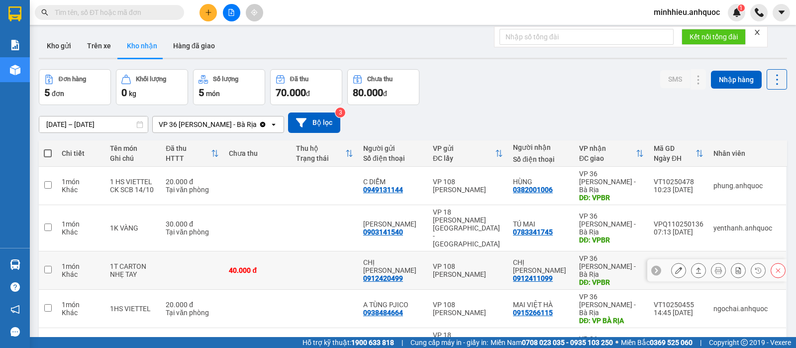
click at [675, 267] on icon at bounding box center [678, 270] width 7 height 7
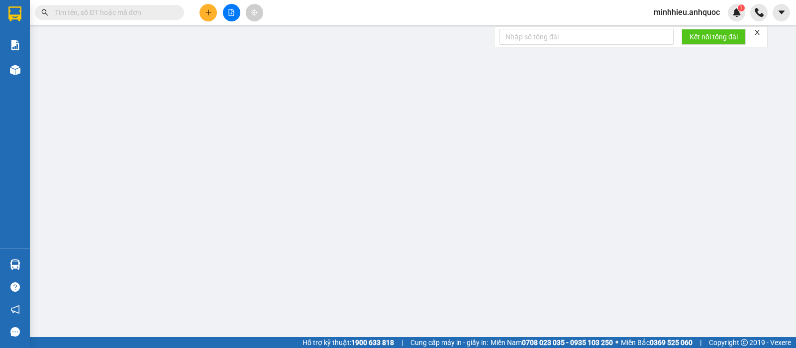
type input "0912420499"
type input "CHỊ THẢO"
type input "0912411099"
type input "CHỊ DUNG"
type input "VPBR"
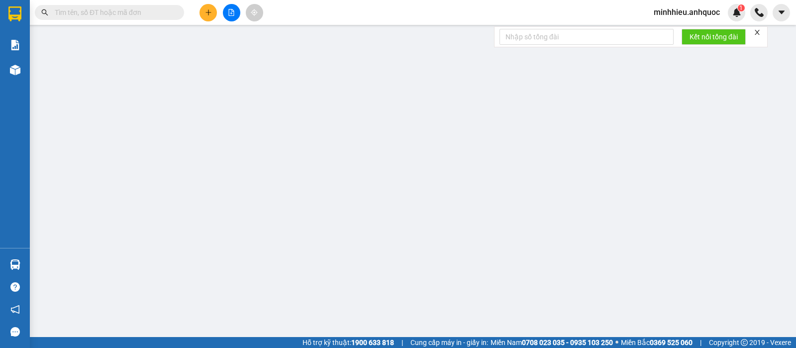
type input "40.000"
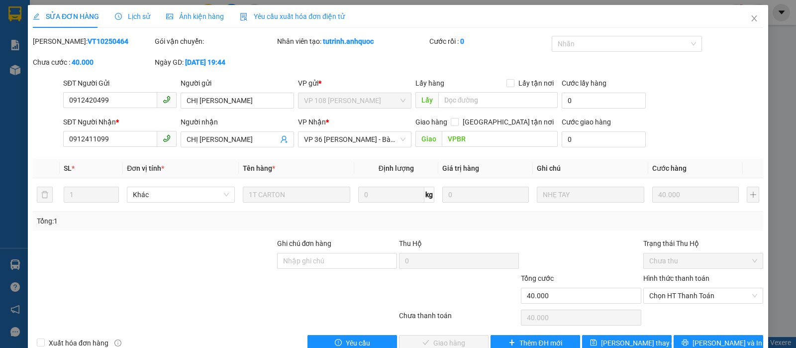
click at [118, 17] on icon "clock-circle" at bounding box center [118, 15] width 1 height 3
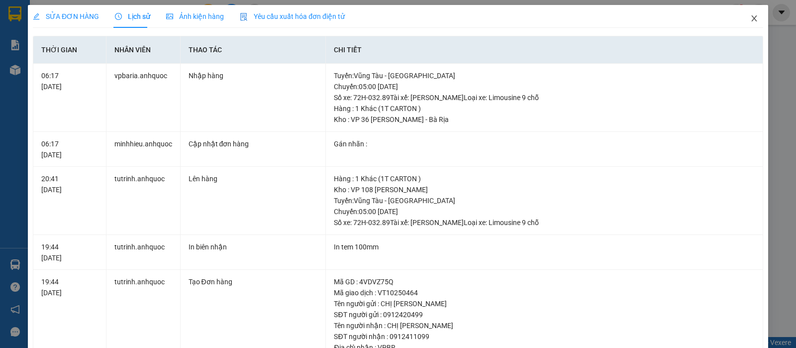
click at [750, 19] on icon "close" at bounding box center [754, 18] width 8 height 8
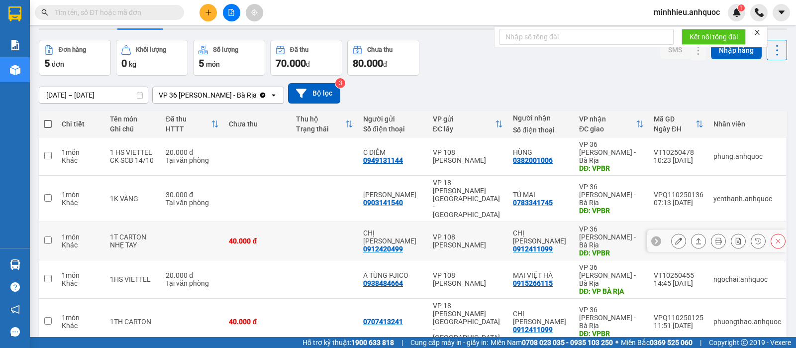
scroll to position [46, 0]
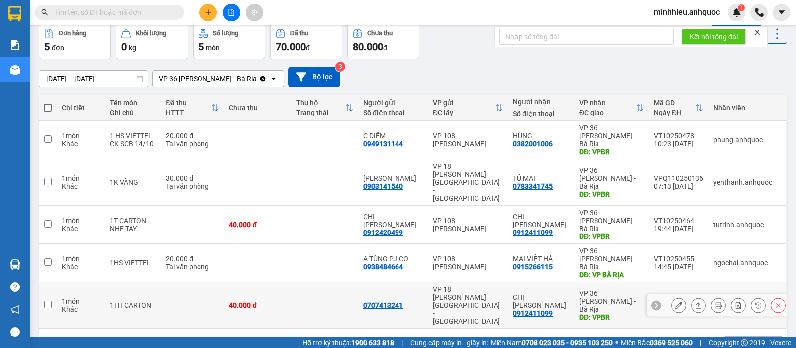
click at [675, 302] on icon at bounding box center [678, 305] width 7 height 7
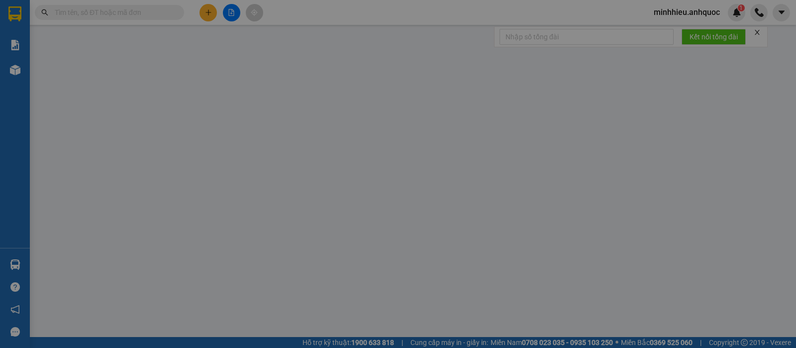
type input "0707413241"
type input "0912411099"
type input "CHỊ DUNG"
type input "VPBR"
type input "40.000"
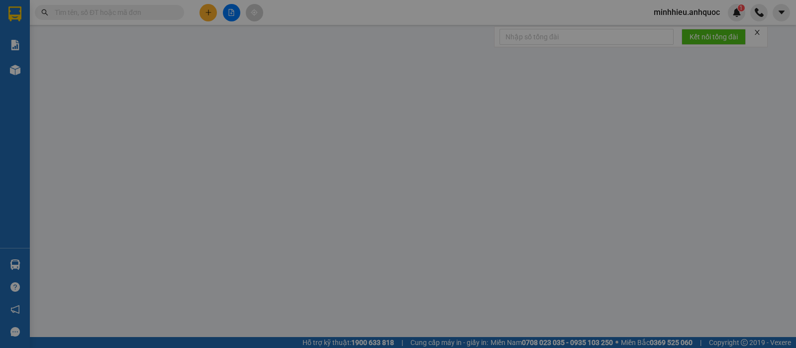
type input "40.000"
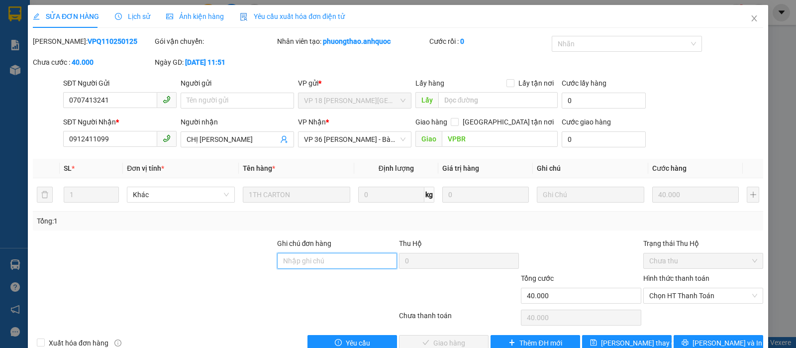
drag, startPoint x: 322, startPoint y: 265, endPoint x: 332, endPoint y: 256, distance: 13.4
click at [322, 265] on input "Ghi chú đơn hàng" at bounding box center [337, 261] width 120 height 16
type input "TTTM VP"
click at [678, 295] on span "Chọn HT Thanh Toán" at bounding box center [703, 295] width 108 height 15
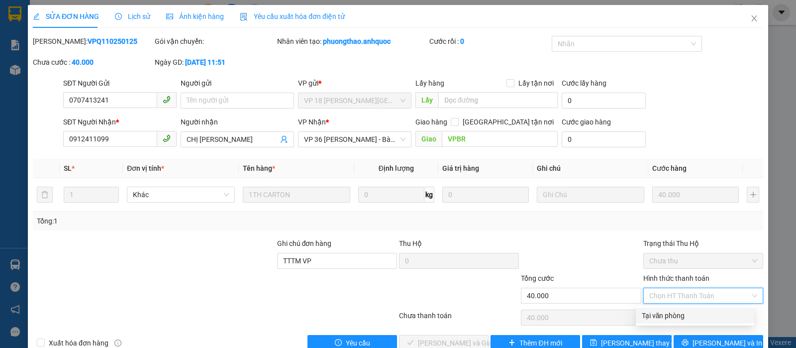
click at [669, 310] on div "Tại văn phòng" at bounding box center [695, 315] width 106 height 11
type input "0"
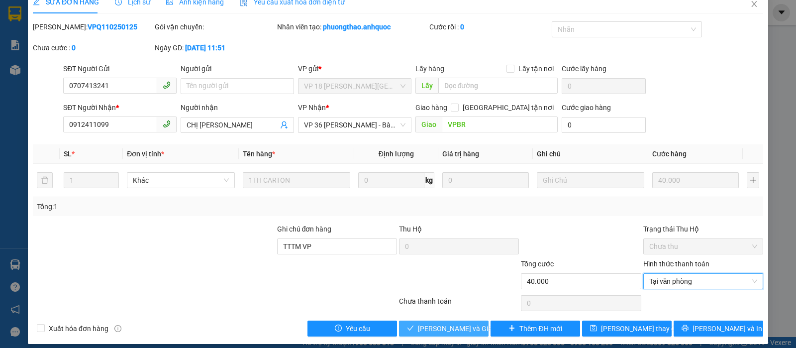
scroll to position [22, 0]
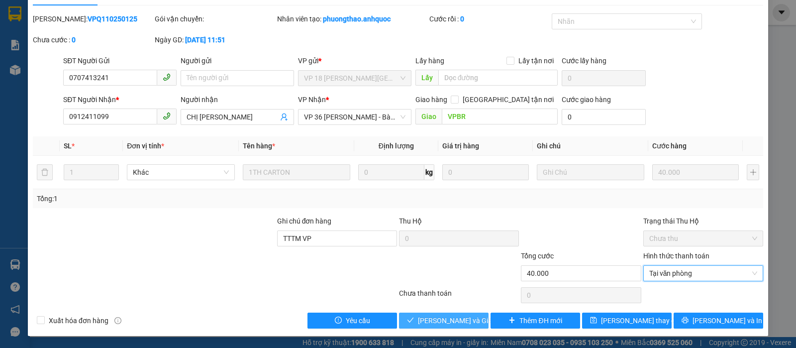
click at [450, 318] on span "[PERSON_NAME] và Giao hàng" at bounding box center [466, 320] width 96 height 11
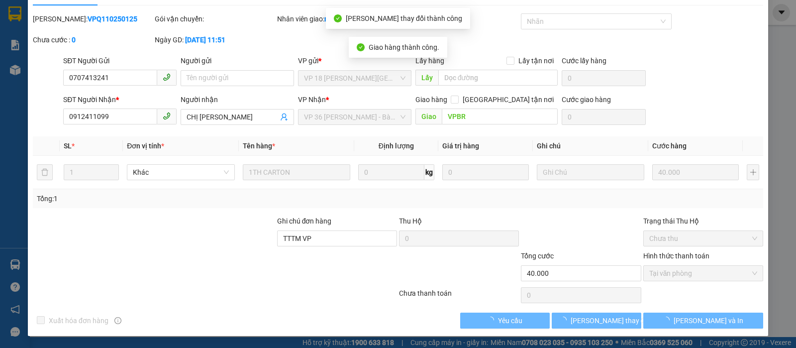
scroll to position [0, 0]
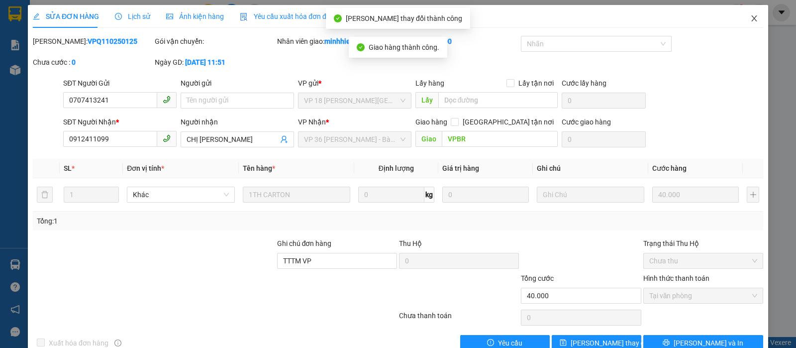
click at [751, 17] on icon "close" at bounding box center [753, 18] width 5 height 6
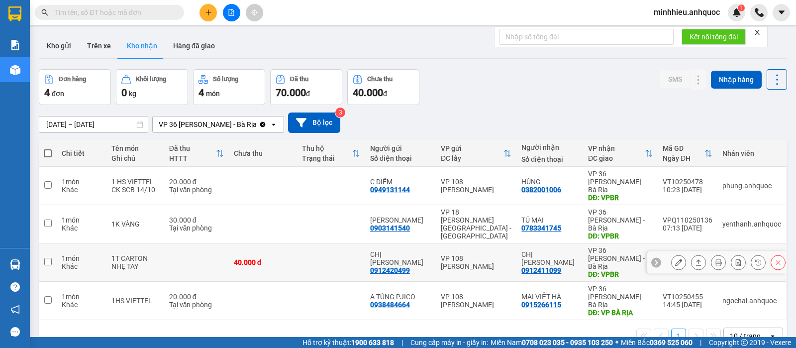
click at [675, 259] on icon at bounding box center [678, 262] width 7 height 7
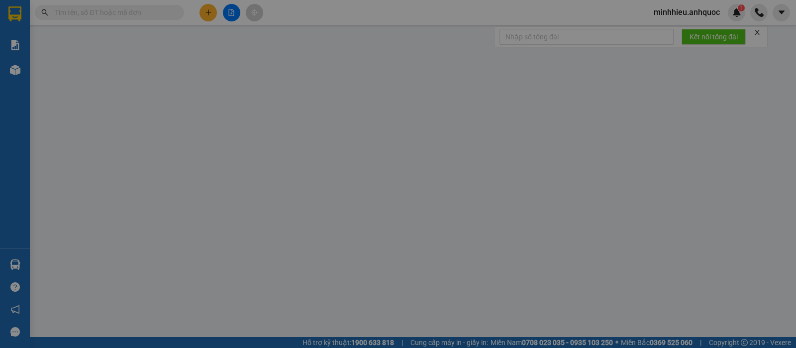
type input "0912420499"
type input "CHỊ THẢO"
type input "0912411099"
type input "CHỊ DUNG"
type input "VPBR"
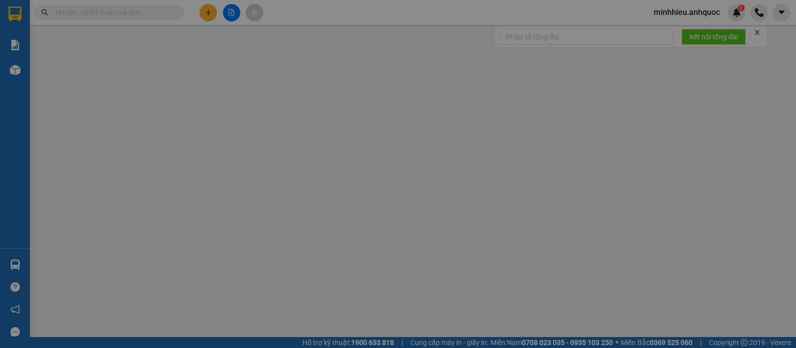
type input "40.000"
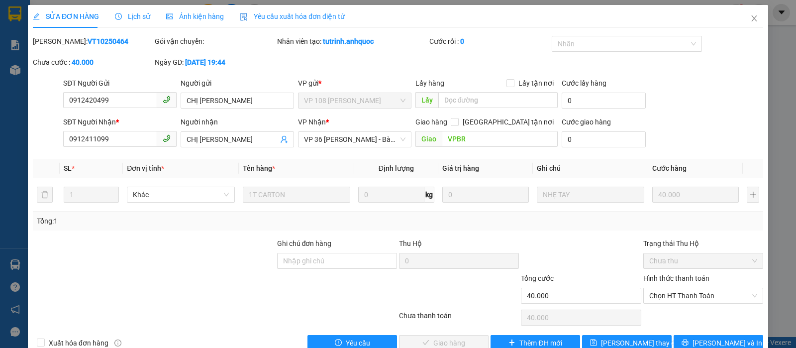
click at [341, 247] on div "Ghi chú đơn hàng" at bounding box center [337, 245] width 120 height 15
drag, startPoint x: 356, startPoint y: 260, endPoint x: 359, endPoint y: 256, distance: 5.4
click at [356, 261] on input "Ghi chú đơn hàng" at bounding box center [337, 261] width 120 height 16
type input "TTTM VP"
drag, startPoint x: 719, startPoint y: 304, endPoint x: 700, endPoint y: 309, distance: 19.1
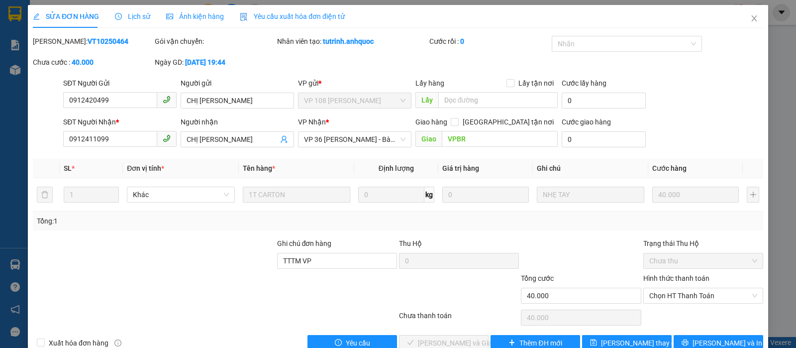
click at [718, 304] on div "Hình thức thanh toán Chọn HT Thanh Toán" at bounding box center [703, 290] width 120 height 35
click at [690, 296] on span "Chọn HT Thanh Toán" at bounding box center [703, 295] width 108 height 15
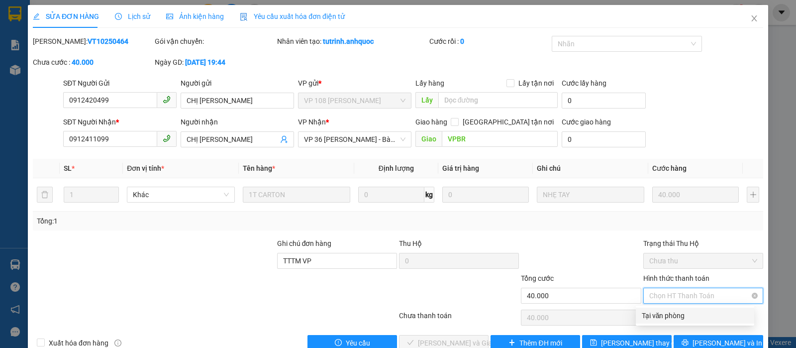
click at [680, 313] on div "Tại văn phòng" at bounding box center [695, 315] width 106 height 11
type input "0"
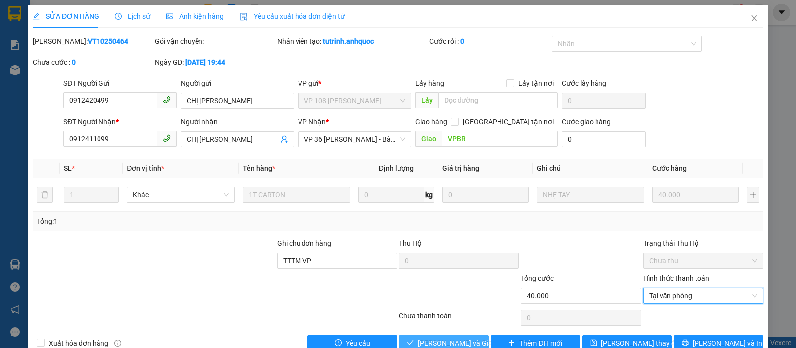
click at [434, 340] on span "[PERSON_NAME] và Giao hàng" at bounding box center [466, 342] width 96 height 11
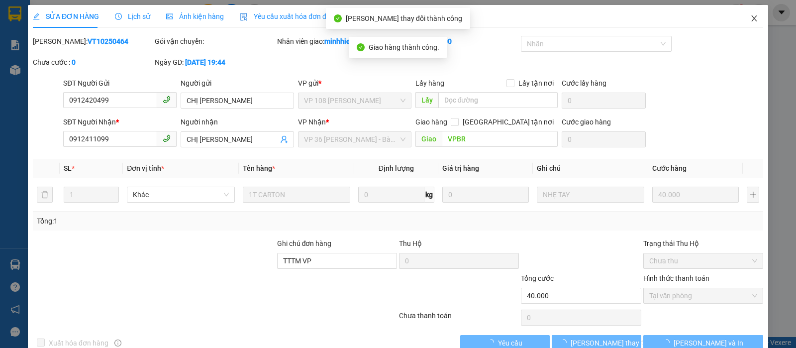
click at [751, 17] on icon "close" at bounding box center [753, 18] width 5 height 6
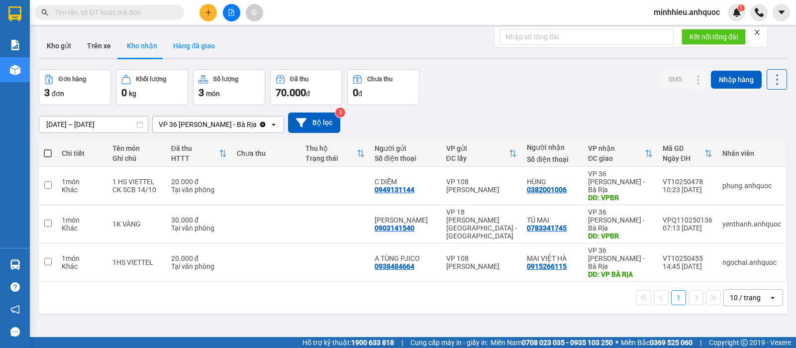
click at [196, 41] on button "Hàng đã giao" at bounding box center [194, 46] width 58 height 24
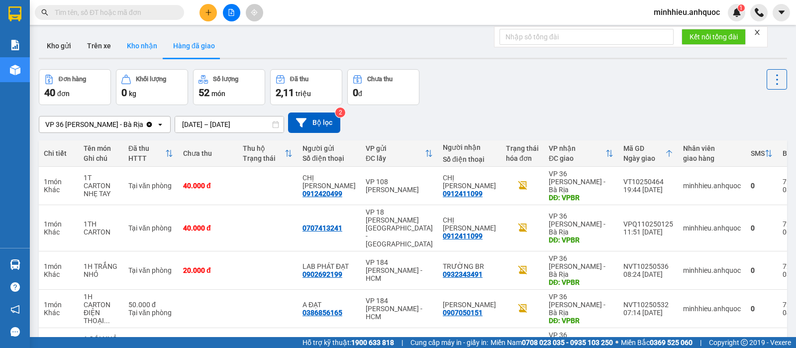
click at [140, 45] on button "Kho nhận" at bounding box center [142, 46] width 46 height 24
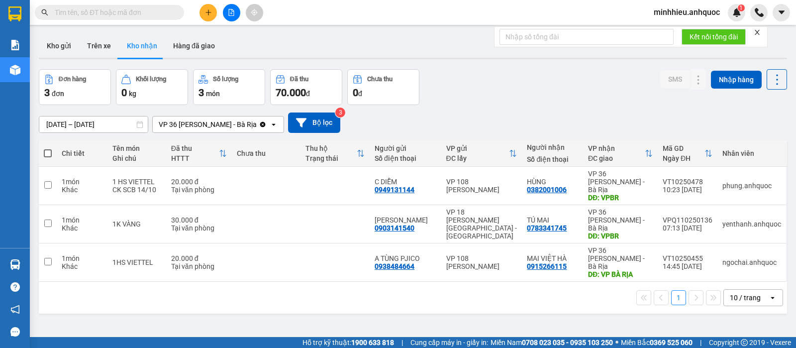
click at [127, 330] on div "ver 1.8.147 Kho gửi Trên xe Kho nhận Hàng đã giao Đơn hàng 3 đơn Khối lượng 0 k…" at bounding box center [413, 204] width 756 height 348
click at [107, 127] on input "[DATE] – [DATE]" at bounding box center [93, 124] width 108 height 16
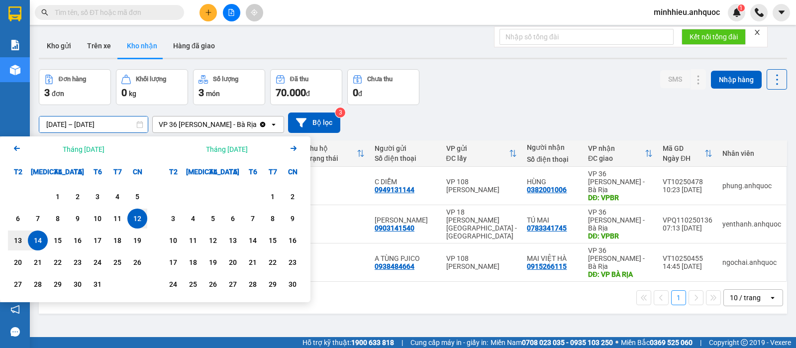
click at [17, 151] on icon "Arrow Left" at bounding box center [17, 148] width 12 height 12
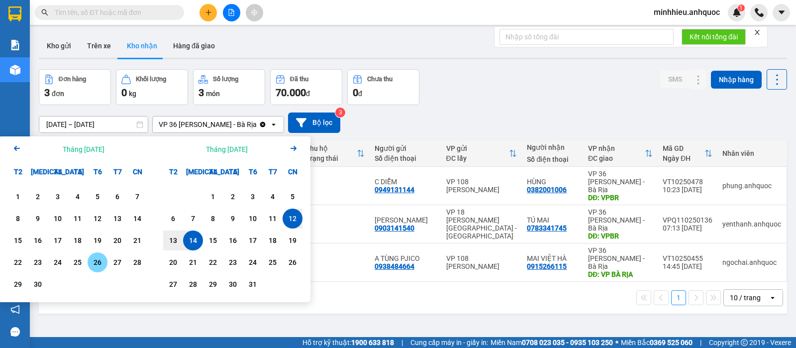
click at [113, 242] on div "20" at bounding box center [117, 240] width 14 height 12
click at [196, 238] on div "14" at bounding box center [193, 240] width 14 height 12
click at [117, 258] on div "1HS VIETTEL" at bounding box center [136, 262] width 49 height 8
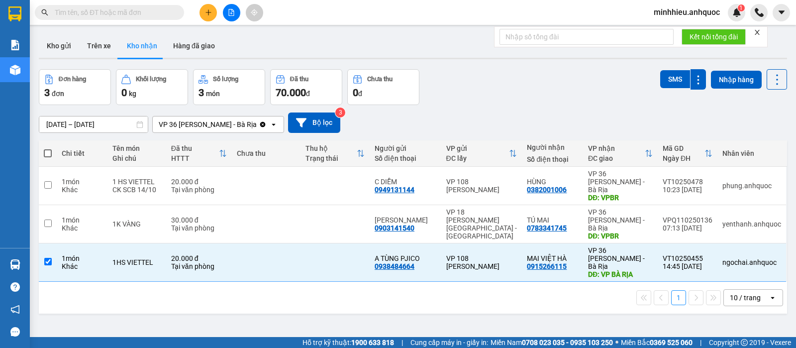
type input "20/09/2025 – 14/10/2025"
checkbox input "false"
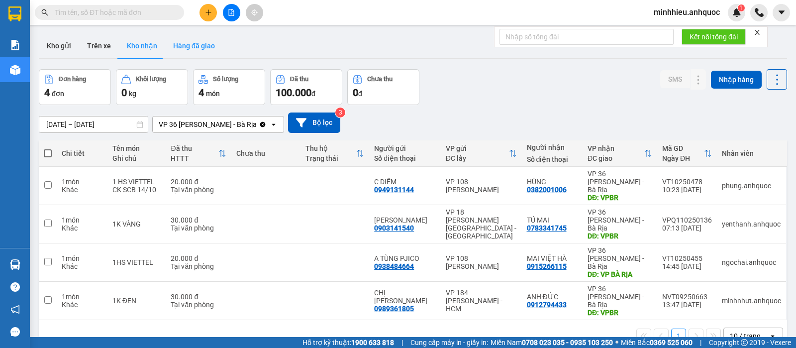
click at [179, 44] on button "Hàng đã giao" at bounding box center [194, 46] width 58 height 24
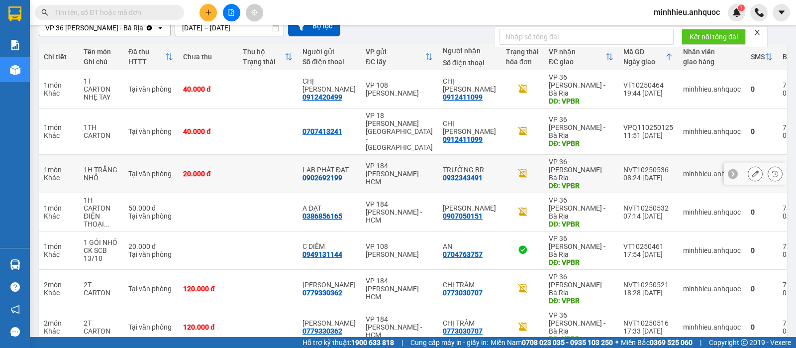
scroll to position [187, 0]
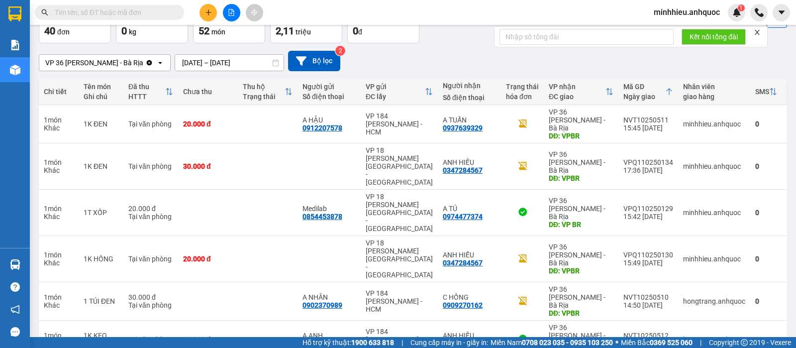
scroll to position [0, 0]
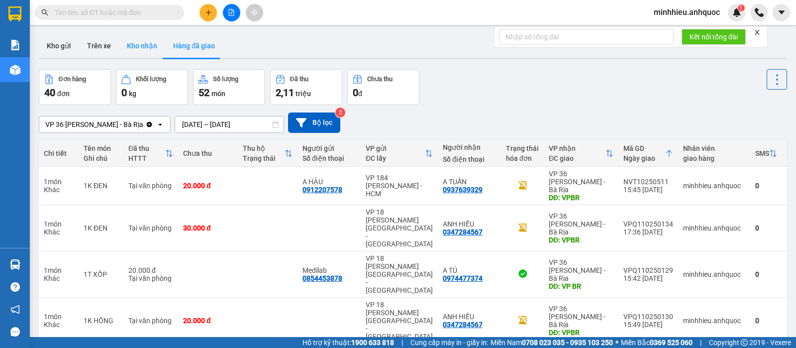
click at [146, 51] on button "Kho nhận" at bounding box center [142, 46] width 46 height 24
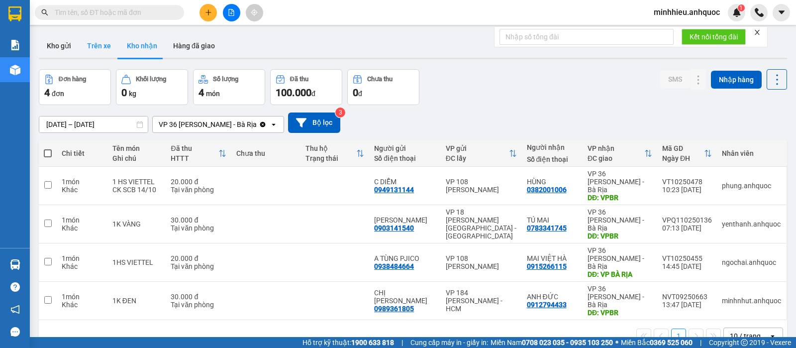
click at [106, 47] on button "Trên xe" at bounding box center [99, 46] width 40 height 24
type input "[DATE] – [DATE]"
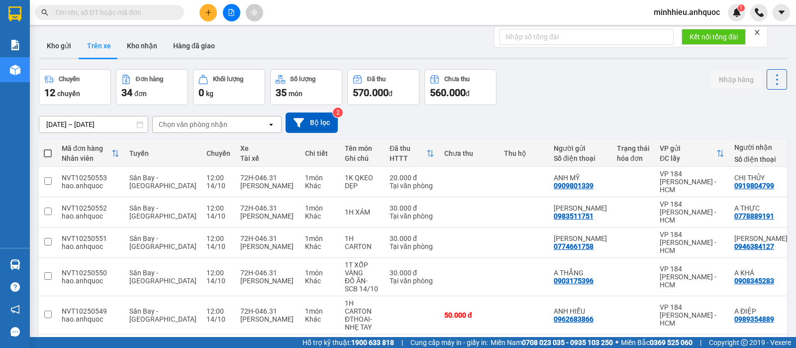
click at [195, 126] on div "Chọn văn phòng nhận" at bounding box center [193, 124] width 69 height 10
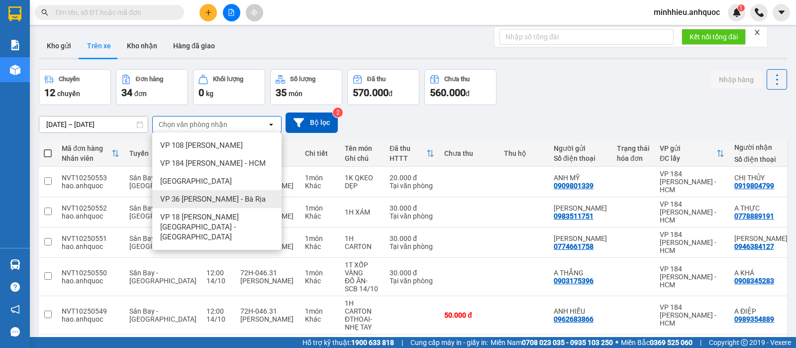
click at [193, 200] on span "VP 36 [PERSON_NAME] - Bà Rịa" at bounding box center [213, 199] width 106 height 10
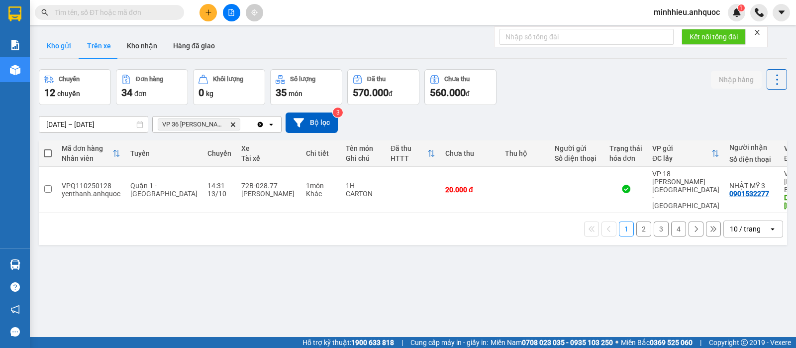
click at [52, 49] on button "Kho gửi" at bounding box center [59, 46] width 40 height 24
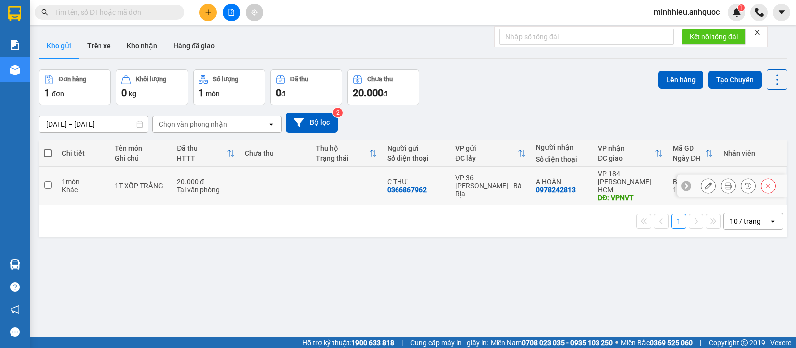
click at [268, 175] on td at bounding box center [275, 186] width 71 height 38
checkbox input "true"
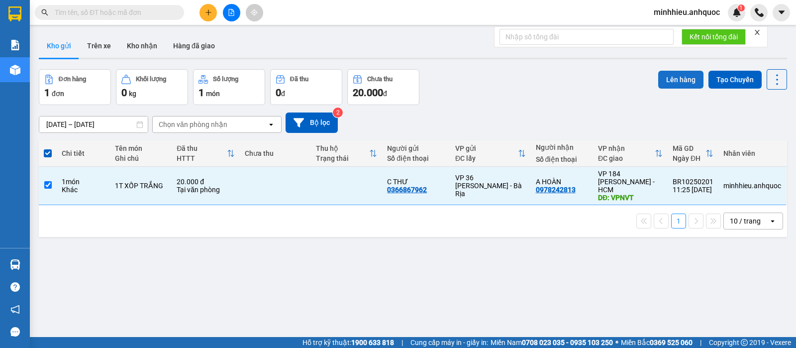
click at [677, 74] on button "Lên hàng" at bounding box center [680, 80] width 45 height 18
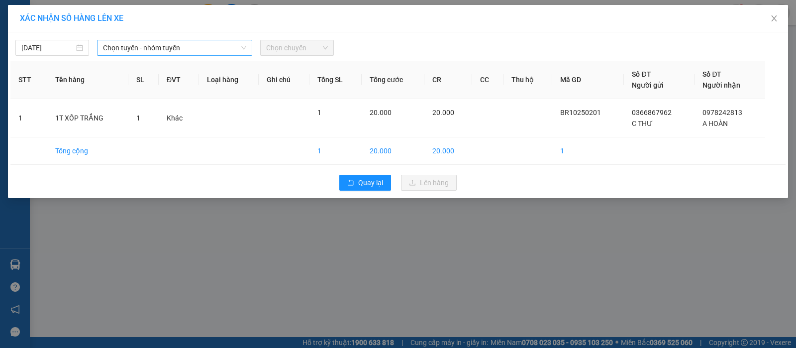
click at [235, 47] on span "Chọn tuyến - nhóm tuyến" at bounding box center [174, 47] width 143 height 15
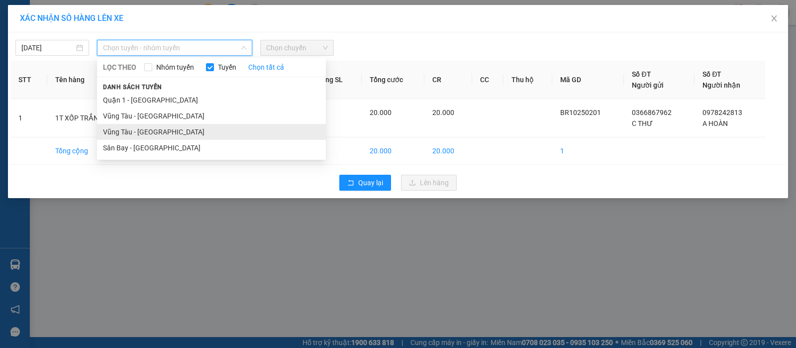
click at [153, 131] on li "Vũng Tàu - [GEOGRAPHIC_DATA]" at bounding box center [211, 132] width 229 height 16
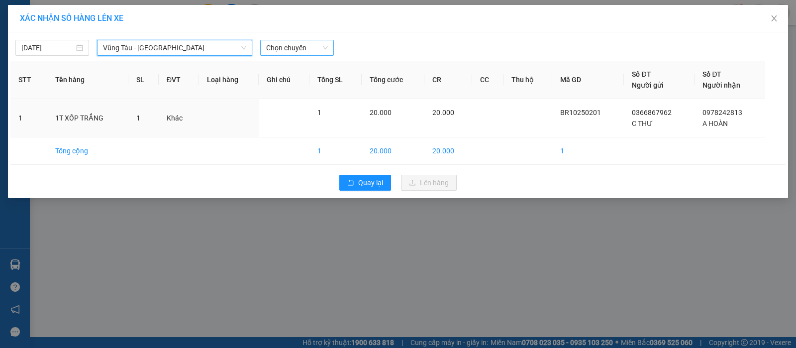
click at [274, 50] on span "Chọn chuyến" at bounding box center [297, 47] width 62 height 15
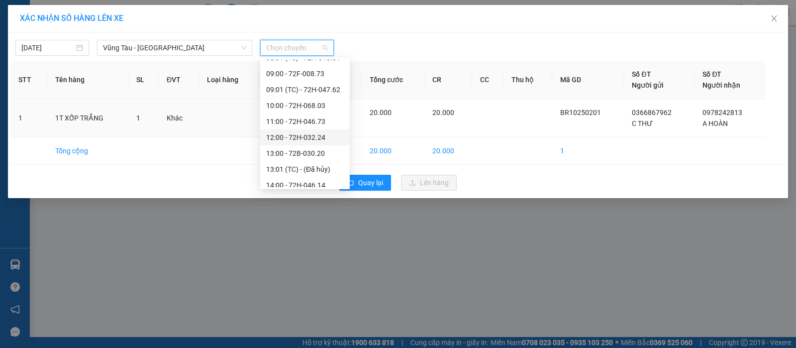
scroll to position [187, 0]
click at [316, 121] on div "12:00 - 72H-032.24" at bounding box center [305, 119] width 78 height 11
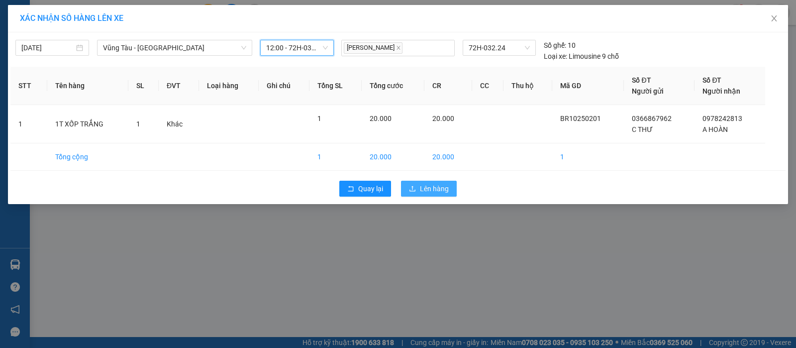
click at [425, 194] on button "Lên hàng" at bounding box center [429, 189] width 56 height 16
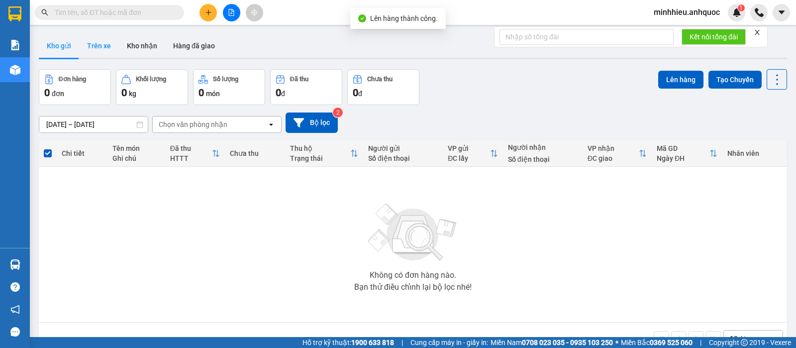
click at [109, 47] on button "Trên xe" at bounding box center [99, 46] width 40 height 24
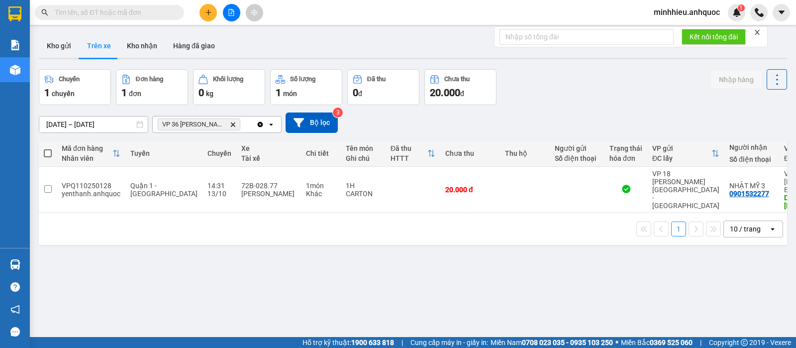
click at [233, 129] on span "VP 36 Lê Thành Duy - Bà Rịa Delete" at bounding box center [199, 124] width 83 height 12
click at [234, 126] on icon "Delete" at bounding box center [233, 124] width 6 height 6
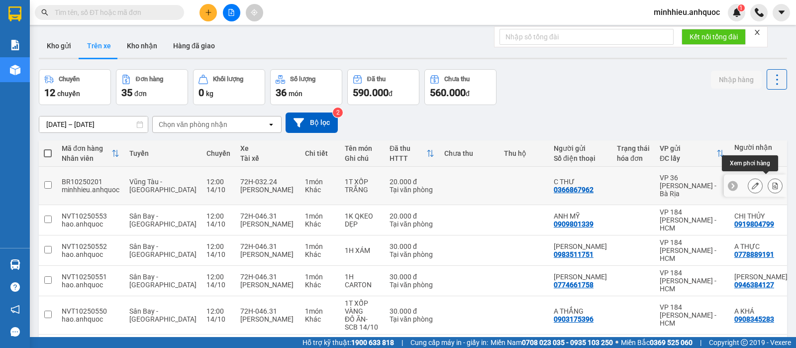
click at [772, 182] on icon at bounding box center [775, 185] width 7 height 7
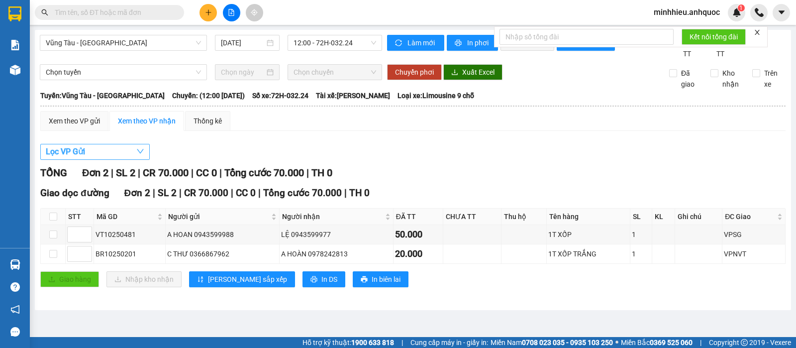
click at [68, 158] on span "Lọc VP Gửi" at bounding box center [65, 151] width 39 height 12
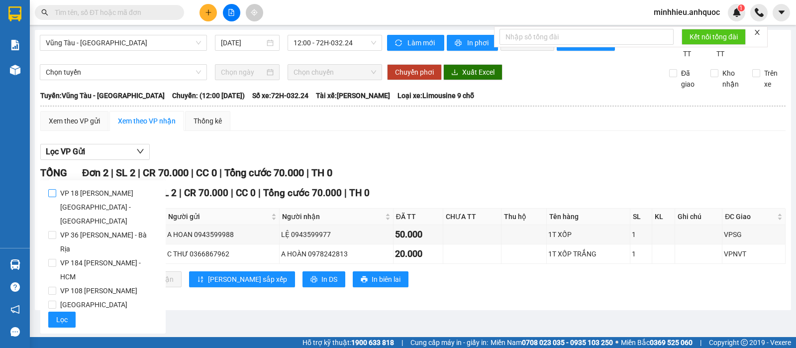
click at [73, 212] on span "VP 18 [PERSON_NAME][GEOGRAPHIC_DATA] - [GEOGRAPHIC_DATA]" at bounding box center [107, 207] width 102 height 42
click at [56, 197] on input "VP 18 [PERSON_NAME][GEOGRAPHIC_DATA] - [GEOGRAPHIC_DATA]" at bounding box center [52, 193] width 8 height 8
click at [75, 201] on span "VP 18 [PERSON_NAME][GEOGRAPHIC_DATA] - [GEOGRAPHIC_DATA]" at bounding box center [107, 207] width 102 height 42
click at [56, 197] on input "VP 18 [PERSON_NAME][GEOGRAPHIC_DATA] - [GEOGRAPHIC_DATA]" at bounding box center [52, 193] width 8 height 8
checkbox input "false"
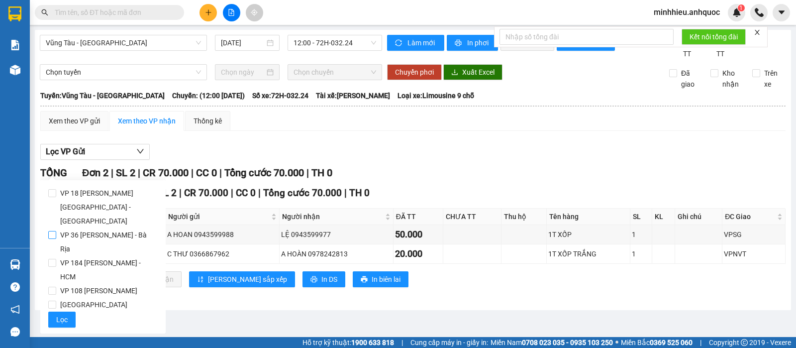
click at [80, 228] on span "VP 36 [PERSON_NAME] - Bà Rịa" at bounding box center [107, 242] width 102 height 28
click at [56, 231] on input "VP 36 [PERSON_NAME] - Bà Rịa" at bounding box center [52, 235] width 8 height 8
checkbox input "true"
click at [60, 314] on span "Lọc" at bounding box center [61, 319] width 11 height 11
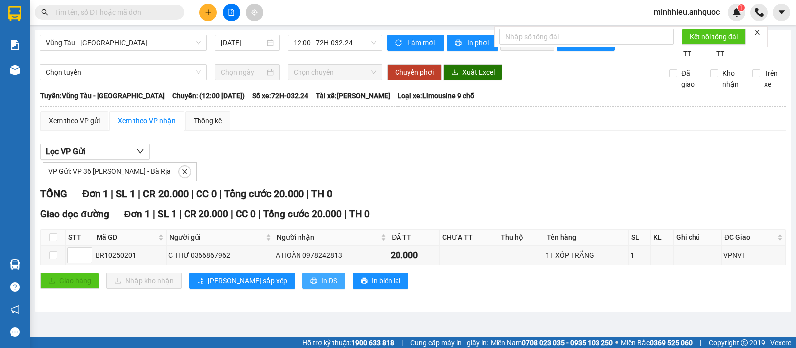
drag, startPoint x: 285, startPoint y: 291, endPoint x: 277, endPoint y: 296, distance: 9.8
click at [321, 286] on span "In DS" at bounding box center [329, 280] width 16 height 11
click at [532, 179] on div "VP Gửi: VP 36 [PERSON_NAME] - Bà Rịa" at bounding box center [412, 170] width 745 height 21
click at [421, 301] on div "TỔNG Đơn 1 | SL 1 | CR 20.000 | CC 0 | Tổng cước 20.000 | TH 0 Giao dọc đường Đ…" at bounding box center [412, 243] width 745 height 115
click at [415, 159] on div "Lọc VP Gửi VP Gửi: VP 36 Lê Thành Duy - Bà Rịa" at bounding box center [412, 162] width 745 height 37
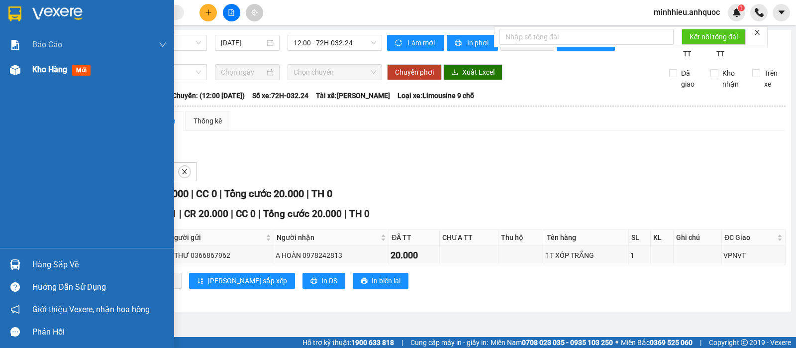
click at [36, 68] on span "Kho hàng" at bounding box center [49, 69] width 35 height 9
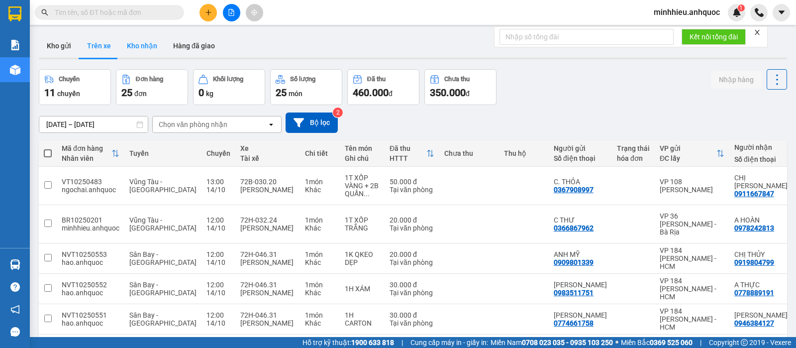
click at [133, 53] on button "Kho nhận" at bounding box center [142, 46] width 46 height 24
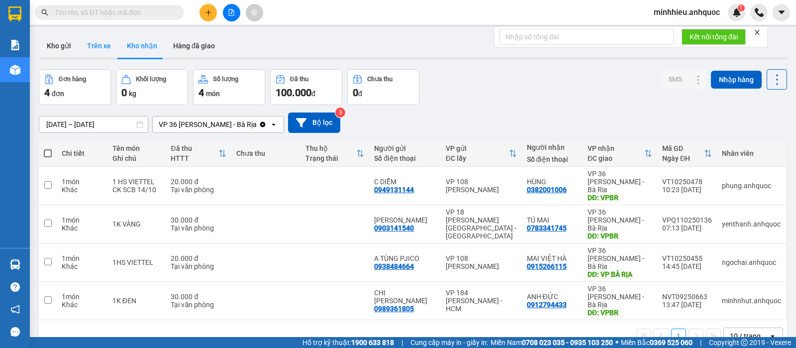
click at [101, 47] on button "Trên xe" at bounding box center [99, 46] width 40 height 24
type input "[DATE] – [DATE]"
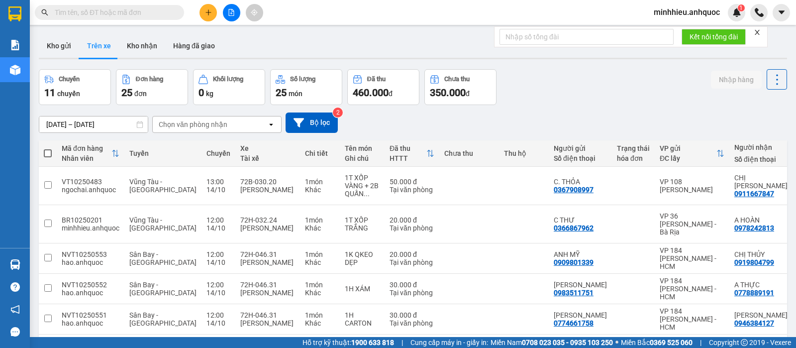
click at [222, 126] on div "Chọn văn phòng nhận" at bounding box center [193, 124] width 69 height 10
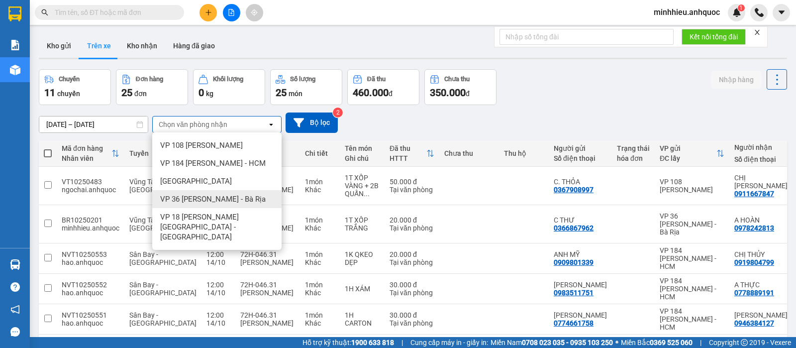
click at [200, 200] on span "VP 36 [PERSON_NAME] - Bà Rịa" at bounding box center [213, 199] width 106 height 10
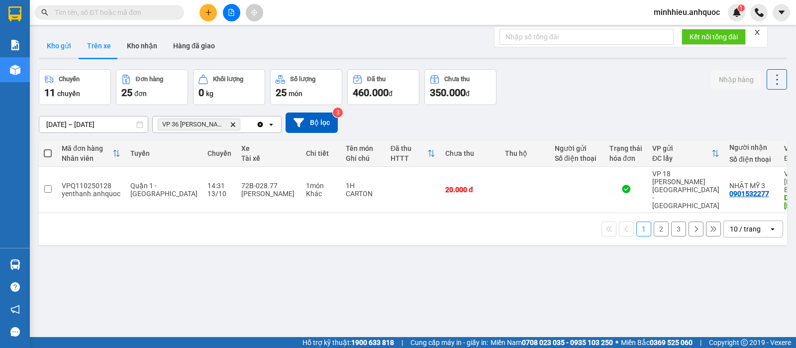
click at [64, 43] on button "Kho gửi" at bounding box center [59, 46] width 40 height 24
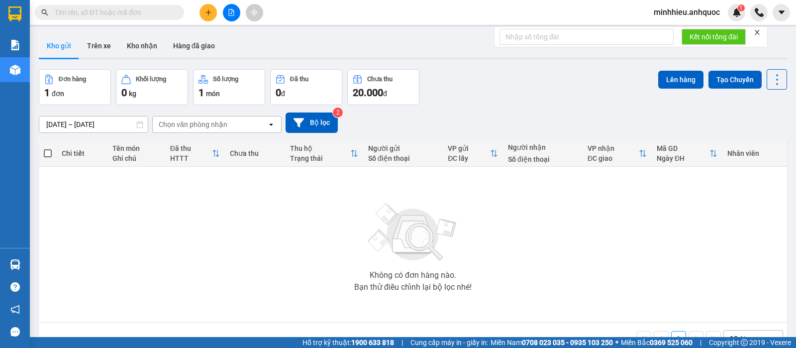
click at [84, 276] on div "Không có đơn hàng nào. Bạn thử điều chỉnh lại bộ lọc nhé!" at bounding box center [413, 244] width 739 height 149
click at [101, 51] on button "Trên xe" at bounding box center [99, 46] width 40 height 24
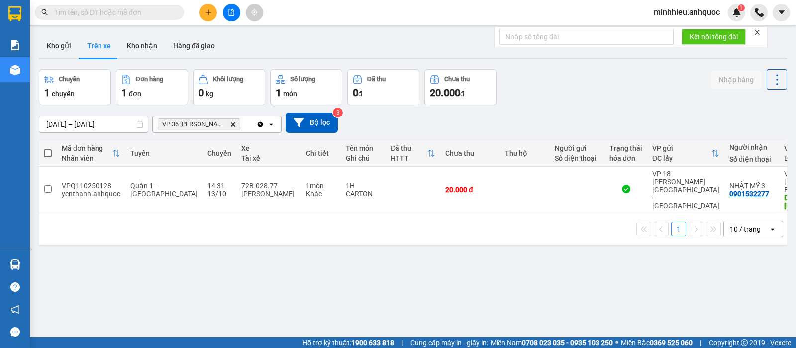
click at [456, 283] on div "ver 1.8.147 Kho gửi Trên xe Kho nhận Hàng đã giao Chuyến 1 chuyến Đơn hàng 1 đơ…" at bounding box center [413, 204] width 756 height 348
click at [578, 272] on div "ver 1.8.147 Kho gửi Trên xe Kho nhận Hàng đã giao Chuyến 1 chuyến Đơn hàng 1 đơ…" at bounding box center [413, 204] width 756 height 348
click at [178, 39] on button "Hàng đã giao" at bounding box center [194, 46] width 58 height 24
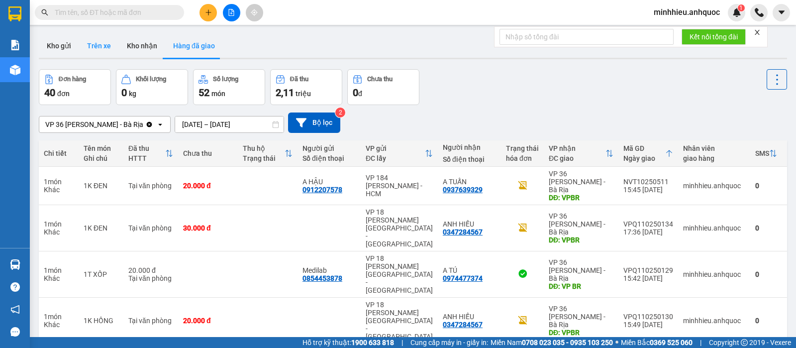
click at [107, 41] on button "Trên xe" at bounding box center [99, 46] width 40 height 24
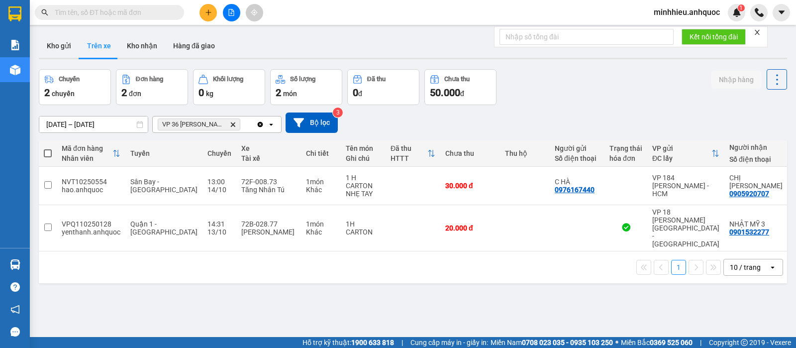
click at [79, 34] on button "Trên xe" at bounding box center [99, 46] width 40 height 24
click at [99, 316] on div "ver 1.8.147 Kho gửi Trên xe Kho nhận Hàng đã giao Chuyến 2 chuyến Đơn hàng 2 đơ…" at bounding box center [413, 204] width 756 height 348
click at [132, 50] on button "Kho nhận" at bounding box center [142, 46] width 46 height 24
type input "20/09/2025 – 14/10/2025"
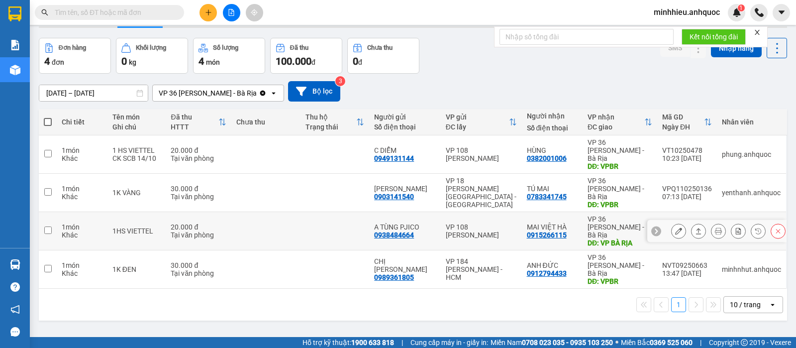
scroll to position [46, 0]
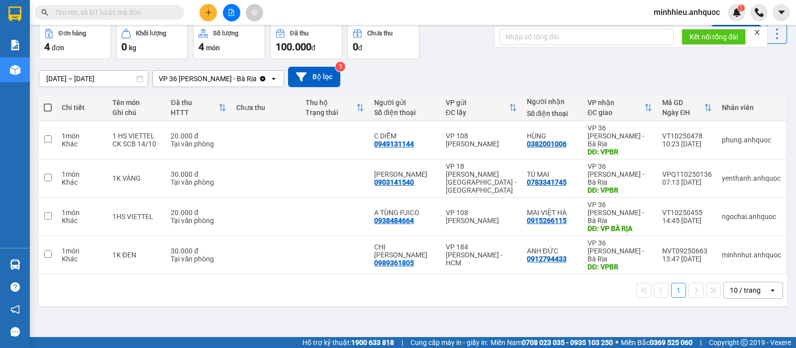
click at [111, 302] on div "ver 1.8.147 Kho gửi Trên xe Kho nhận Hàng đã giao Đơn hàng 4 đơn Khối lượng 0 k…" at bounding box center [413, 158] width 756 height 348
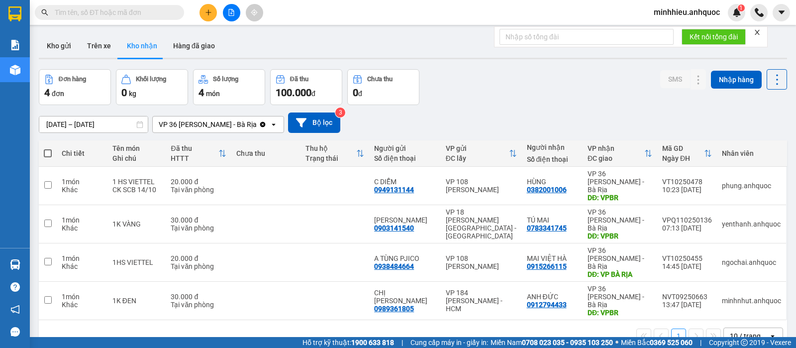
click at [207, 12] on icon "plus" at bounding box center [208, 12] width 7 height 7
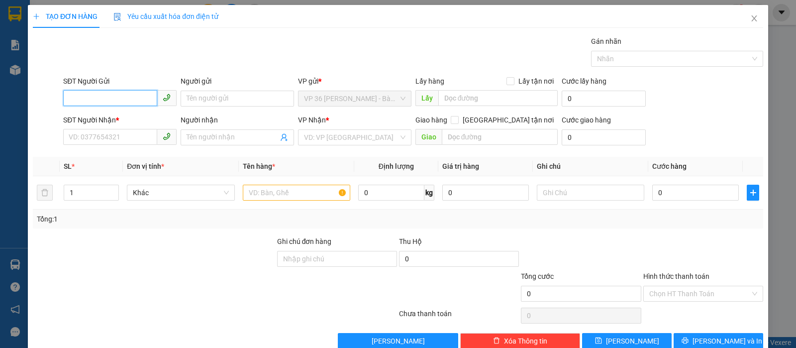
click at [115, 98] on input "SĐT Người Gửi" at bounding box center [110, 98] width 94 height 16
type input "0933897733"
click at [114, 127] on div "SĐT Người Nhận *" at bounding box center [119, 121] width 113 height 15
click at [115, 140] on input "SĐT Người Nhận *" at bounding box center [110, 137] width 94 height 16
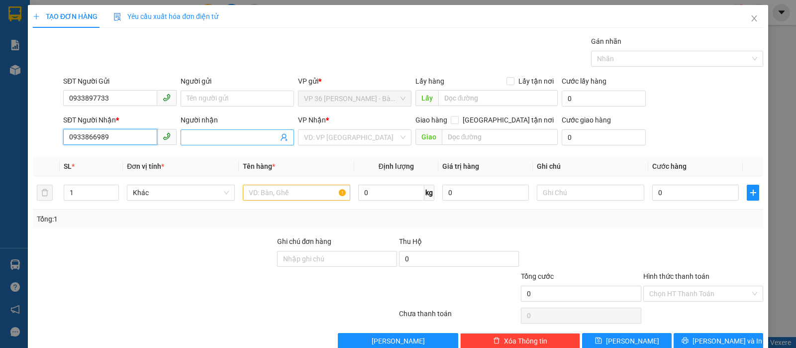
type input "0933866989"
click at [188, 140] on input "Người nhận" at bounding box center [233, 137] width 92 height 11
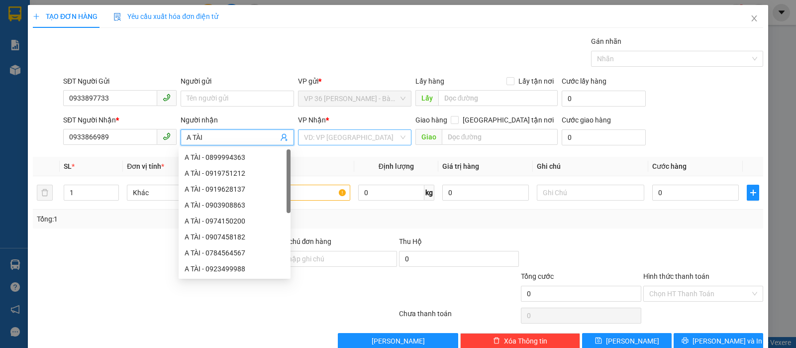
type input "A TÀI"
click at [313, 139] on input "search" at bounding box center [351, 137] width 95 height 15
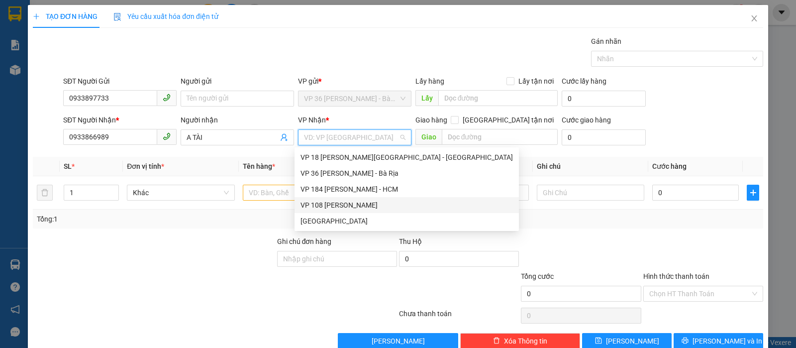
click at [337, 200] on div "VP 108 [PERSON_NAME]" at bounding box center [407, 205] width 212 height 11
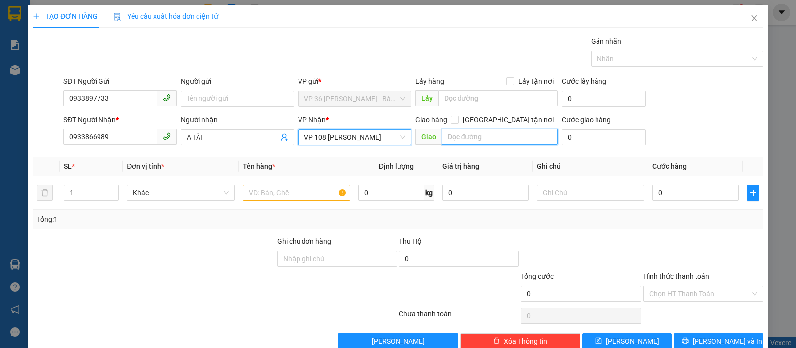
click at [492, 130] on input "text" at bounding box center [500, 137] width 116 height 16
type input "VPVT"
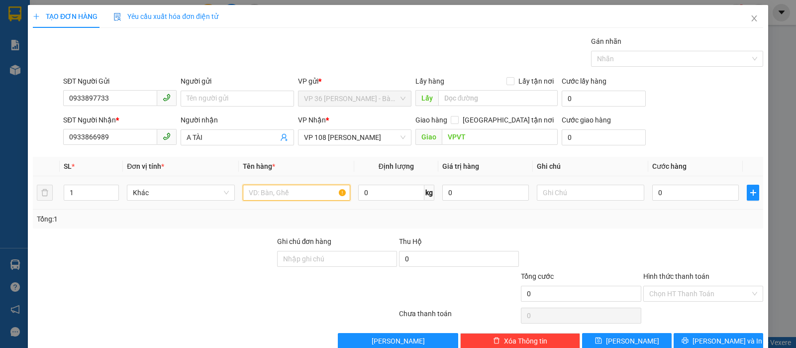
click at [293, 195] on input "text" at bounding box center [296, 193] width 107 height 16
type input "1PB"
click at [671, 190] on input "0" at bounding box center [695, 193] width 87 height 16
type input "2"
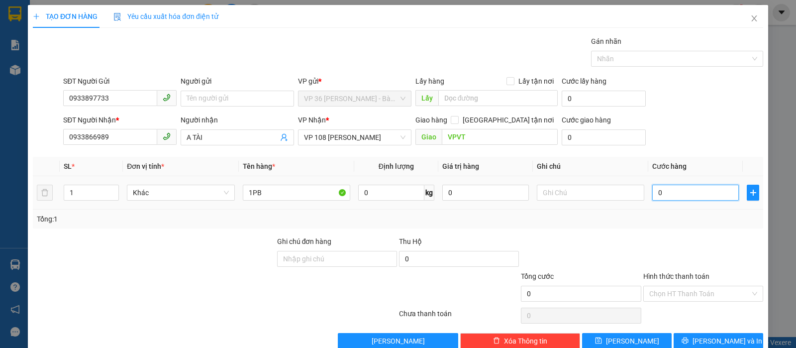
type input "2"
type input "20"
type input "200"
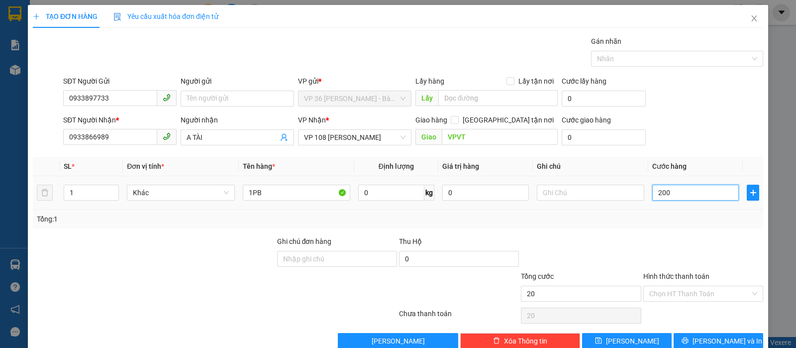
type input "200"
type input "2.000"
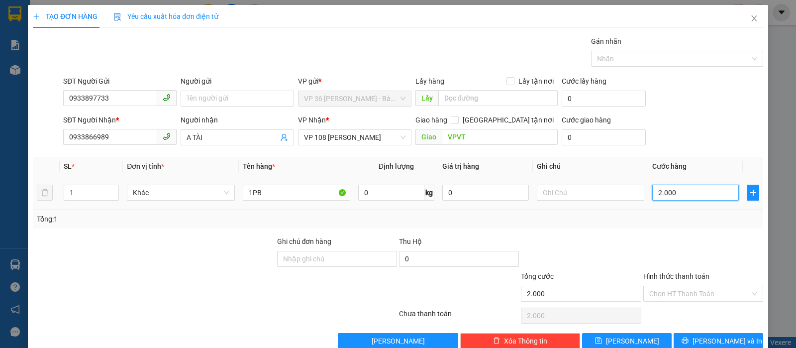
type input "20.000"
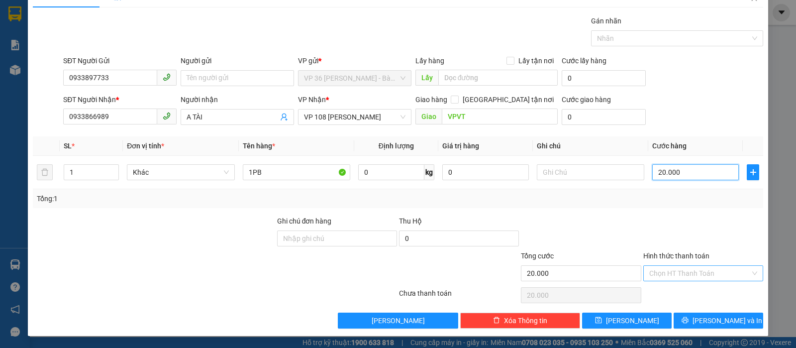
type input "20.000"
click at [670, 277] on input "Hình thức thanh toán" at bounding box center [699, 273] width 101 height 15
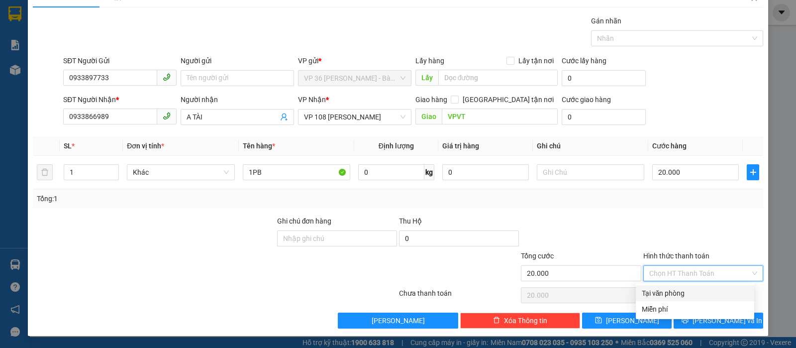
click at [661, 289] on div "Tại văn phòng" at bounding box center [695, 293] width 106 height 11
type input "0"
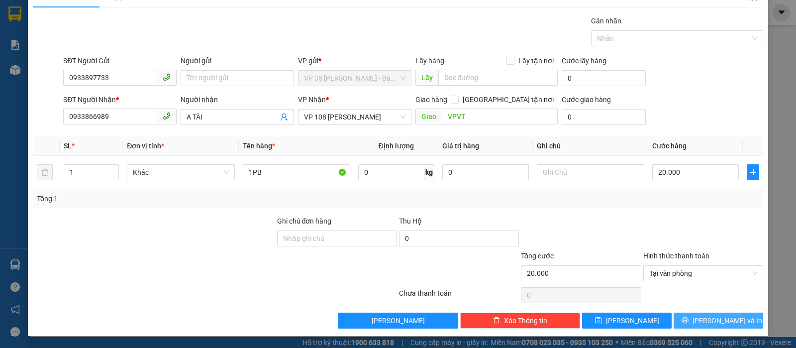
click at [707, 320] on span "[PERSON_NAME] và In" at bounding box center [728, 320] width 70 height 11
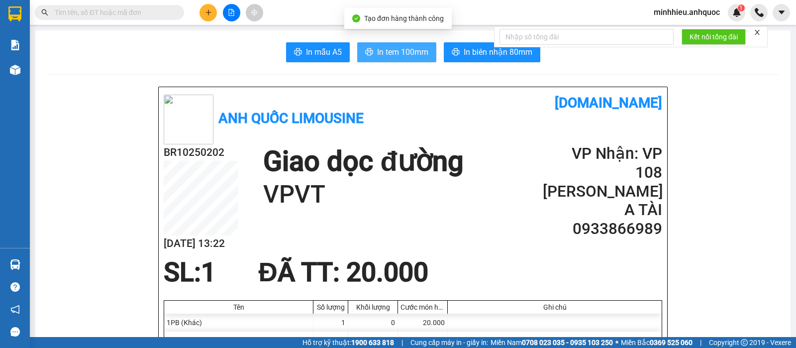
click at [358, 49] on button "In tem 100mm" at bounding box center [396, 52] width 79 height 20
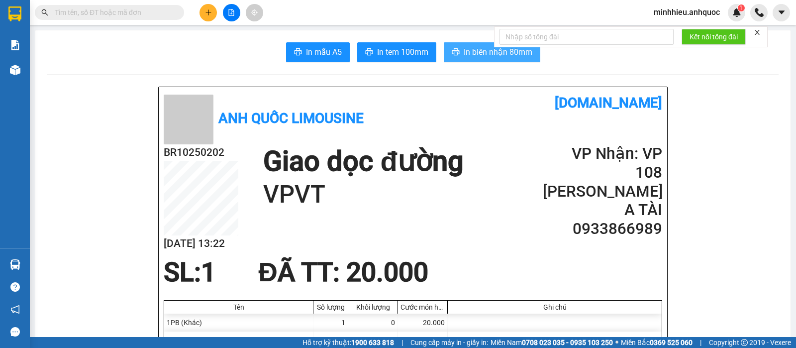
click at [482, 55] on span "In biên nhận 80mm" at bounding box center [498, 52] width 69 height 12
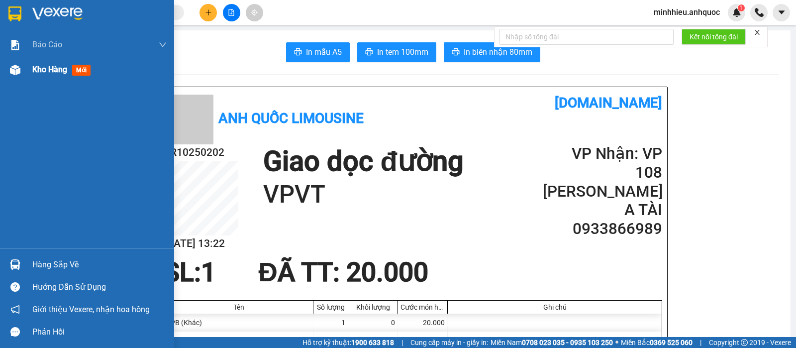
click at [54, 73] on span "Kho hàng" at bounding box center [49, 69] width 35 height 9
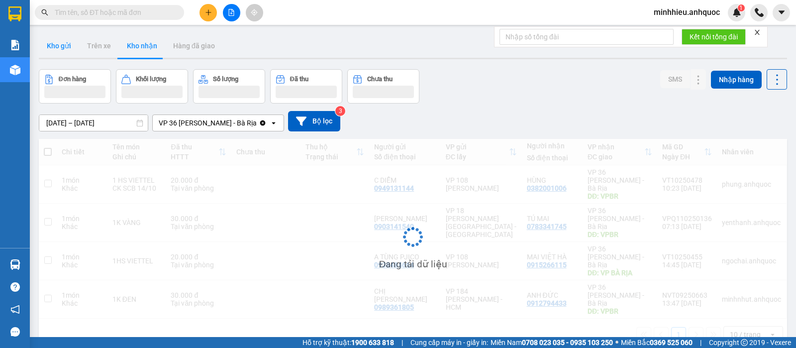
click at [55, 51] on button "Kho gửi" at bounding box center [59, 46] width 40 height 24
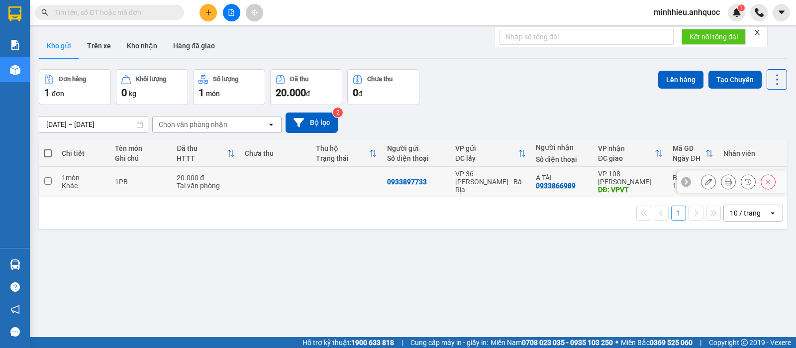
click at [420, 185] on div "0933897733" at bounding box center [407, 182] width 40 height 8
click at [374, 180] on td at bounding box center [346, 182] width 71 height 30
checkbox input "true"
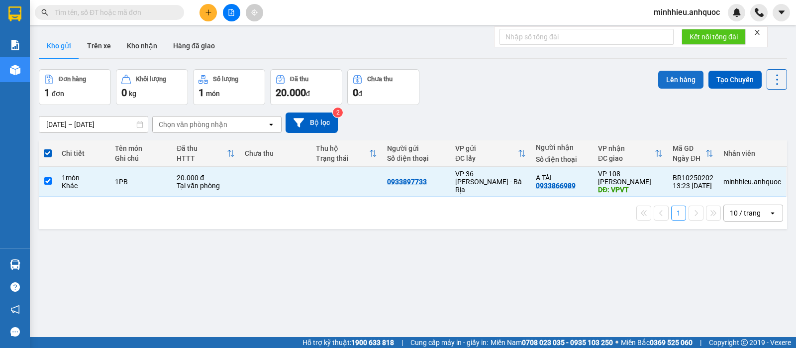
click at [670, 82] on button "Lên hàng" at bounding box center [680, 80] width 45 height 18
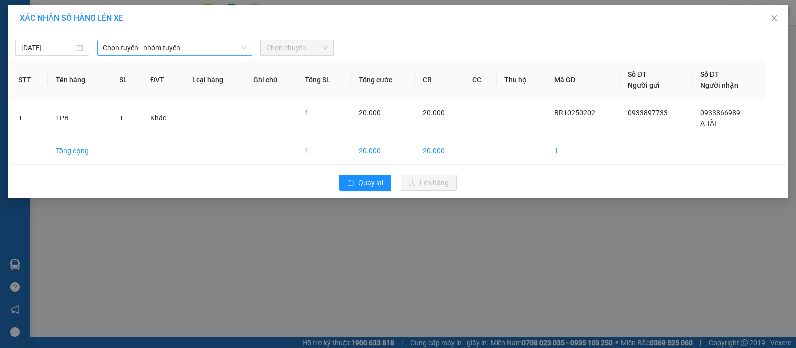
click at [164, 49] on span "Chọn tuyến - nhóm tuyến" at bounding box center [174, 47] width 143 height 15
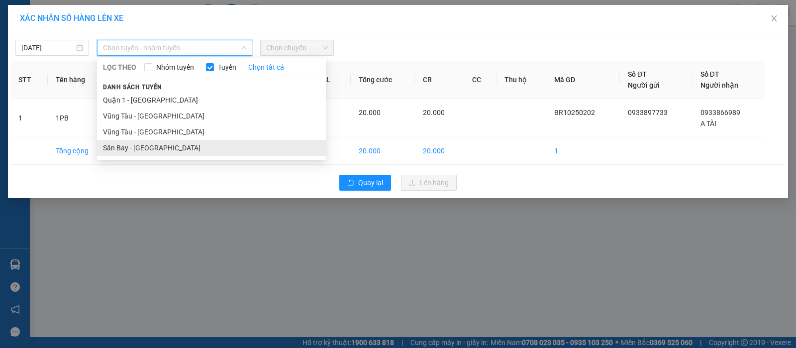
click at [137, 143] on li "Sân Bay - [GEOGRAPHIC_DATA]" at bounding box center [211, 148] width 229 height 16
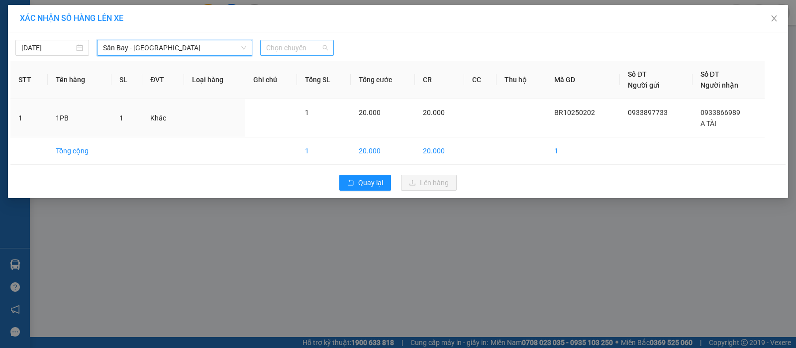
click at [288, 42] on span "Chọn chuyến" at bounding box center [297, 47] width 62 height 15
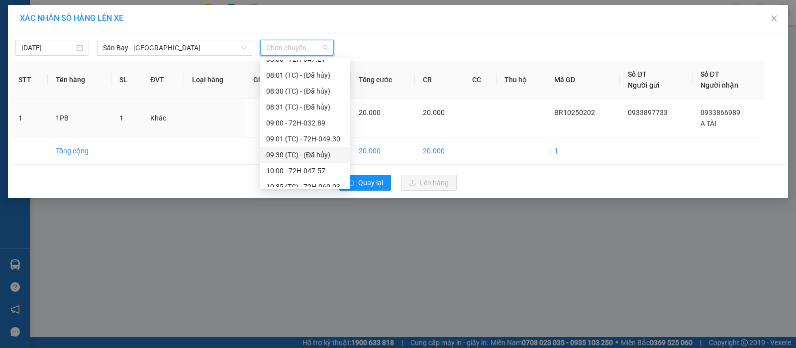
scroll to position [124, 0]
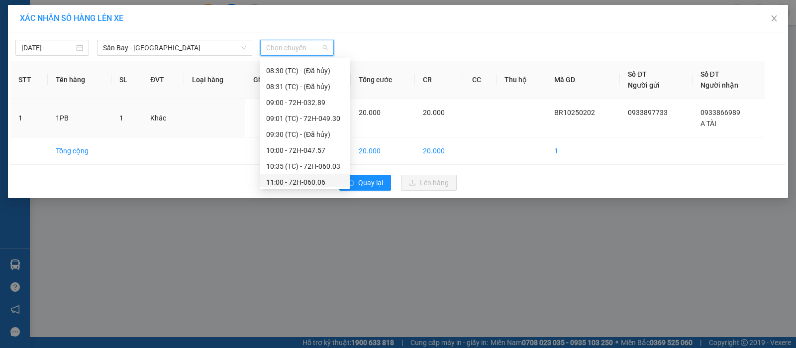
click at [292, 178] on div "11:00 - 72H-060.06" at bounding box center [305, 182] width 78 height 11
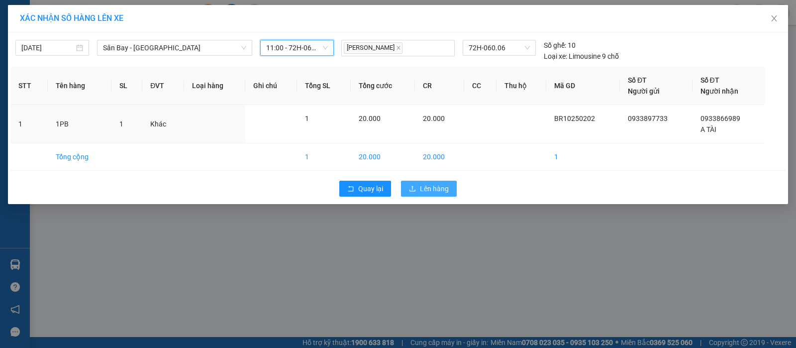
drag, startPoint x: 438, startPoint y: 188, endPoint x: 440, endPoint y: 182, distance: 5.7
click at [437, 188] on span "Lên hàng" at bounding box center [434, 188] width 29 height 11
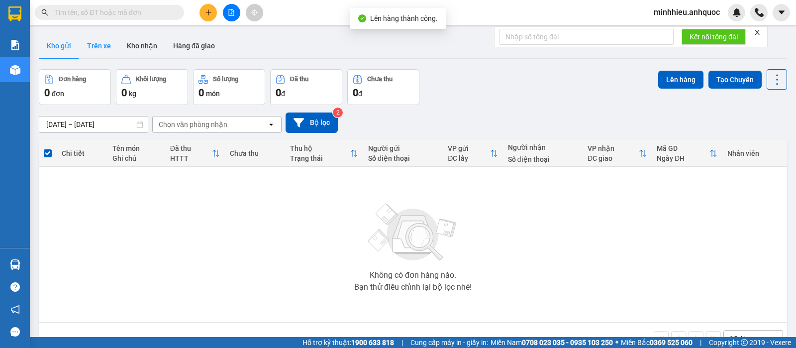
click at [102, 45] on button "Trên xe" at bounding box center [99, 46] width 40 height 24
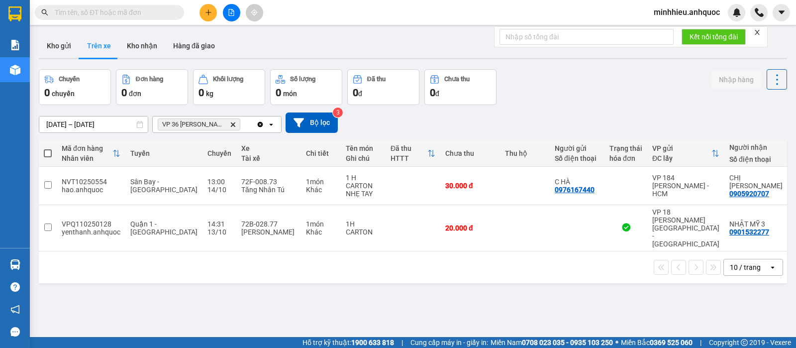
click at [235, 124] on icon "Delete" at bounding box center [233, 124] width 6 height 6
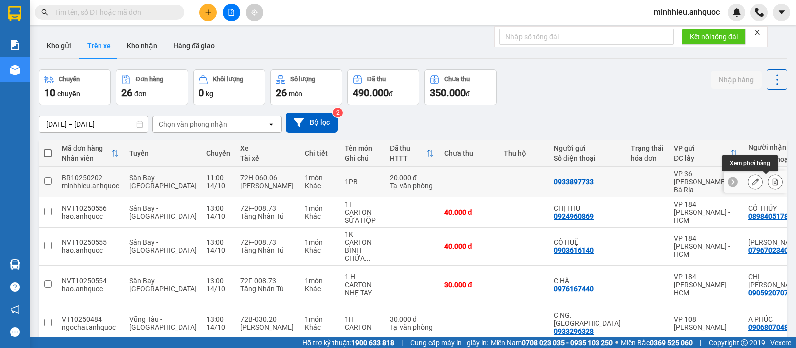
click at [770, 184] on button at bounding box center [775, 181] width 14 height 17
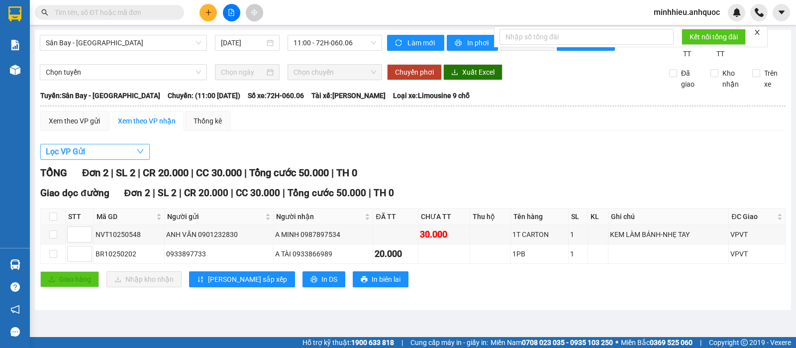
click at [122, 159] on button "Lọc VP Gửi" at bounding box center [94, 152] width 109 height 16
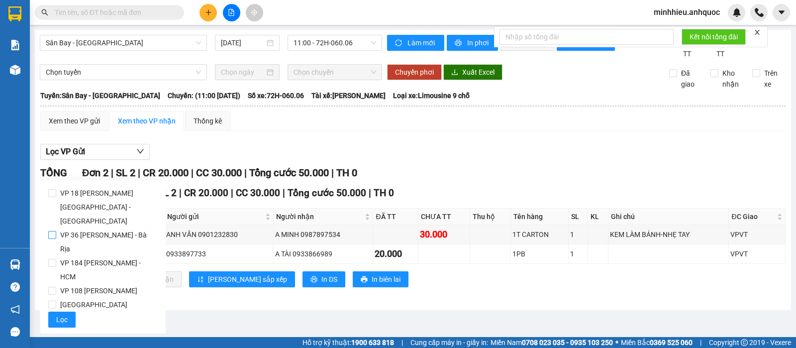
click at [102, 228] on span "VP 36 [PERSON_NAME] - Bà Rịa" at bounding box center [107, 242] width 102 height 28
click at [56, 231] on input "VP 36 [PERSON_NAME] - Bà Rịa" at bounding box center [52, 235] width 8 height 8
checkbox input "true"
click at [60, 314] on span "Lọc" at bounding box center [61, 319] width 11 height 11
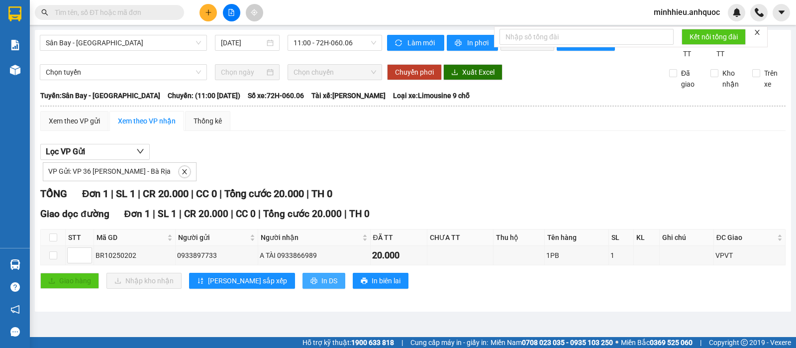
click at [311, 284] on icon "printer" at bounding box center [314, 280] width 7 height 7
click at [697, 15] on span "minhhieu.anhquoc" at bounding box center [687, 12] width 82 height 12
click at [668, 32] on span "Đăng xuất" at bounding box center [691, 30] width 61 height 11
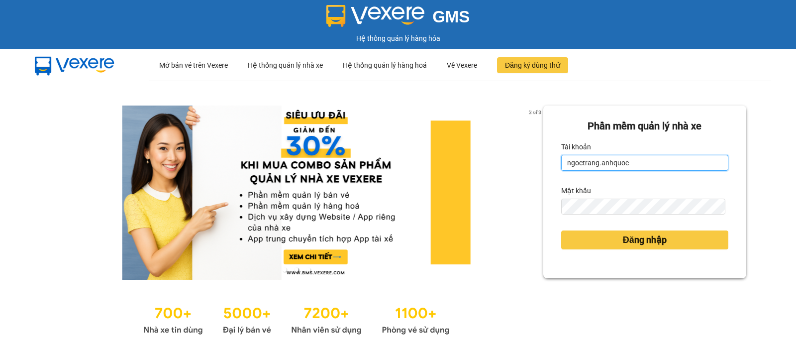
click at [650, 159] on input "ngoctrang.anhquoc" at bounding box center [644, 163] width 167 height 16
type input "hongtrang.anhquoc"
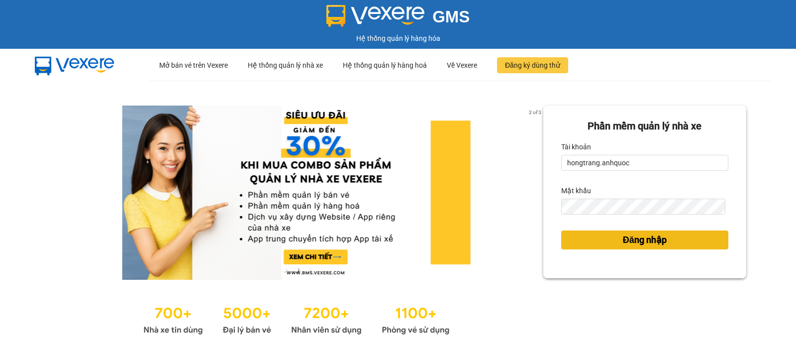
click at [603, 231] on button "Đăng nhập" at bounding box center [644, 239] width 167 height 19
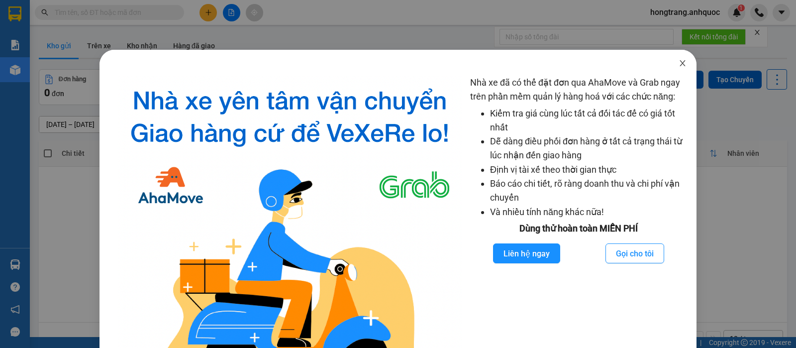
click at [670, 64] on span "Close" at bounding box center [683, 64] width 28 height 28
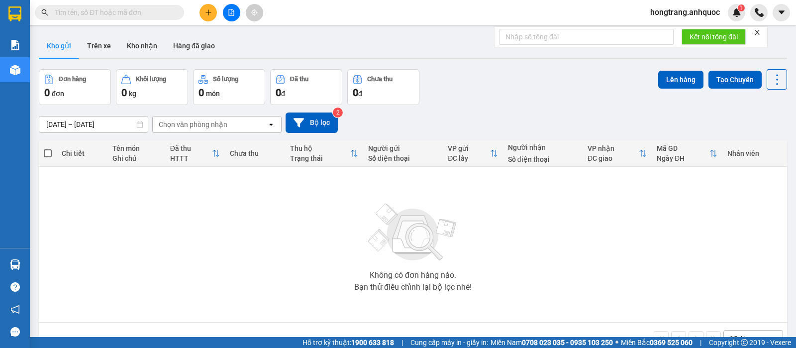
click at [208, 17] on button at bounding box center [208, 12] width 17 height 17
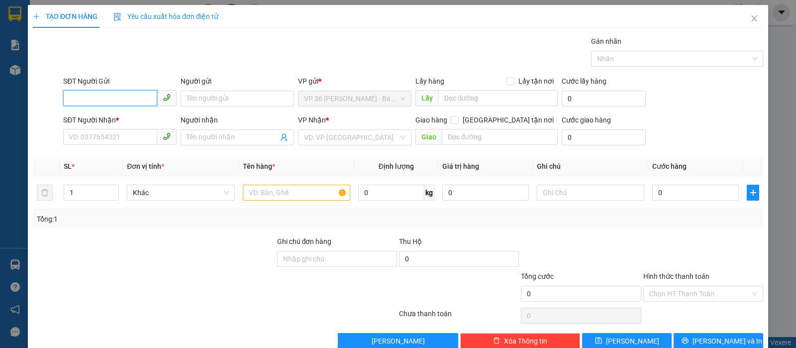
click at [125, 101] on input "SĐT Người Gửi" at bounding box center [110, 98] width 94 height 16
click at [115, 117] on div "0937173209 - TIẾN" at bounding box center [119, 118] width 100 height 11
type input "0937173209"
type input "TIẾN"
type input "0914156085"
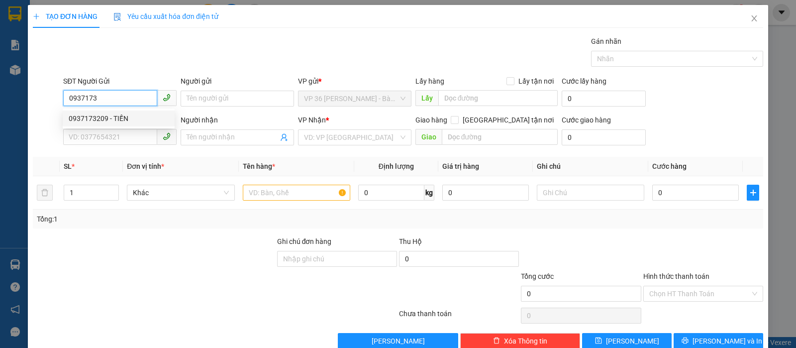
type input "CHỊ HẬU"
type input "VPNVT"
type input "TM 18/9 VP184 HẢO"
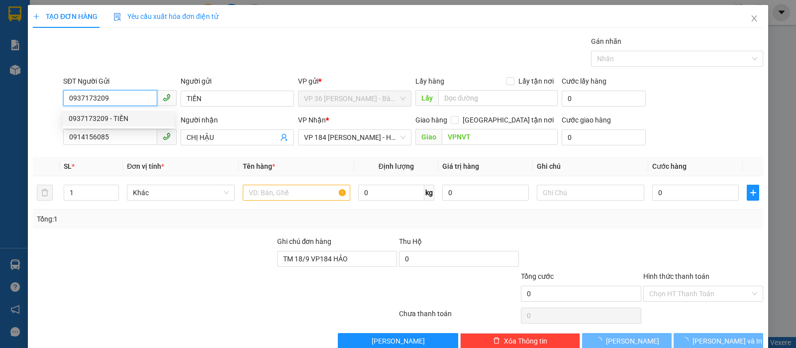
type input "70.000"
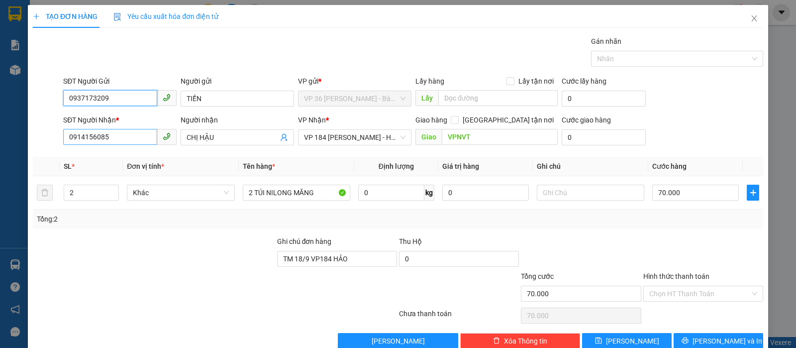
type input "0937173209"
click at [103, 138] on input "0914156085" at bounding box center [110, 137] width 94 height 16
type input "0903161911"
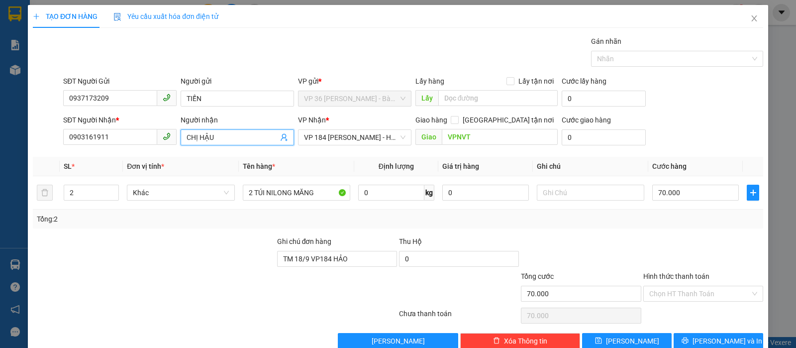
click at [247, 141] on input "CHỊ HẬU" at bounding box center [233, 137] width 92 height 11
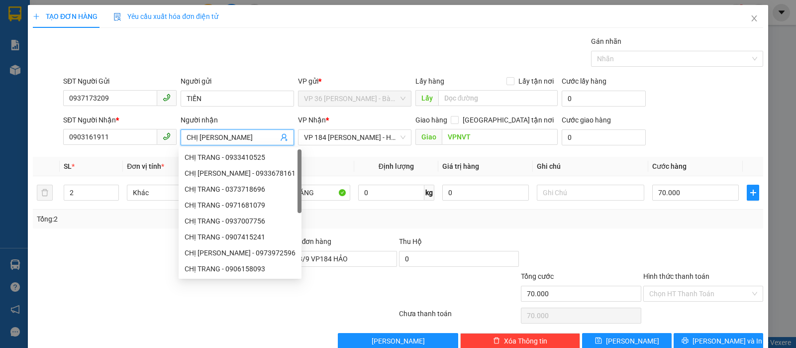
type input "CHỊ [PERSON_NAME]"
click at [699, 140] on div "SĐT Người Nhận * 0903161911 Người nhận CHỊ TRANG VP Nhận * VP 184 [PERSON_NAME]…" at bounding box center [413, 131] width 704 height 35
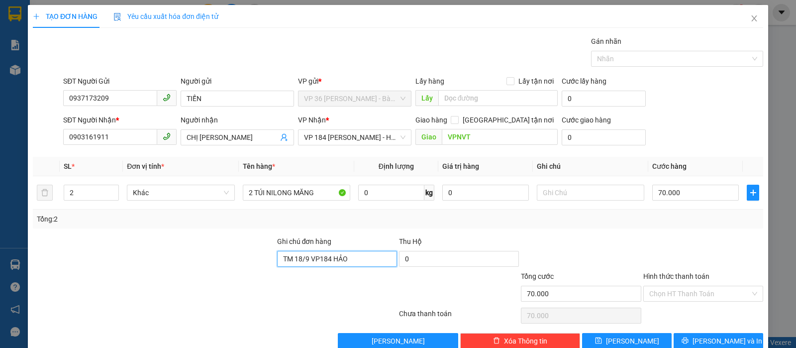
click at [318, 258] on input "TM 18/9 VP184 HẢO" at bounding box center [337, 259] width 120 height 16
click at [419, 222] on div "Tổng: 2" at bounding box center [398, 218] width 723 height 11
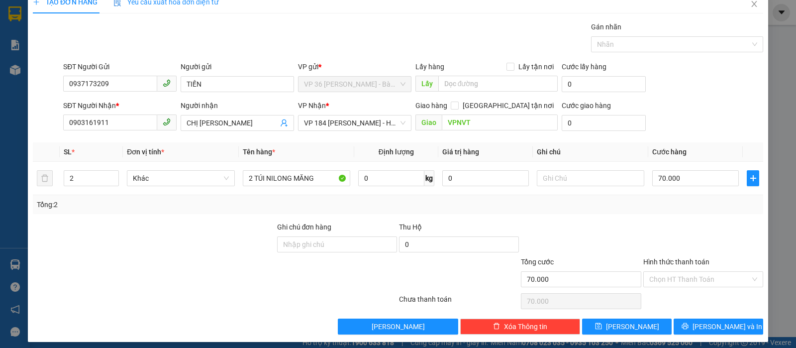
scroll to position [20, 0]
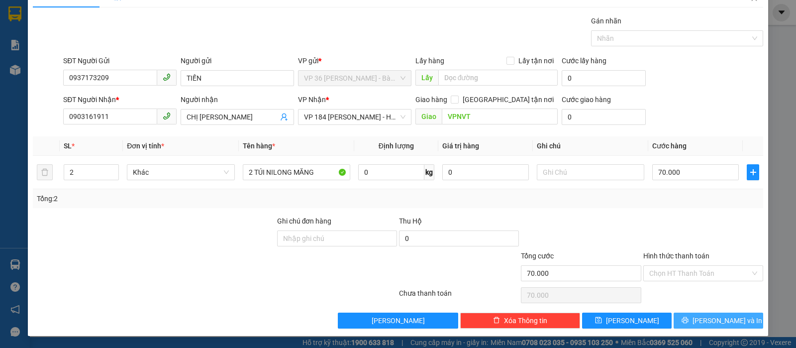
click at [710, 324] on span "[PERSON_NAME] và In" at bounding box center [728, 320] width 70 height 11
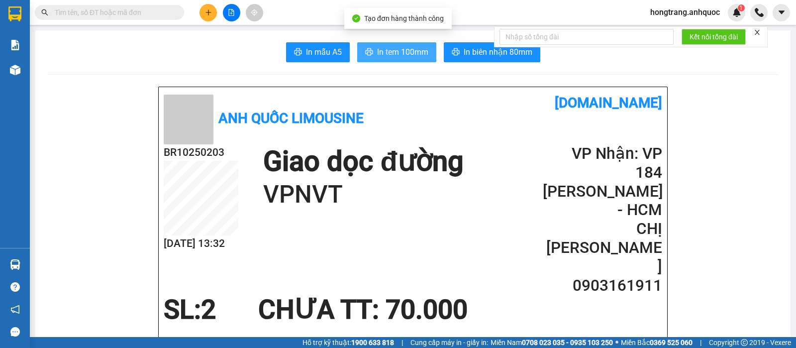
click at [399, 55] on span "In tem 100mm" at bounding box center [402, 52] width 51 height 12
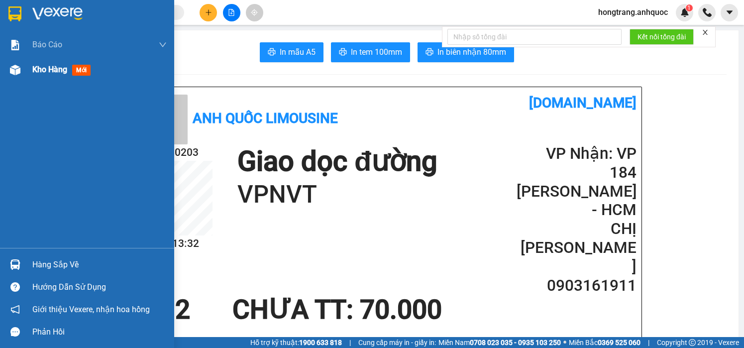
click at [15, 71] on img at bounding box center [15, 70] width 10 height 10
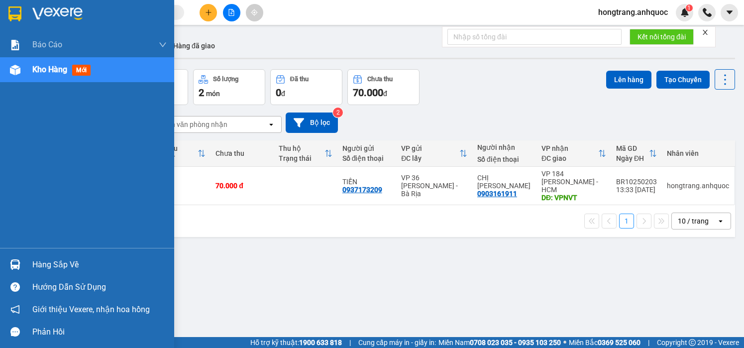
click at [28, 139] on div "Báo cáo Báo cáo dòng tiền (nhân viên) Doanh số tạo đơn theo VP gửi (nhà xe) Doa…" at bounding box center [87, 139] width 174 height 215
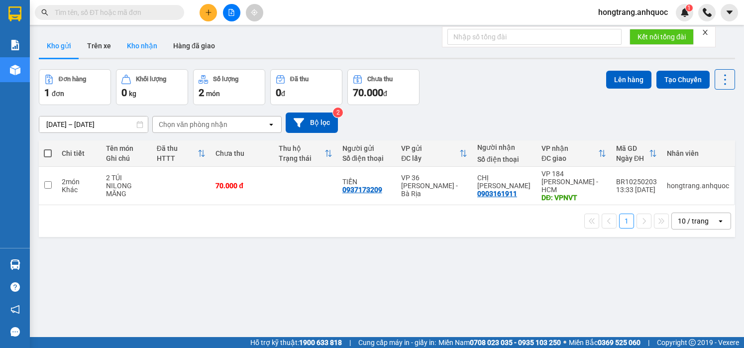
click at [130, 44] on button "Kho nhận" at bounding box center [142, 46] width 46 height 24
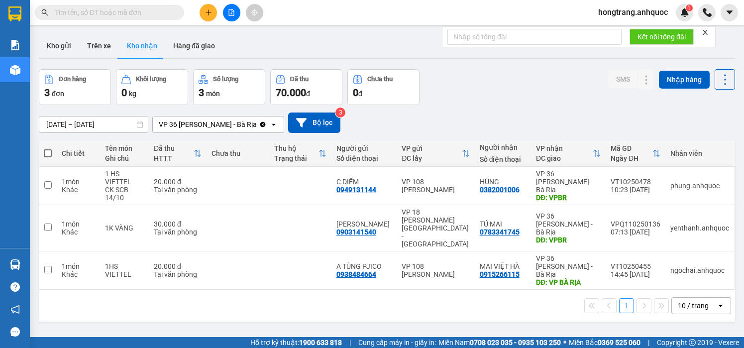
click at [104, 124] on input "[DATE] – [DATE]" at bounding box center [93, 124] width 108 height 16
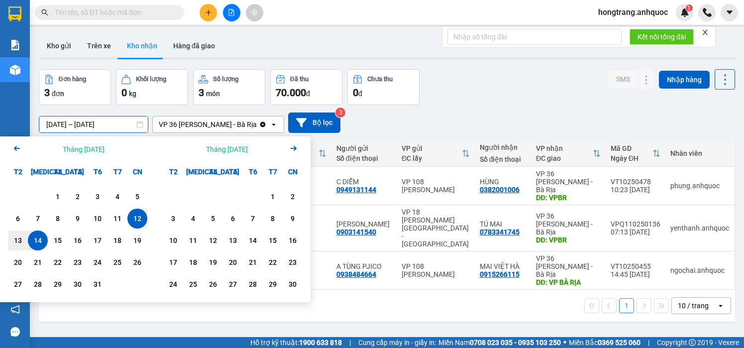
click at [16, 149] on icon "Previous month." at bounding box center [17, 148] width 6 height 5
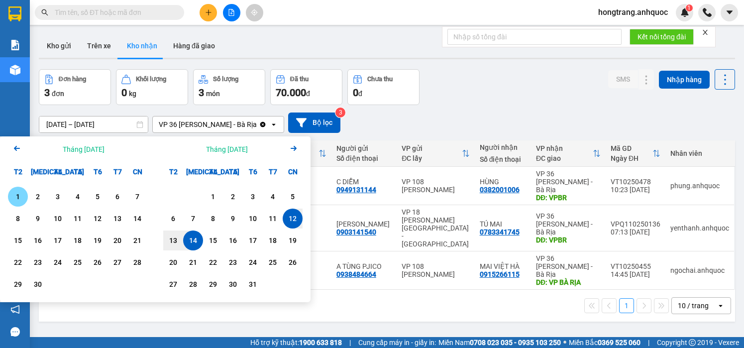
click at [17, 196] on div "1" at bounding box center [18, 197] width 14 height 12
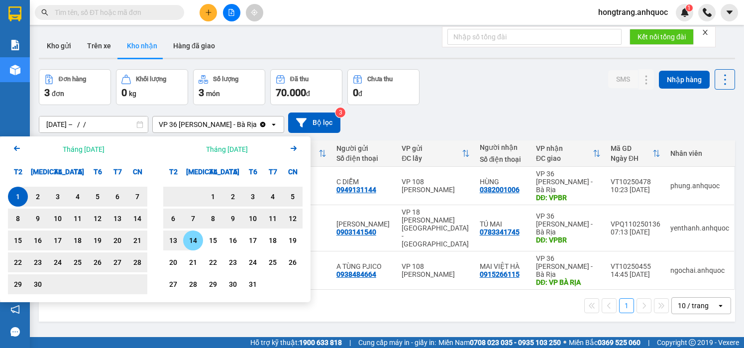
click at [188, 240] on div "14" at bounding box center [193, 240] width 14 height 12
type input "[DATE] – [DATE]"
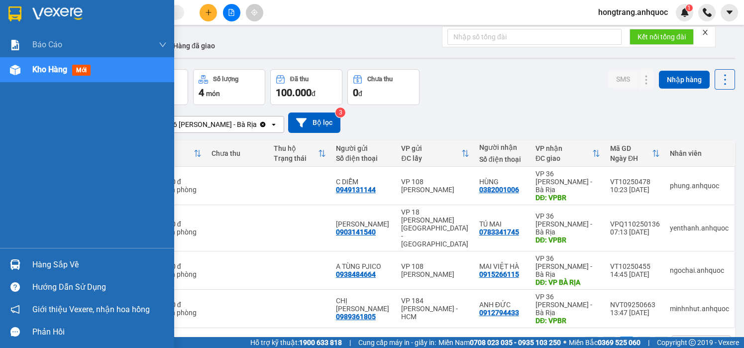
drag, startPoint x: 7, startPoint y: 175, endPoint x: 144, endPoint y: 175, distance: 137.4
click at [7, 175] on div "Báo cáo Báo cáo dòng tiền (nhân viên) Doanh số tạo đơn theo VP gửi (nhà xe) Doa…" at bounding box center [87, 139] width 174 height 215
drag, startPoint x: 7, startPoint y: 186, endPoint x: 229, endPoint y: 206, distance: 222.8
click at [7, 186] on div "Báo cáo Báo cáo dòng tiền (nhân viên) Doanh số tạo đơn theo VP gửi (nhà xe) Doa…" at bounding box center [87, 139] width 174 height 215
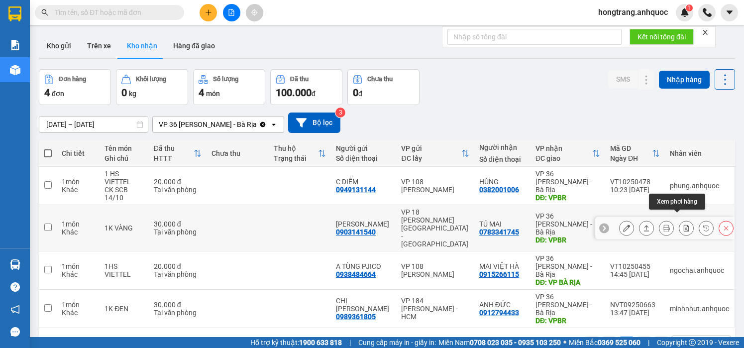
click at [684, 224] on icon at bounding box center [686, 227] width 5 height 7
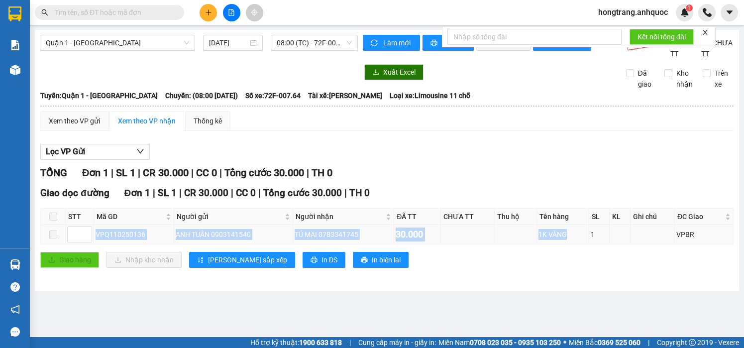
drag, startPoint x: 96, startPoint y: 244, endPoint x: 587, endPoint y: 248, distance: 491.2
click at [587, 244] on tr "VPQ110250136 ANH TUẤN 0903141540 TÚ MAI 0783341745 30.000 1K VÀNG 1 VPBR" at bounding box center [387, 234] width 693 height 19
copy tr "VPQ110250136 ANH TUẤN 0903141540 TÚ MAI 0783341745 30.000 1K VÀNG"
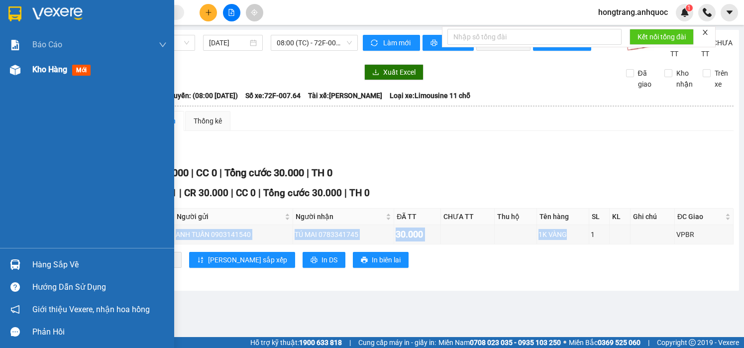
click at [13, 68] on img at bounding box center [15, 70] width 10 height 10
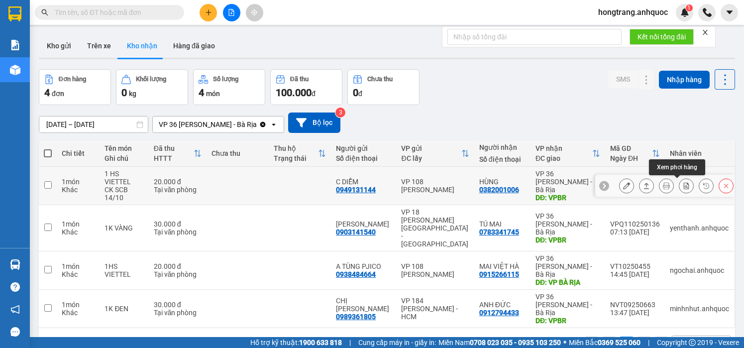
click at [684, 184] on icon at bounding box center [686, 185] width 5 height 7
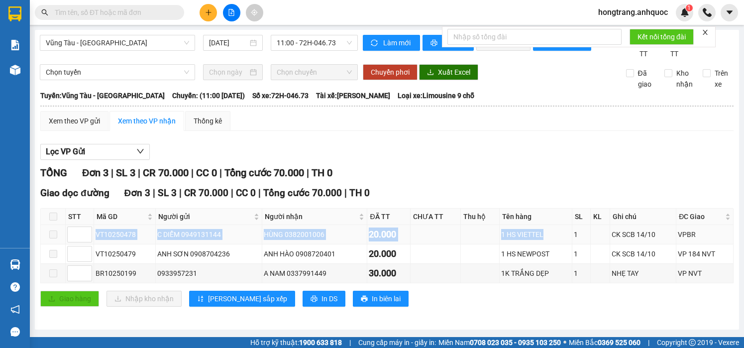
copy tr "VT10250478 C DIỄM 0949131144 HÙNG 0382001006 20.000 1 HS VIETTEL"
drag, startPoint x: 93, startPoint y: 246, endPoint x: 549, endPoint y: 254, distance: 455.9
click at [549, 244] on tr "VT10250478 C DIỄM 0949131144 HÙNG 0382001006 20.000 1 HS VIETTEL 1 CK SCB 14/10…" at bounding box center [387, 234] width 693 height 19
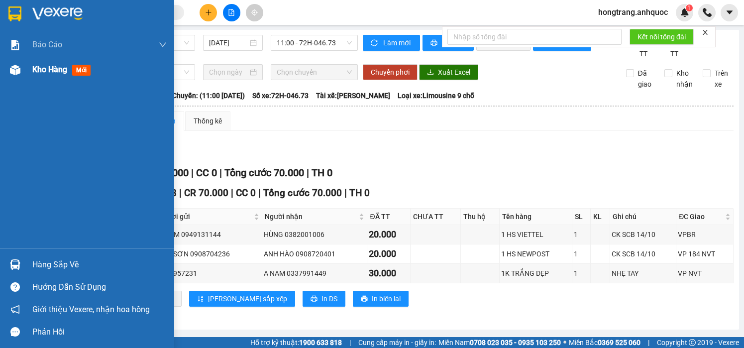
click at [20, 69] on div at bounding box center [14, 69] width 17 height 17
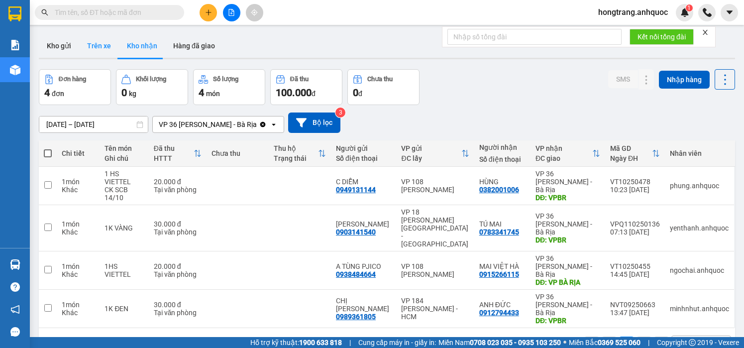
click at [95, 42] on button "Trên xe" at bounding box center [99, 46] width 40 height 24
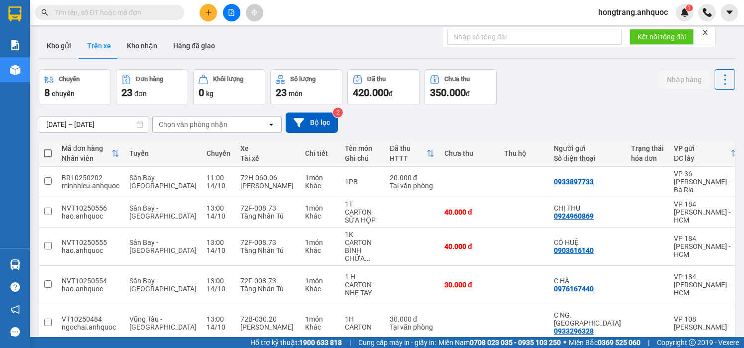
click at [112, 124] on input "[DATE] – [DATE]" at bounding box center [93, 124] width 108 height 16
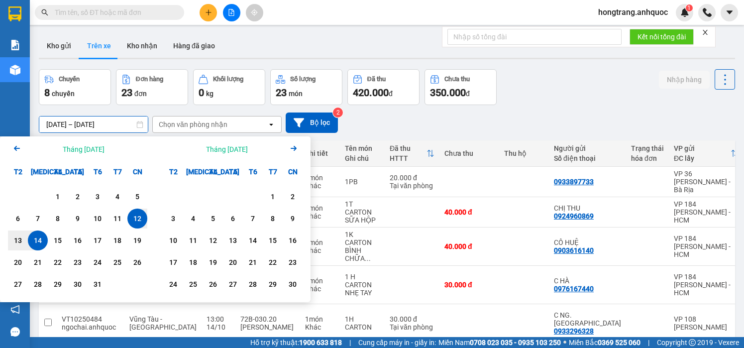
click at [35, 239] on div "14" at bounding box center [38, 240] width 14 height 12
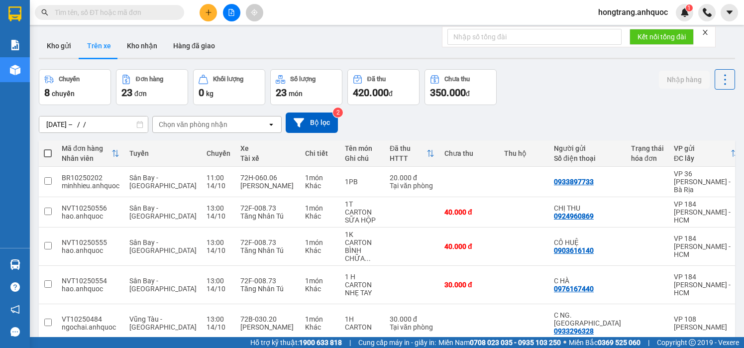
type input "[DATE] – [DATE]"
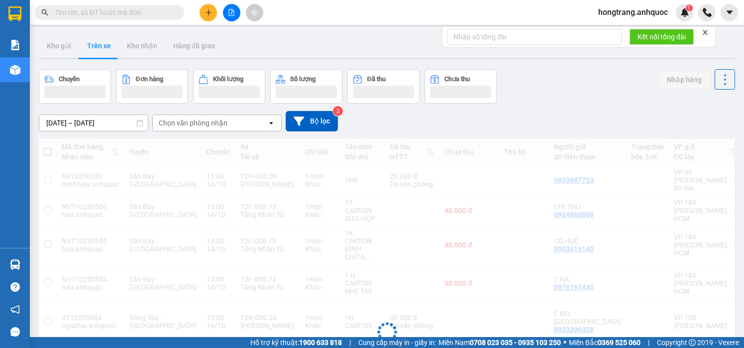
click at [184, 122] on div "Chọn văn phòng nhận" at bounding box center [193, 123] width 69 height 10
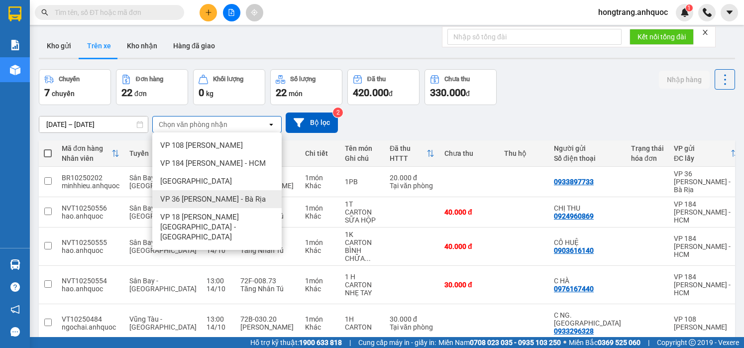
click at [185, 198] on span "VP 36 [PERSON_NAME] - Bà Rịa" at bounding box center [213, 199] width 106 height 10
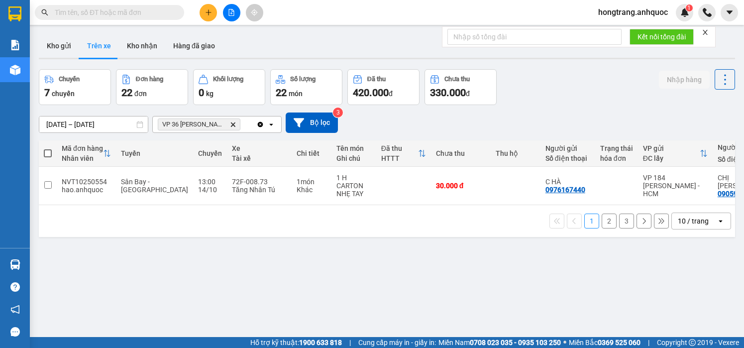
drag, startPoint x: 346, startPoint y: 201, endPoint x: 448, endPoint y: 207, distance: 102.2
click at [448, 207] on div "1 2 3 10 / trang open" at bounding box center [387, 221] width 696 height 32
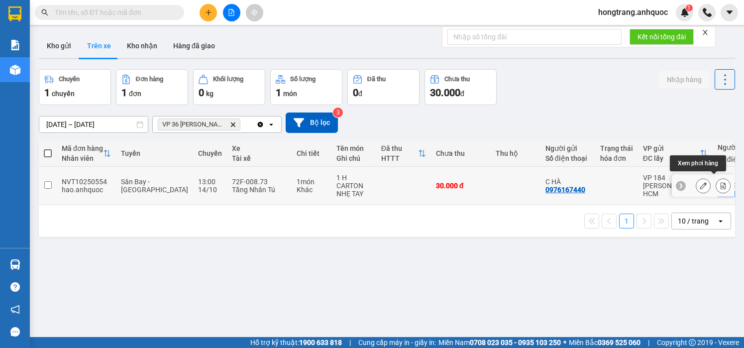
click at [720, 183] on icon at bounding box center [723, 185] width 7 height 7
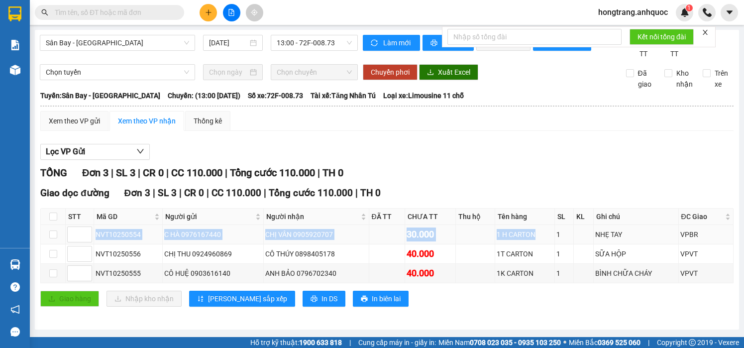
drag, startPoint x: 96, startPoint y: 244, endPoint x: 539, endPoint y: 252, distance: 443.5
click at [539, 244] on tr "NVT10250554 C HÀ 0976167440 CHỊ VÂN 0905920707 30.000 1 H CARTON 1 NHẸ TAY VPBR" at bounding box center [387, 234] width 693 height 19
copy tr "NVT10250554 C HÀ 0976167440 CHỊ VÂN 0905920707 30.000 1 H CARTON"
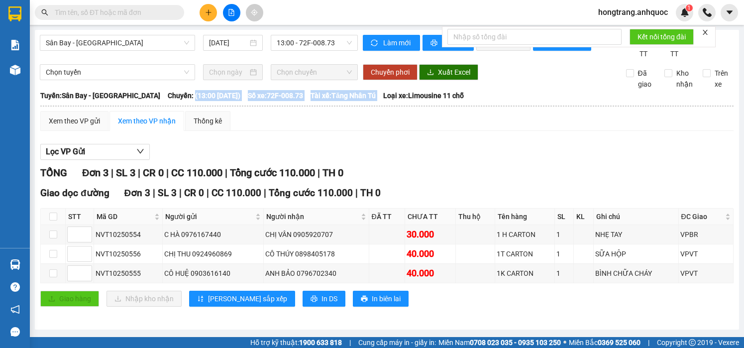
drag, startPoint x: 168, startPoint y: 104, endPoint x: 384, endPoint y: 107, distance: 216.5
click at [384, 101] on div "Tuyến: [GEOGRAPHIC_DATA] - [GEOGRAPHIC_DATA]: (13:00 [DATE]) Số xe: 72F-008.73 …" at bounding box center [386, 95] width 693 height 11
copy div "(13:00 [DATE]) Số xe: 72F-008.73 Tài xế: Tăng Nhân Tú"
click at [469, 148] on div "Xem theo VP gửi Xem theo VP nhận Thống kê Lọc VP Gửi TỔNG Đơn 3 | SL 3 | CR 0 …" at bounding box center [386, 215] width 693 height 208
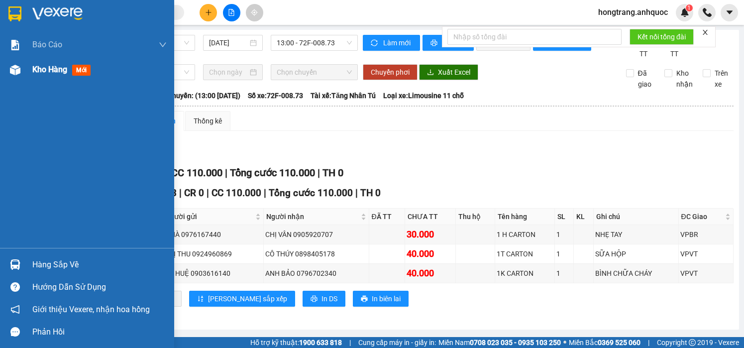
click at [26, 64] on div "Kho hàng mới" at bounding box center [87, 69] width 174 height 25
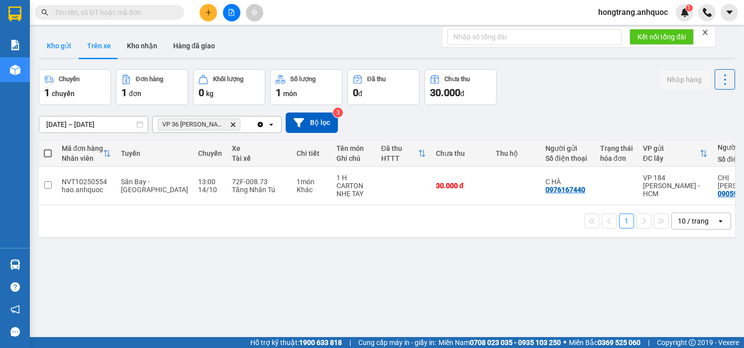
click at [72, 47] on button "Kho gửi" at bounding box center [59, 46] width 40 height 24
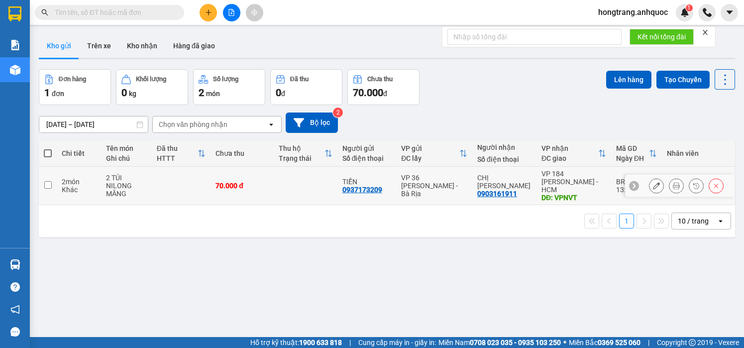
click at [62, 189] on div "Khác" at bounding box center [79, 190] width 34 height 8
checkbox input "true"
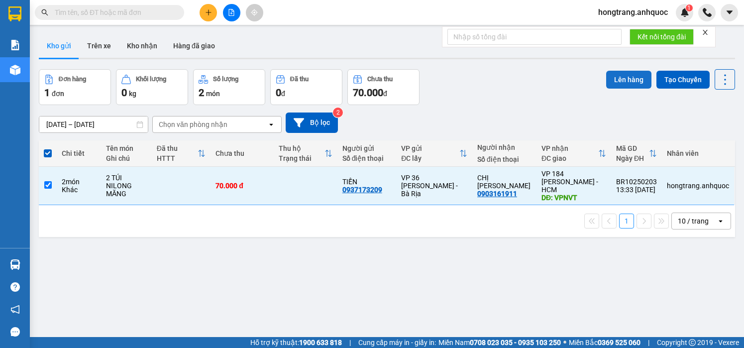
click at [606, 80] on button "Lên hàng" at bounding box center [628, 80] width 45 height 18
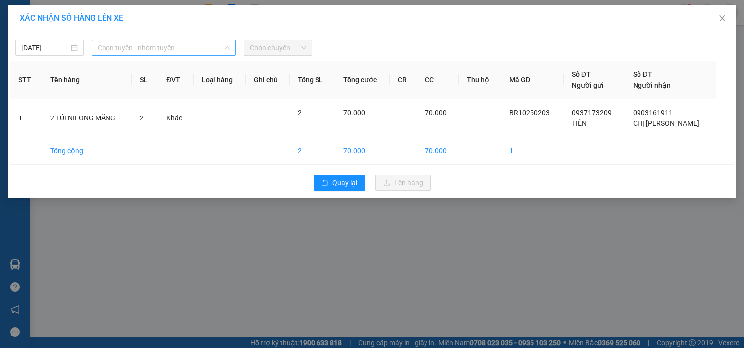
click at [169, 47] on span "Chọn tuyến - nhóm tuyến" at bounding box center [164, 47] width 132 height 15
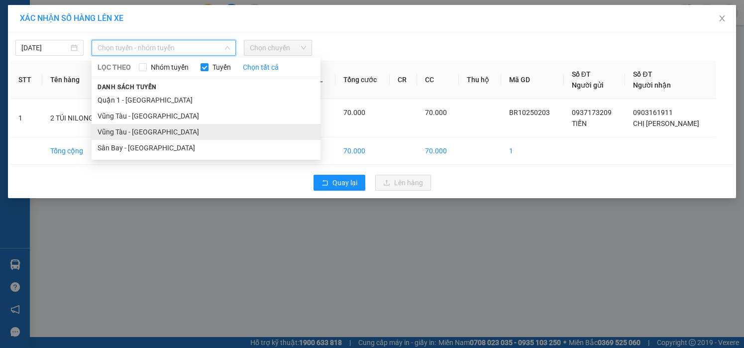
click at [117, 127] on li "Vũng Tàu - [GEOGRAPHIC_DATA]" at bounding box center [206, 132] width 229 height 16
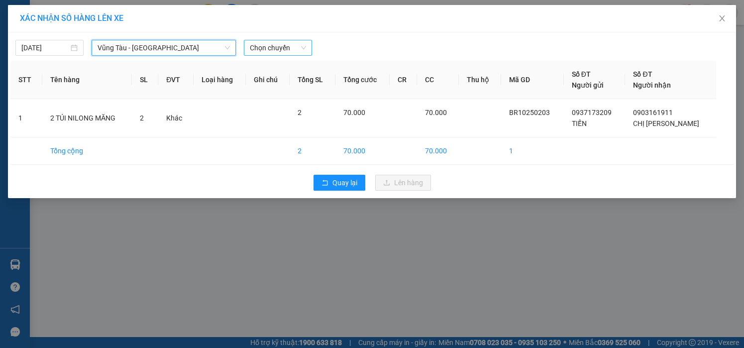
click at [276, 50] on span "Chọn chuyến" at bounding box center [278, 47] width 56 height 15
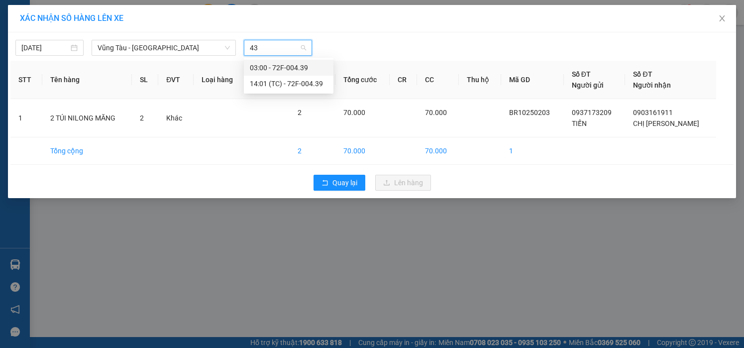
type input "439"
click at [266, 81] on div "14:01 (TC) - 72F-004.39" at bounding box center [289, 83] width 78 height 11
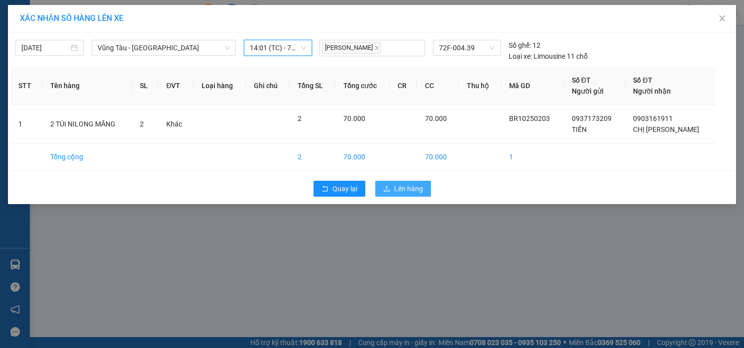
click at [395, 191] on span "Lên hàng" at bounding box center [408, 188] width 29 height 11
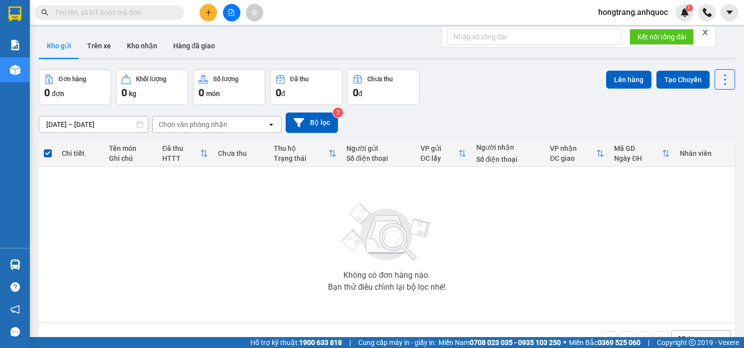
click at [112, 234] on div "Không có đơn hàng nào. Bạn thử điều chỉnh lại bộ lọc nhé!" at bounding box center [387, 244] width 686 height 149
click at [113, 11] on input "text" at bounding box center [113, 12] width 117 height 11
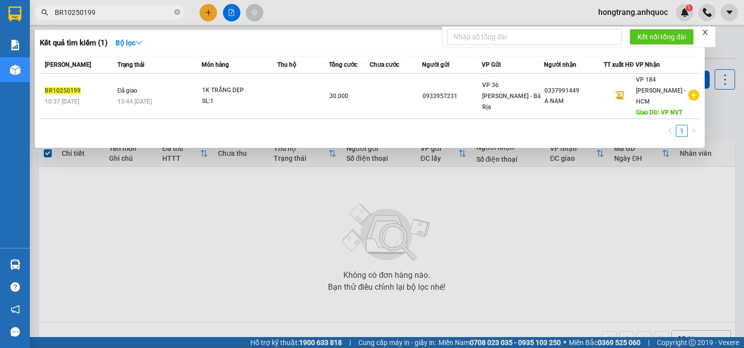
type input "BR10250199"
drag, startPoint x: 61, startPoint y: 213, endPoint x: 80, endPoint y: 179, distance: 38.5
click at [61, 213] on div at bounding box center [372, 174] width 744 height 348
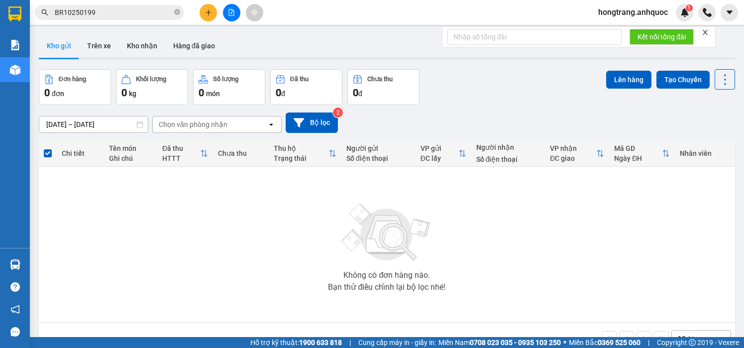
click at [230, 11] on icon "file-add" at bounding box center [231, 12] width 7 height 7
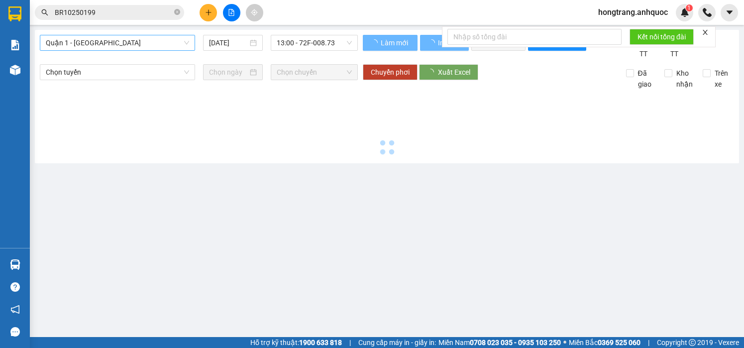
click at [92, 45] on span "Quận 1 - [GEOGRAPHIC_DATA]" at bounding box center [117, 42] width 143 height 15
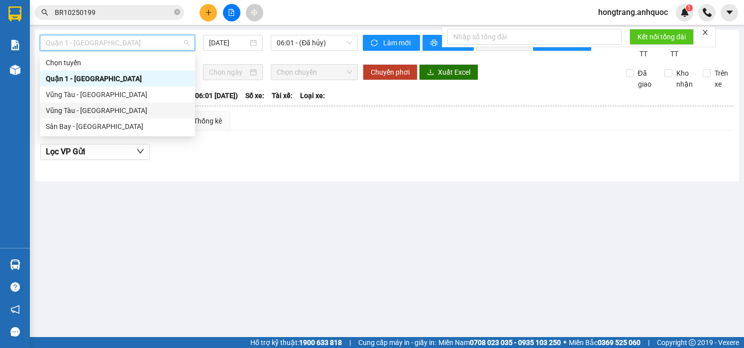
click at [82, 111] on div "Vũng Tàu - [GEOGRAPHIC_DATA]" at bounding box center [117, 110] width 143 height 11
type input "[DATE]"
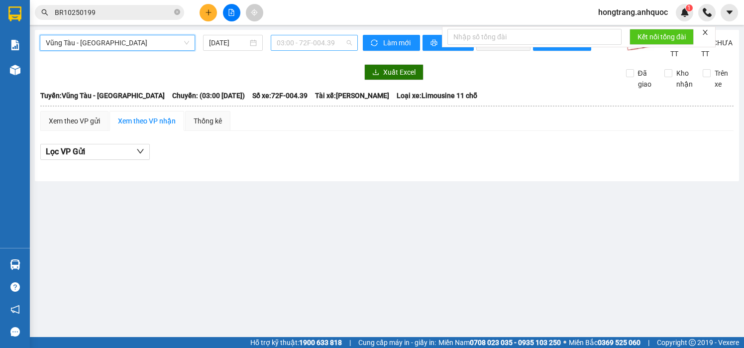
click at [289, 46] on span "03:00 - 72F-004.39" at bounding box center [314, 42] width 75 height 15
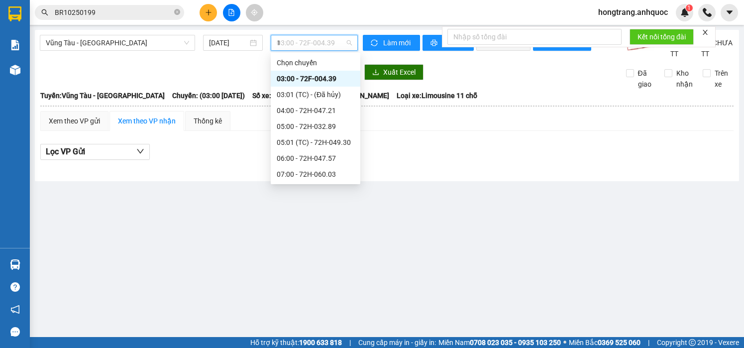
type input "14"
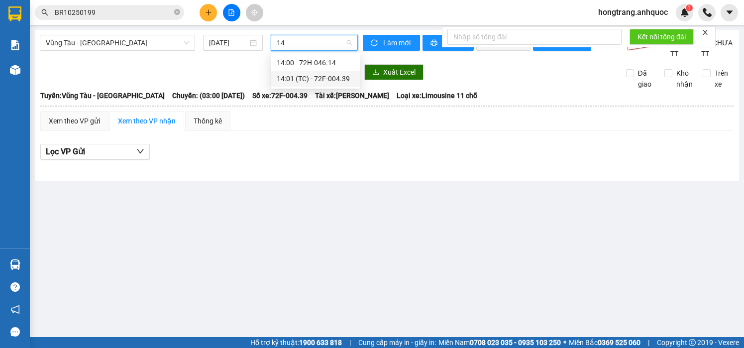
click at [301, 79] on div "14:01 (TC) - 72F-004.39" at bounding box center [316, 78] width 78 height 11
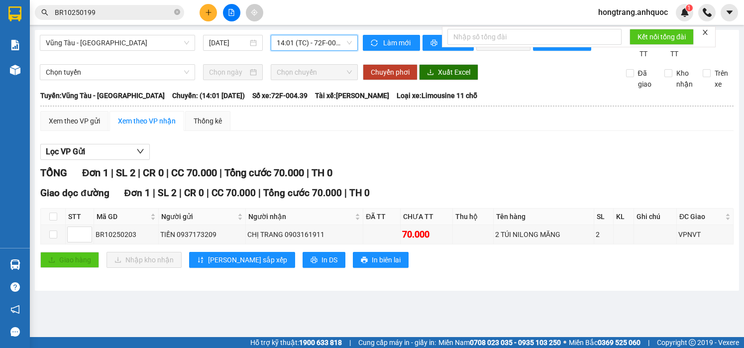
click at [128, 11] on input "BR10250199" at bounding box center [113, 12] width 117 height 11
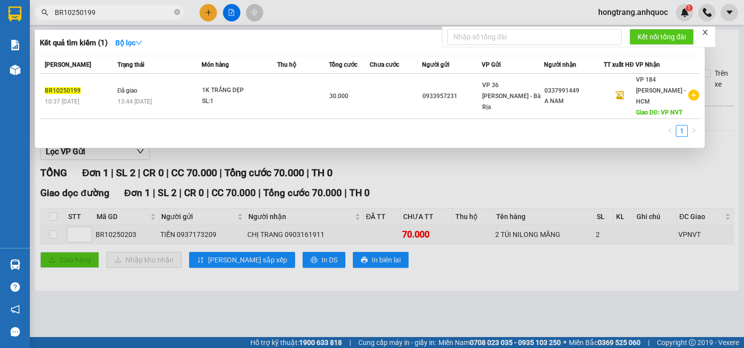
paste input "0937282347"
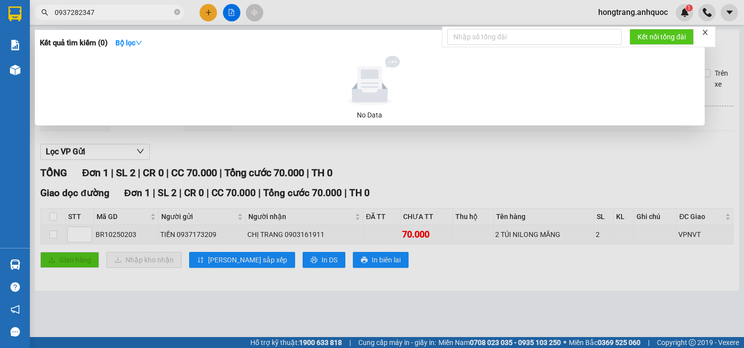
click at [149, 16] on input "0937282347" at bounding box center [113, 12] width 117 height 11
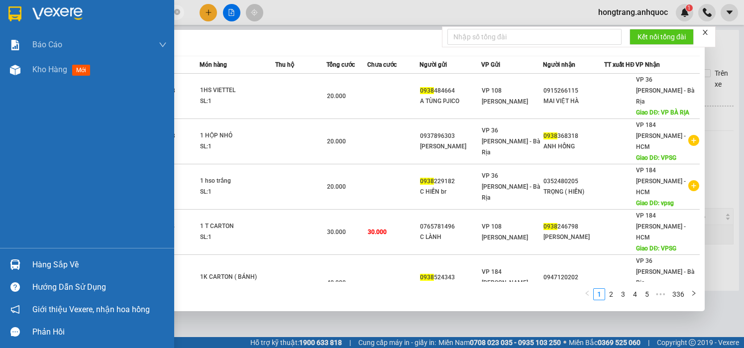
click at [13, 136] on div "Báo cáo Báo cáo dòng tiền (nhân viên) Doanh số tạo đơn theo VP gửi (nhà xe) Doa…" at bounding box center [87, 139] width 174 height 215
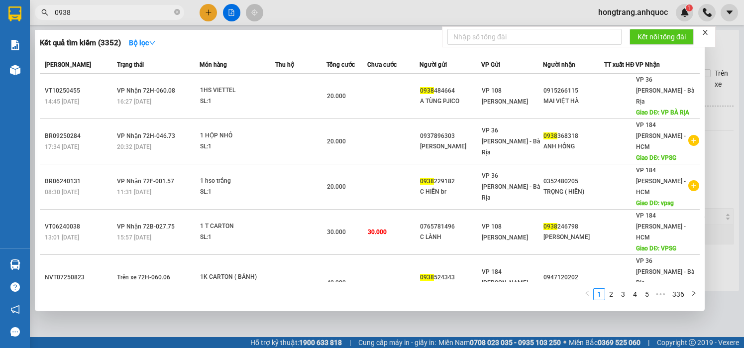
click at [160, 12] on input "0938" at bounding box center [113, 12] width 117 height 11
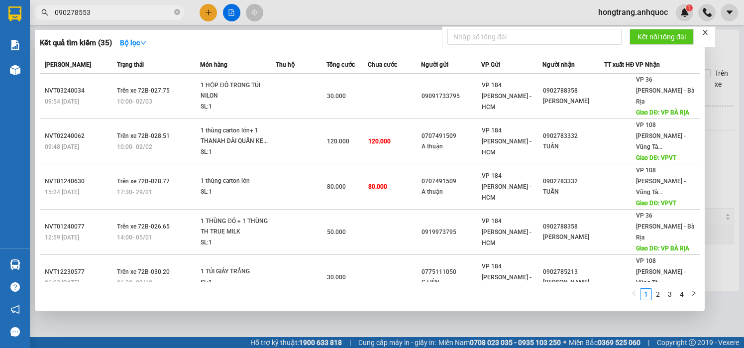
type input "0902785537"
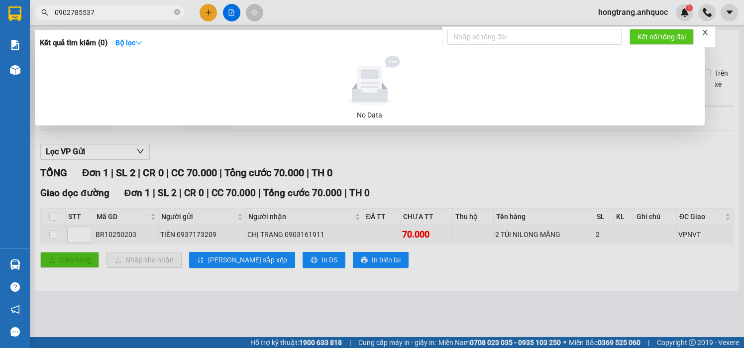
click at [65, 7] on input "0902785537" at bounding box center [113, 12] width 117 height 11
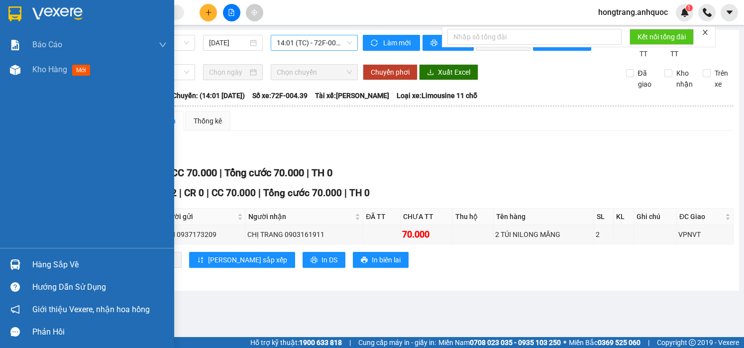
drag, startPoint x: 7, startPoint y: 156, endPoint x: 102, endPoint y: 115, distance: 102.8
click at [9, 153] on div "Báo cáo Báo cáo dòng tiền (nhân viên) Doanh số tạo đơn theo VP gửi (nhà xe) Doa…" at bounding box center [87, 139] width 174 height 215
click at [19, 71] on img at bounding box center [15, 70] width 10 height 10
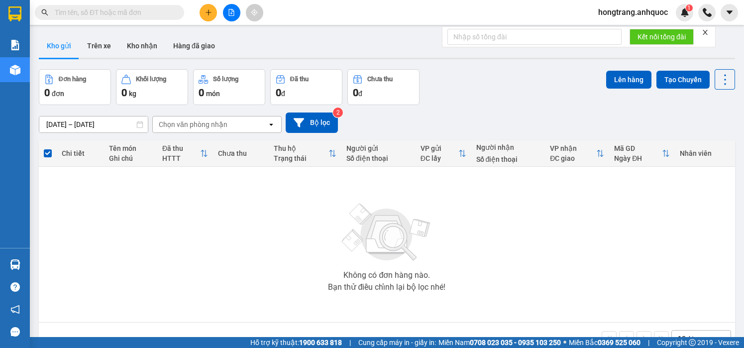
click at [115, 13] on input "text" at bounding box center [113, 12] width 117 height 11
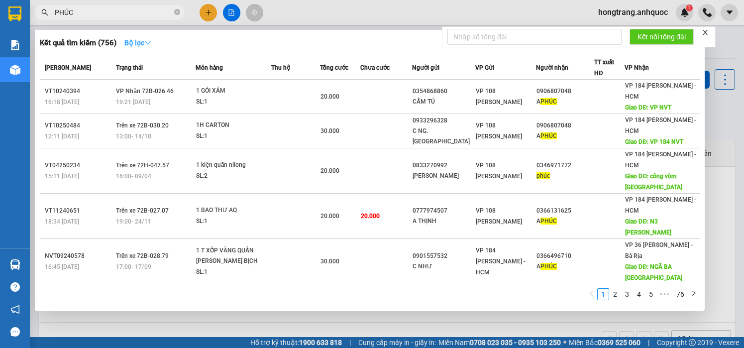
type input "PHÚC"
click at [136, 39] on strong "Bộ lọc" at bounding box center [137, 43] width 27 height 8
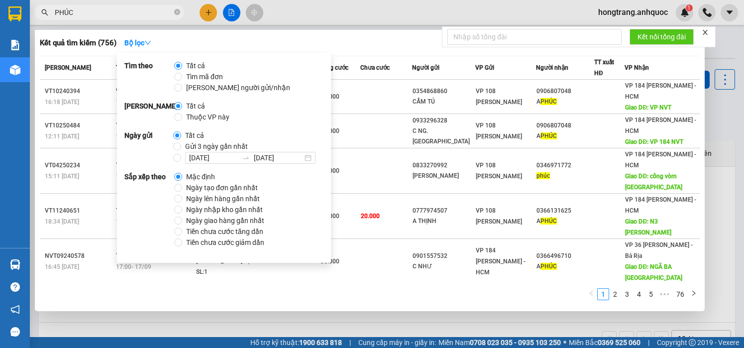
click at [197, 146] on span "Gửi 3 ngày gần nhất" at bounding box center [216, 146] width 71 height 11
click at [181, 146] on input "Gửi 3 ngày gần nhất" at bounding box center [177, 146] width 8 height 8
radio input "true"
radio input "false"
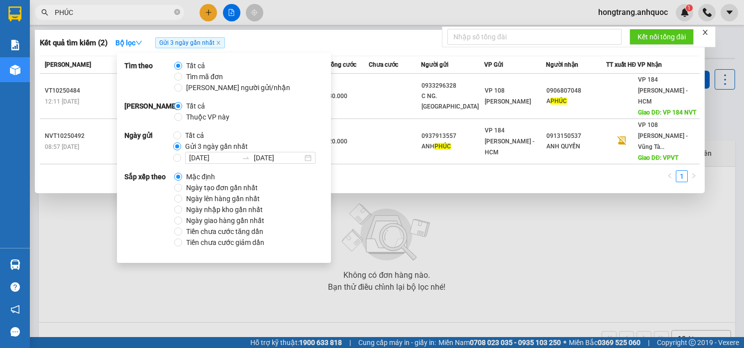
click at [387, 192] on div at bounding box center [372, 174] width 744 height 348
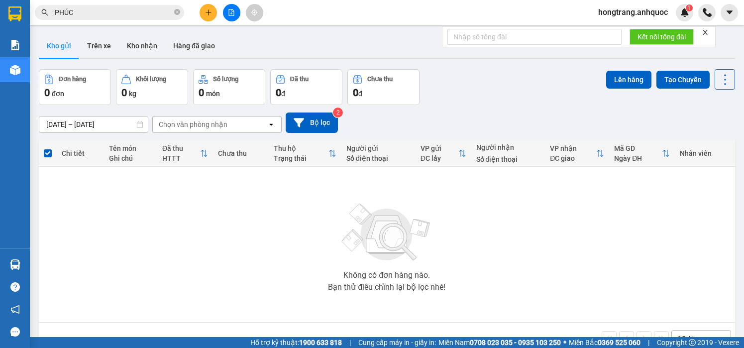
click at [147, 17] on input "PHÚC" at bounding box center [113, 12] width 117 height 11
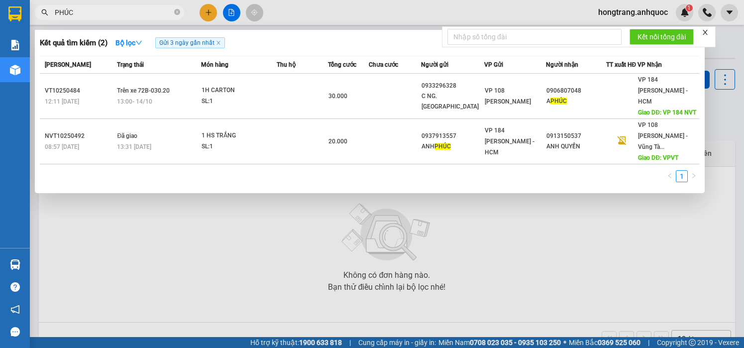
click at [91, 8] on input "PHÚC" at bounding box center [113, 12] width 117 height 11
paste input "0902785537"
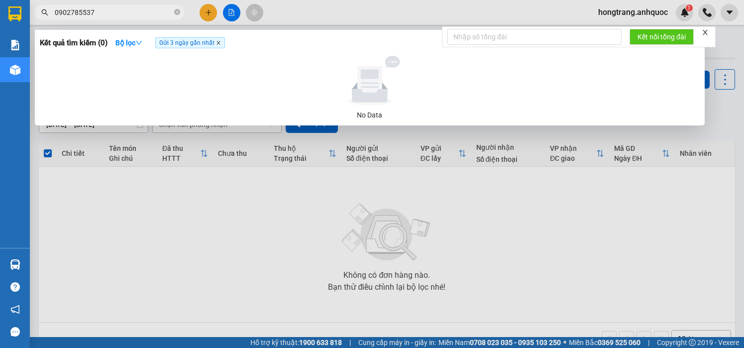
click at [220, 43] on icon "close" at bounding box center [217, 42] width 3 height 3
drag, startPoint x: 184, startPoint y: 234, endPoint x: 218, endPoint y: 301, distance: 74.6
click at [184, 234] on div at bounding box center [372, 174] width 744 height 348
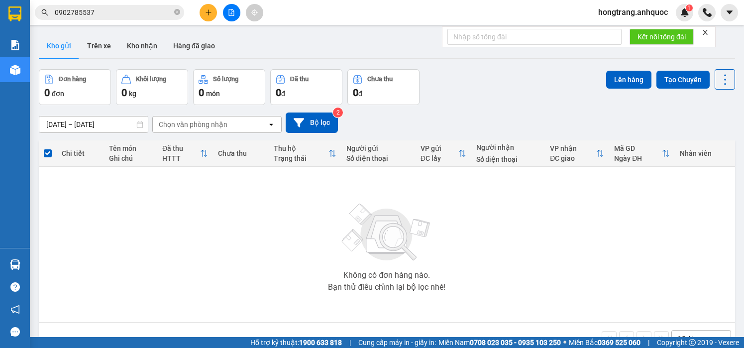
drag, startPoint x: 85, startPoint y: 212, endPoint x: 95, endPoint y: 202, distance: 13.7
click at [95, 202] on div "Không có đơn hàng nào. Bạn thử điều chỉnh lại bộ lọc nhé!" at bounding box center [387, 244] width 686 height 149
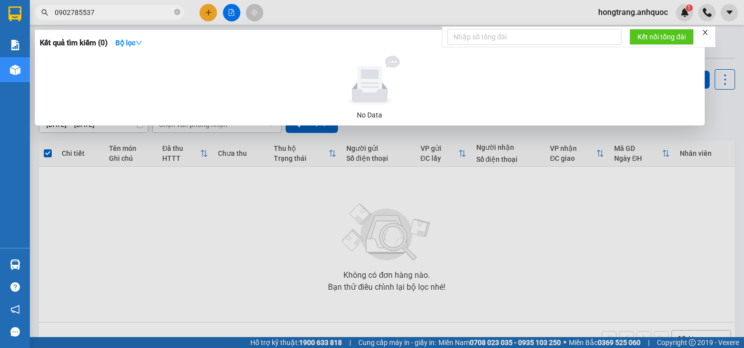
click at [113, 15] on input "0902785537" at bounding box center [113, 12] width 117 height 11
paste input "VT10250478"
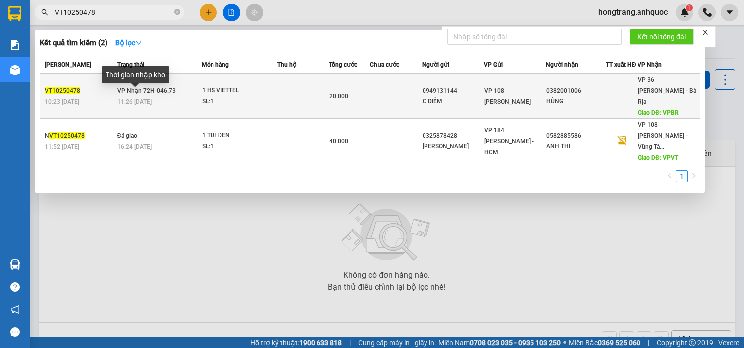
type input "VT10250478"
click at [152, 98] on span "11:26 [DATE]" at bounding box center [134, 101] width 34 height 7
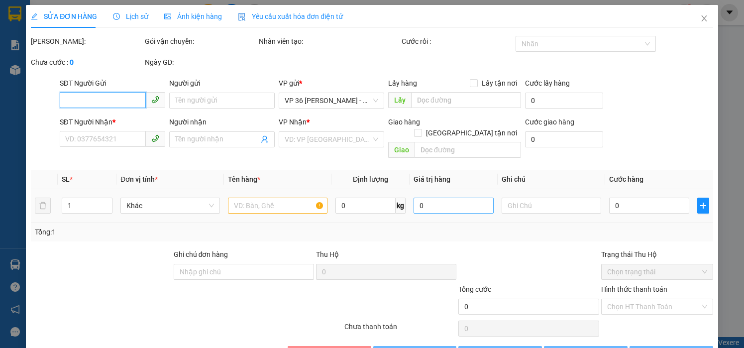
type input "0949131144"
type input "C DIỄM"
type input "0382001006"
type input "HÙNG"
type input "VPBR"
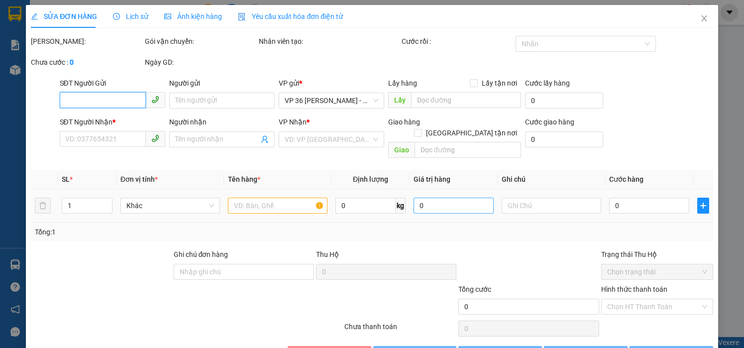
type input "20.000"
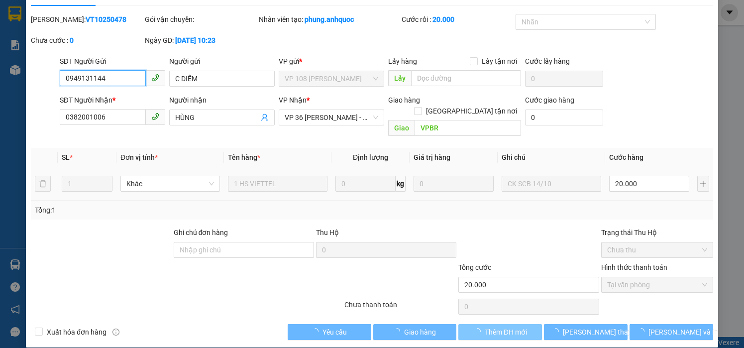
scroll to position [22, 0]
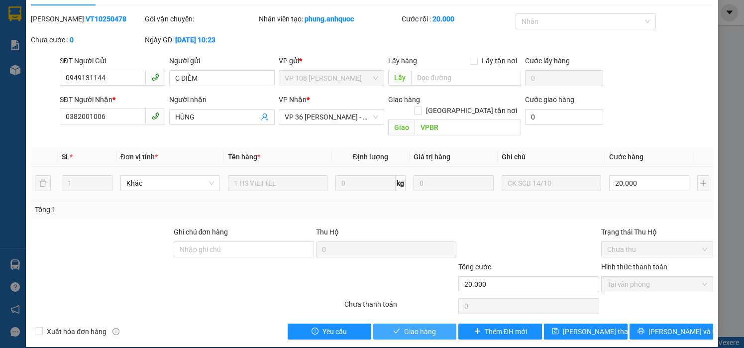
click at [395, 327] on icon "check" at bounding box center [396, 330] width 7 height 7
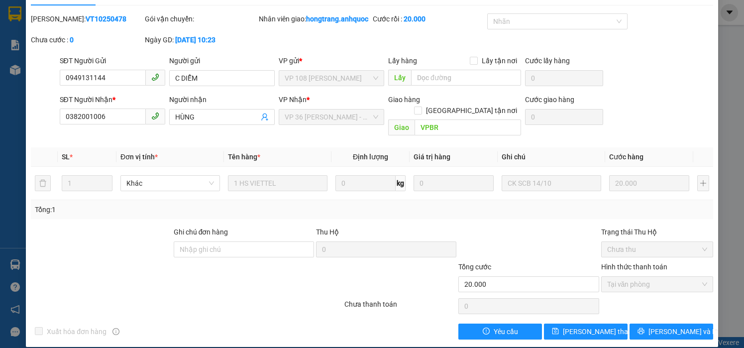
drag, startPoint x: 7, startPoint y: 166, endPoint x: 31, endPoint y: 166, distance: 24.4
click at [7, 166] on div "SỬA ĐƠN HÀNG Lịch sử Ảnh kiện hàng Yêu cầu xuất hóa đơn điện tử Total Paid Fee …" at bounding box center [372, 174] width 744 height 348
click at [291, 158] on th "Tên hàng *" at bounding box center [277, 156] width 107 height 19
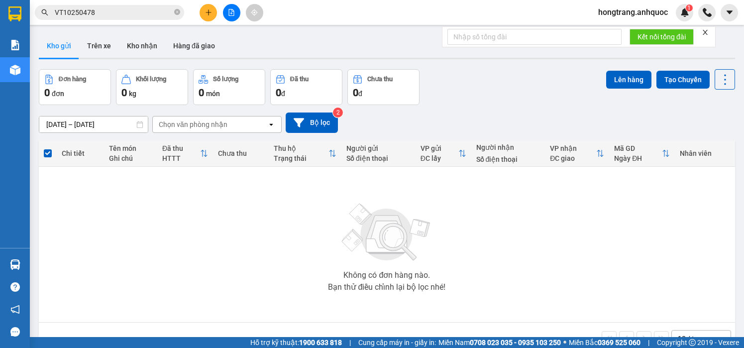
click at [183, 220] on div "Không có đơn hàng nào. Bạn thử điều chỉnh lại bộ lọc nhé!" at bounding box center [387, 244] width 686 height 149
click at [96, 46] on button "Trên xe" at bounding box center [99, 46] width 40 height 24
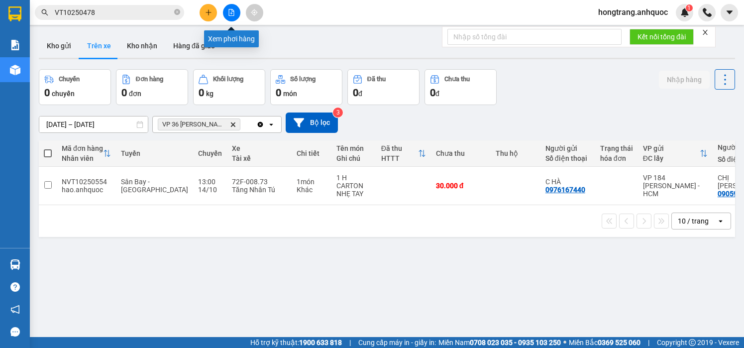
click at [231, 12] on icon "file-add" at bounding box center [231, 12] width 5 height 7
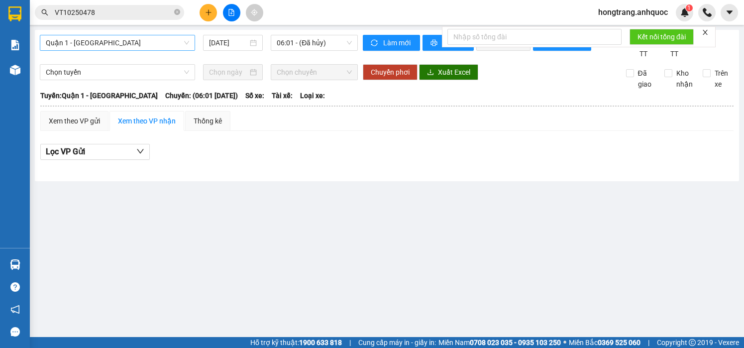
click at [101, 38] on span "Quận 1 - [GEOGRAPHIC_DATA]" at bounding box center [117, 42] width 143 height 15
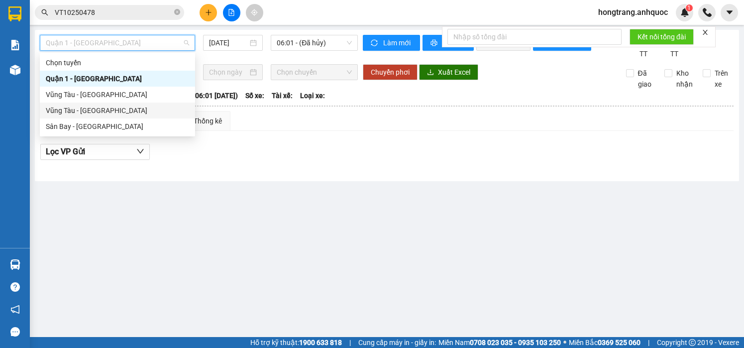
drag, startPoint x: 84, startPoint y: 107, endPoint x: 99, endPoint y: 99, distance: 16.7
click at [84, 107] on div "Vũng Tàu - [GEOGRAPHIC_DATA]" at bounding box center [117, 110] width 143 height 11
type input "[DATE]"
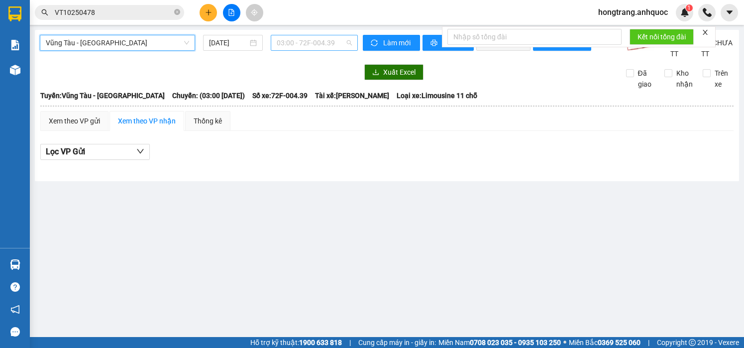
click at [287, 41] on span "03:00 - 72F-004.39" at bounding box center [314, 42] width 75 height 15
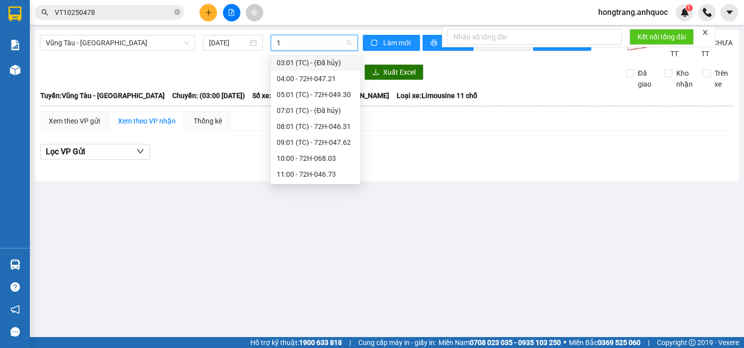
type input "14"
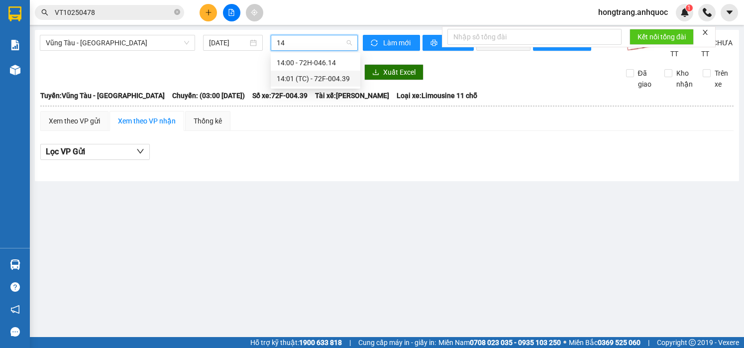
click at [313, 79] on div "14:01 (TC) - 72F-004.39" at bounding box center [316, 78] width 78 height 11
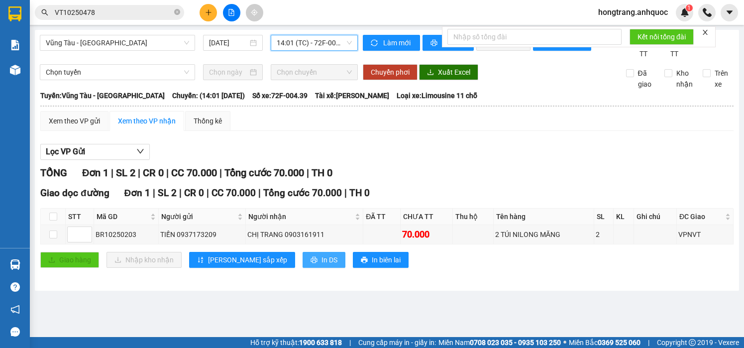
click at [303, 268] on button "In DS" at bounding box center [324, 260] width 43 height 16
click at [208, 11] on icon "plus" at bounding box center [208, 12] width 7 height 7
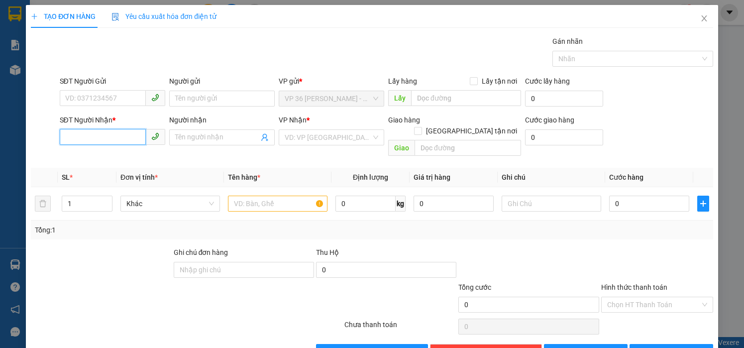
click at [108, 133] on input "SĐT Người Nhận *" at bounding box center [103, 137] width 86 height 16
type input "0902665544"
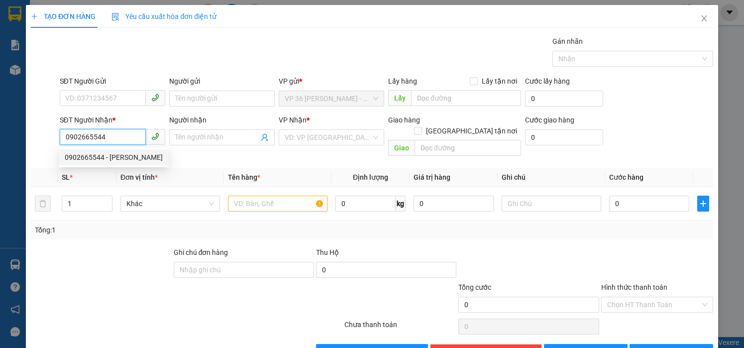
click at [99, 159] on div "0902665544 - [PERSON_NAME]" at bounding box center [114, 157] width 98 height 11
type input "C HOÀN"
type input "VPVT"
type input "20.000"
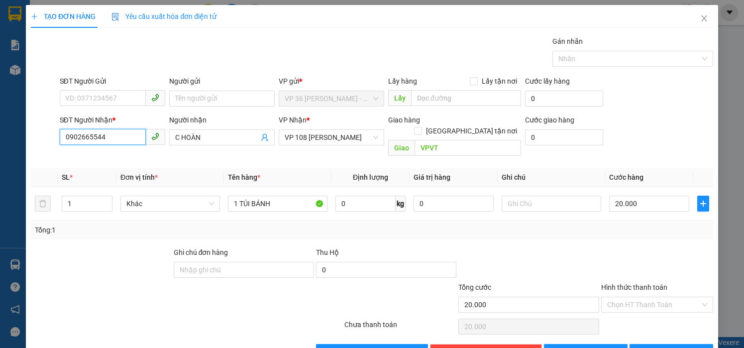
type input "0902665544"
click at [168, 56] on div "Gán nhãn Nhãn" at bounding box center [386, 53] width 657 height 35
click at [630, 132] on div "SĐT Người Nhận * 0902665544 Người nhận C HOÀN VP Nhận * VP 108 [PERSON_NAME] Tà…" at bounding box center [386, 137] width 657 height 46
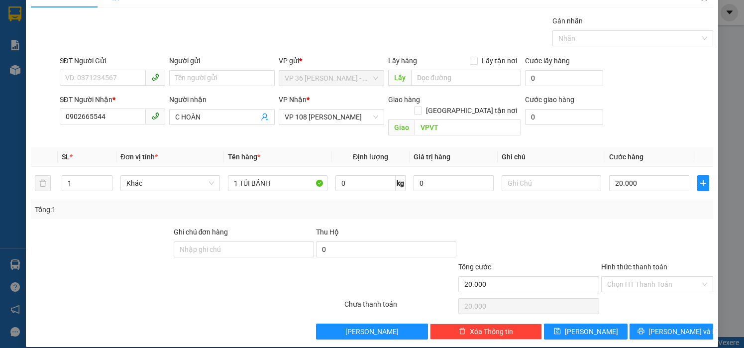
click at [612, 226] on div at bounding box center [657, 243] width 114 height 35
click at [655, 326] on span "[PERSON_NAME] và In" at bounding box center [683, 331] width 70 height 11
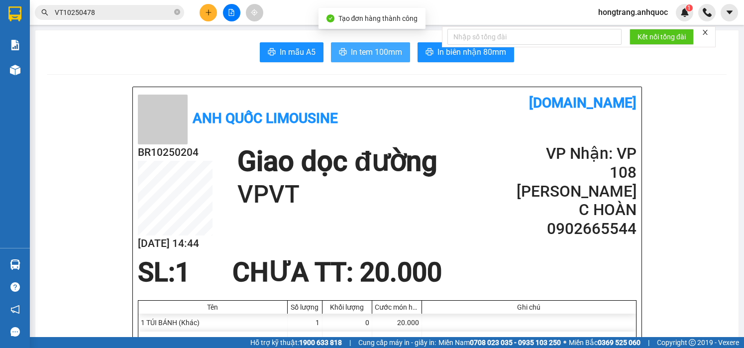
click at [351, 62] on button "In tem 100mm" at bounding box center [370, 52] width 79 height 20
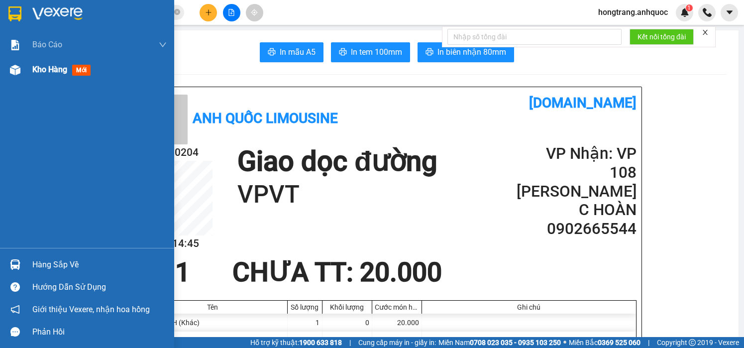
click at [19, 66] on img at bounding box center [15, 70] width 10 height 10
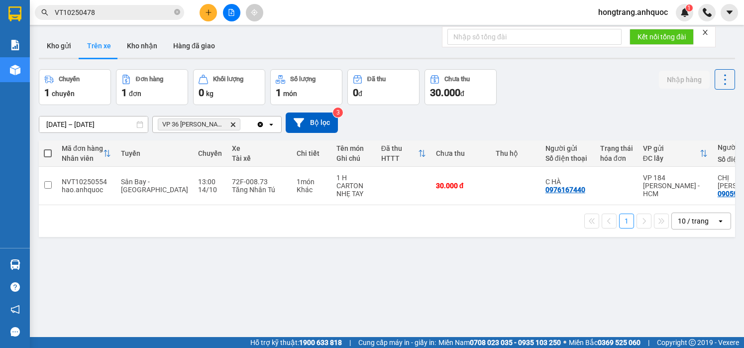
click at [140, 254] on div "ver 1.8.147 Kho gửi Trên xe Kho nhận Hàng đã giao Chuyến 1 chuyến Đơn hàng 1 đơ…" at bounding box center [387, 204] width 704 height 348
click at [232, 13] on icon "file-add" at bounding box center [231, 12] width 5 height 7
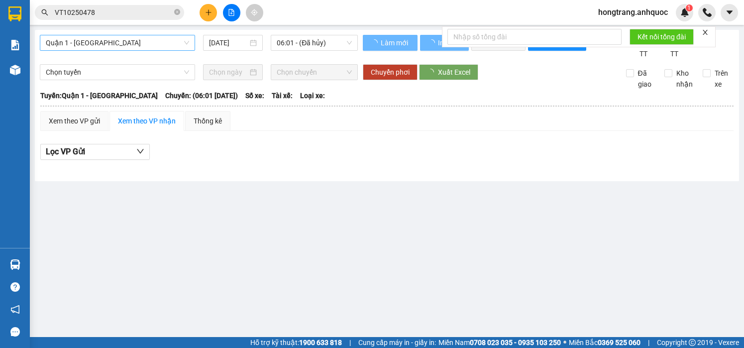
click at [90, 40] on span "Quận 1 - [GEOGRAPHIC_DATA]" at bounding box center [117, 42] width 143 height 15
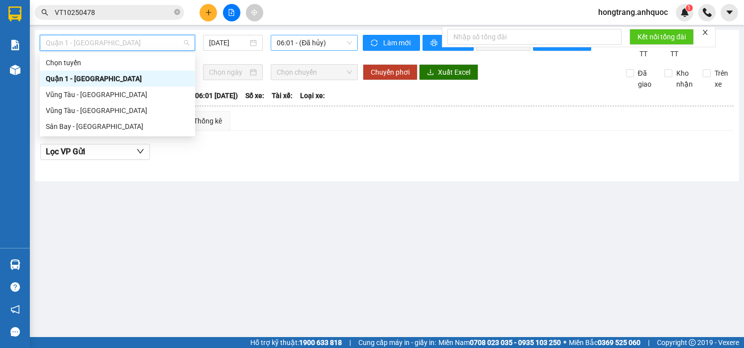
click at [285, 39] on span "06:01 - (Đã hủy)" at bounding box center [314, 42] width 75 height 15
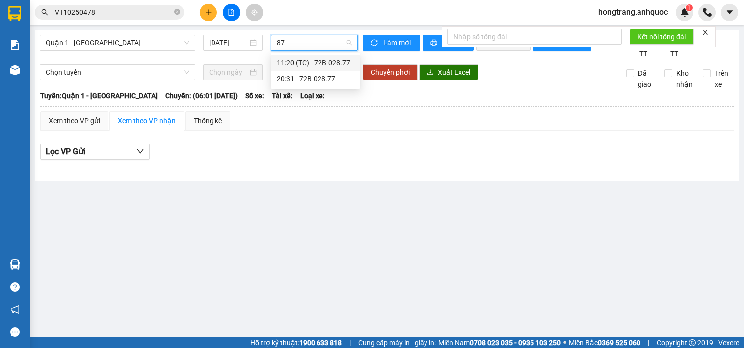
type input "873"
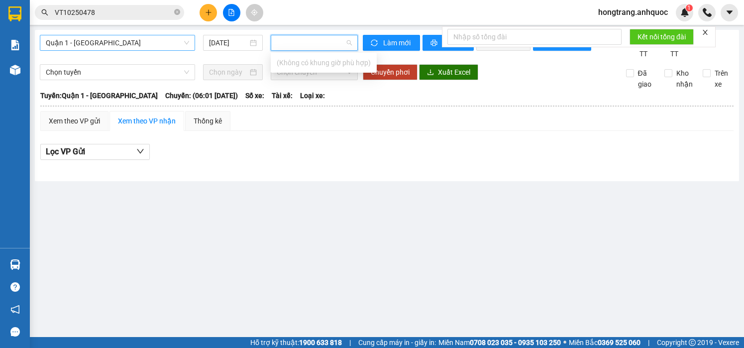
click at [176, 44] on span "Quận 1 - [GEOGRAPHIC_DATA]" at bounding box center [117, 42] width 143 height 15
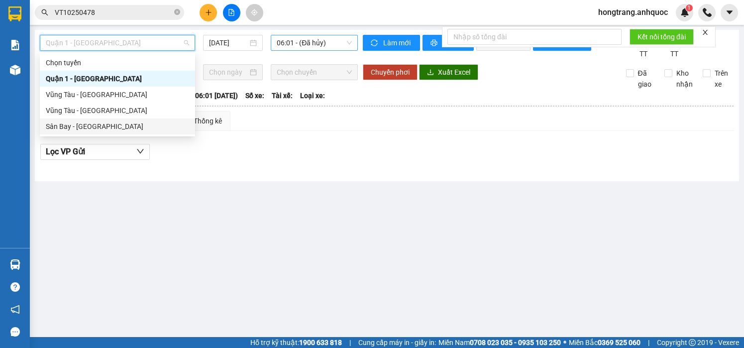
click at [73, 126] on div "Sân Bay - [GEOGRAPHIC_DATA]" at bounding box center [117, 126] width 143 height 11
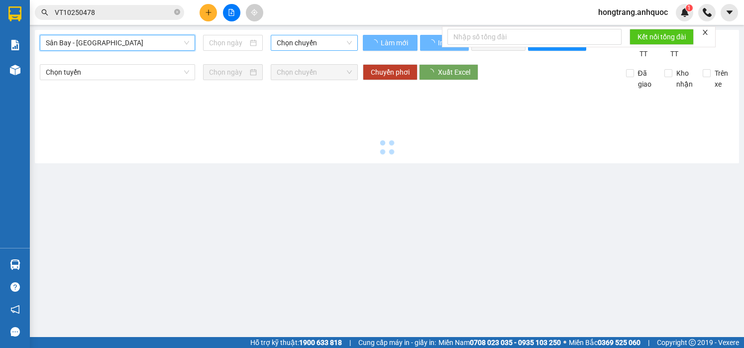
type input "[DATE]"
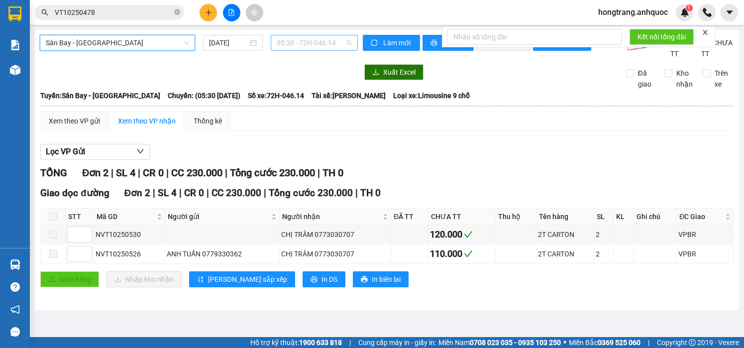
click at [290, 38] on span "05:30 - 72H-046.14" at bounding box center [314, 42] width 75 height 15
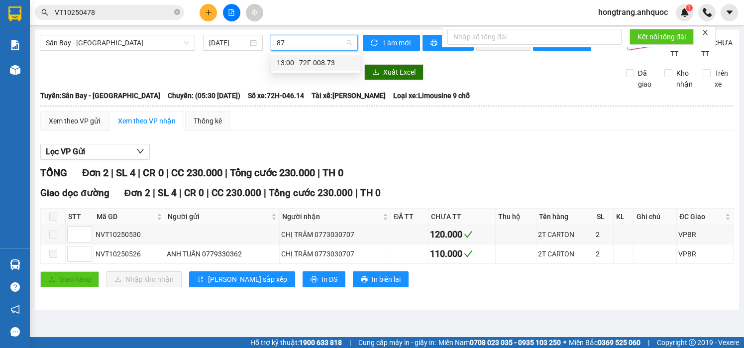
type input "873"
click at [290, 61] on div "13:00 - 72F-008.73" at bounding box center [316, 62] width 78 height 11
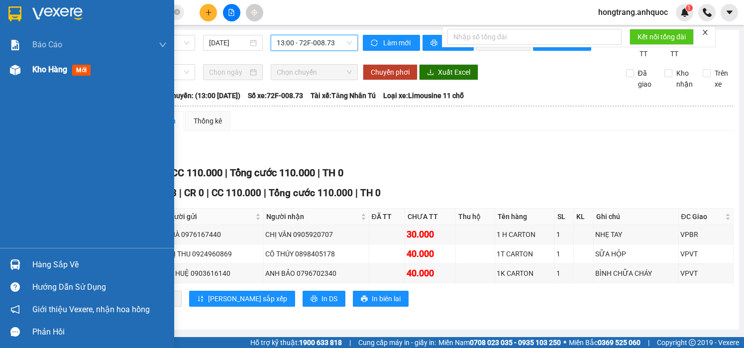
click at [20, 61] on div at bounding box center [14, 69] width 17 height 17
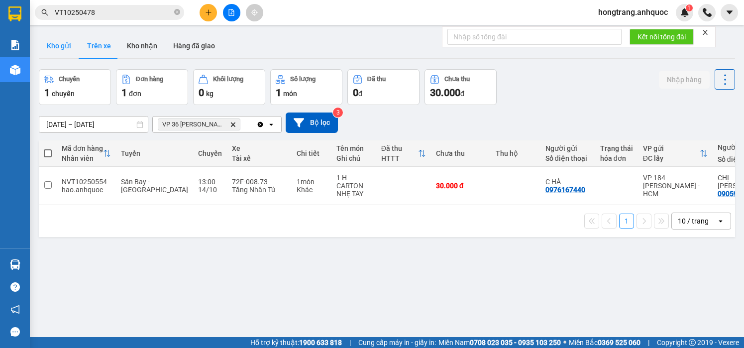
click at [61, 49] on button "Kho gửi" at bounding box center [59, 46] width 40 height 24
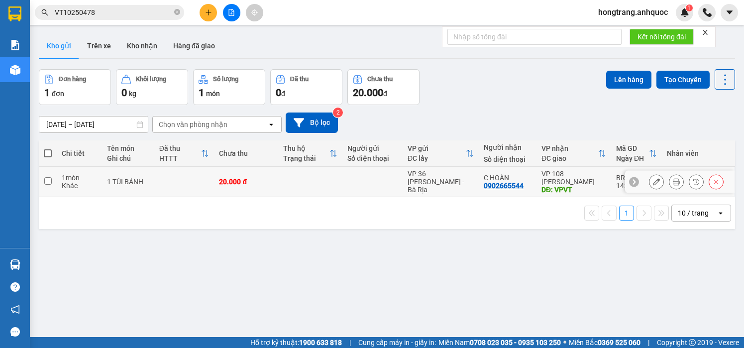
click at [66, 184] on div "Khác" at bounding box center [79, 186] width 35 height 8
checkbox input "true"
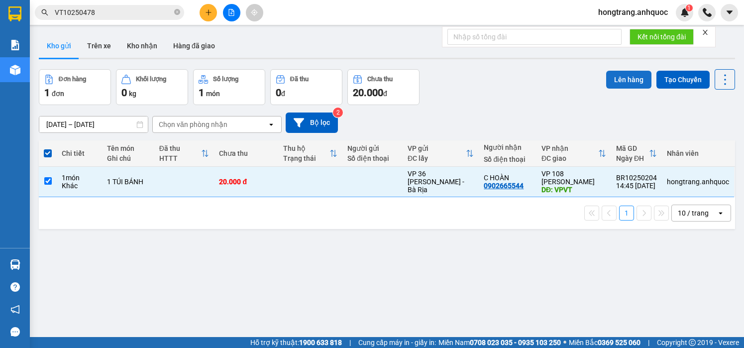
click at [612, 78] on button "Lên hàng" at bounding box center [628, 80] width 45 height 18
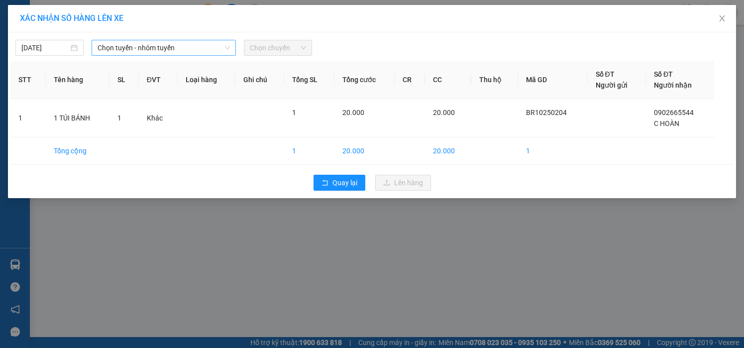
click at [144, 42] on span "Chọn tuyến - nhóm tuyến" at bounding box center [164, 47] width 132 height 15
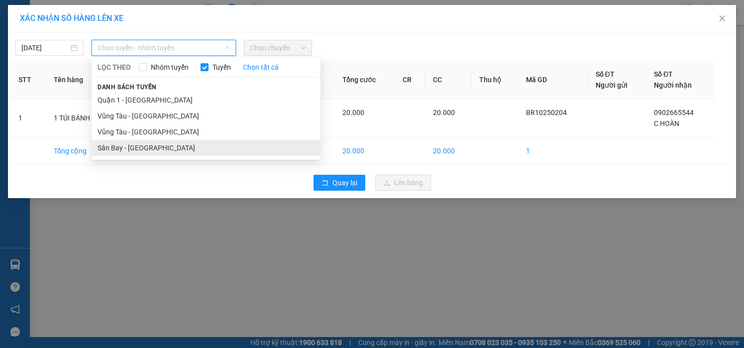
click at [111, 146] on li "Sân Bay - [GEOGRAPHIC_DATA]" at bounding box center [206, 148] width 229 height 16
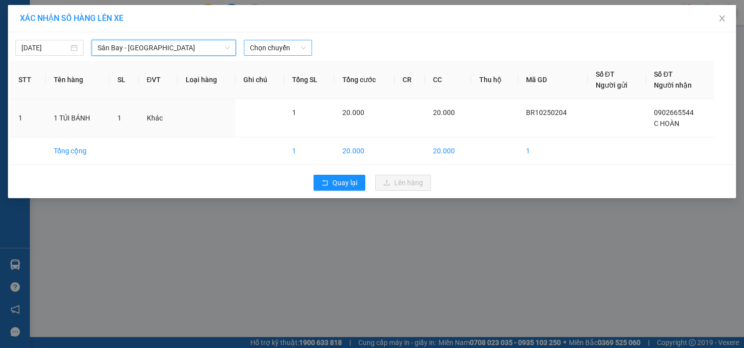
click at [286, 48] on span "Chọn chuyến" at bounding box center [278, 47] width 56 height 15
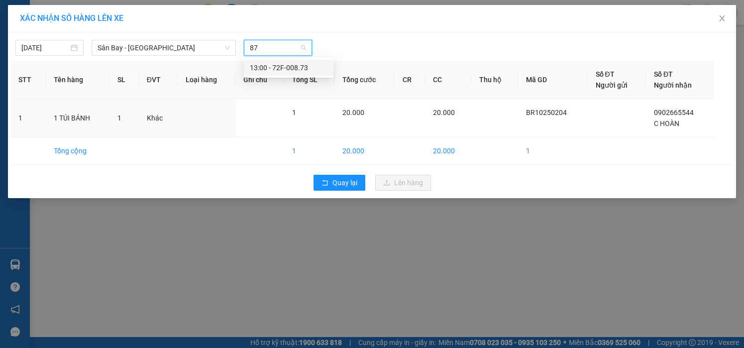
type input "873"
click at [297, 66] on div "13:00 - 72F-008.73" at bounding box center [289, 67] width 78 height 11
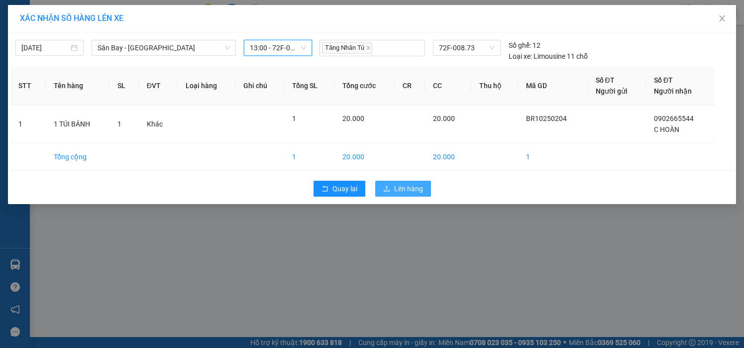
click at [408, 191] on span "Lên hàng" at bounding box center [408, 188] width 29 height 11
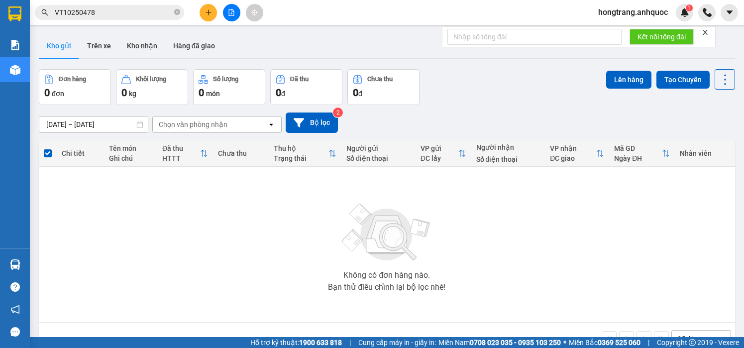
click at [76, 205] on div "Không có đơn hàng nào. Bạn thử điều chỉnh lại bộ lọc nhé!" at bounding box center [387, 244] width 686 height 149
click at [229, 10] on icon "file-add" at bounding box center [231, 12] width 5 height 7
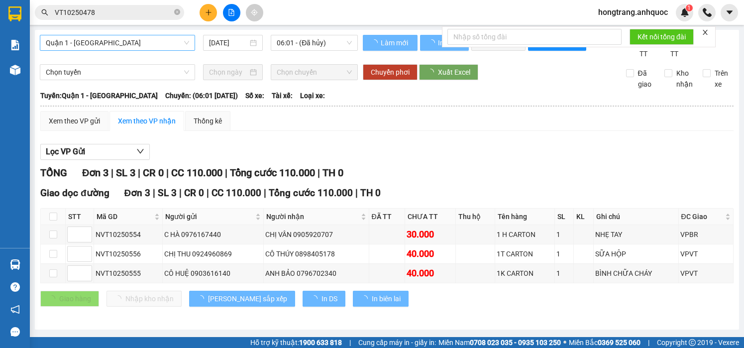
click at [81, 46] on span "Quận 1 - [GEOGRAPHIC_DATA]" at bounding box center [117, 42] width 143 height 15
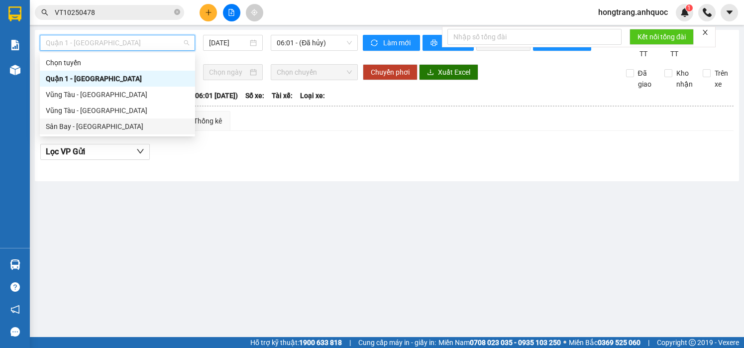
click at [71, 123] on div "Sân Bay - [GEOGRAPHIC_DATA]" at bounding box center [117, 126] width 143 height 11
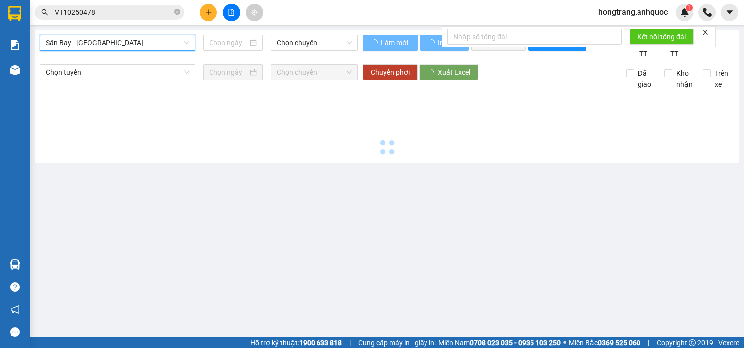
type input "[DATE]"
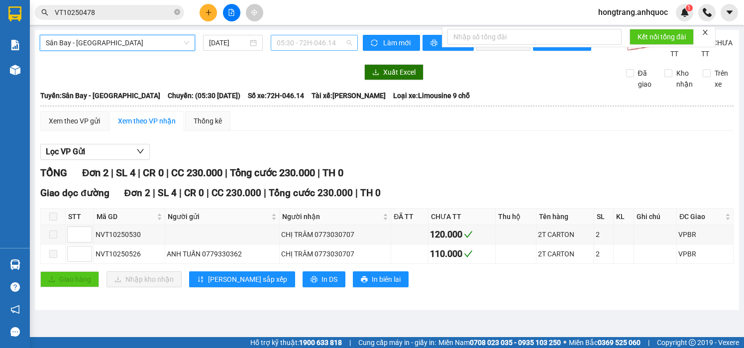
click at [310, 42] on span "05:30 - 72H-046.14" at bounding box center [314, 42] width 75 height 15
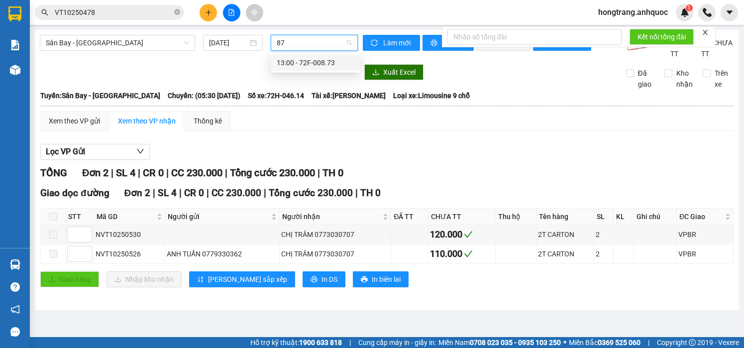
type input "873"
click at [305, 64] on div "13:00 - 72F-008.73" at bounding box center [316, 62] width 78 height 11
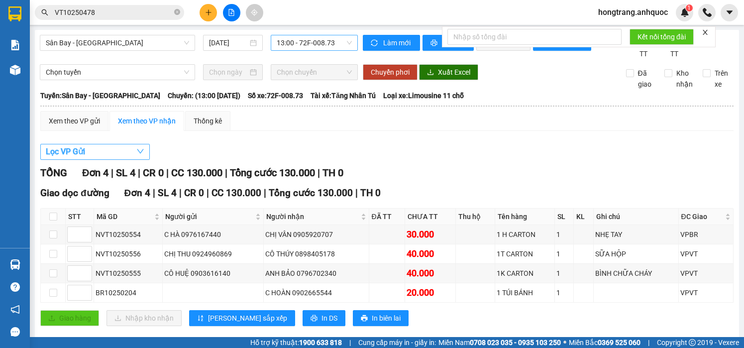
click at [65, 158] on span "Lọc VP Gửi" at bounding box center [65, 151] width 39 height 12
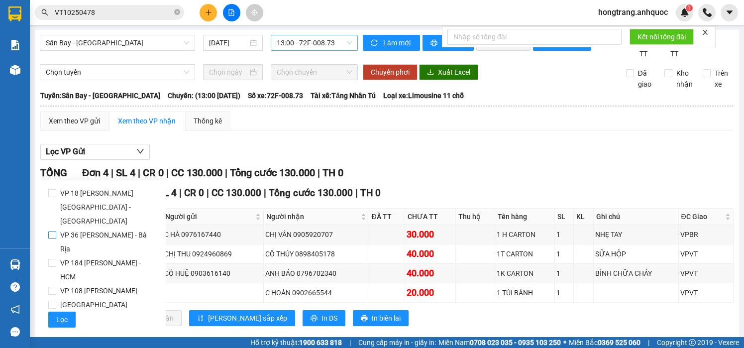
click at [66, 228] on span "VP 36 [PERSON_NAME] - Bà Rịa" at bounding box center [107, 242] width 102 height 28
click at [56, 231] on input "VP 36 [PERSON_NAME] - Bà Rịa" at bounding box center [52, 235] width 8 height 8
checkbox input "true"
click at [69, 312] on button "Lọc" at bounding box center [61, 320] width 27 height 16
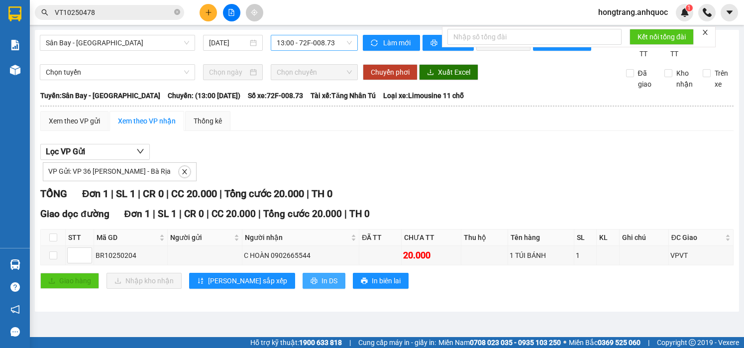
click at [303, 289] on button "In DS" at bounding box center [324, 281] width 43 height 16
click at [453, 152] on div "Lọc VP Gửi VP Gửi: VP 36 [PERSON_NAME] - Bà Rịa TỔNG Đơn 1 | SL 1 | CR 0 | CC …" at bounding box center [386, 220] width 693 height 162
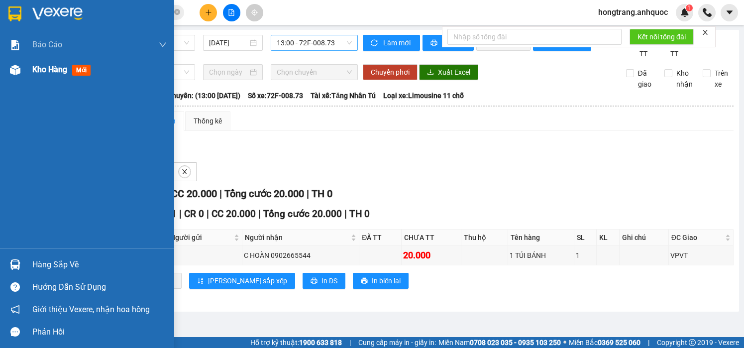
click at [11, 72] on img at bounding box center [15, 70] width 10 height 10
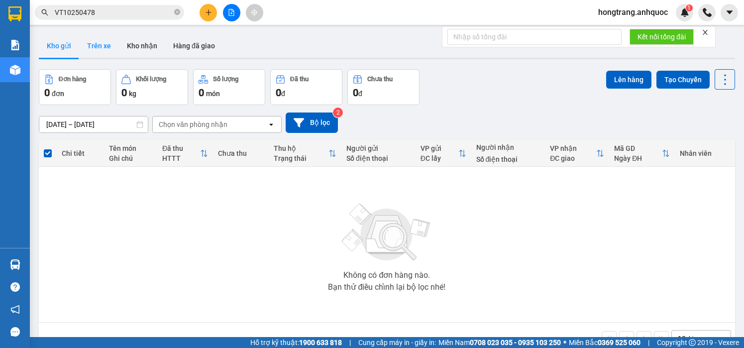
click at [92, 40] on button "Trên xe" at bounding box center [99, 46] width 40 height 24
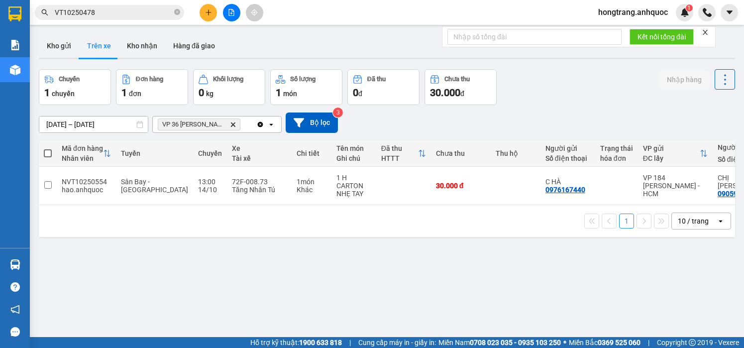
click at [128, 8] on input "VT10250478" at bounding box center [113, 12] width 117 height 11
click at [128, 9] on input "VT10250478" at bounding box center [113, 12] width 117 height 11
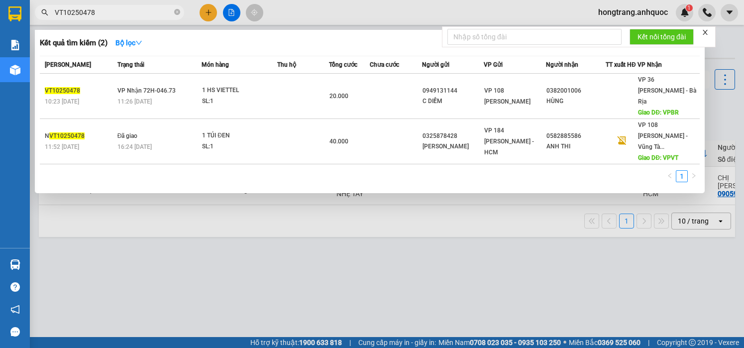
paste input "55"
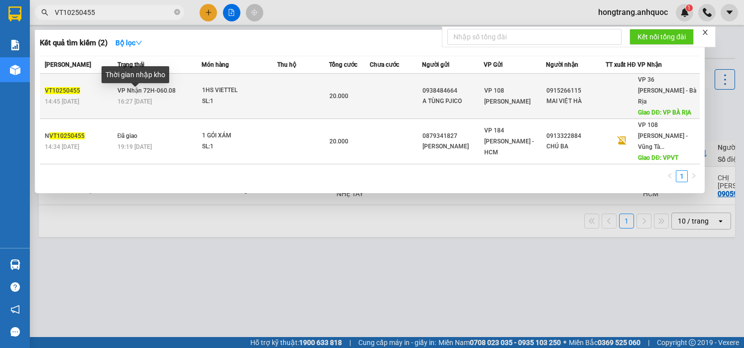
type input "VT10250455"
click at [150, 98] on span "16:27 [DATE]" at bounding box center [134, 101] width 34 height 7
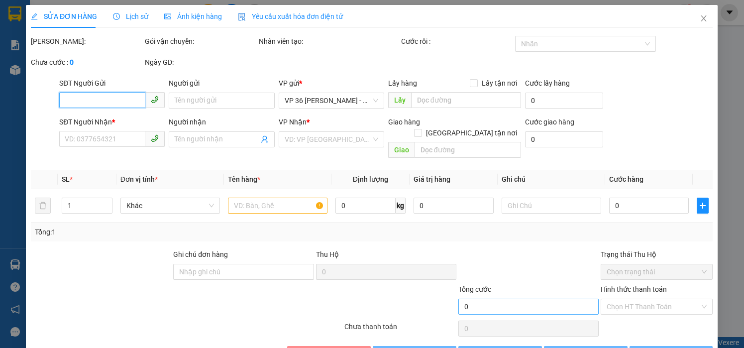
type input "0938484664"
type input "A TÙNG PJICO"
type input "0915266115"
type input "MAI VIỆT HÀ"
type input "VP BÀ RỊA"
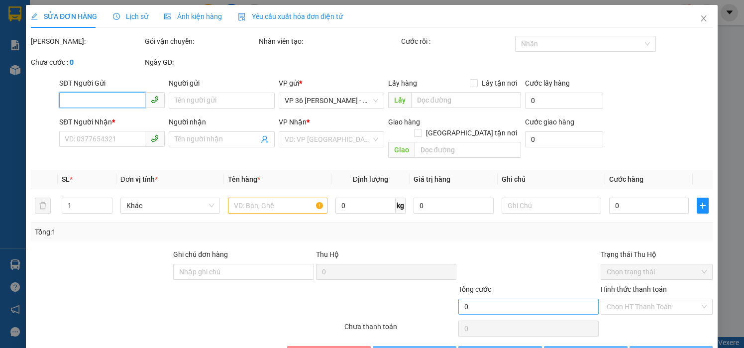
type input "20.000"
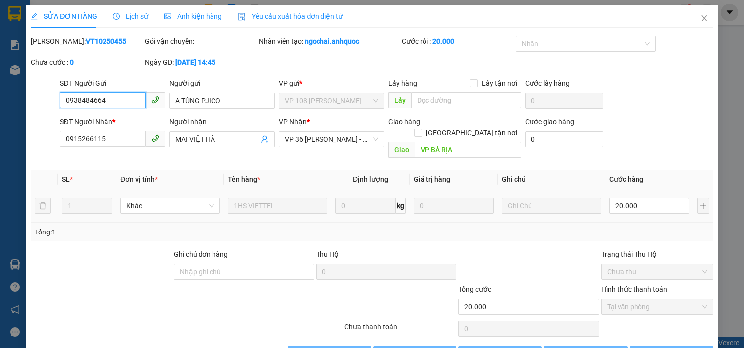
scroll to position [22, 0]
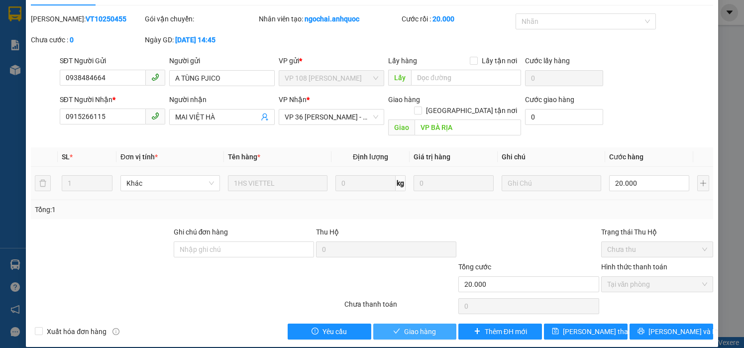
click at [411, 326] on span "Giao hàng" at bounding box center [420, 331] width 32 height 11
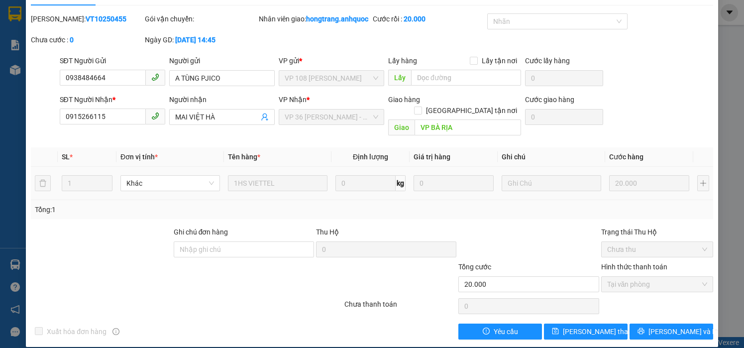
drag, startPoint x: 7, startPoint y: 154, endPoint x: 218, endPoint y: 81, distance: 223.3
click at [7, 154] on div "SỬA ĐƠN HÀNG Lịch sử Ảnh kiện hàng Yêu cầu xuất hóa đơn điện tử Total Paid Fee …" at bounding box center [372, 174] width 744 height 348
click at [107, 45] on div "Chưa cước : 0" at bounding box center [87, 39] width 112 height 11
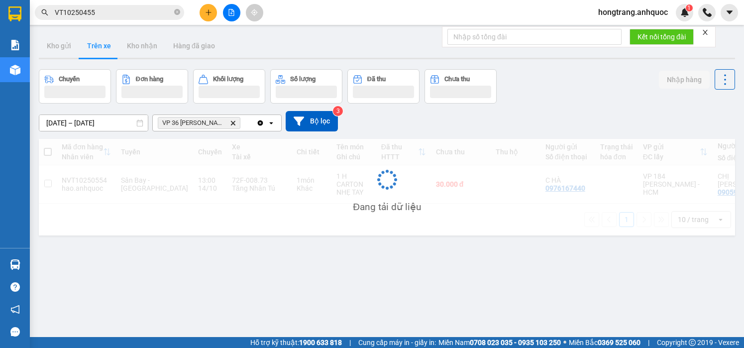
click at [97, 14] on input "VT10250455" at bounding box center [113, 12] width 117 height 11
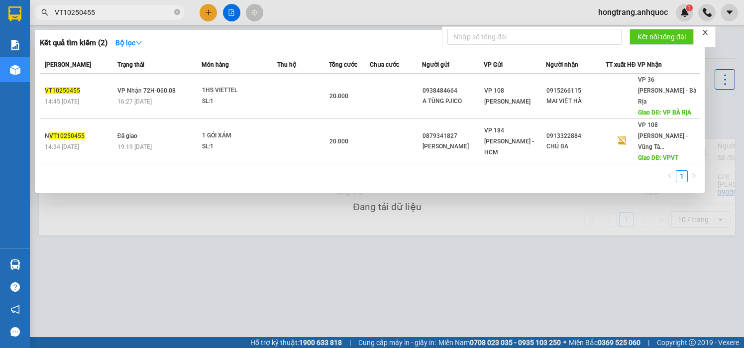
click at [97, 14] on input "VT10250455" at bounding box center [113, 12] width 117 height 11
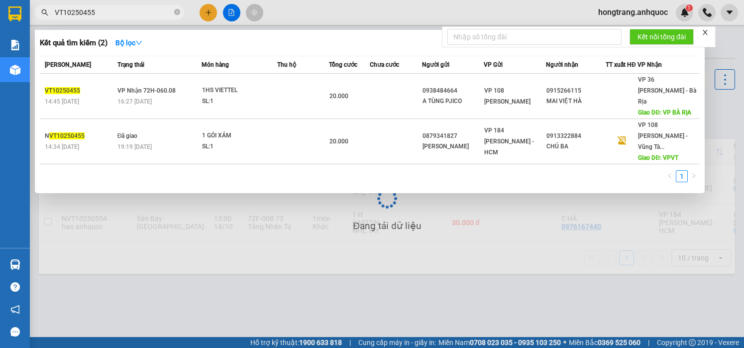
paste input "PQ110250136"
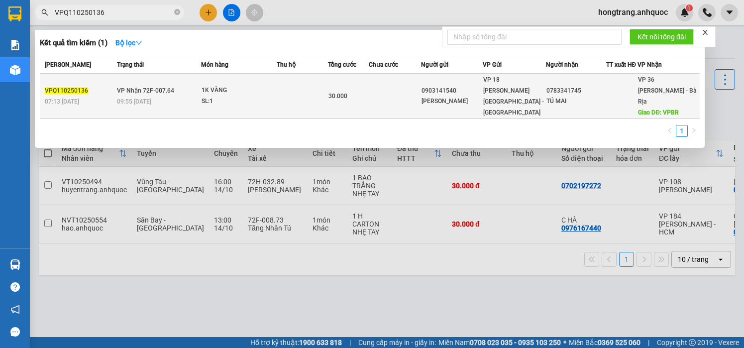
type input "VPQ110250136"
click at [122, 98] on span "09:55 [DATE]" at bounding box center [134, 101] width 34 height 7
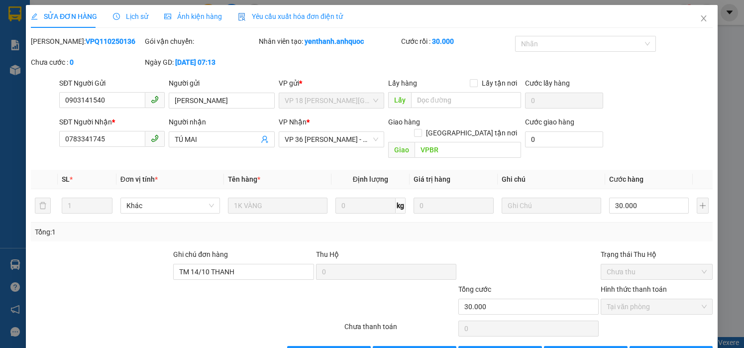
type input "0903141540"
type input "[PERSON_NAME]"
type input "0783341745"
type input "TÚ MAI"
type input "VPBR"
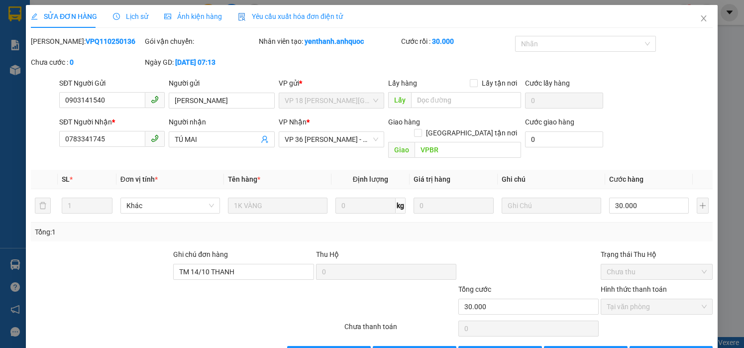
type input "TM 14/10 THANH"
type input "30.000"
click at [404, 347] on span "Giao hàng" at bounding box center [420, 353] width 32 height 11
click at [90, 267] on div at bounding box center [101, 266] width 142 height 35
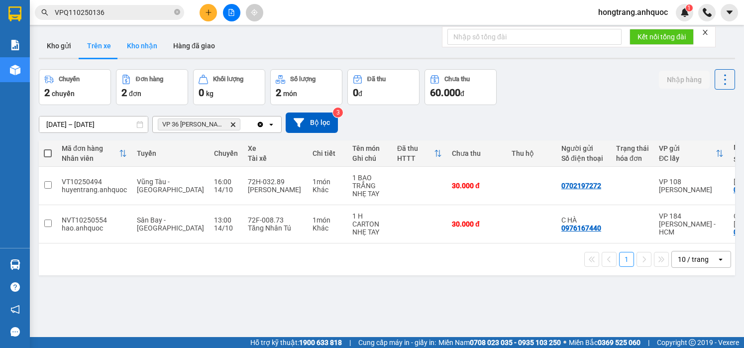
click at [131, 44] on button "Kho nhận" at bounding box center [142, 46] width 46 height 24
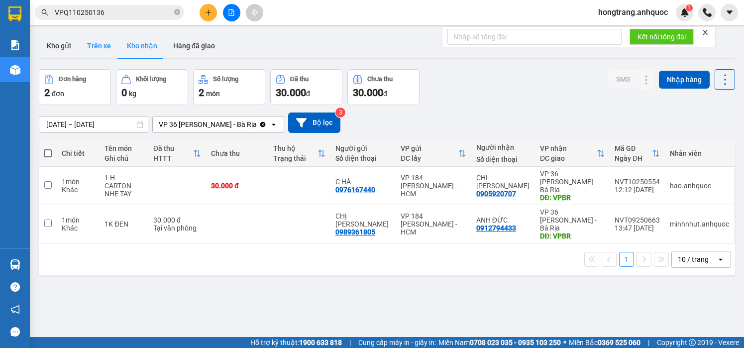
click at [105, 48] on button "Trên xe" at bounding box center [99, 46] width 40 height 24
type input "[DATE] – [DATE]"
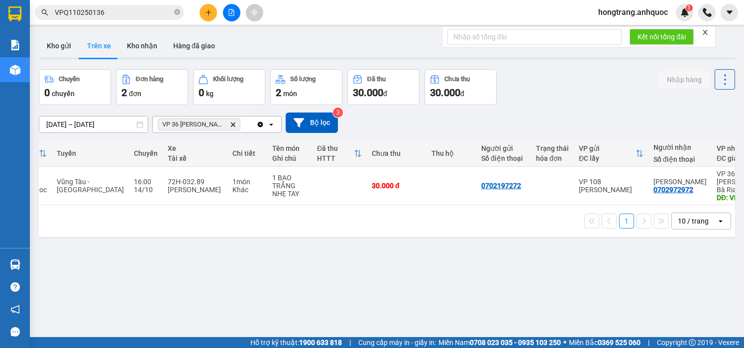
scroll to position [0, 49]
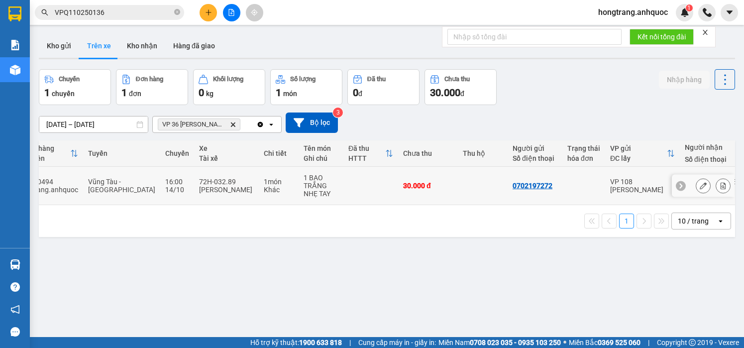
click at [721, 182] on icon at bounding box center [723, 185] width 5 height 7
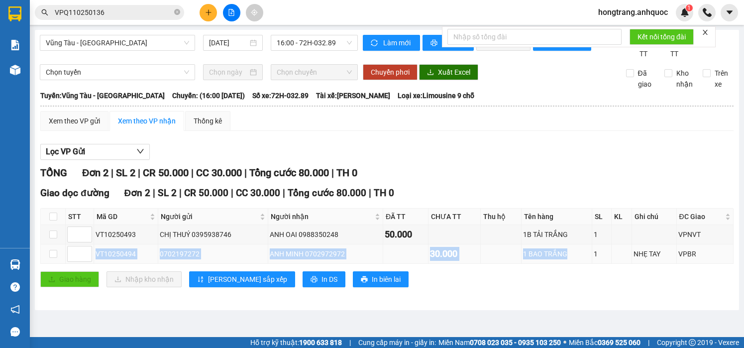
drag, startPoint x: 96, startPoint y: 265, endPoint x: 577, endPoint y: 266, distance: 480.7
click at [577, 264] on tr "VT10250494 0702197272 ANH MINH 0702972972 30.000 1 BAO TRẮNG 1 NHẸ TAY VPBR" at bounding box center [387, 253] width 693 height 19
copy tr "VT10250494 0702197272 ANH MINH 0702972972 30.000 1 BAO TRẮNG"
drag, startPoint x: 170, startPoint y: 107, endPoint x: 399, endPoint y: 105, distance: 228.9
click at [399, 101] on div "Tuyến: [GEOGRAPHIC_DATA] - [GEOGRAPHIC_DATA]: (16:00 [DATE]) Số xe: 72H-032.89 …" at bounding box center [386, 95] width 693 height 11
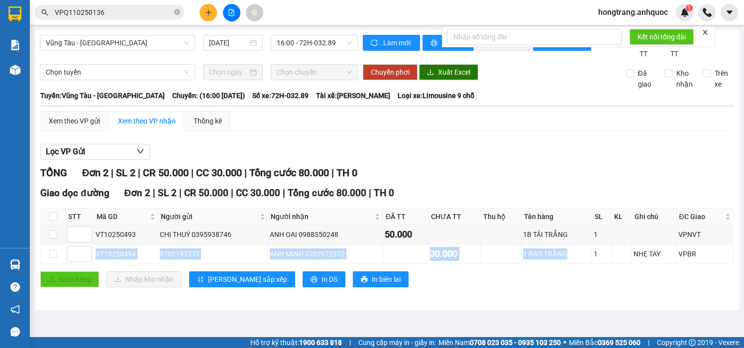
copy div "16:00 [DATE]) Số xe: 72H-032.89 Tài xế: [PERSON_NAME]"
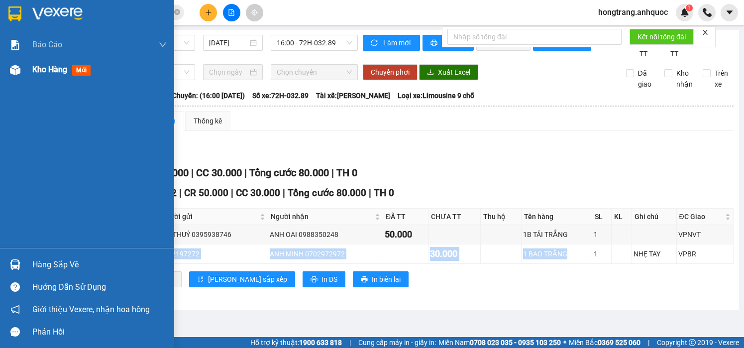
click at [18, 73] on img at bounding box center [15, 70] width 10 height 10
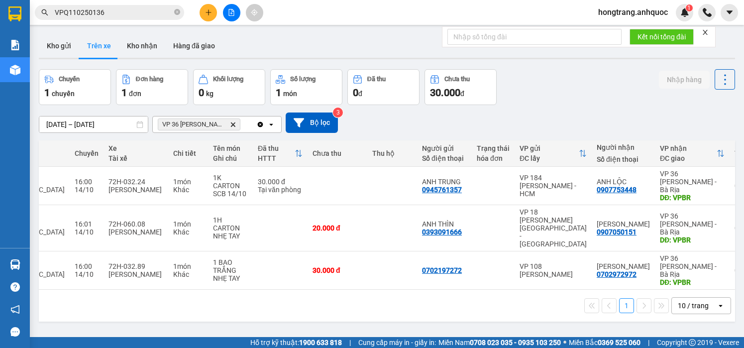
scroll to position [0, 129]
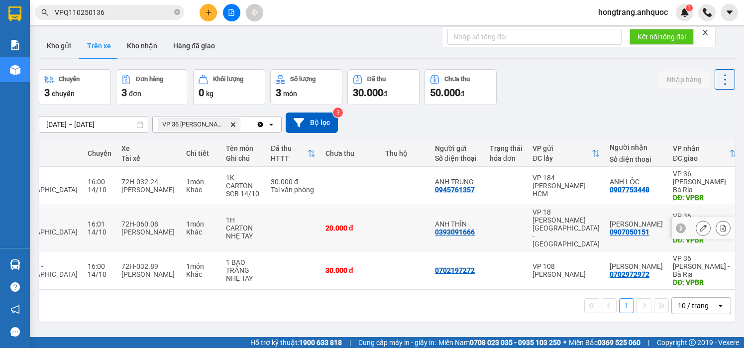
click at [720, 224] on icon at bounding box center [723, 227] width 7 height 7
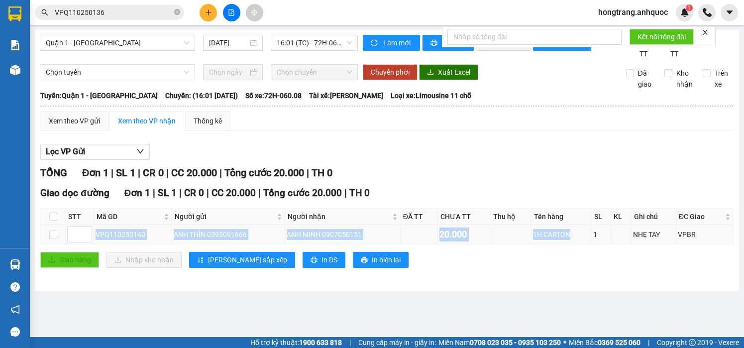
drag, startPoint x: 94, startPoint y: 245, endPoint x: 575, endPoint y: 243, distance: 481.7
click at [575, 243] on tr "VPQ110250140 ANH THÌN 0393091666 ANH MINH 0907050151 20.000 1H CARTON 1 NHẸ TAY…" at bounding box center [387, 234] width 693 height 19
copy tr "VPQ110250140 ANH THÌN 0393091666 ANH MINH 0907050151 20.000 1H CARTON"
drag, startPoint x: 165, startPoint y: 106, endPoint x: 393, endPoint y: 103, distance: 228.0
click at [393, 101] on div "[GEOGRAPHIC_DATA]: Quận 1 - Vũng [PERSON_NAME]: (16:01 [DATE]) Số xe: 72H-060.0…" at bounding box center [386, 95] width 693 height 11
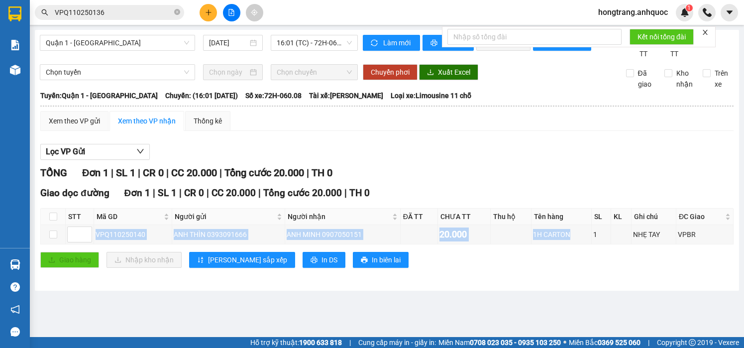
copy div "(16:01 [DATE]) Số xe: 72H-060.08 Tài xế: [PERSON_NAME]"
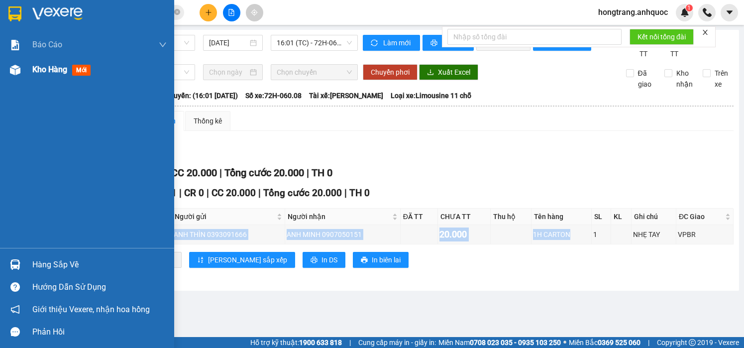
click at [15, 68] on img at bounding box center [15, 70] width 10 height 10
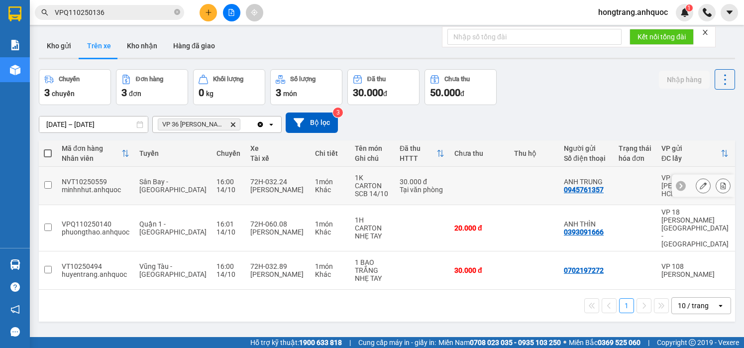
click at [720, 183] on icon at bounding box center [723, 185] width 7 height 7
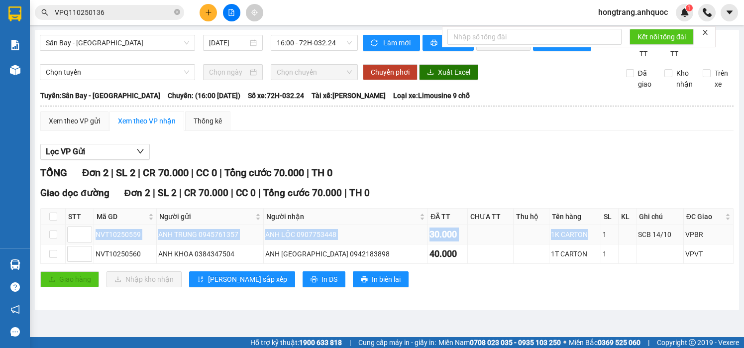
drag, startPoint x: 95, startPoint y: 242, endPoint x: 564, endPoint y: 239, distance: 469.3
click at [564, 239] on tr "NVT10250559 ANH TRUNG 0945761357 ANH LỘC 0907753448 30.000 1K CARTON 1 SCB 14/1…" at bounding box center [387, 234] width 693 height 19
copy tr "NVT10250559 ANH TRUNG 0945761357 ANH LỘC 0907753448 30.000 1K CARTON"
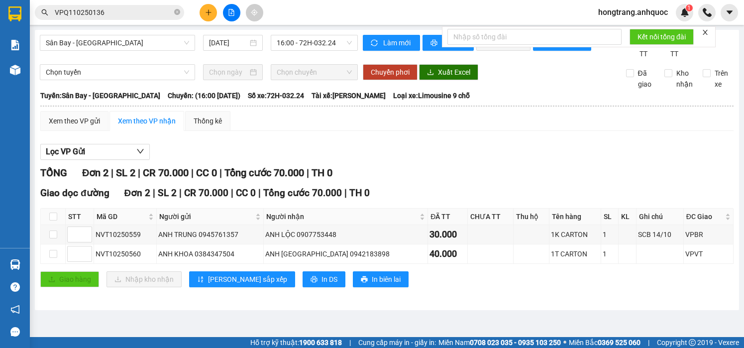
drag, startPoint x: 7, startPoint y: 155, endPoint x: 15, endPoint y: 145, distance: 12.7
click at [7, 155] on div "Báo cáo Báo cáo dòng tiền (nhân viên) Doanh số tạo đơn theo VP gửi (nhà xe) Doa…" at bounding box center [15, 139] width 30 height 215
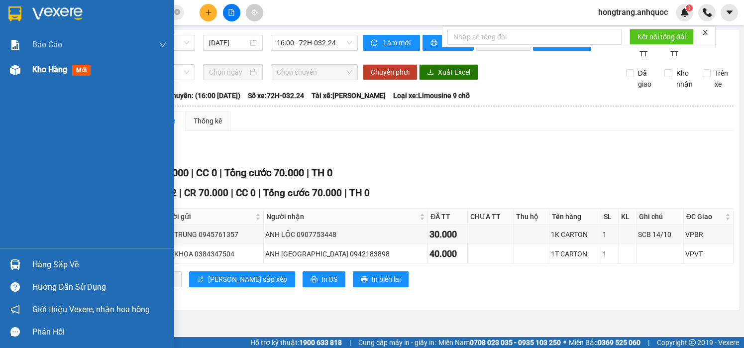
click at [27, 66] on div "Kho hàng mới" at bounding box center [87, 69] width 174 height 25
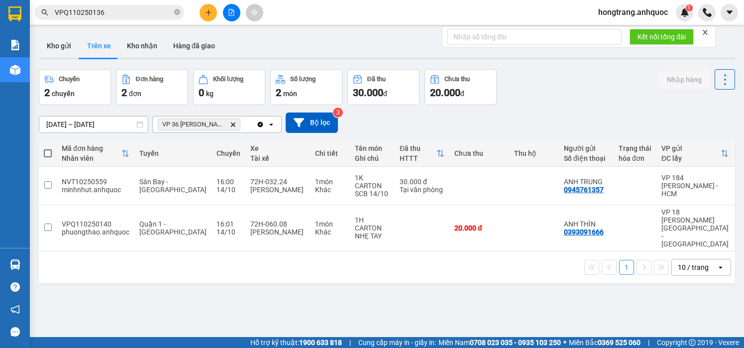
click at [206, 9] on icon "plus" at bounding box center [208, 12] width 7 height 7
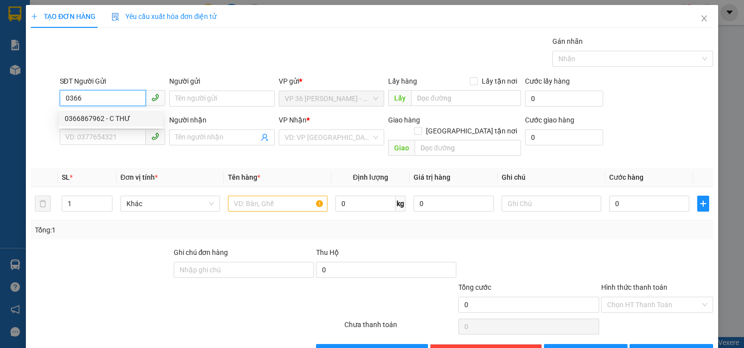
click at [102, 118] on div "0366867962 - C THƯ" at bounding box center [111, 118] width 92 height 11
type input "0366867962"
type input "C THƯ"
type input "0978242813"
type input "A HOÀN"
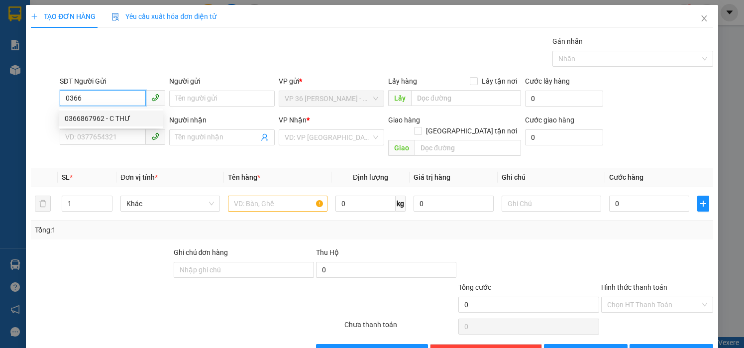
type input "VPNVT"
type input "20.000"
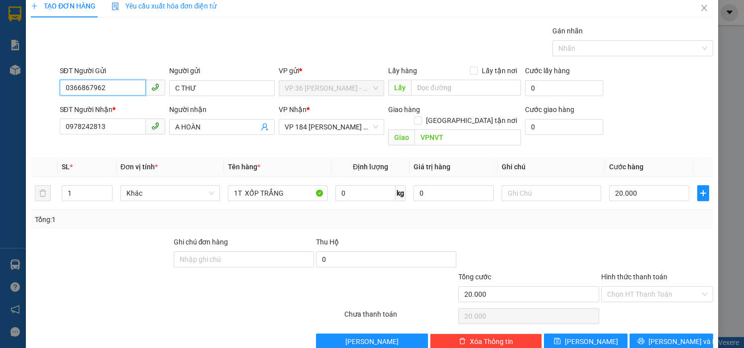
scroll to position [20, 0]
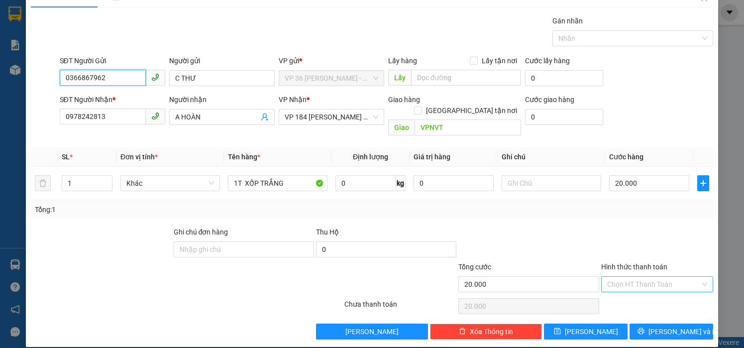
type input "0366867962"
click at [637, 277] on input "Hình thức thanh toán" at bounding box center [653, 284] width 93 height 15
click at [630, 294] on div "Tại văn phòng" at bounding box center [649, 293] width 99 height 11
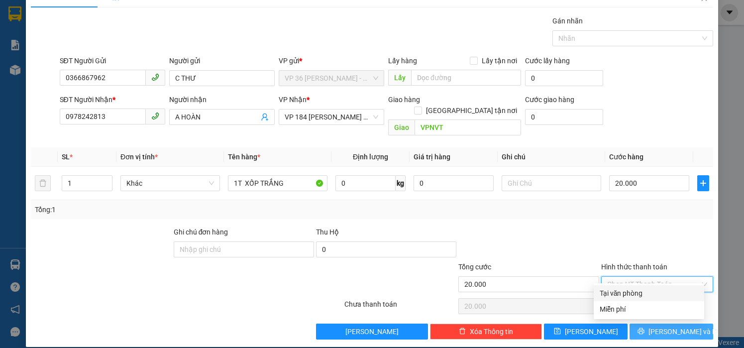
type input "0"
click at [669, 326] on span "[PERSON_NAME] và In" at bounding box center [683, 331] width 70 height 11
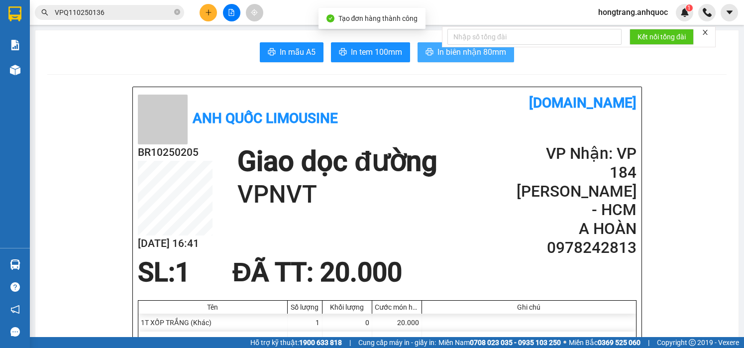
click at [438, 56] on span "In biên nhận 80mm" at bounding box center [471, 52] width 69 height 12
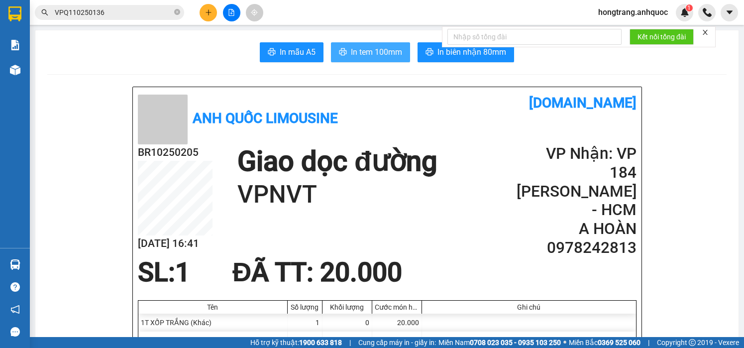
click at [351, 57] on span "In tem 100mm" at bounding box center [376, 52] width 51 height 12
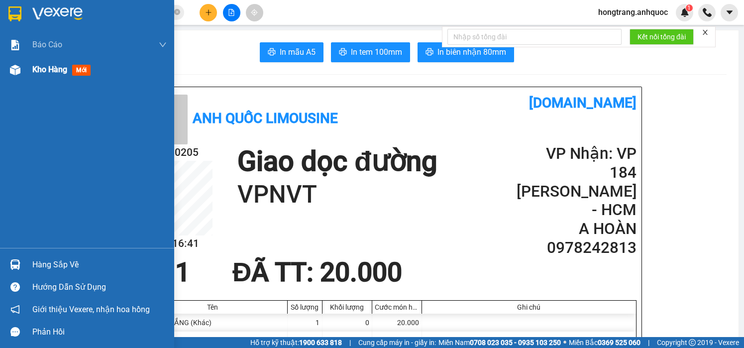
click at [16, 73] on img at bounding box center [15, 70] width 10 height 10
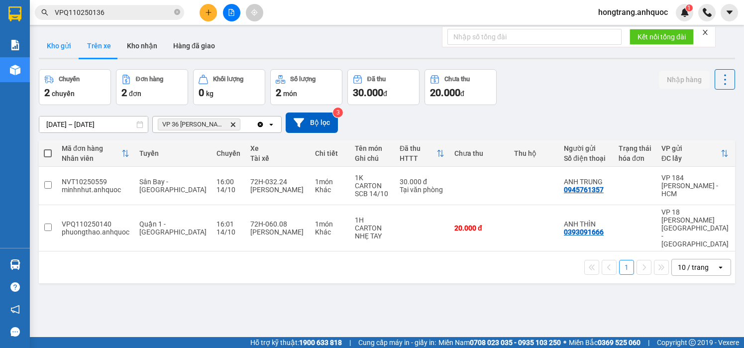
click at [61, 53] on button "Kho gửi" at bounding box center [59, 46] width 40 height 24
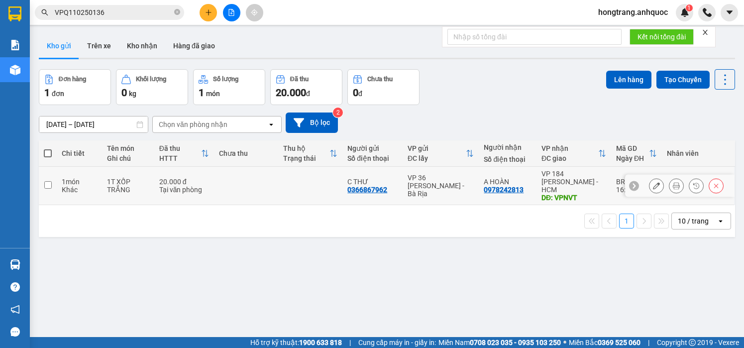
click at [59, 173] on td "1 món Khác" at bounding box center [79, 186] width 45 height 38
checkbox input "true"
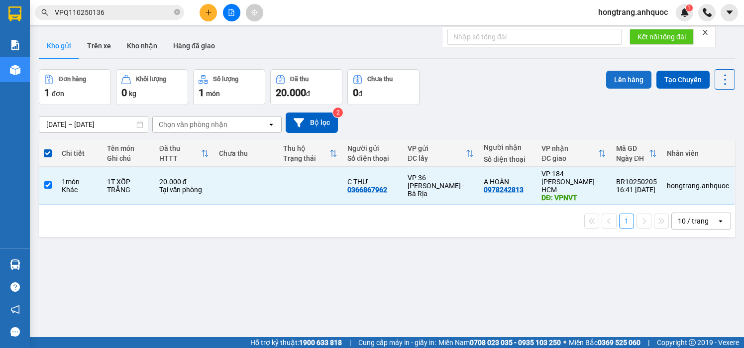
click at [632, 73] on button "Lên hàng" at bounding box center [628, 80] width 45 height 18
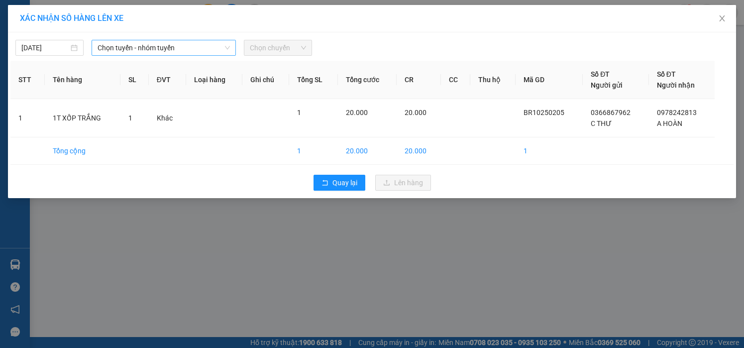
click at [160, 47] on span "Chọn tuyến - nhóm tuyến" at bounding box center [164, 47] width 132 height 15
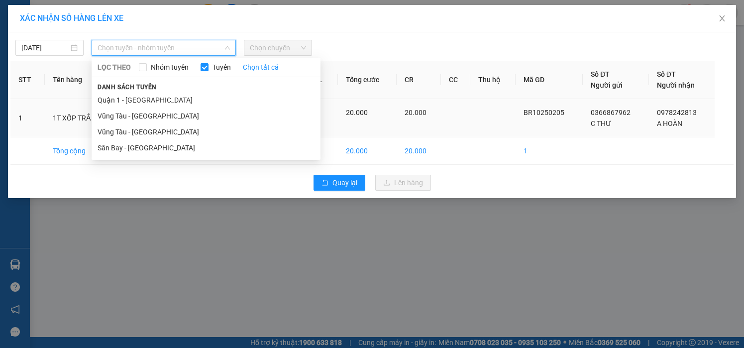
click at [124, 132] on li "Vũng Tàu - [GEOGRAPHIC_DATA]" at bounding box center [206, 132] width 229 height 16
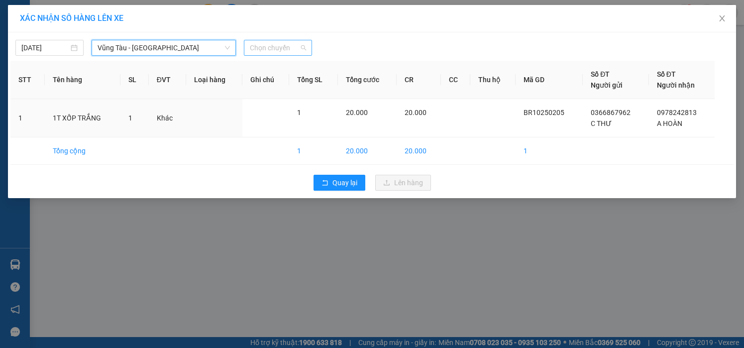
click at [281, 52] on span "Chọn chuyến" at bounding box center [278, 47] width 56 height 15
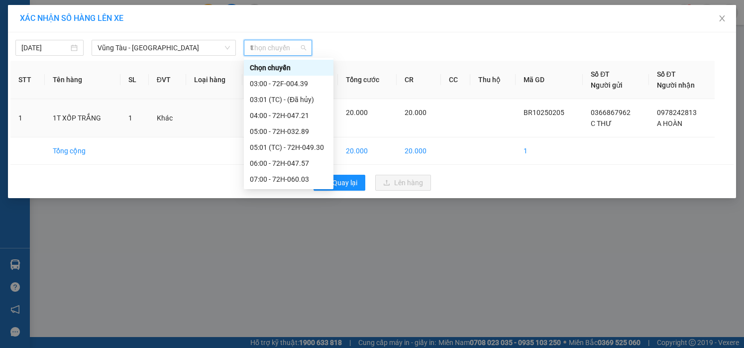
type input "17"
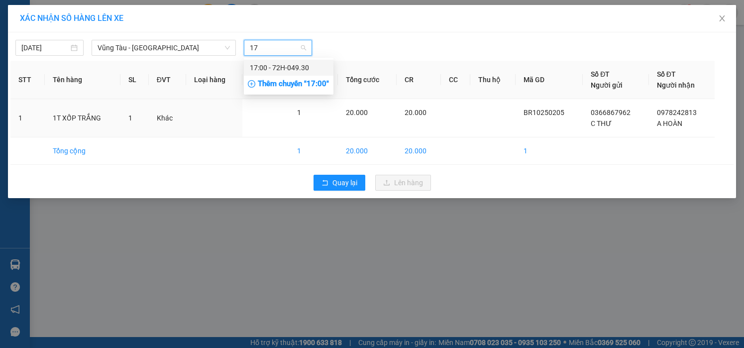
click at [282, 71] on div "17:00 - 72H-049.30" at bounding box center [289, 67] width 78 height 11
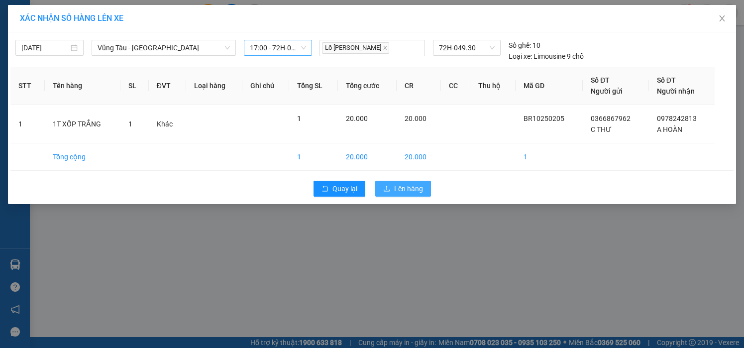
click at [420, 188] on span "Lên hàng" at bounding box center [408, 188] width 29 height 11
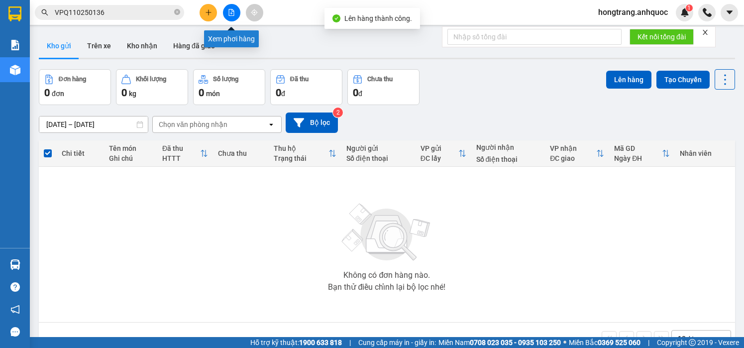
click at [231, 14] on icon "file-add" at bounding box center [231, 12] width 5 height 7
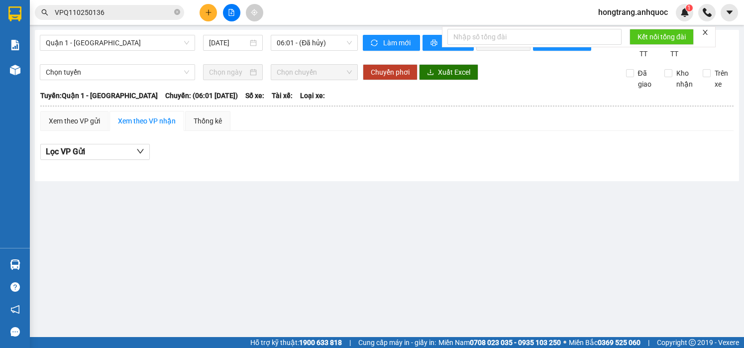
drag, startPoint x: 138, startPoint y: 44, endPoint x: 131, endPoint y: 51, distance: 9.5
click at [137, 44] on span "Quận 1 - [GEOGRAPHIC_DATA]" at bounding box center [117, 42] width 143 height 15
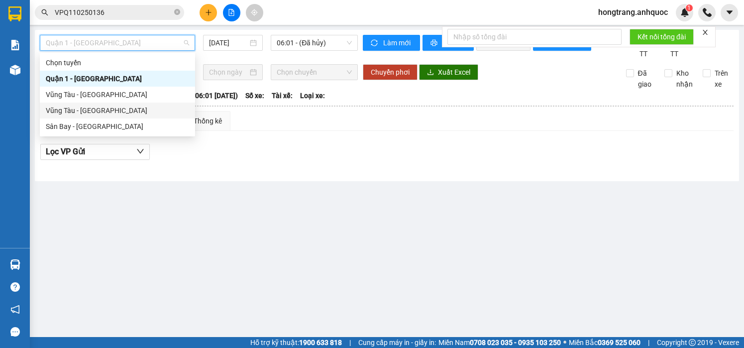
click at [81, 109] on div "Vũng Tàu - [GEOGRAPHIC_DATA]" at bounding box center [117, 110] width 143 height 11
type input "[DATE]"
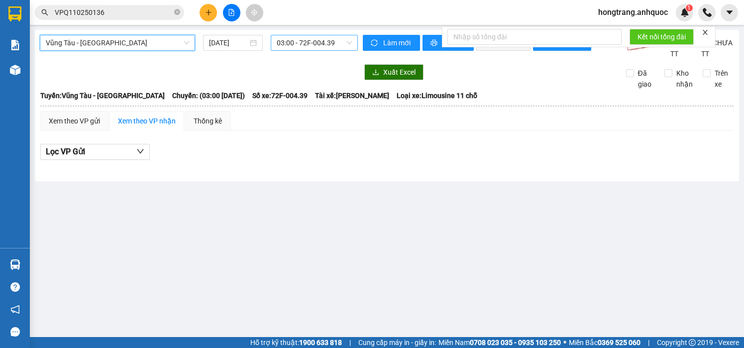
click at [306, 39] on span "03:00 - 72F-004.39" at bounding box center [314, 42] width 75 height 15
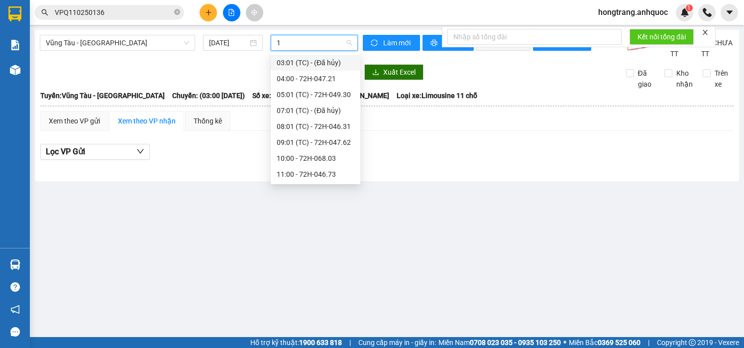
type input "17"
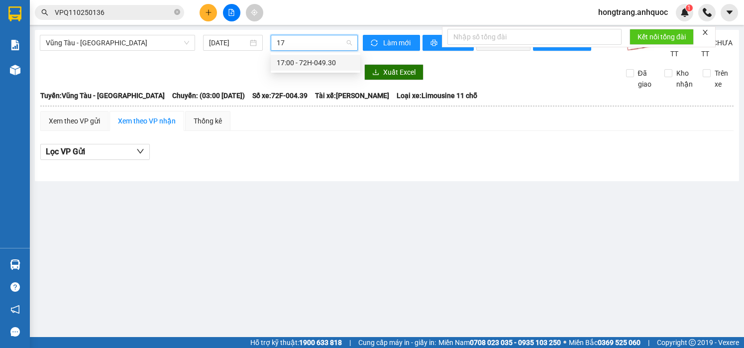
click at [300, 62] on div "17:00 - 72H-049.30" at bounding box center [316, 62] width 78 height 11
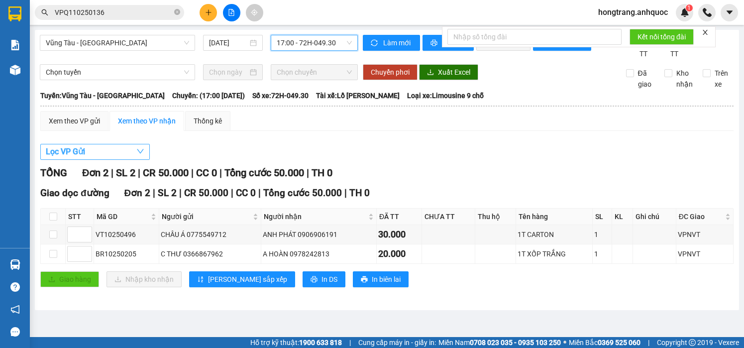
drag, startPoint x: 93, startPoint y: 164, endPoint x: 92, endPoint y: 169, distance: 5.1
click at [93, 160] on button "Lọc VP Gửi" at bounding box center [94, 152] width 109 height 16
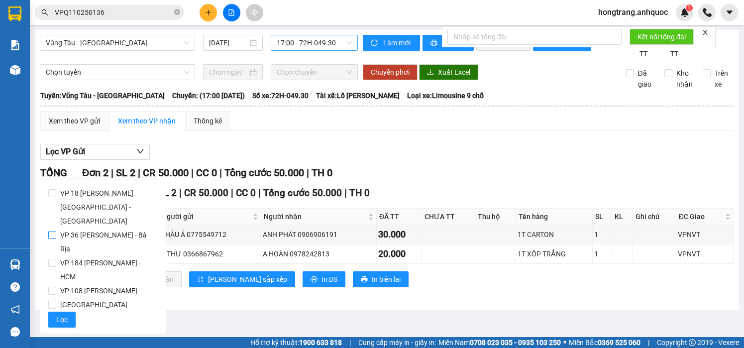
click at [72, 228] on span "VP 36 [PERSON_NAME] - Bà Rịa" at bounding box center [107, 242] width 102 height 28
click at [56, 231] on input "VP 36 [PERSON_NAME] - Bà Rịa" at bounding box center [52, 235] width 8 height 8
checkbox input "true"
click at [58, 314] on span "Lọc" at bounding box center [61, 319] width 11 height 11
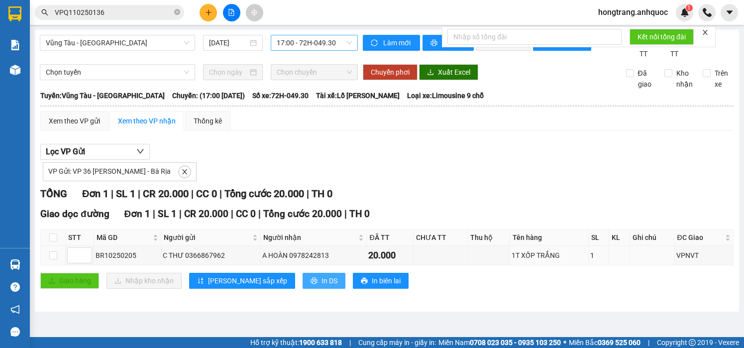
click at [303, 288] on button "In DS" at bounding box center [324, 281] width 43 height 16
click at [209, 15] on icon "plus" at bounding box center [208, 12] width 7 height 7
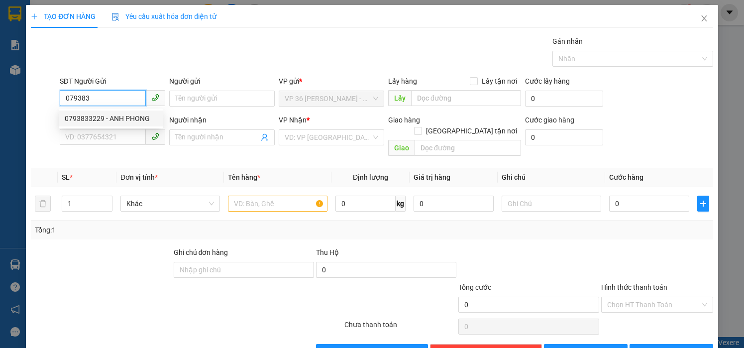
click at [118, 119] on div "0793833229 - ANH PHONG" at bounding box center [111, 118] width 92 height 11
type input "0793833229"
type input "ANH PHONG"
type input "0962660496"
type input "ANH TUYẾN"
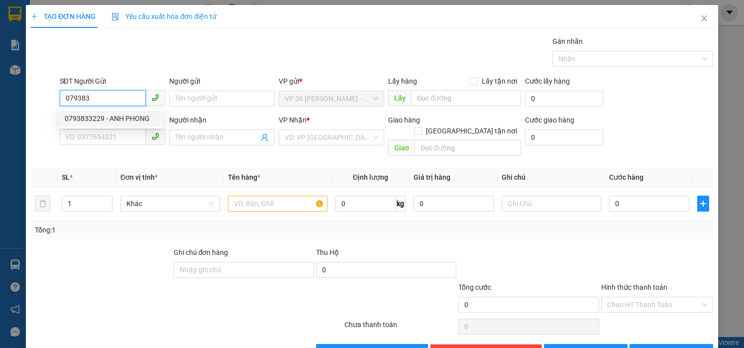
type input "VPNVT"
type input "20.000"
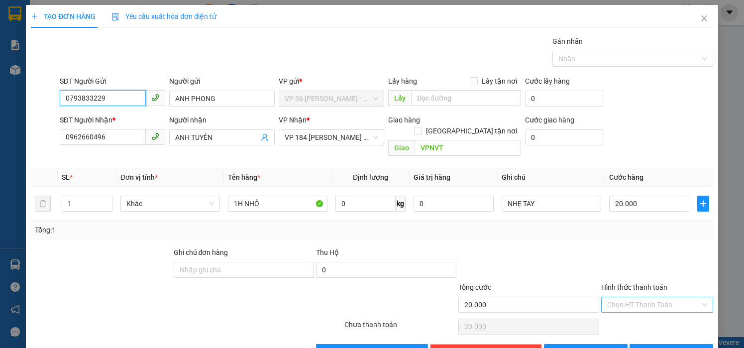
type input "0793833229"
click at [631, 297] on input "Hình thức thanh toán" at bounding box center [653, 304] width 93 height 15
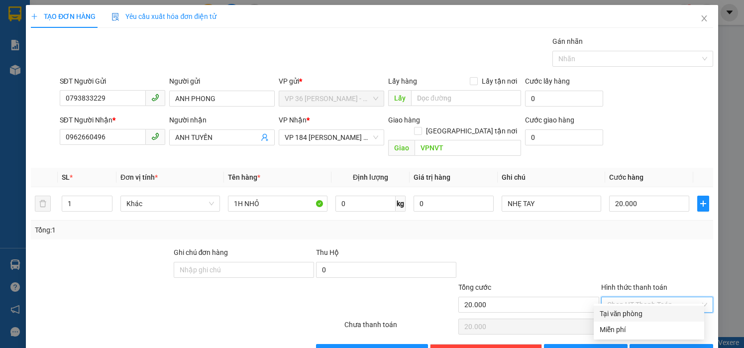
click at [624, 311] on div "Tại văn phòng" at bounding box center [649, 313] width 99 height 11
type input "0"
click at [661, 346] on span "[PERSON_NAME] và In" at bounding box center [683, 351] width 70 height 11
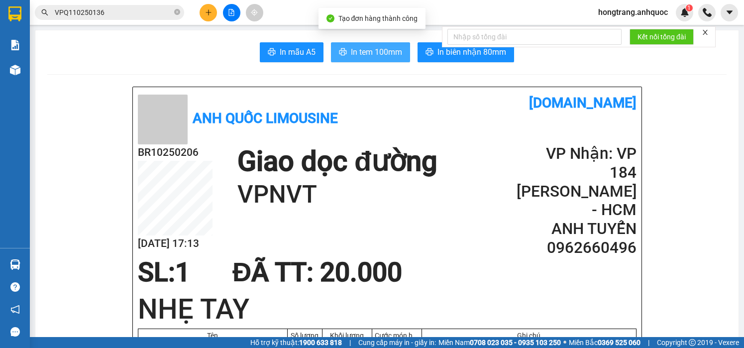
click at [393, 57] on span "In tem 100mm" at bounding box center [376, 52] width 51 height 12
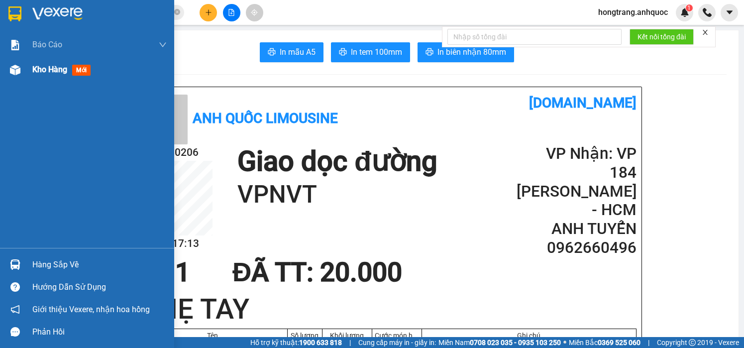
click at [15, 67] on img at bounding box center [15, 70] width 10 height 10
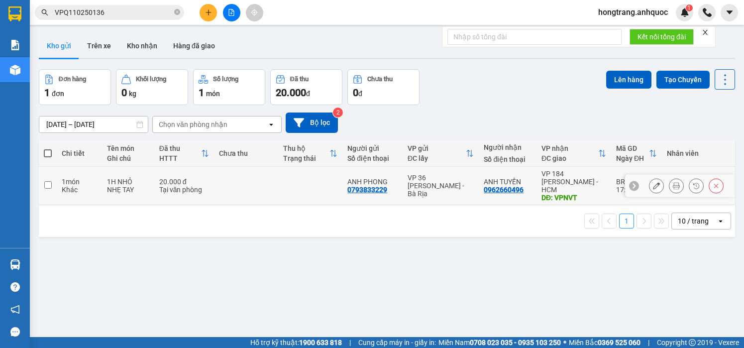
click at [75, 186] on div "Khác" at bounding box center [79, 190] width 35 height 8
checkbox input "true"
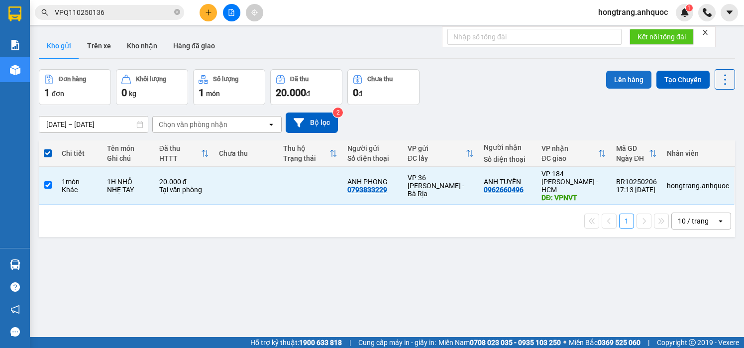
click at [616, 79] on button "Lên hàng" at bounding box center [628, 80] width 45 height 18
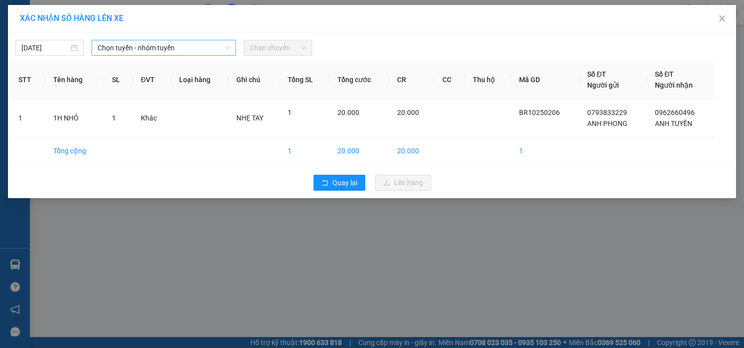
click at [171, 40] on span "Chọn tuyến - nhóm tuyến" at bounding box center [164, 47] width 132 height 15
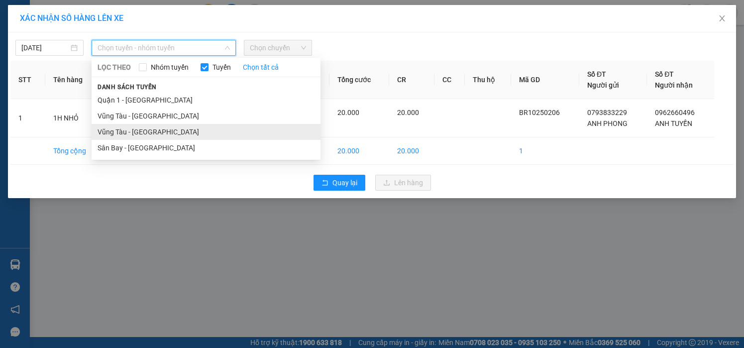
click at [123, 130] on li "Vũng Tàu - [GEOGRAPHIC_DATA]" at bounding box center [206, 132] width 229 height 16
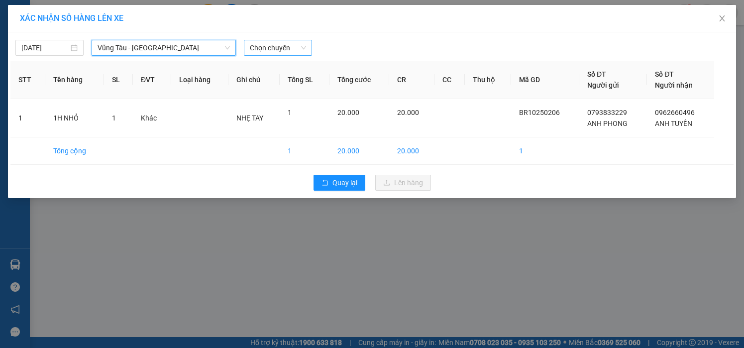
click at [275, 46] on span "Chọn chuyến" at bounding box center [278, 47] width 56 height 15
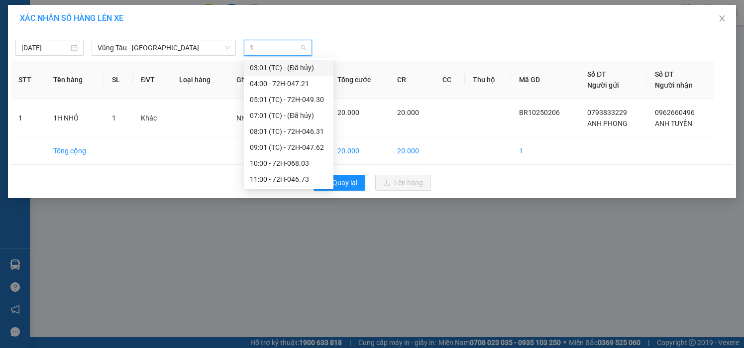
type input "17"
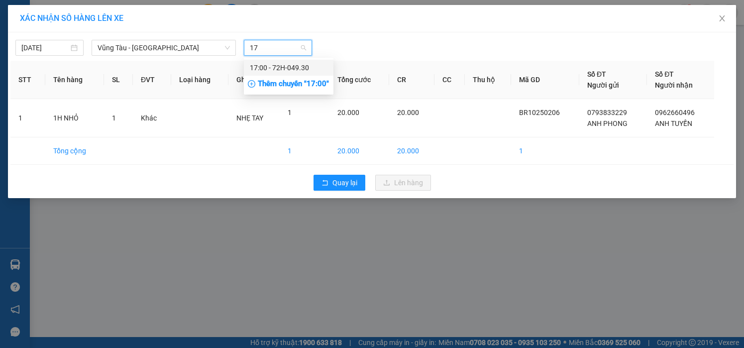
click at [269, 63] on div "17:00 - 72H-049.30" at bounding box center [289, 67] width 78 height 11
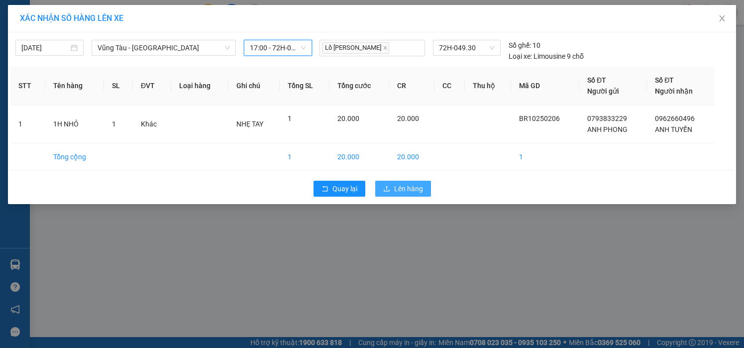
click at [400, 193] on span "Lên hàng" at bounding box center [408, 188] width 29 height 11
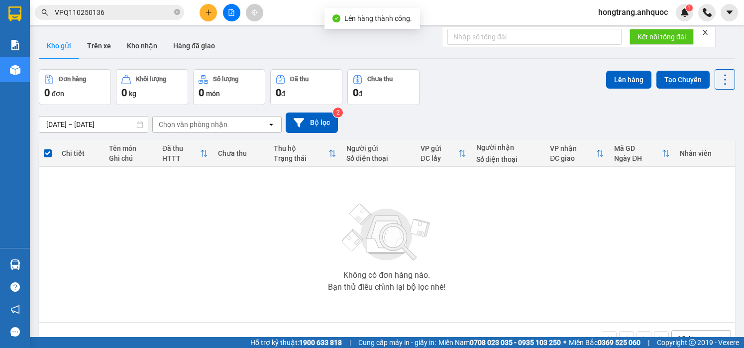
click at [233, 11] on icon "file-add" at bounding box center [231, 12] width 5 height 7
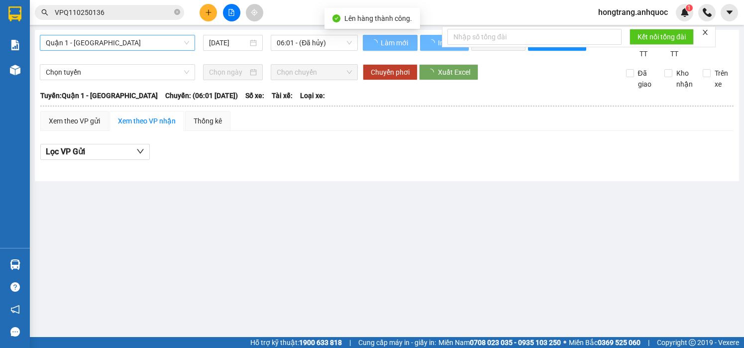
click at [110, 42] on span "Quận 1 - [GEOGRAPHIC_DATA]" at bounding box center [117, 42] width 143 height 15
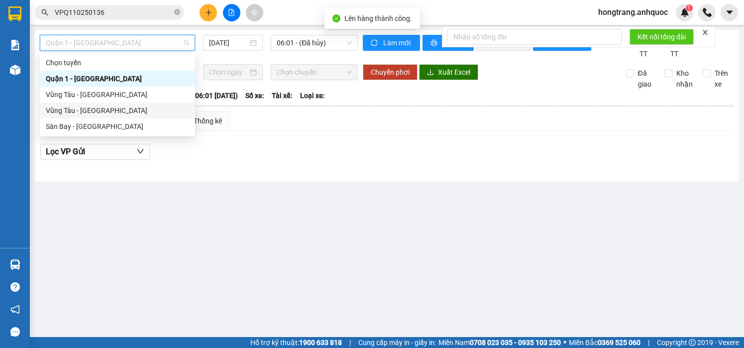
drag, startPoint x: 82, startPoint y: 114, endPoint x: 216, endPoint y: 76, distance: 139.9
click at [85, 114] on div "Vũng Tàu - [GEOGRAPHIC_DATA]" at bounding box center [117, 110] width 143 height 11
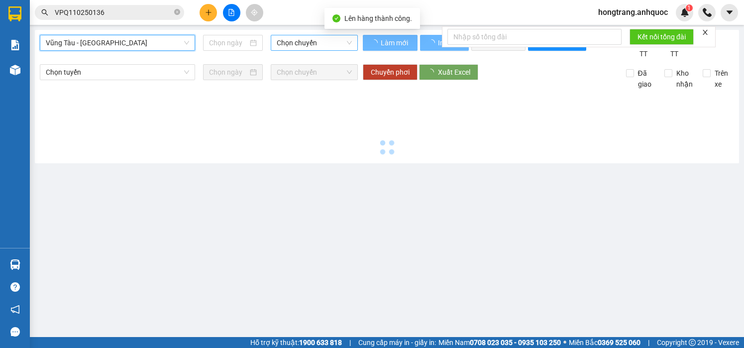
type input "[DATE]"
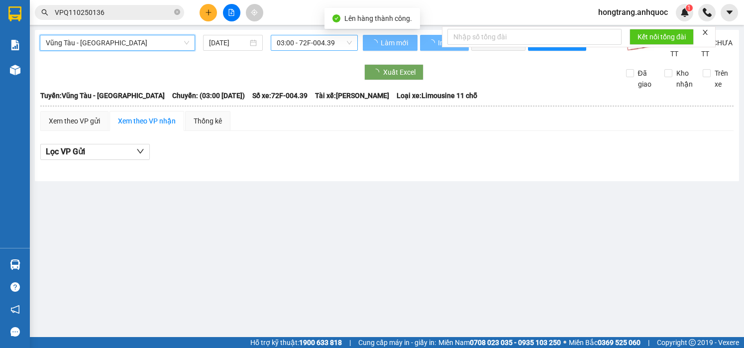
click at [299, 43] on span "03:00 - 72F-004.39" at bounding box center [314, 42] width 75 height 15
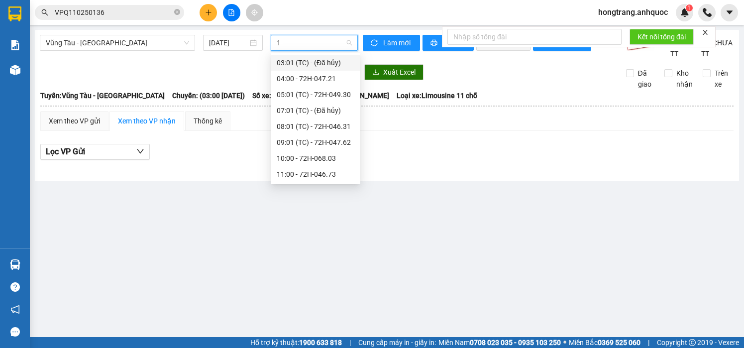
type input "17"
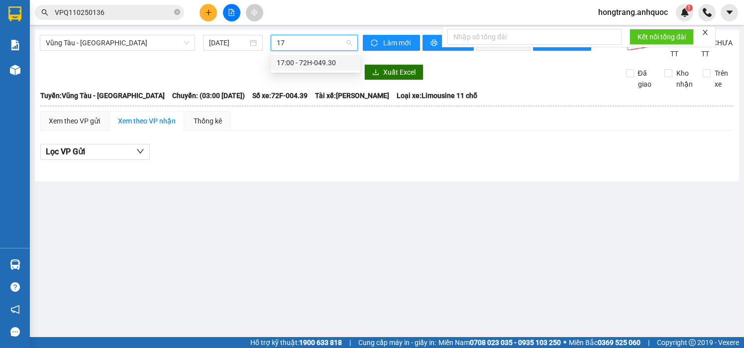
click at [303, 62] on div "17:00 - 72H-049.30" at bounding box center [316, 62] width 78 height 11
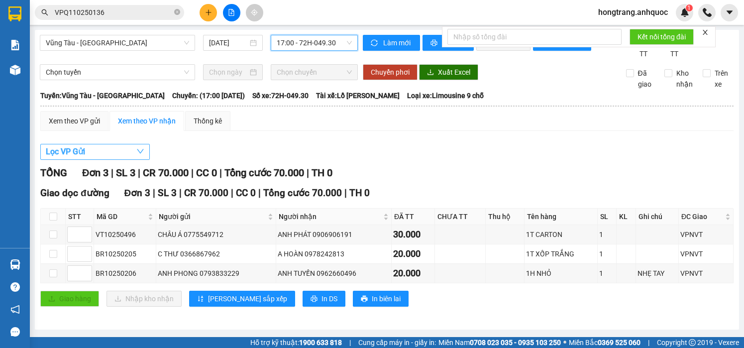
click at [97, 160] on button "Lọc VP Gửi" at bounding box center [94, 152] width 109 height 16
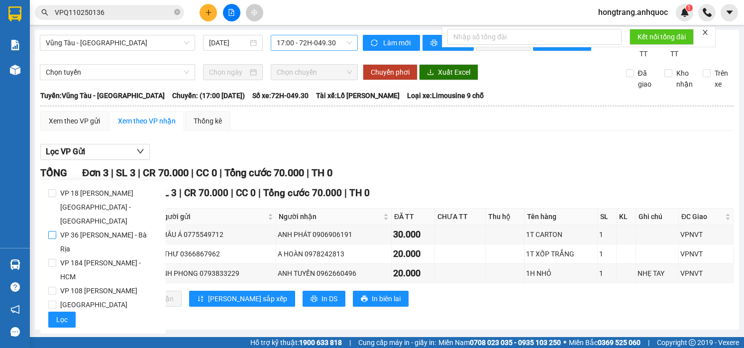
click at [68, 228] on span "VP 36 [PERSON_NAME] - Bà Rịa" at bounding box center [107, 242] width 102 height 28
click at [56, 231] on input "VP 36 [PERSON_NAME] - Bà Rịa" at bounding box center [52, 235] width 8 height 8
checkbox input "true"
click at [58, 314] on span "Lọc" at bounding box center [61, 319] width 11 height 11
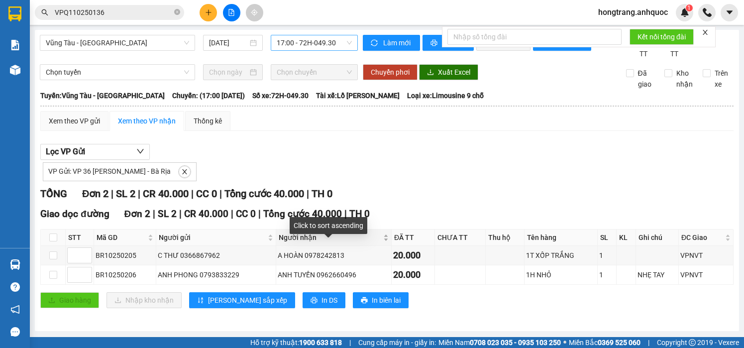
scroll to position [10, 0]
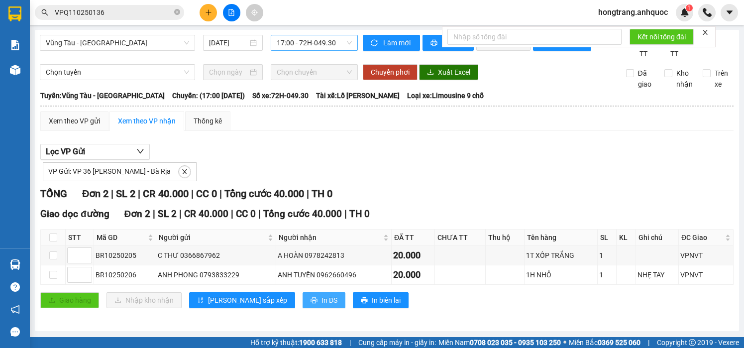
click at [321, 301] on span "In DS" at bounding box center [329, 300] width 16 height 11
click at [585, 190] on div "TỔNG Đơn 2 | SL 2 | CR 40.000 | CC 0 | Tổng cước 40.000 | TH 0" at bounding box center [386, 193] width 693 height 15
